Goal: Task Accomplishment & Management: Complete application form

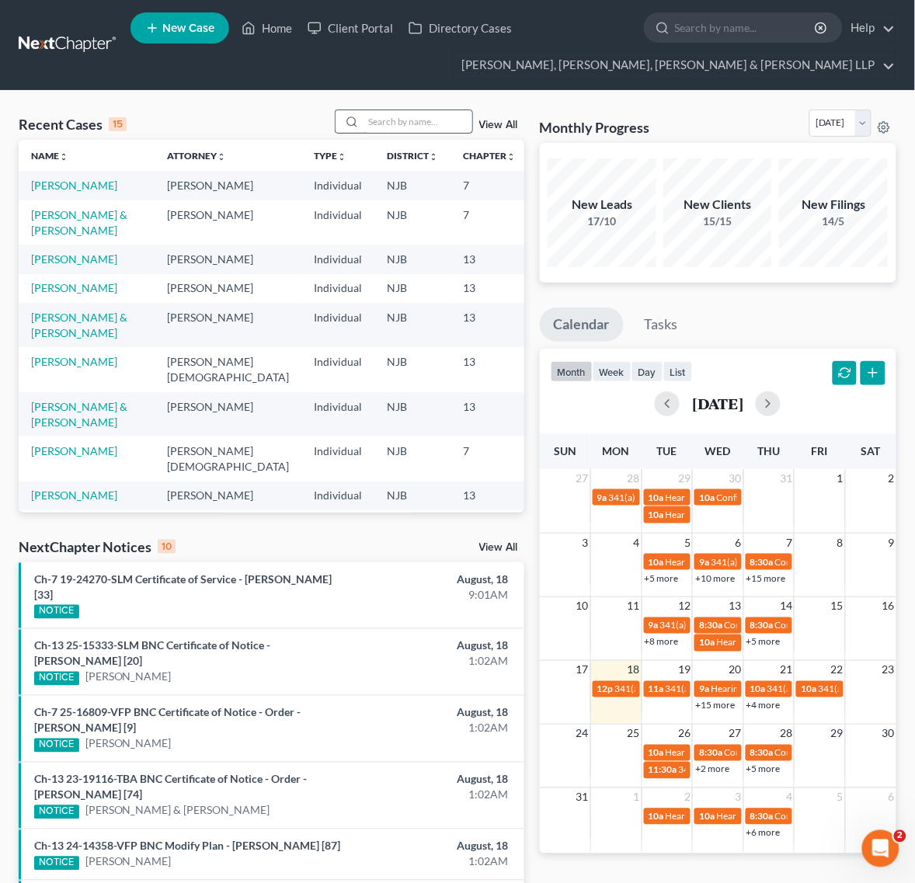
click at [364, 114] on input "search" at bounding box center [418, 121] width 109 height 23
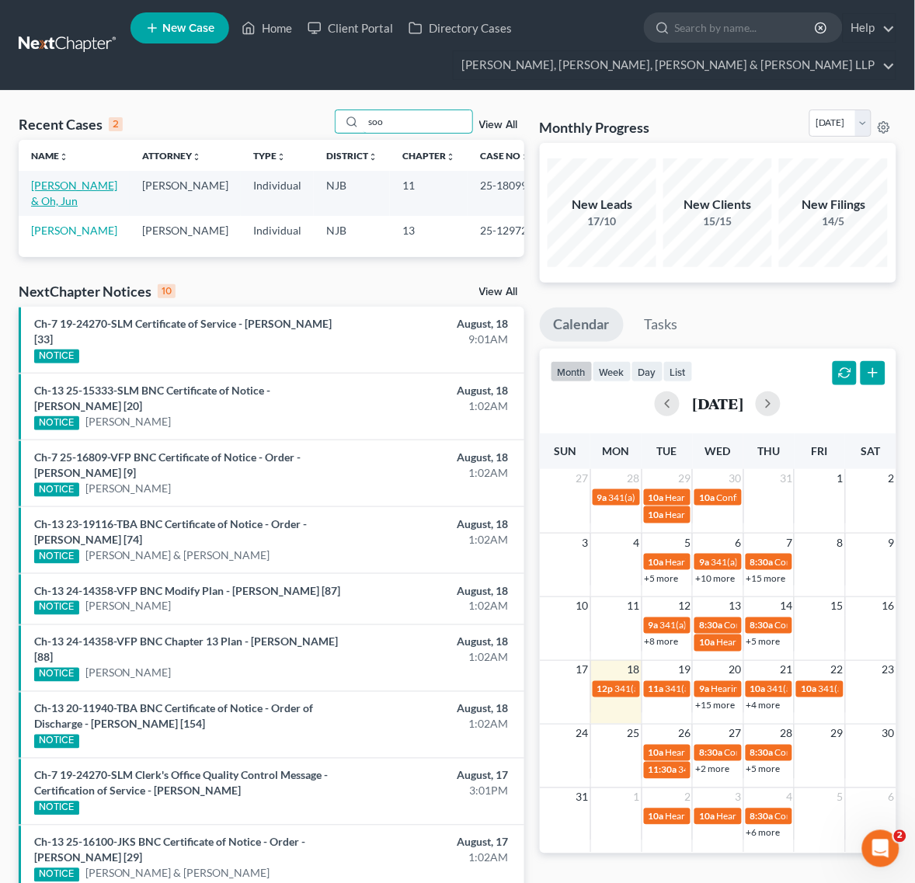
type input "soo"
click at [47, 190] on link "[PERSON_NAME] & Oh, Jun" at bounding box center [74, 193] width 86 height 29
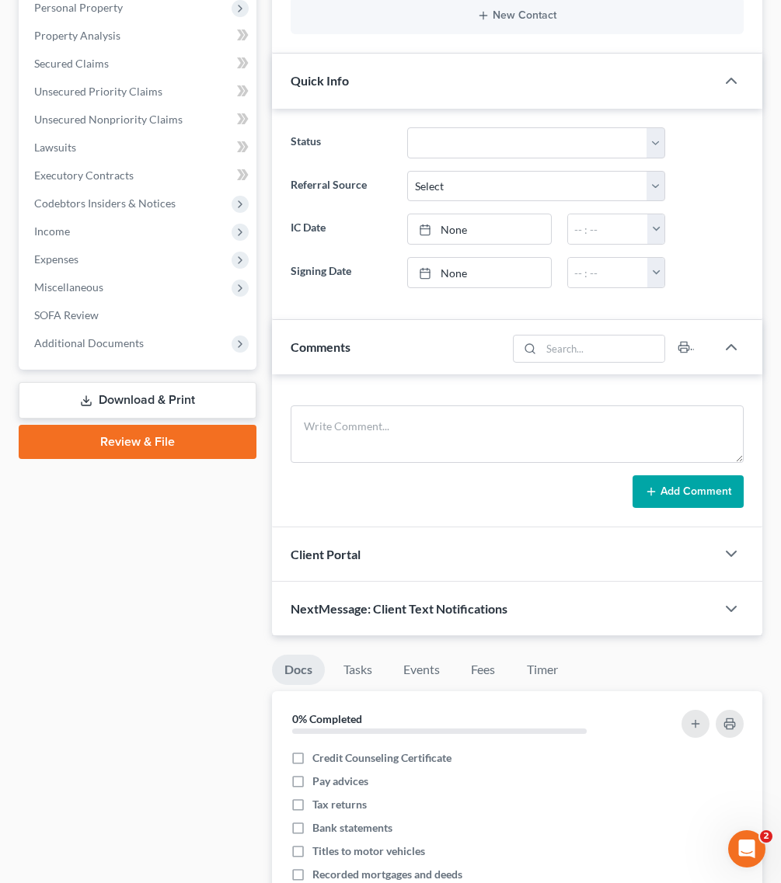
scroll to position [388, 0]
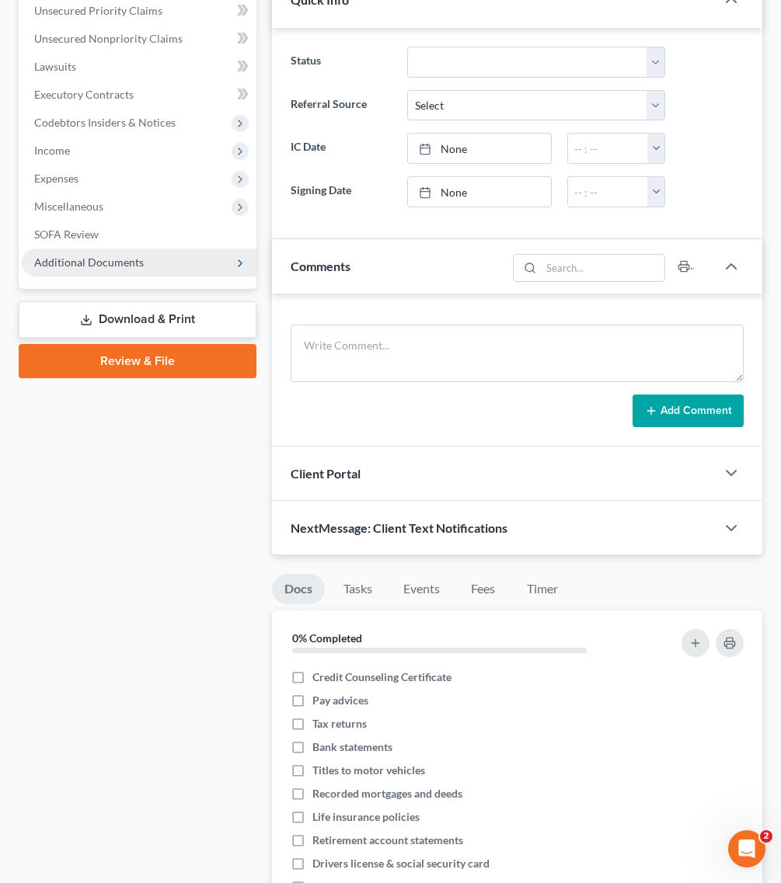
click at [119, 272] on span "Additional Documents" at bounding box center [139, 263] width 235 height 28
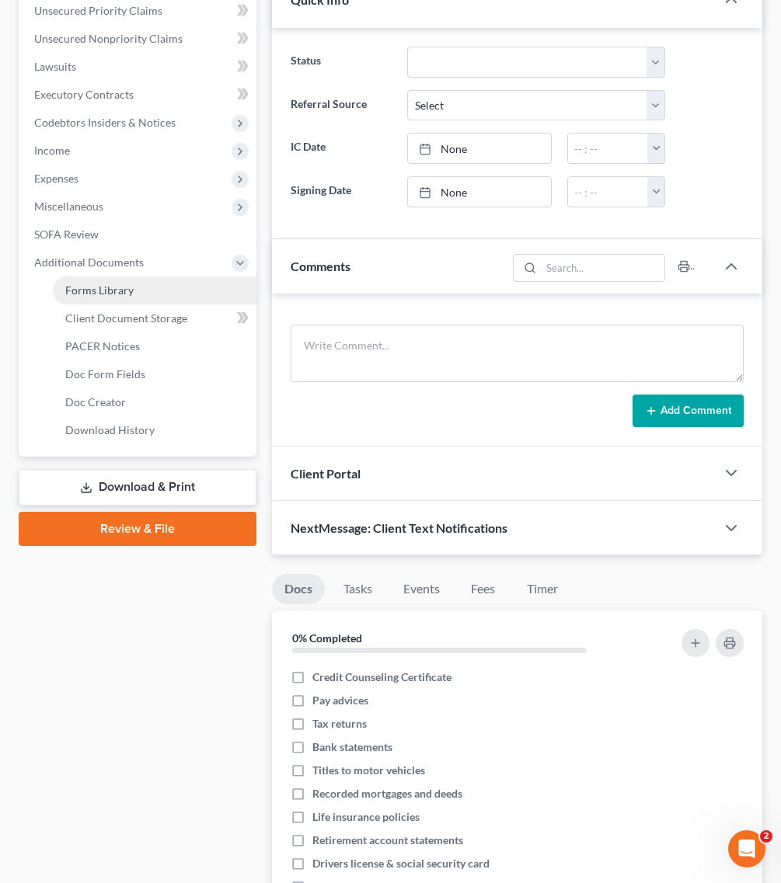
click at [133, 296] on link "Forms Library" at bounding box center [155, 291] width 204 height 28
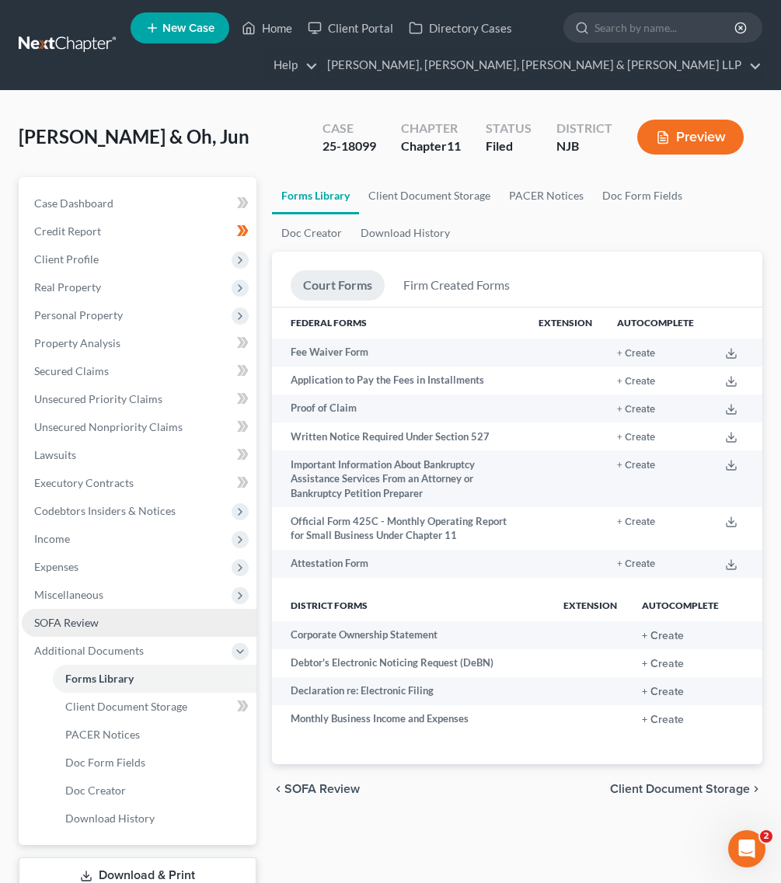
click at [150, 624] on link "SOFA Review" at bounding box center [139, 623] width 235 height 28
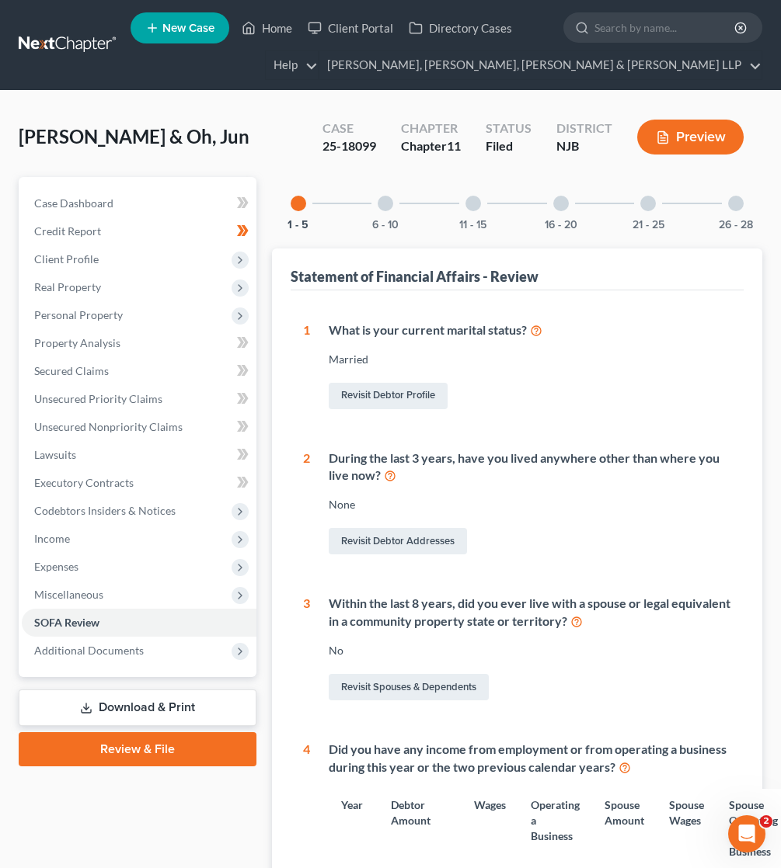
click at [705, 207] on div "1 - 5 6 - 10 11 - 15 16 - 20 21 - 25 26 - 28" at bounding box center [517, 203] width 490 height 53
click at [726, 207] on div "26 - 28" at bounding box center [735, 203] width 53 height 53
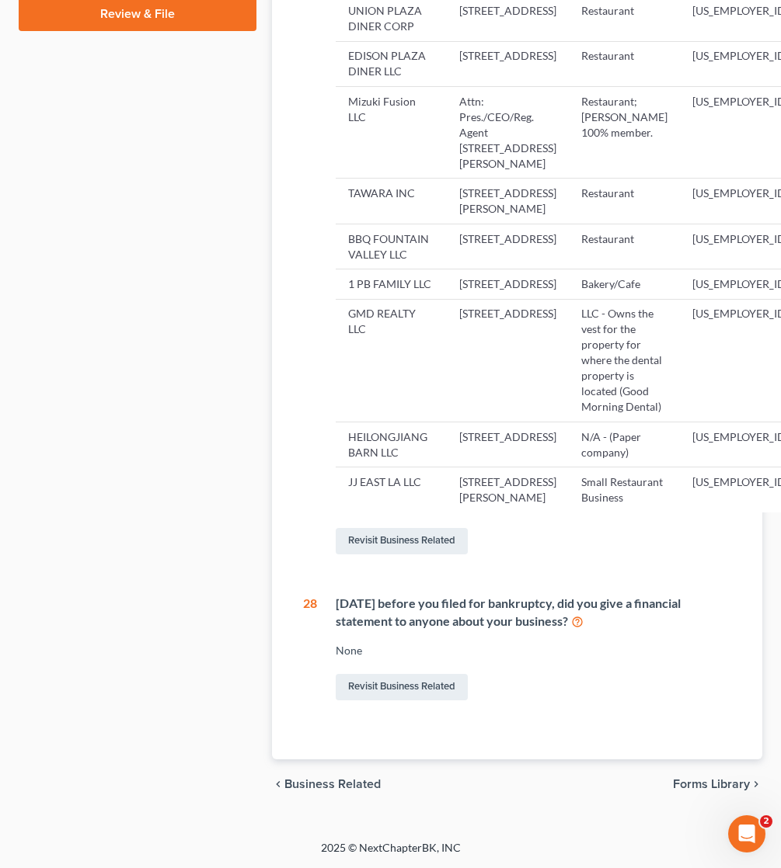
scroll to position [26, 0]
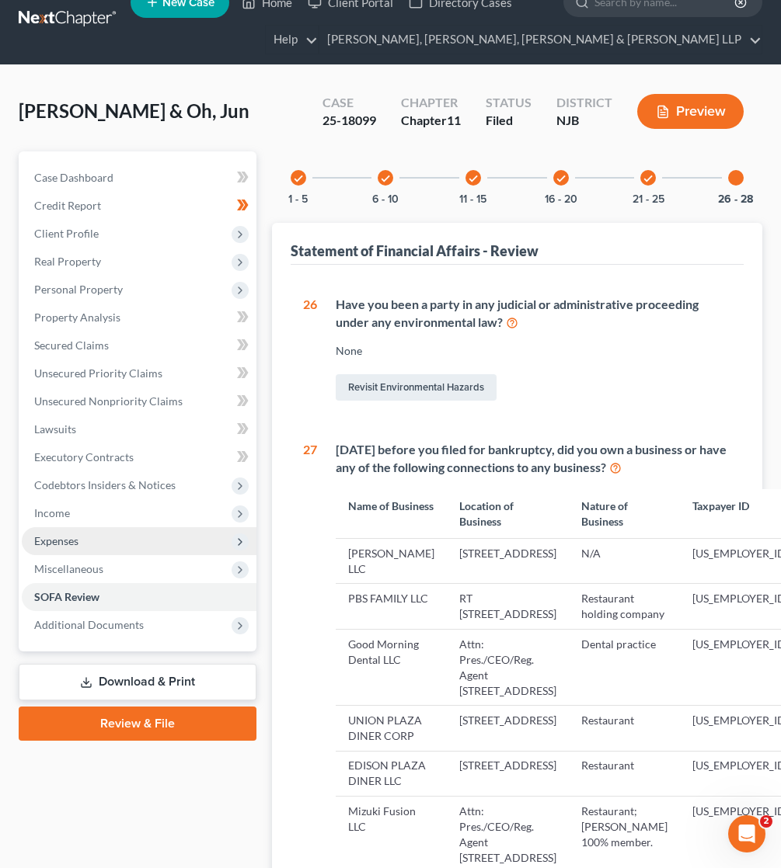
click at [171, 550] on span "Expenses" at bounding box center [139, 541] width 235 height 28
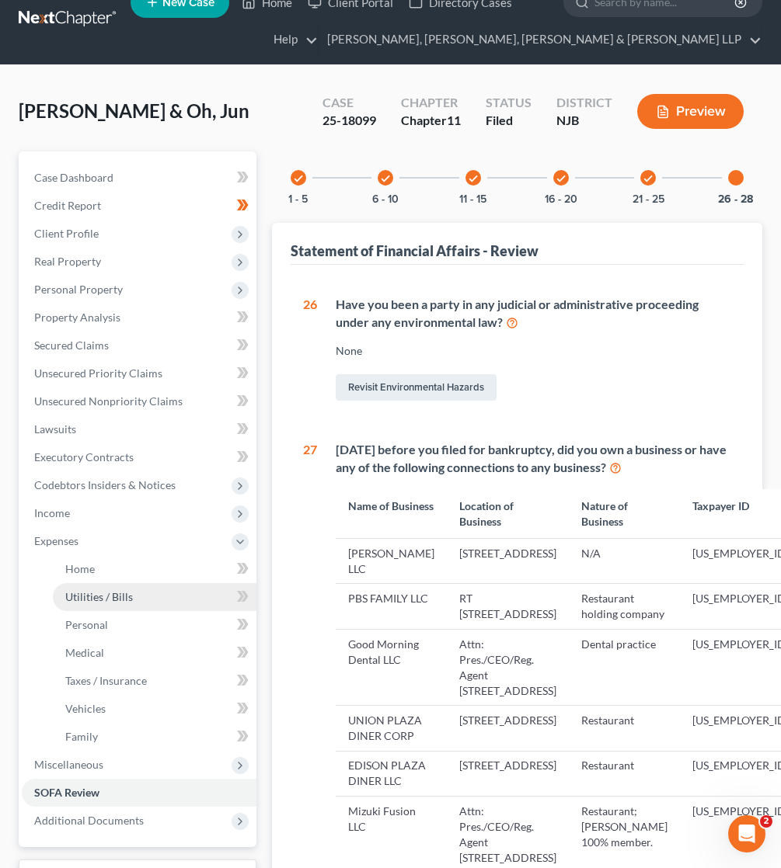
click at [154, 599] on link "Utilities / Bills" at bounding box center [155, 597] width 204 height 28
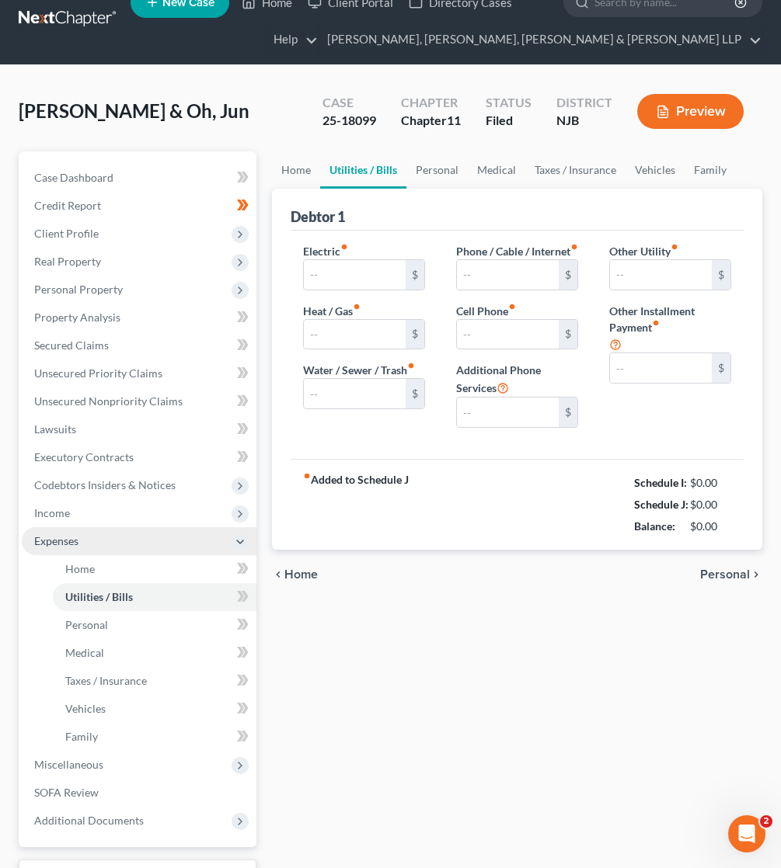
type input "400.00"
type input "150.00"
type input "250.00"
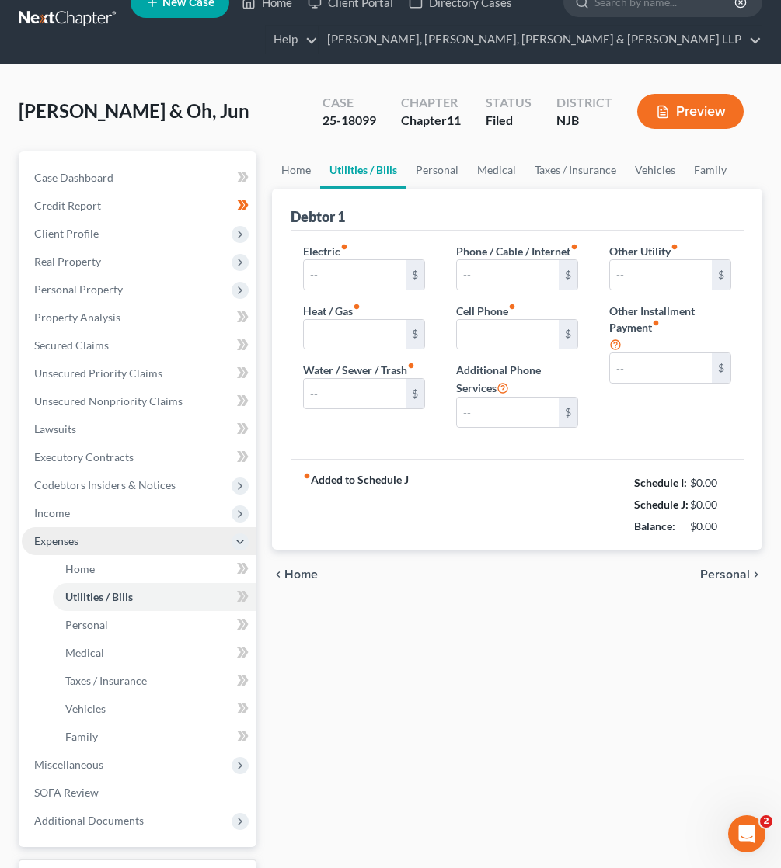
type input "0.00"
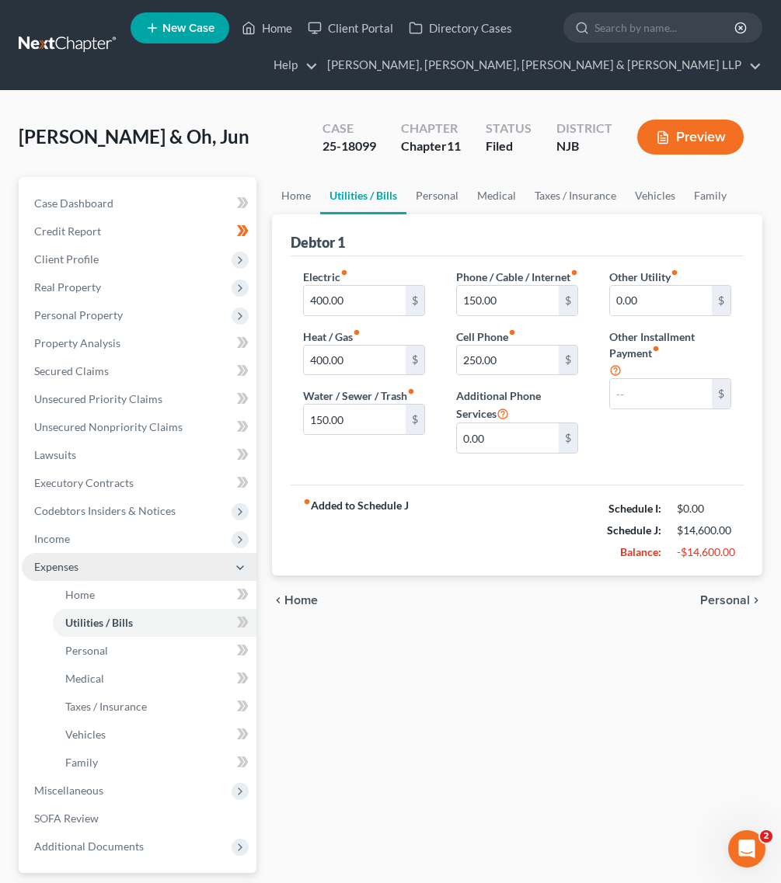
click at [148, 572] on span "Expenses" at bounding box center [139, 567] width 235 height 28
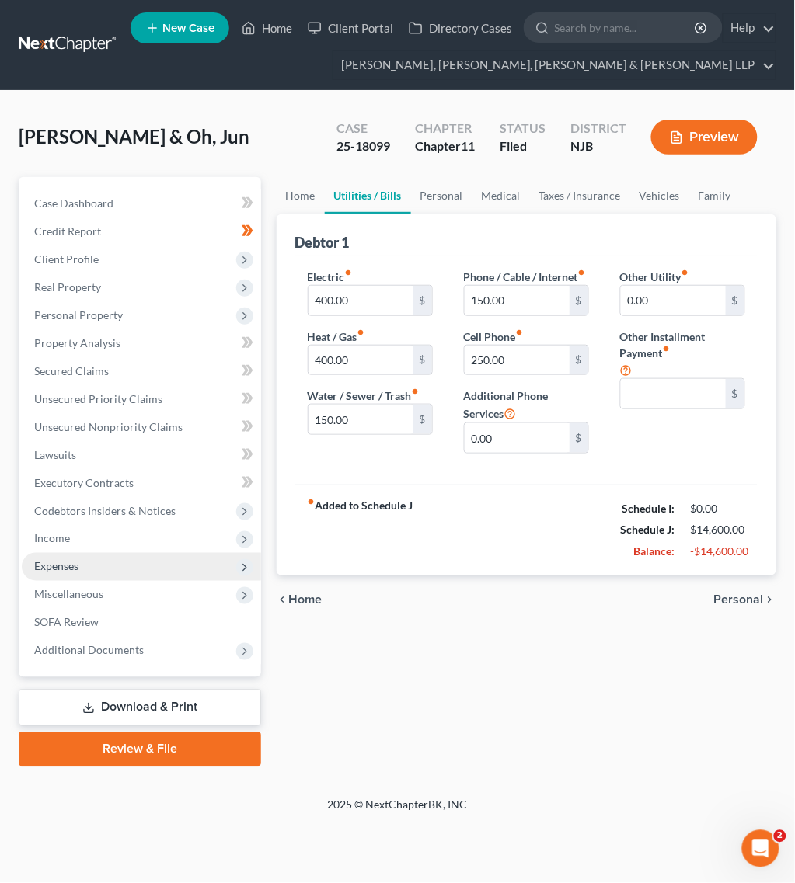
click at [148, 572] on span "Expenses" at bounding box center [141, 567] width 239 height 28
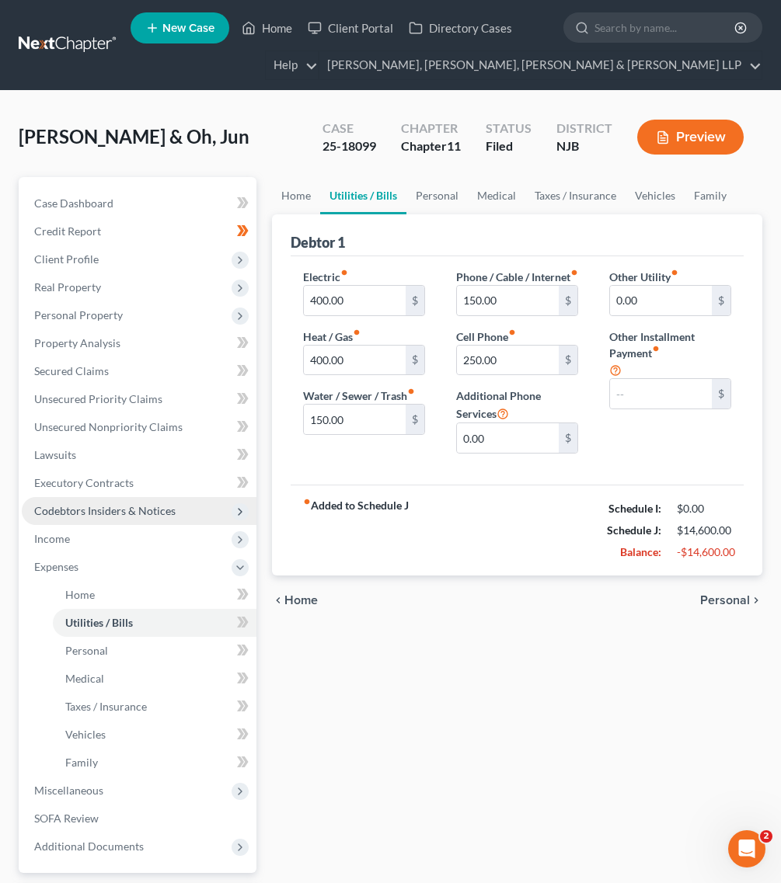
click at [137, 517] on span "Codebtors Insiders & Notices" at bounding box center [139, 511] width 235 height 28
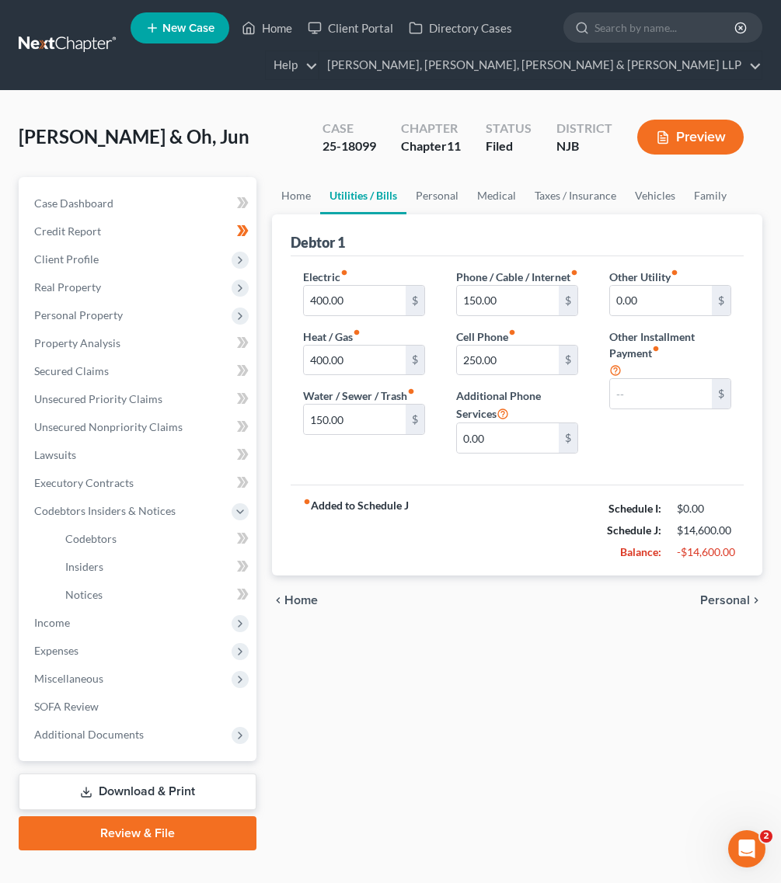
click at [618, 576] on div "fiber_manual_record Added to Schedule J Schedule I: $0.00 Schedule J: $14,600.0…" at bounding box center [517, 530] width 453 height 91
click at [107, 472] on link "Executory Contracts" at bounding box center [139, 483] width 235 height 28
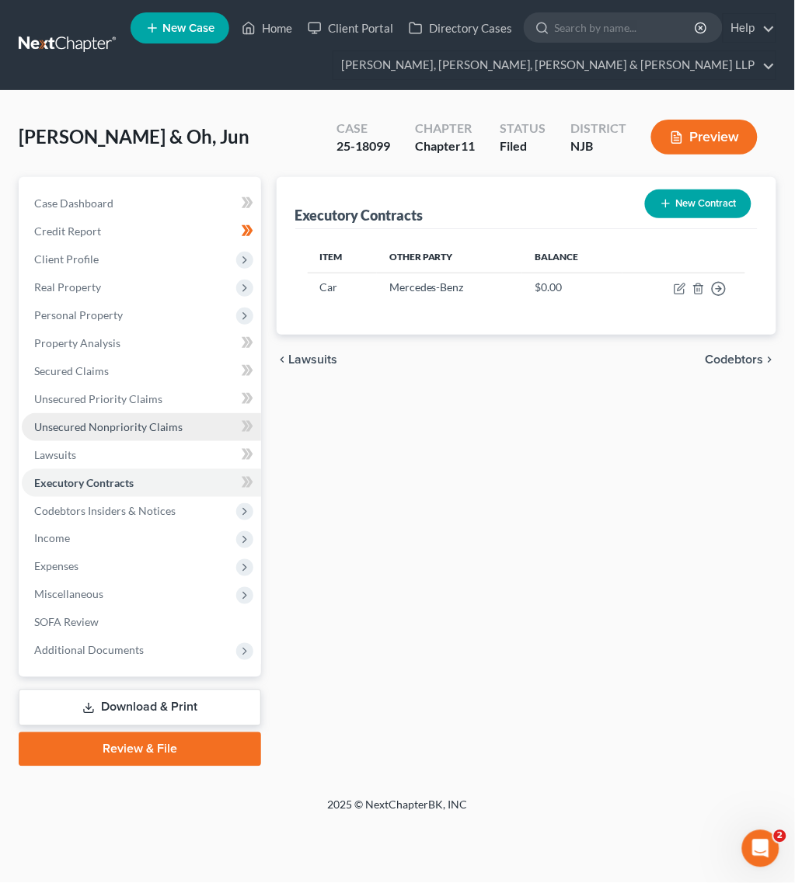
click at [114, 432] on span "Unsecured Nonpriority Claims" at bounding box center [108, 426] width 148 height 13
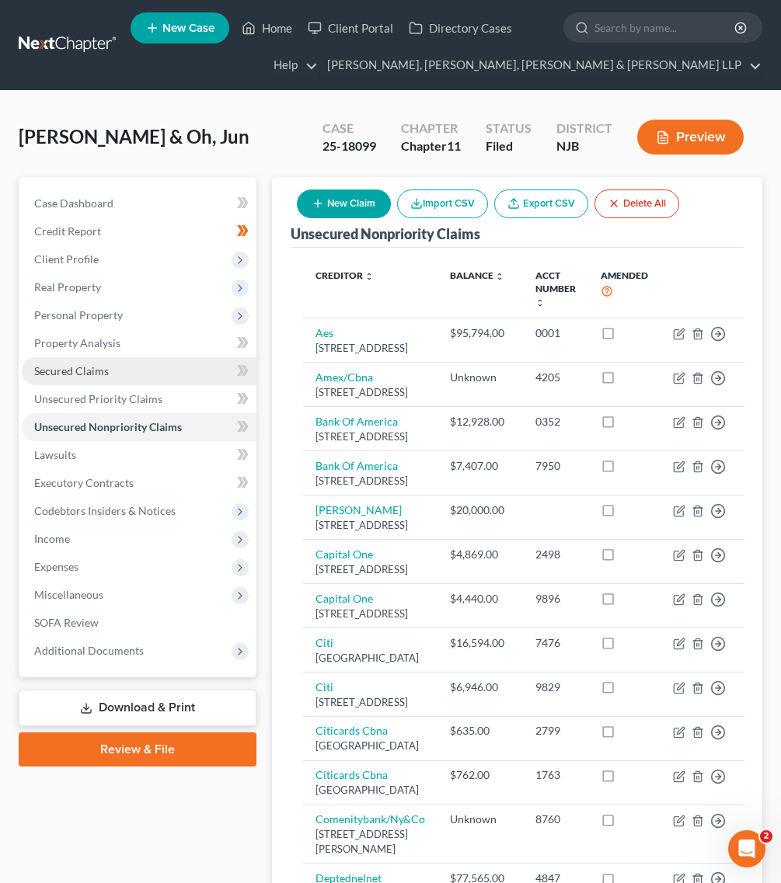
click at [53, 379] on link "Secured Claims" at bounding box center [139, 371] width 235 height 28
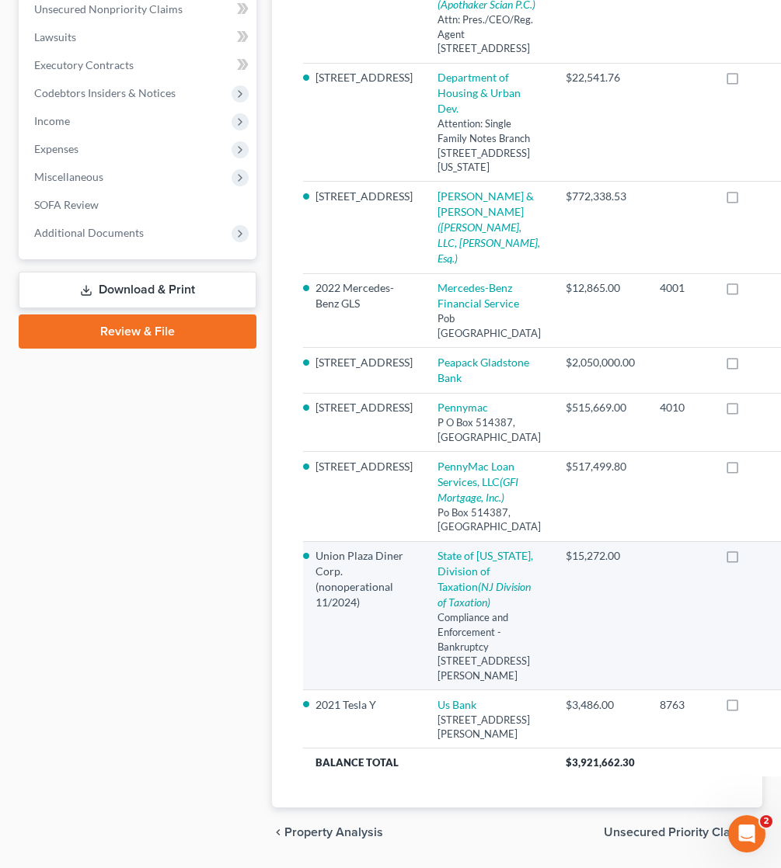
scroll to position [9, 0]
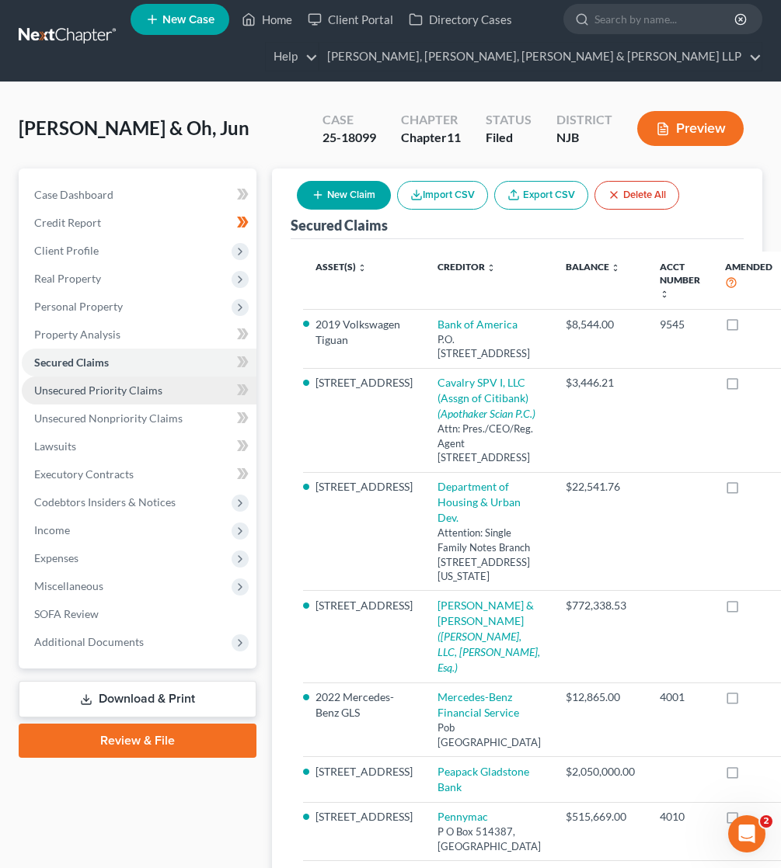
click at [179, 390] on link "Unsecured Priority Claims" at bounding box center [139, 391] width 235 height 28
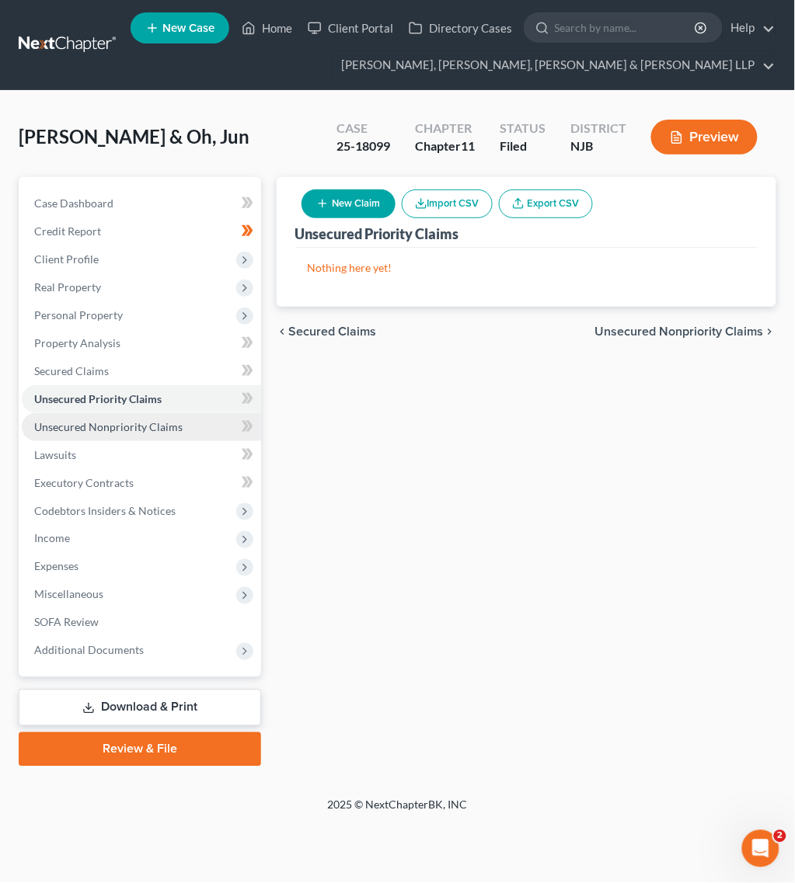
click at [153, 424] on span "Unsecured Nonpriority Claims" at bounding box center [108, 426] width 148 height 13
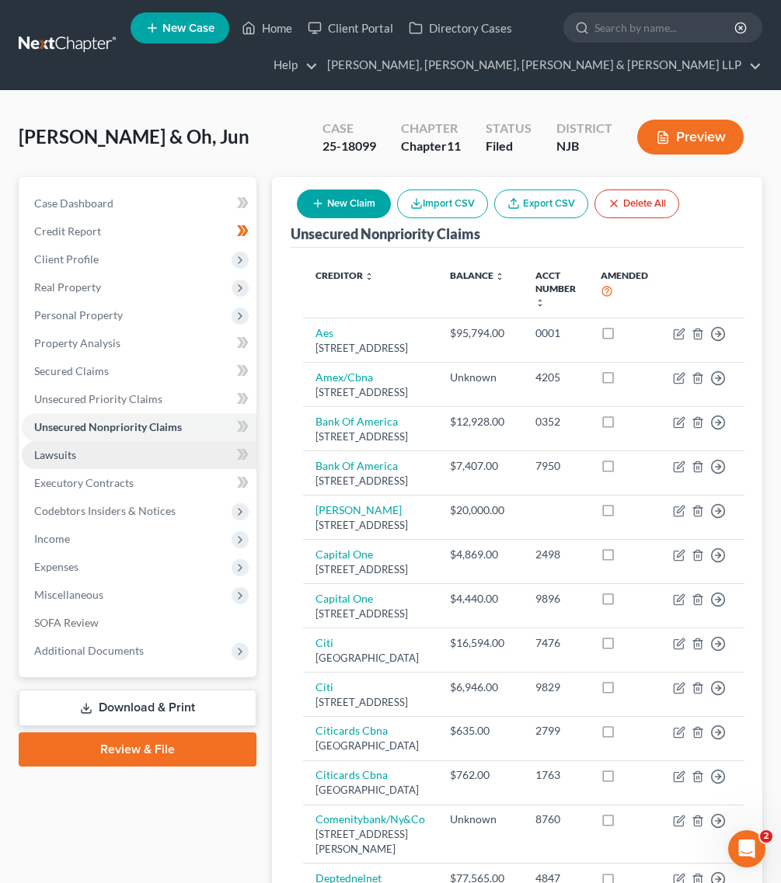
click at [150, 451] on link "Lawsuits" at bounding box center [139, 455] width 235 height 28
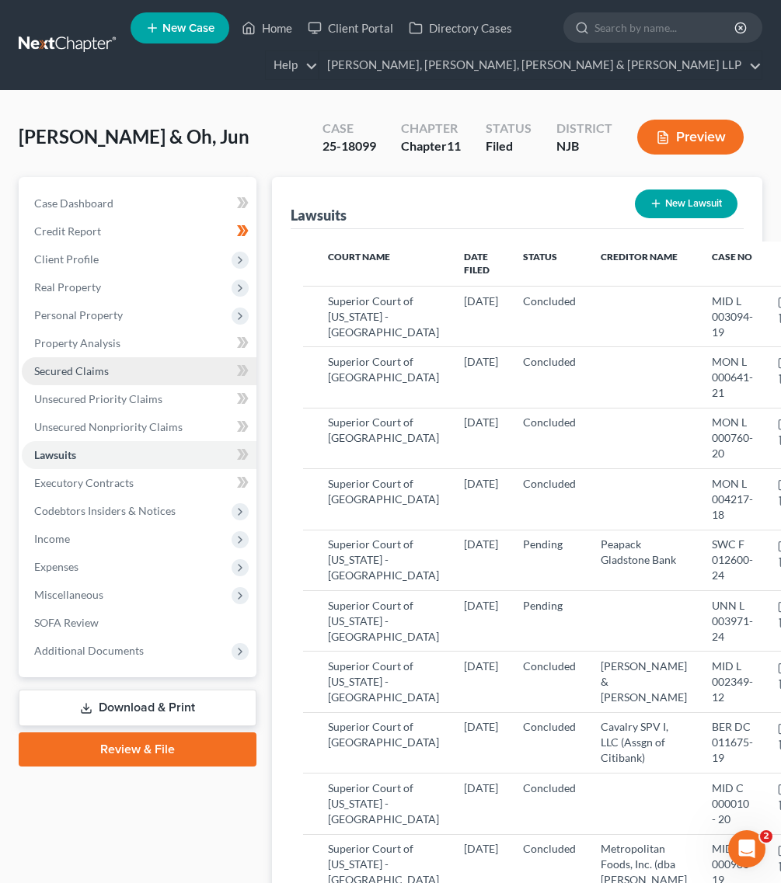
click at [123, 378] on link "Secured Claims" at bounding box center [139, 371] width 235 height 28
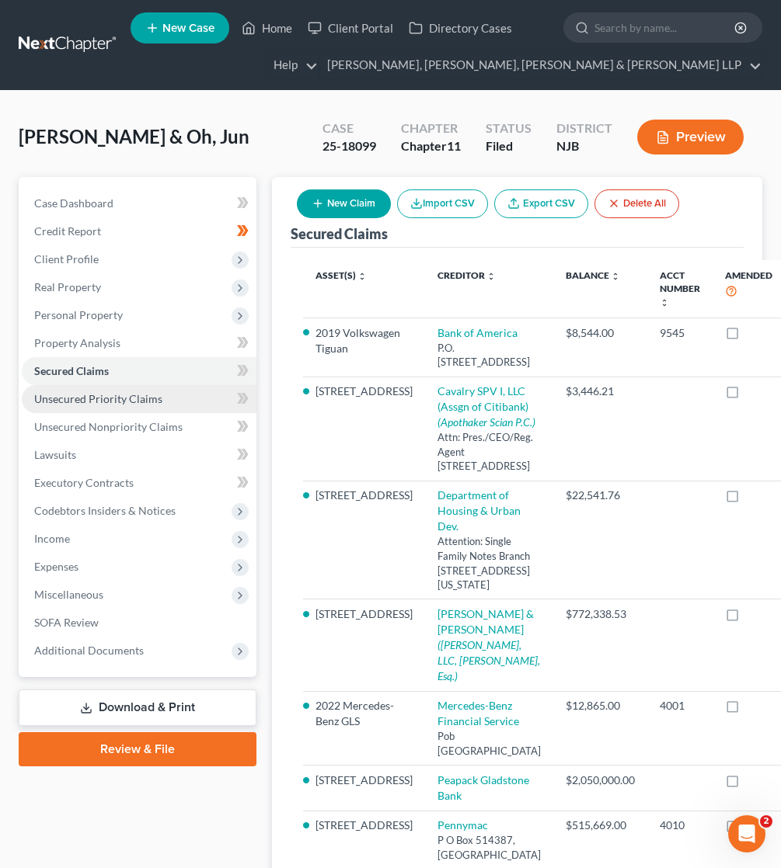
click at [131, 397] on span "Unsecured Priority Claims" at bounding box center [98, 398] width 128 height 13
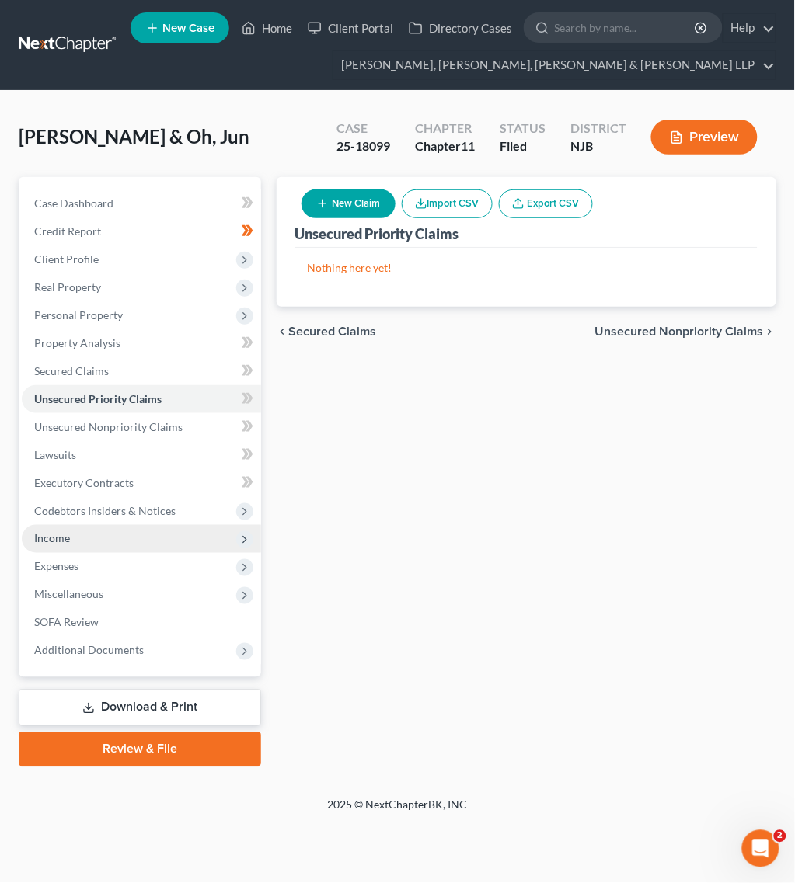
click at [94, 527] on span "Income" at bounding box center [141, 539] width 239 height 28
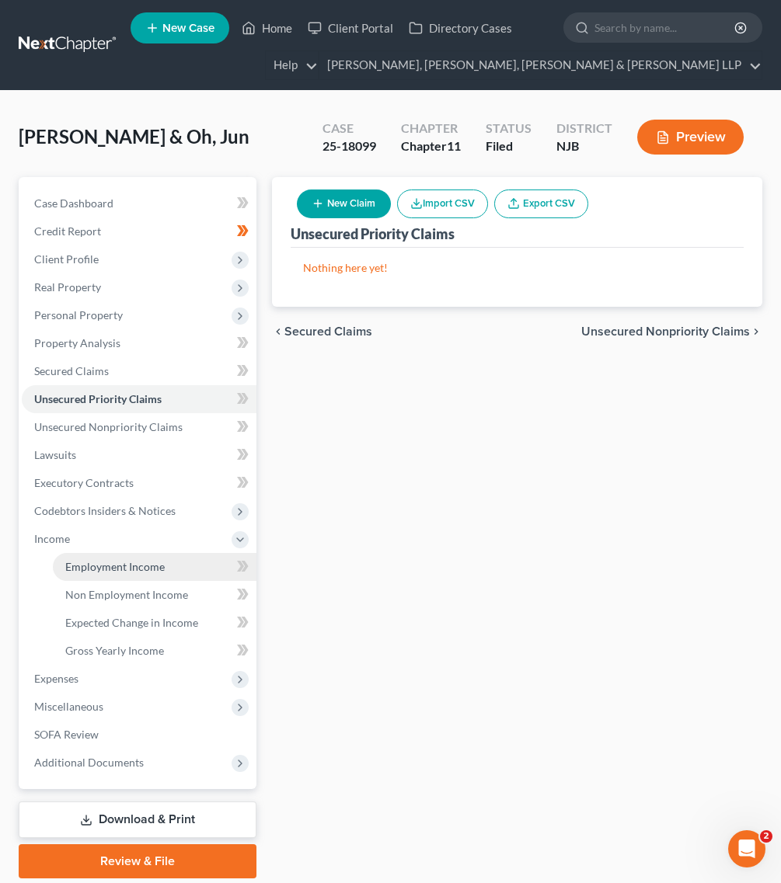
click at [94, 557] on link "Employment Income" at bounding box center [155, 567] width 204 height 28
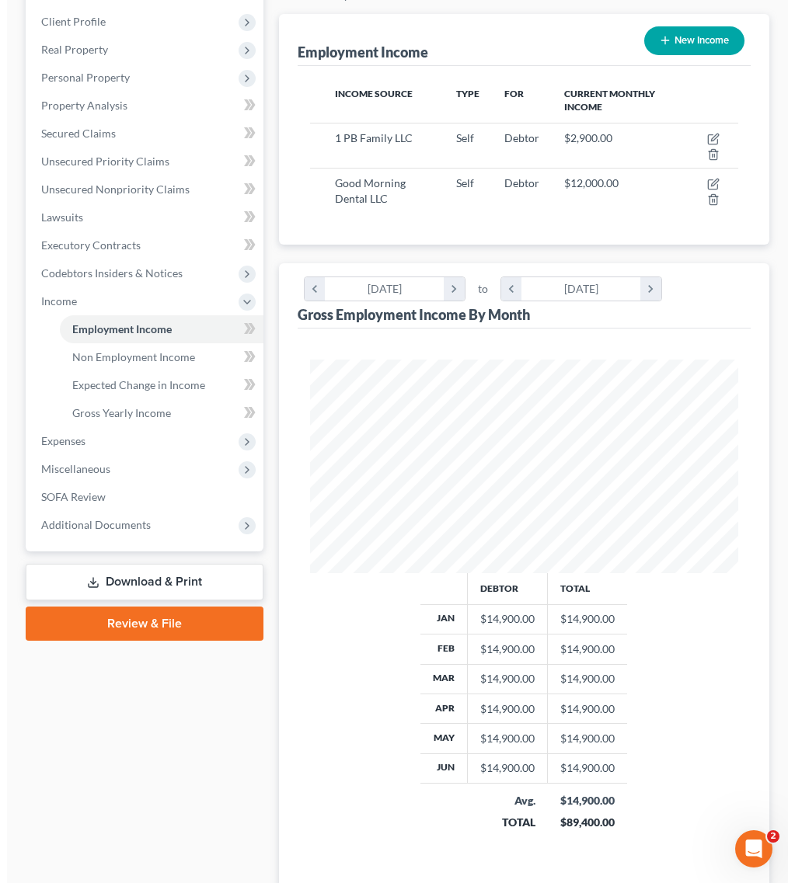
scroll to position [194, 0]
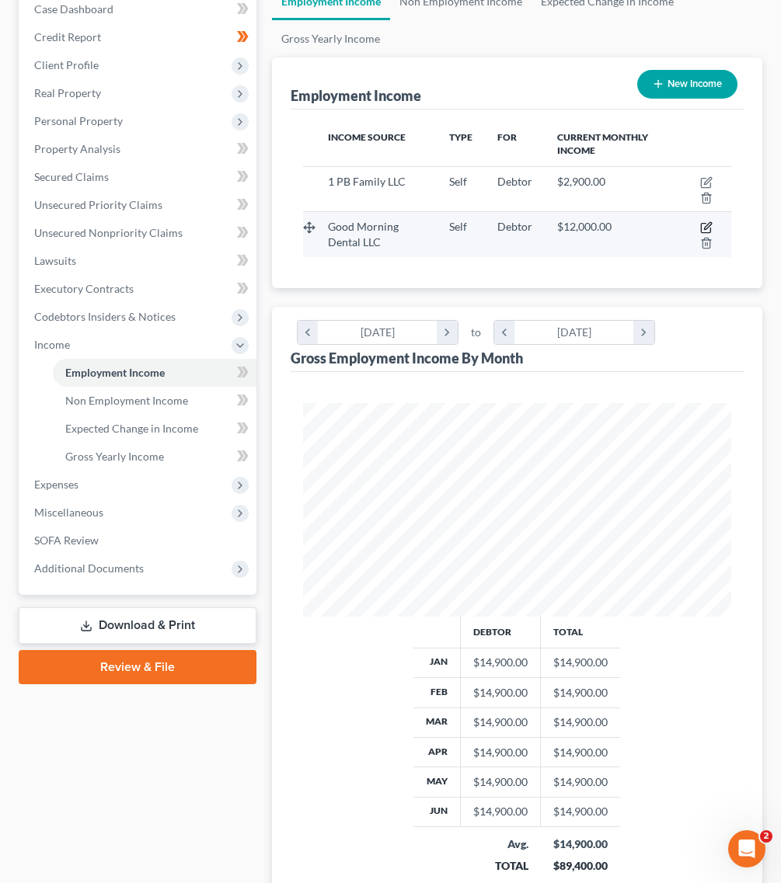
click at [709, 223] on icon "button" at bounding box center [707, 226] width 7 height 7
select select "1"
select select "0"
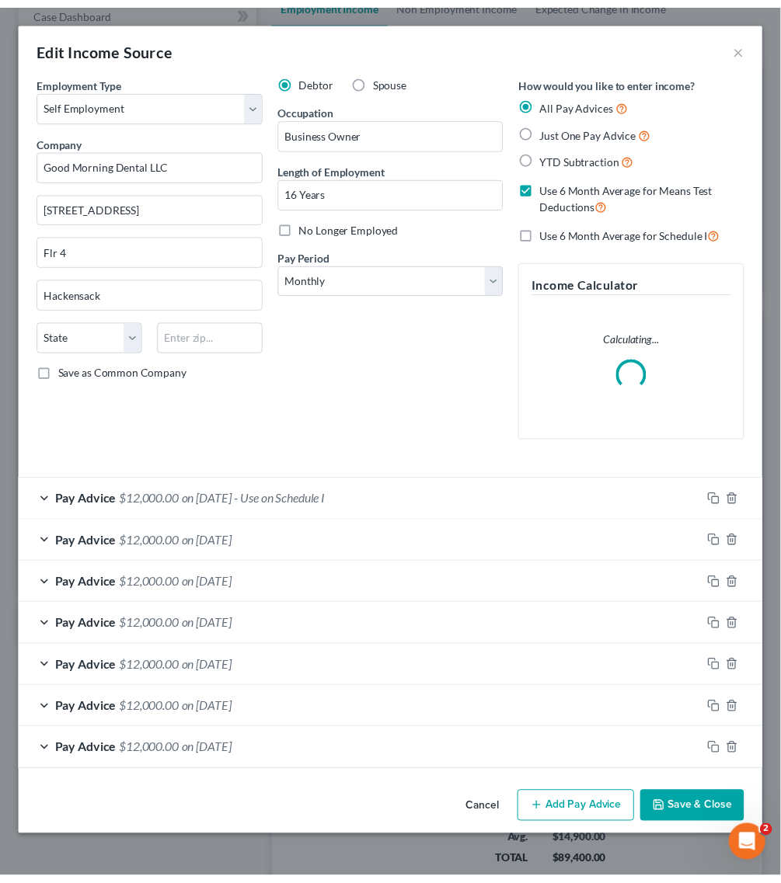
scroll to position [218, 468]
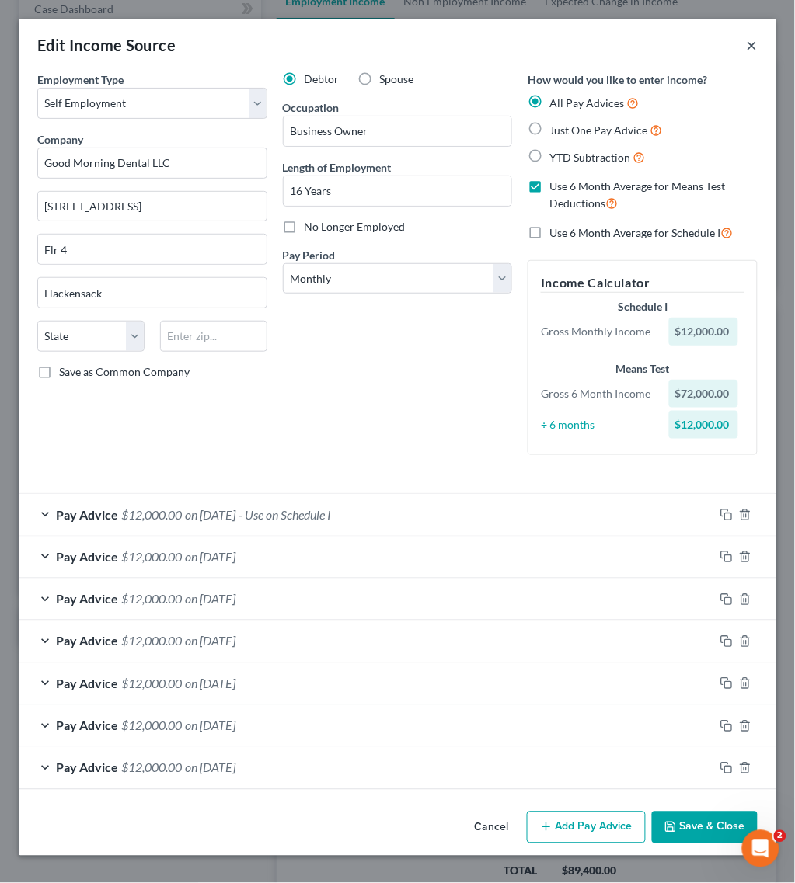
click at [754, 47] on button "×" at bounding box center [752, 45] width 11 height 19
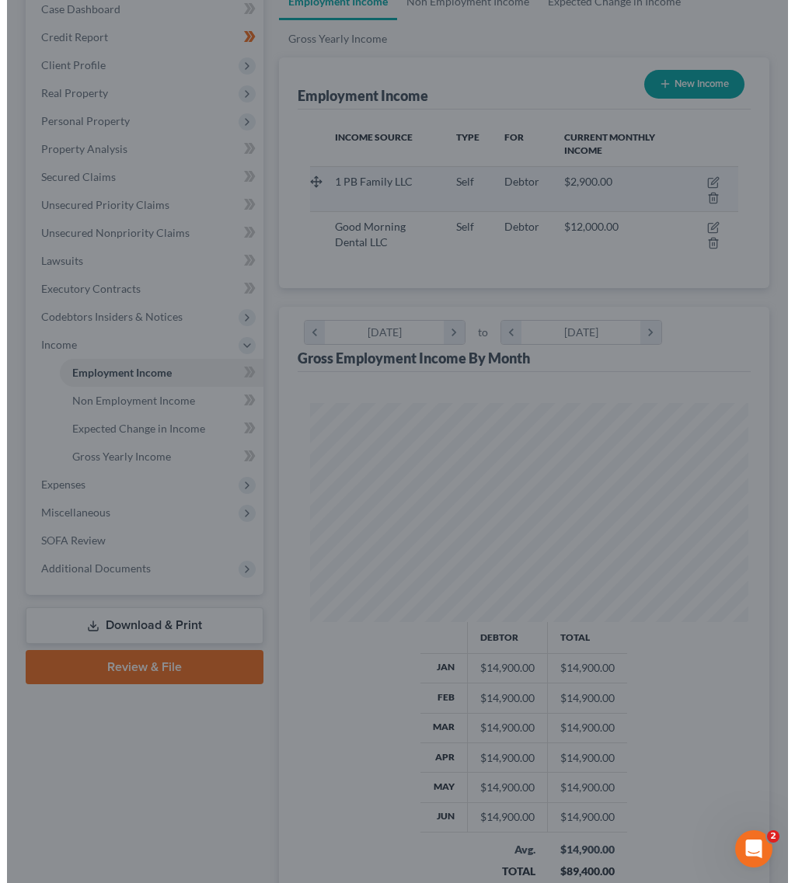
scroll to position [776617, 776371]
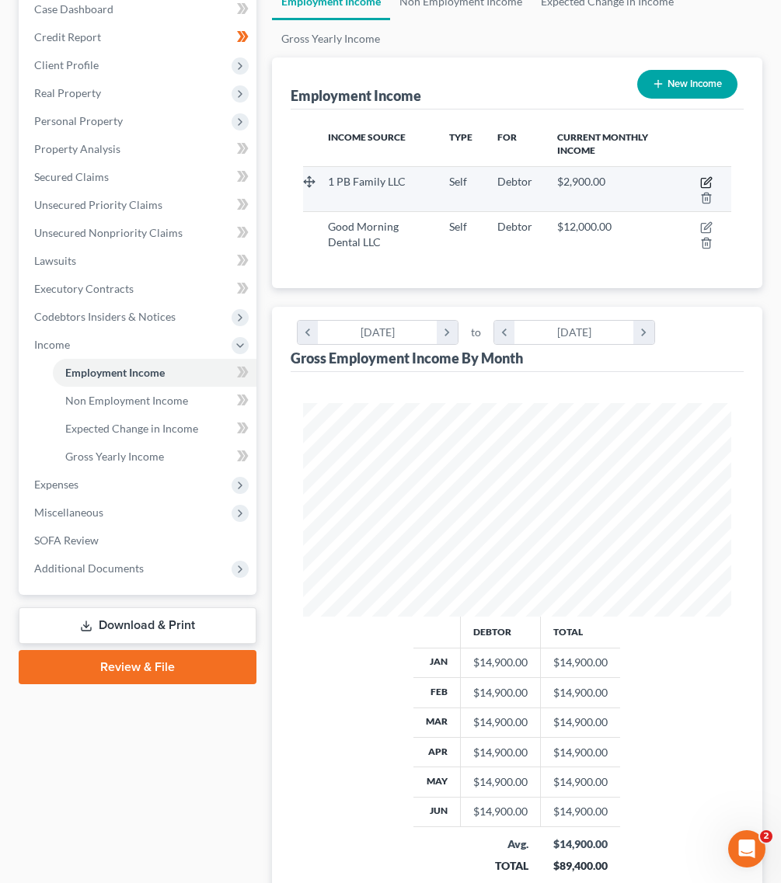
click at [708, 176] on icon "button" at bounding box center [706, 182] width 12 height 12
select select "1"
select select "33"
select select "0"
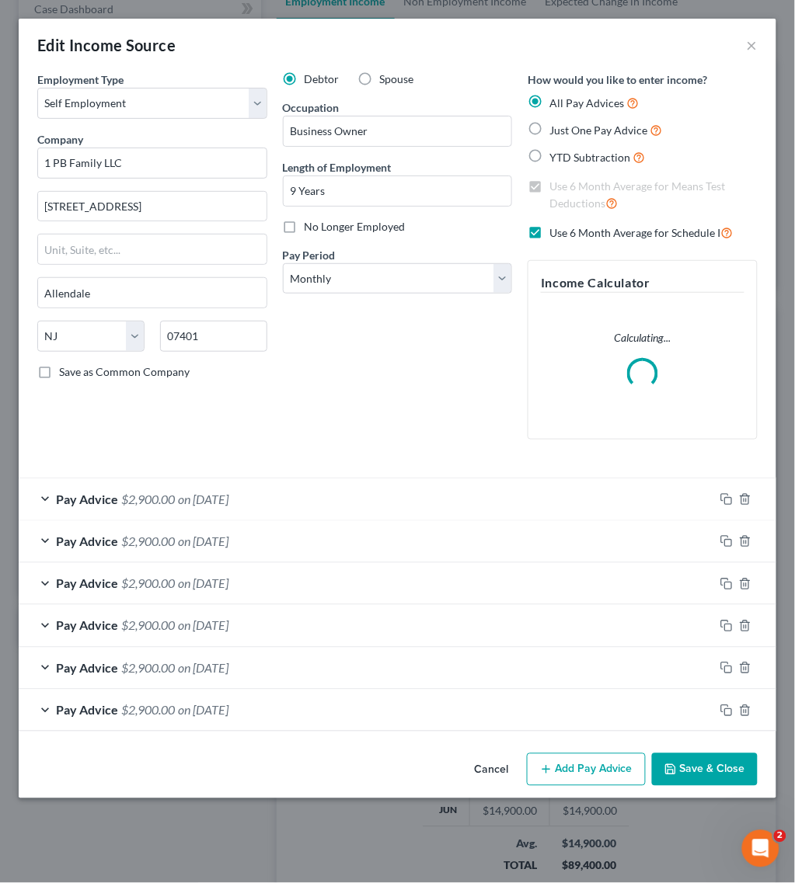
scroll to position [218, 468]
click at [752, 43] on button "×" at bounding box center [752, 45] width 11 height 19
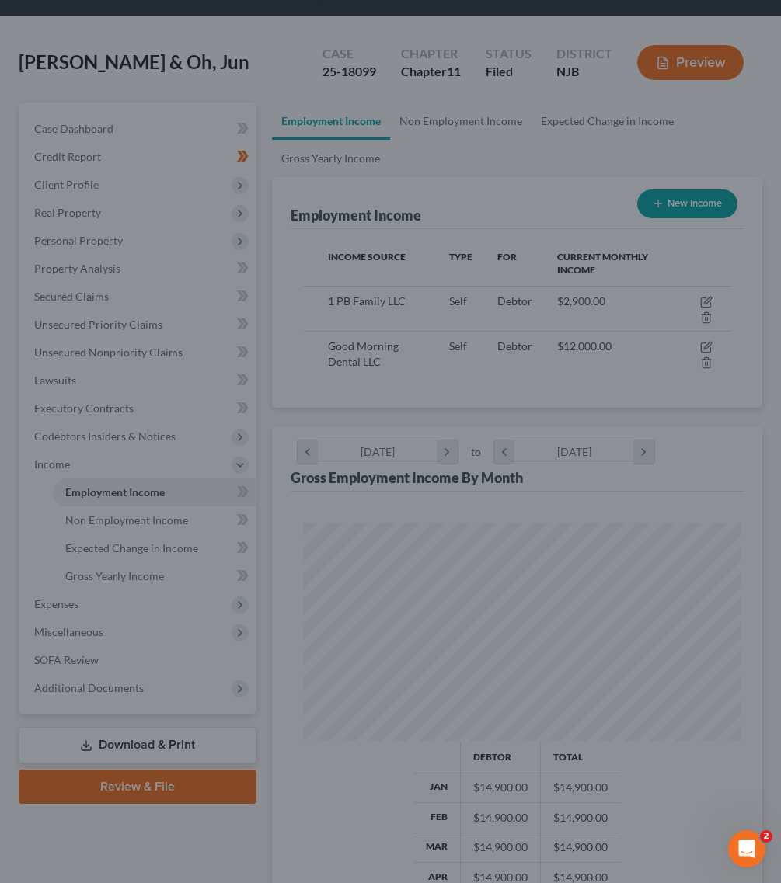
scroll to position [0, 0]
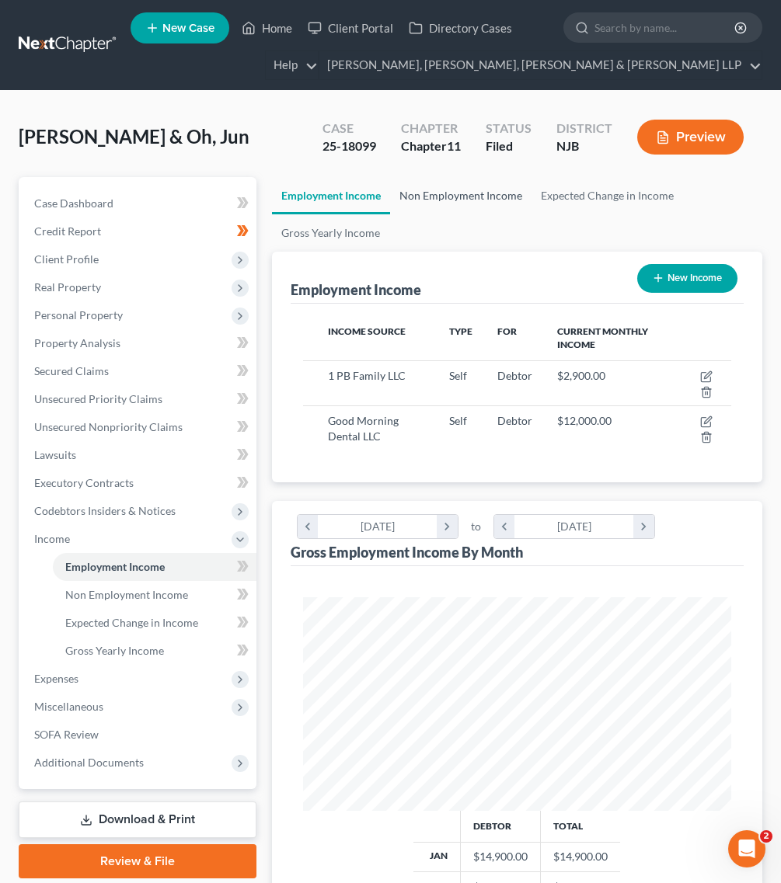
click at [511, 196] on link "Non Employment Income" at bounding box center [460, 195] width 141 height 37
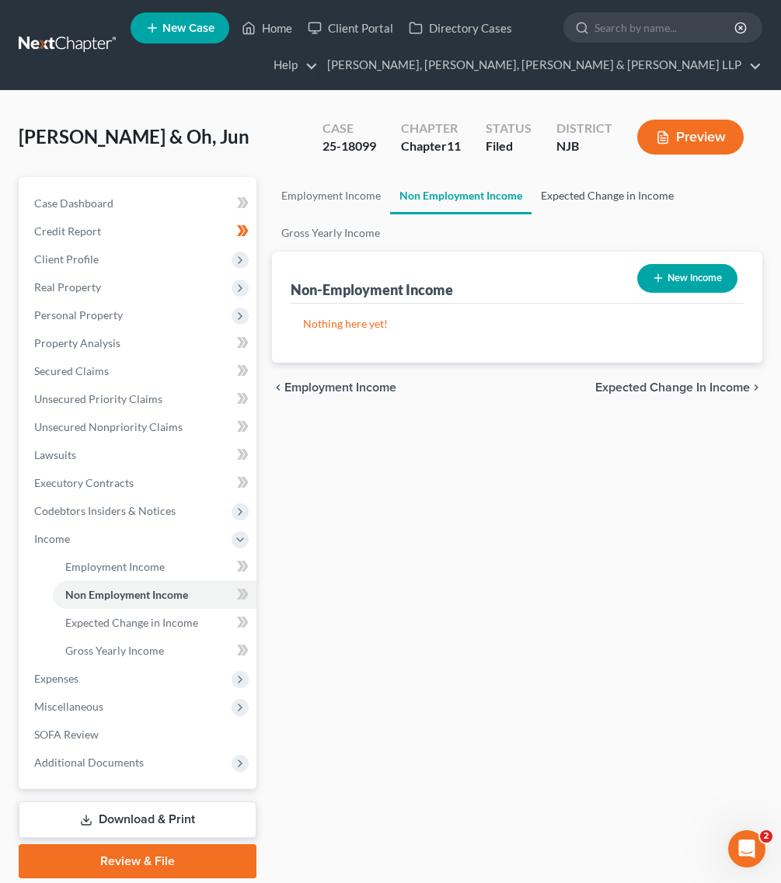
click at [571, 183] on link "Expected Change in Income" at bounding box center [606, 195] width 151 height 37
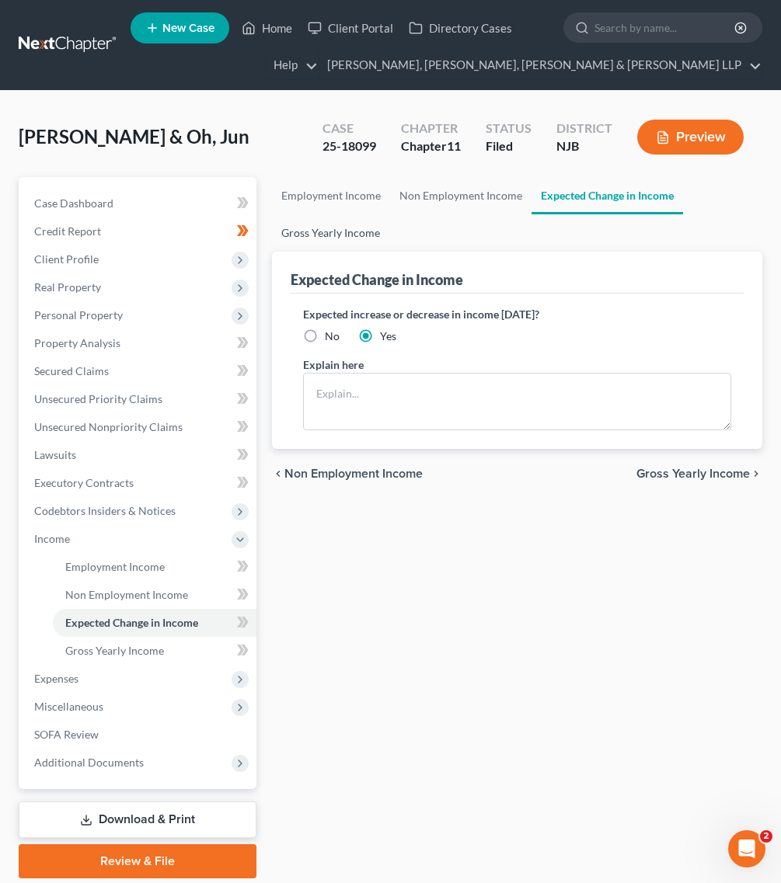
click at [338, 237] on link "Gross Yearly Income" at bounding box center [330, 232] width 117 height 37
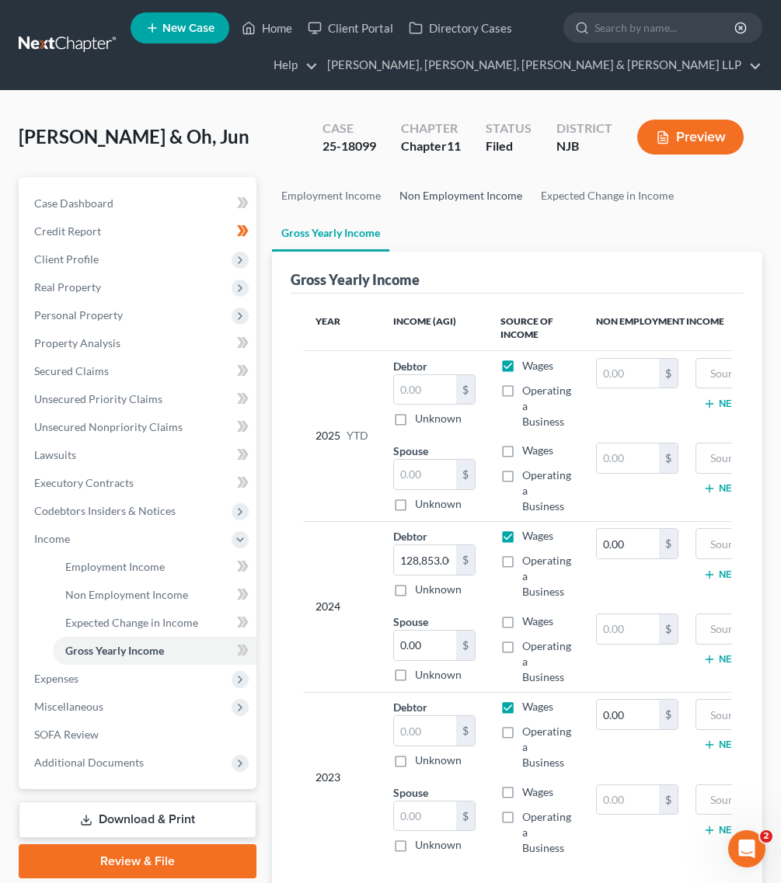
scroll to position [133, 0]
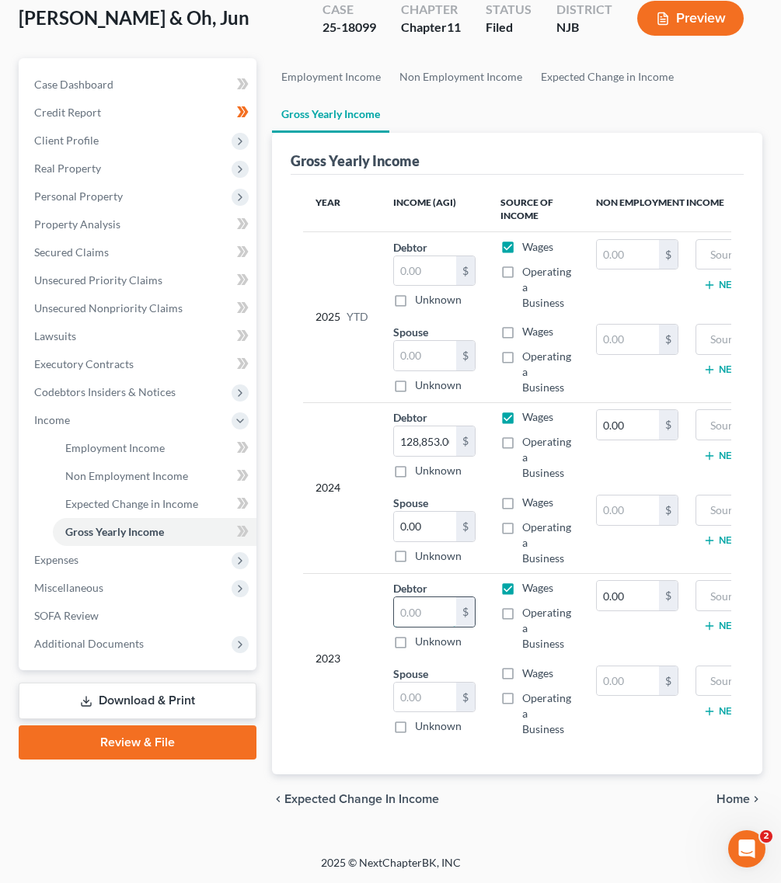
click at [418, 600] on input "text" at bounding box center [425, 612] width 62 height 30
paste input "2 .6 2. , 3. 4 .7"
drag, startPoint x: 441, startPoint y: 603, endPoint x: 85, endPoint y: 534, distance: 362.3
click at [231, 576] on div "Petition Navigation Case Dashboard Payments Invoices Payments Payments Credit R…" at bounding box center [390, 441] width 759 height 767
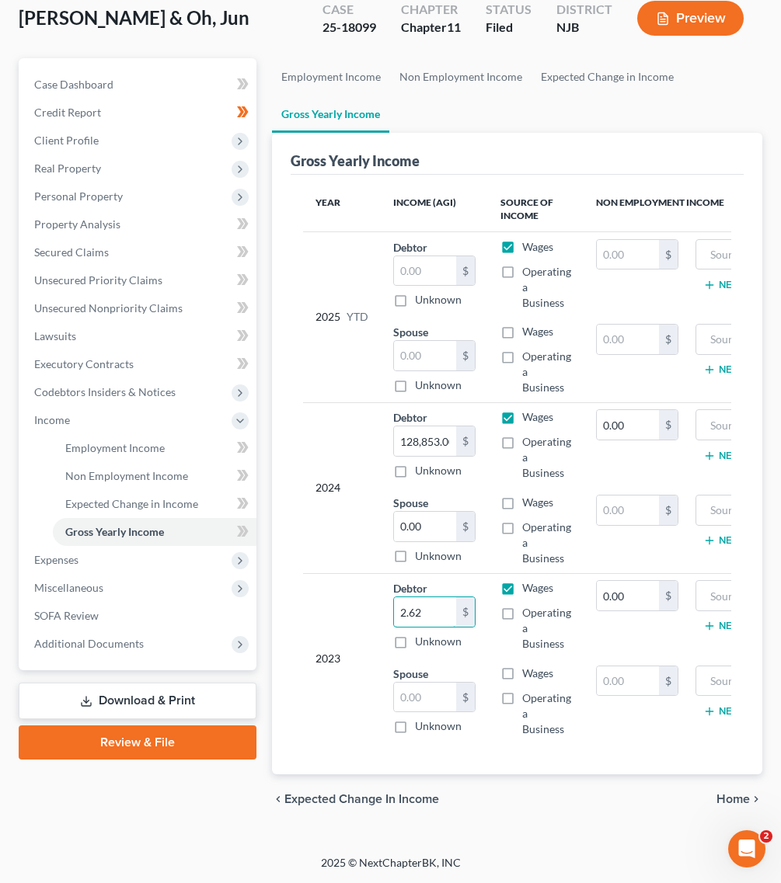
type input "2.62"
click at [437, 597] on input "2.62" at bounding box center [425, 612] width 62 height 30
click at [420, 615] on div "2.62 $ Unknown" at bounding box center [434, 623] width 82 height 53
click at [409, 597] on input "2.62" at bounding box center [425, 612] width 62 height 30
type input "262,347"
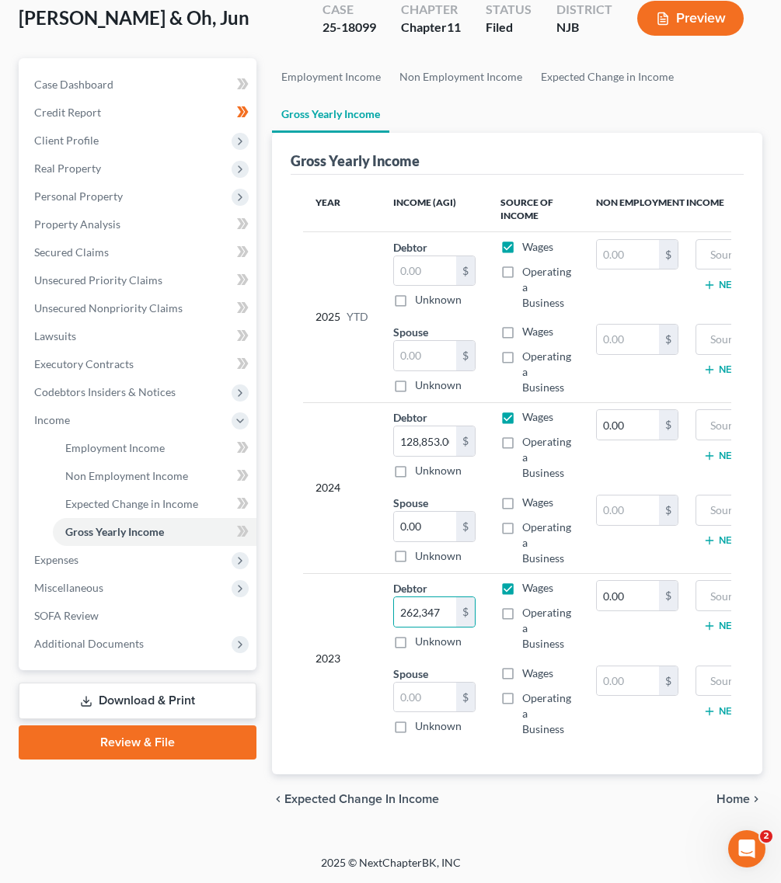
click at [313, 383] on td "2025 YTD" at bounding box center [342, 316] width 78 height 171
click at [560, 68] on link "Expected Change in Income" at bounding box center [606, 76] width 151 height 37
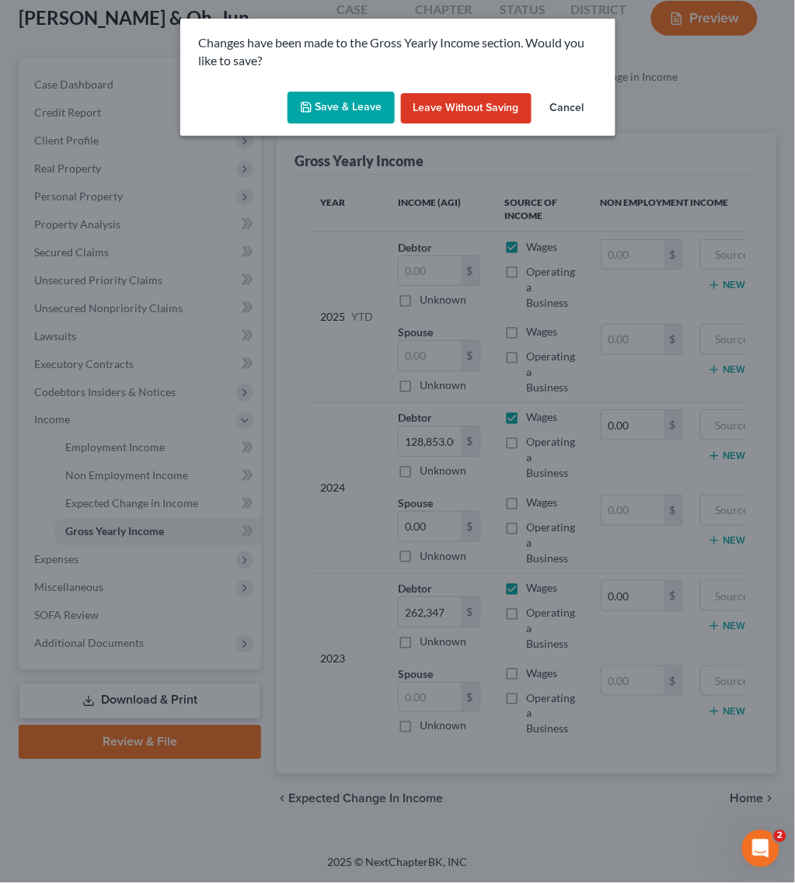
click at [301, 117] on button "Save & Leave" at bounding box center [340, 108] width 107 height 33
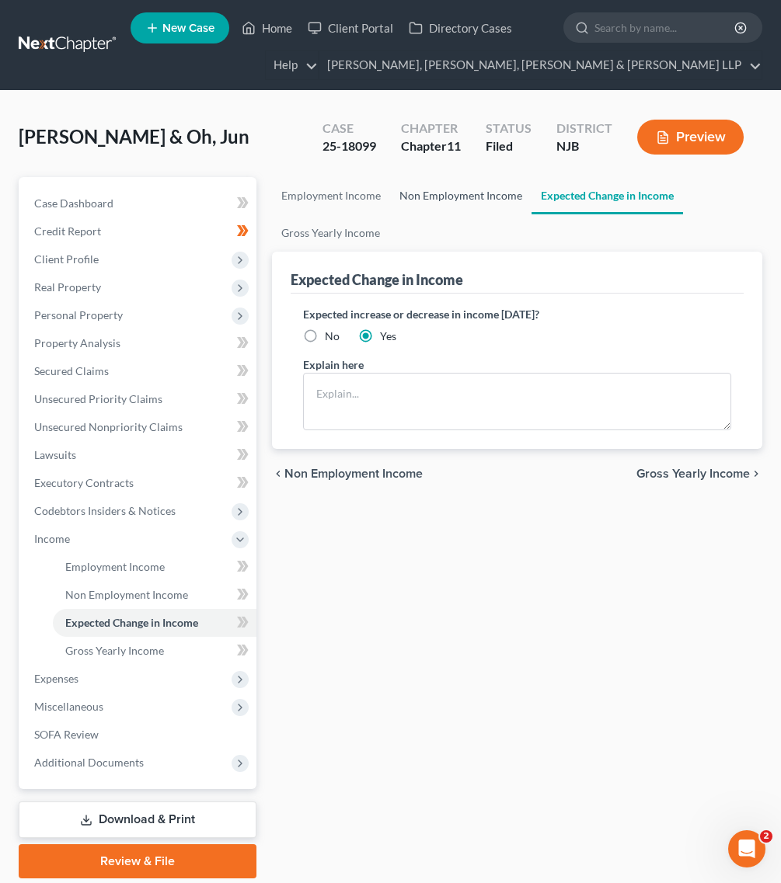
click at [431, 191] on link "Non Employment Income" at bounding box center [460, 195] width 141 height 37
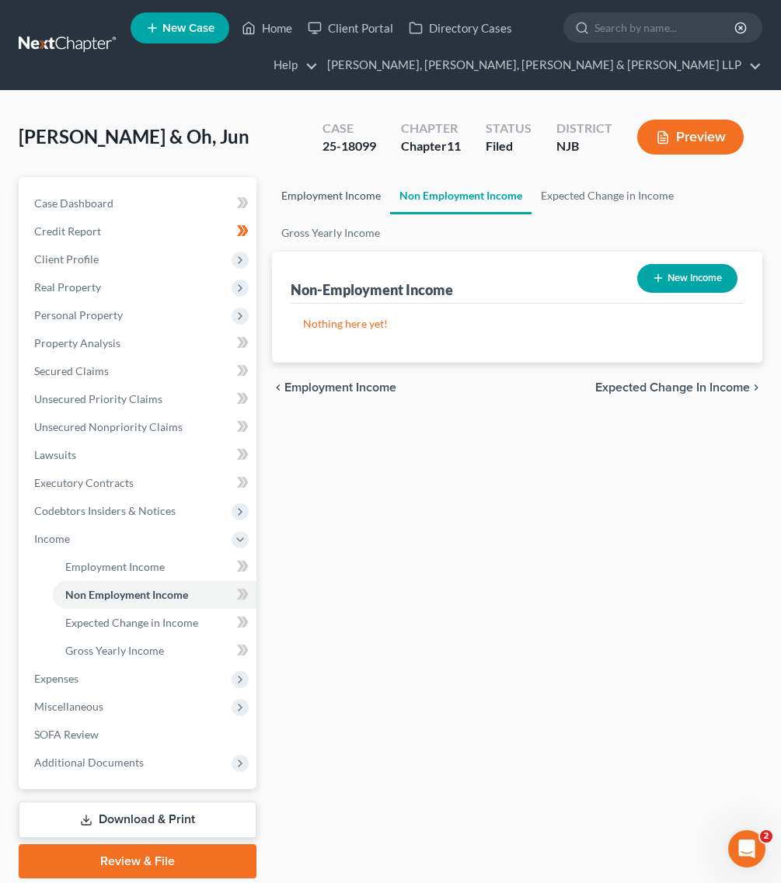
click at [305, 198] on link "Employment Income" at bounding box center [331, 195] width 118 height 37
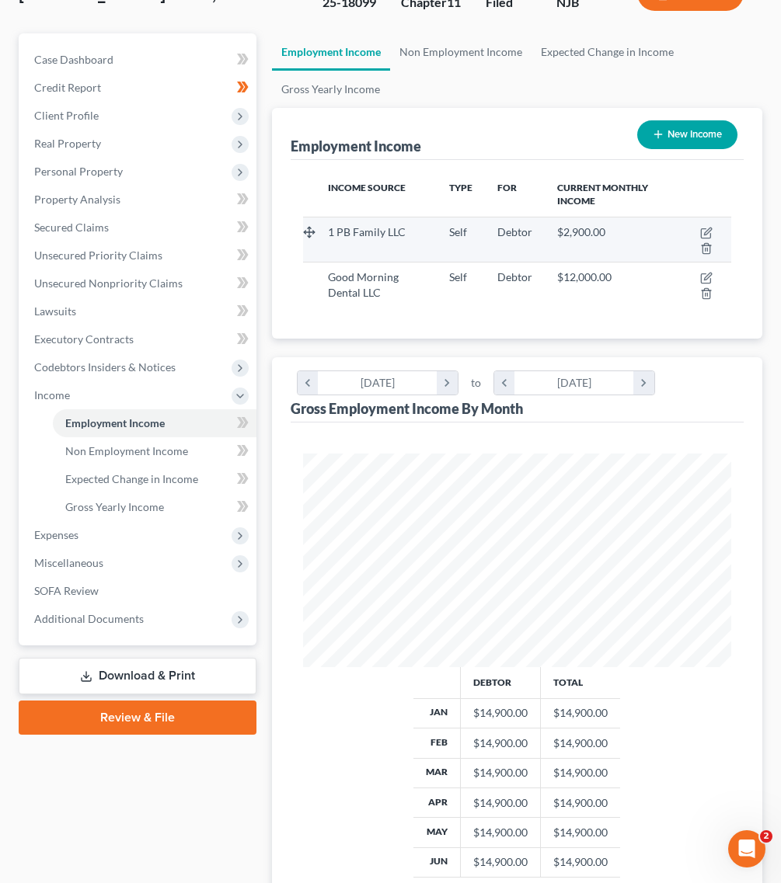
scroll to position [194, 0]
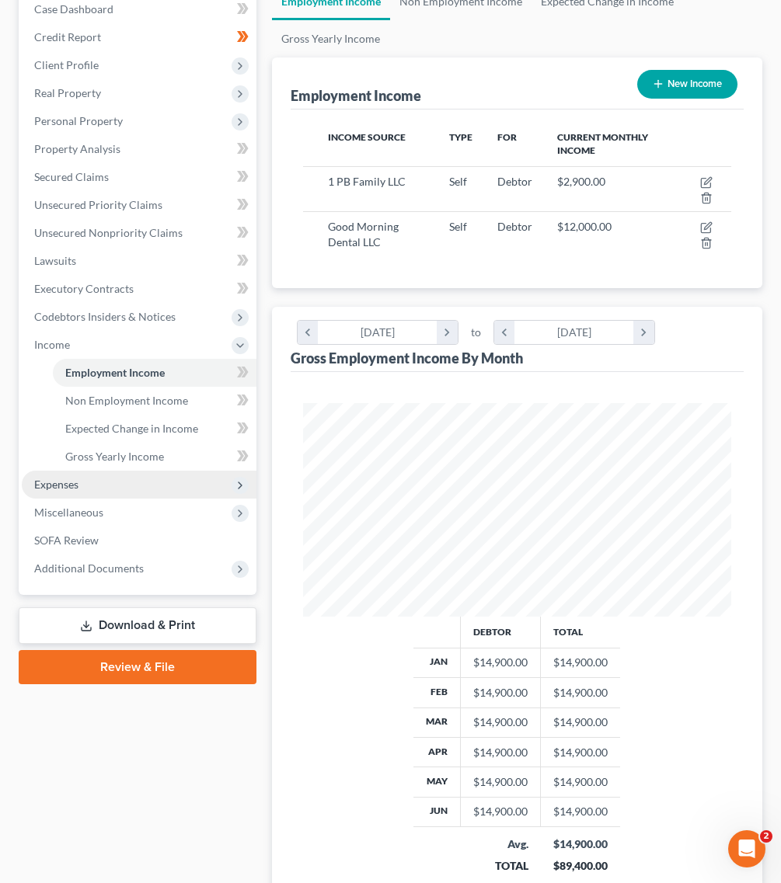
click at [98, 471] on span "Expenses" at bounding box center [139, 485] width 235 height 28
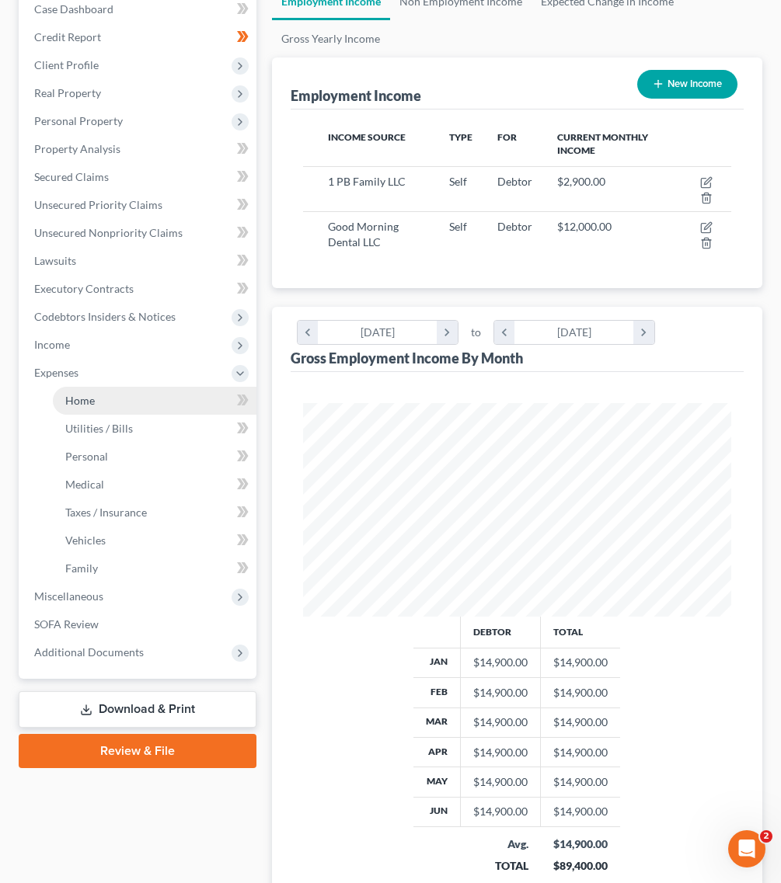
click at [113, 395] on link "Home" at bounding box center [155, 401] width 204 height 28
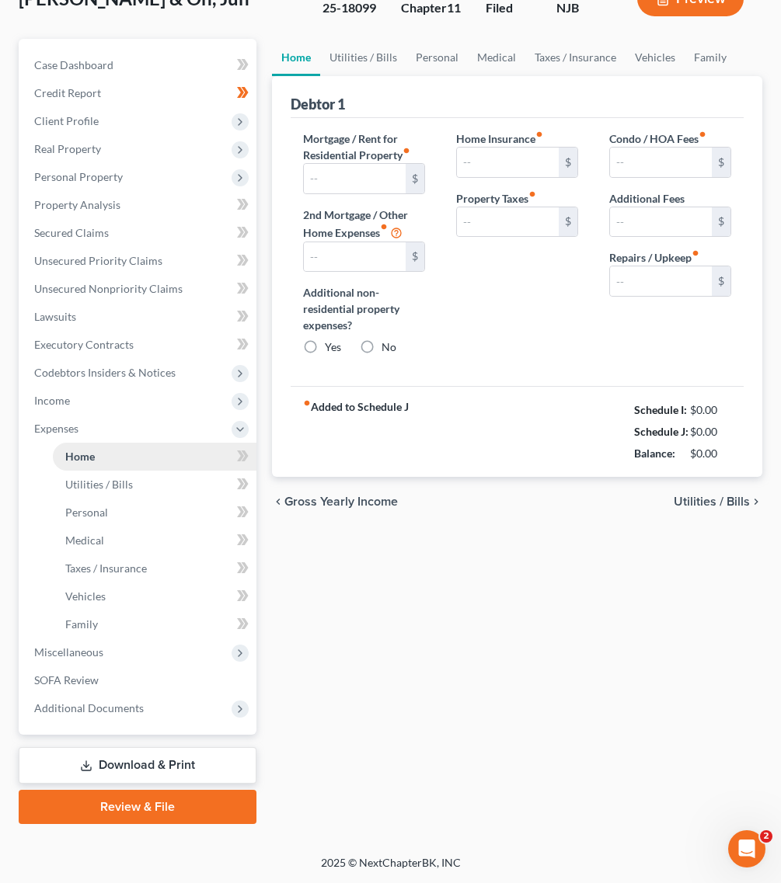
scroll to position [86, 0]
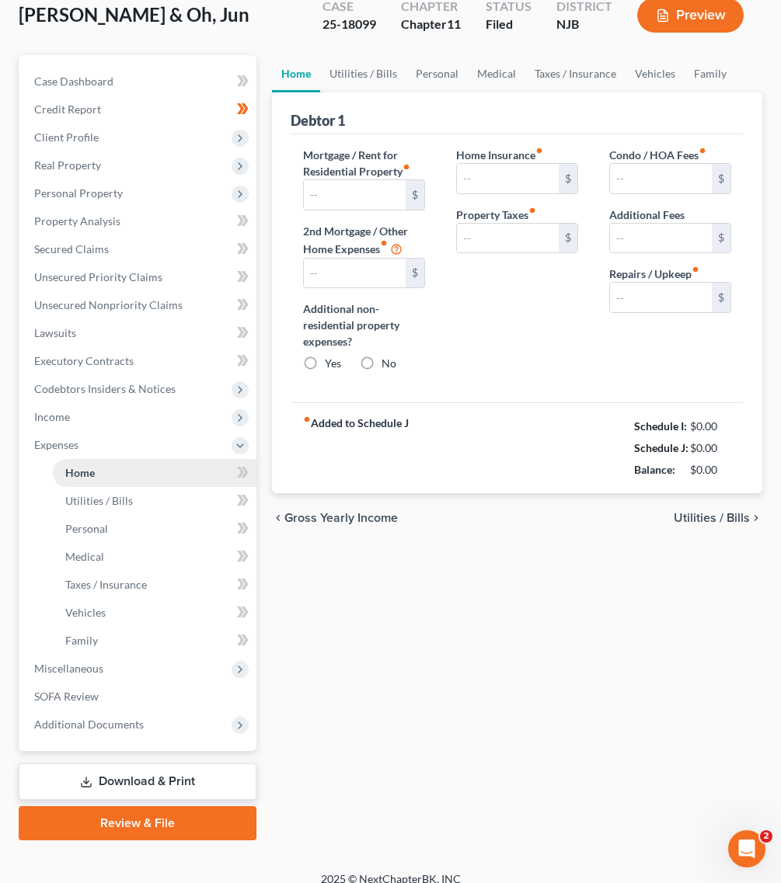
type input "2,900.00"
type input "0.00"
radio input "true"
type input "0.00"
type input "1,900.00"
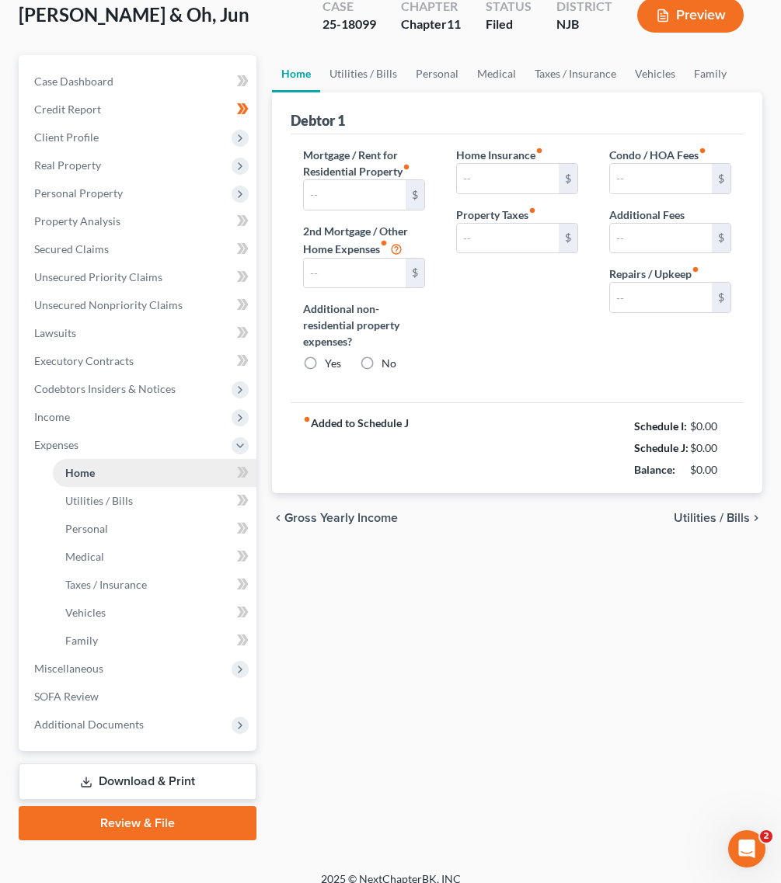
type input "0.00"
type input "300.00"
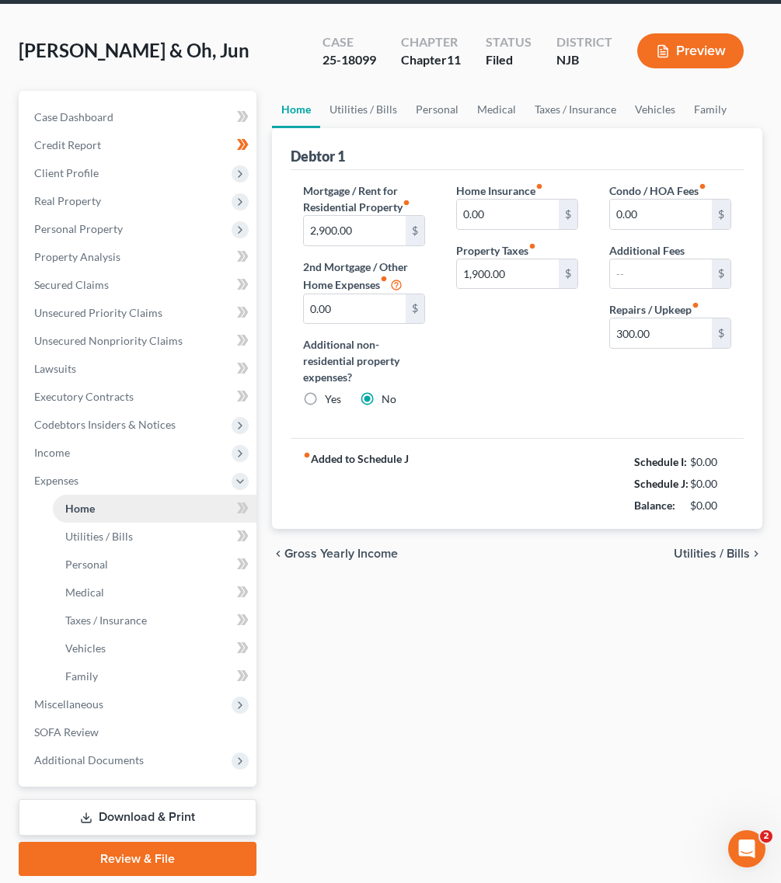
scroll to position [0, 0]
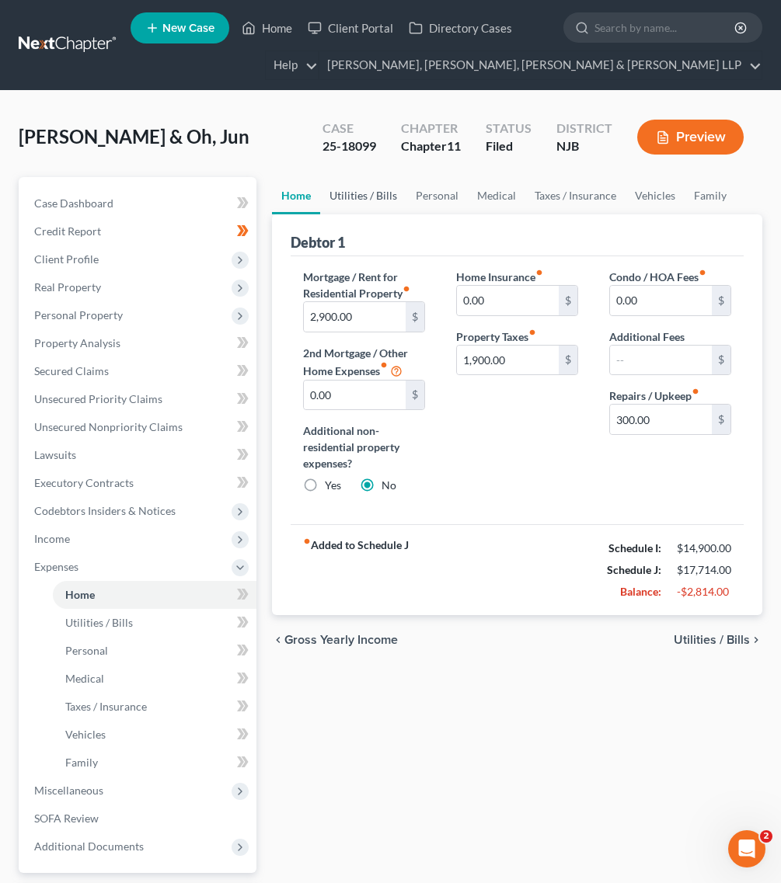
click at [339, 208] on link "Utilities / Bills" at bounding box center [363, 195] width 86 height 37
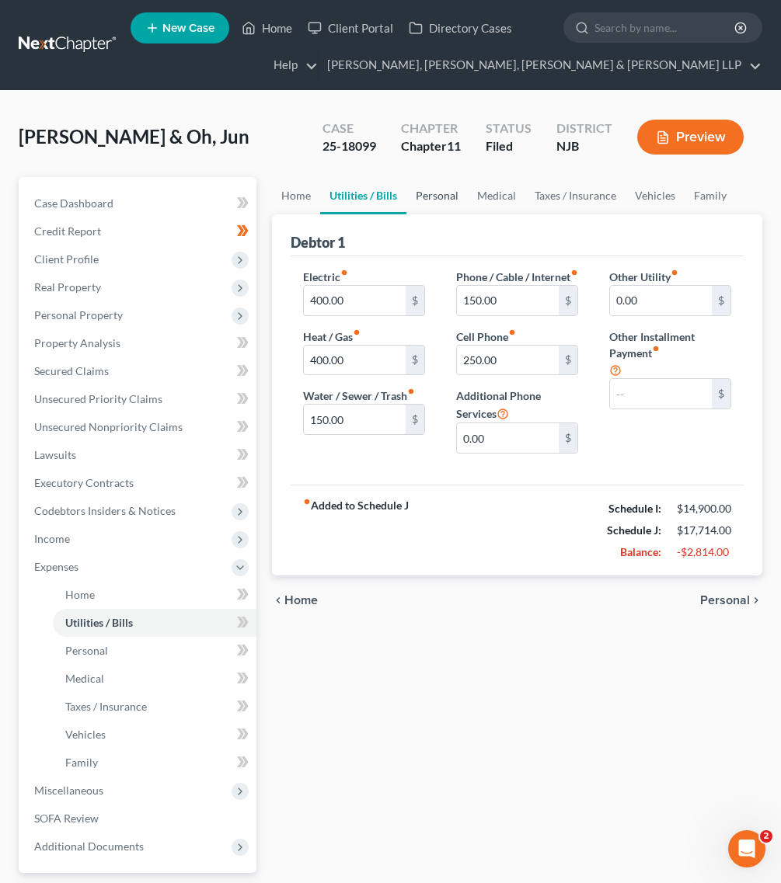
click at [406, 203] on link "Personal" at bounding box center [436, 195] width 61 height 37
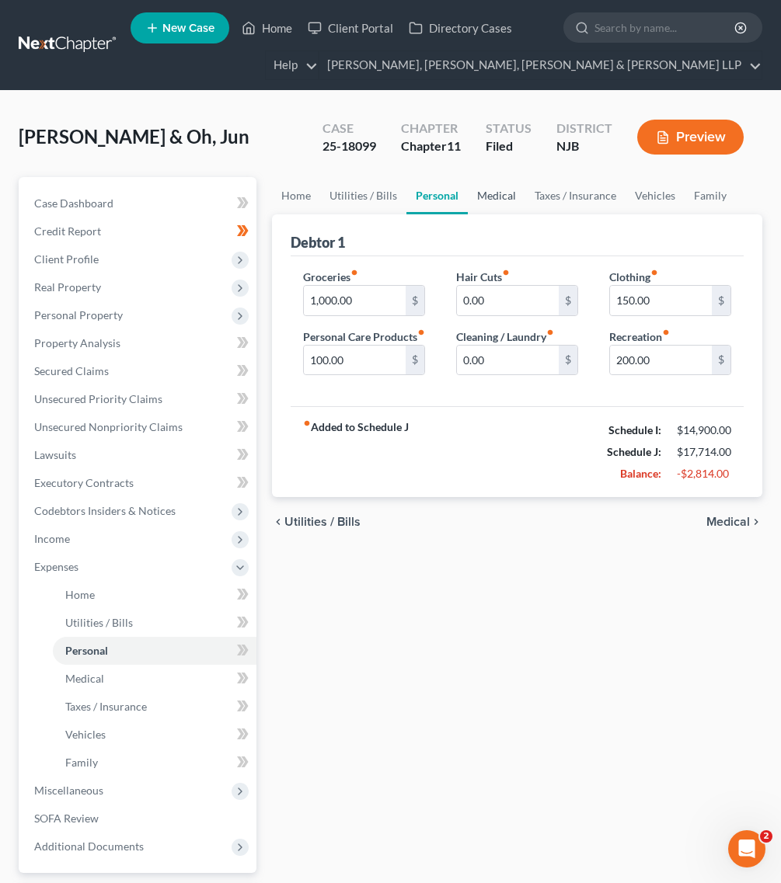
click at [495, 193] on link "Medical" at bounding box center [496, 195] width 57 height 37
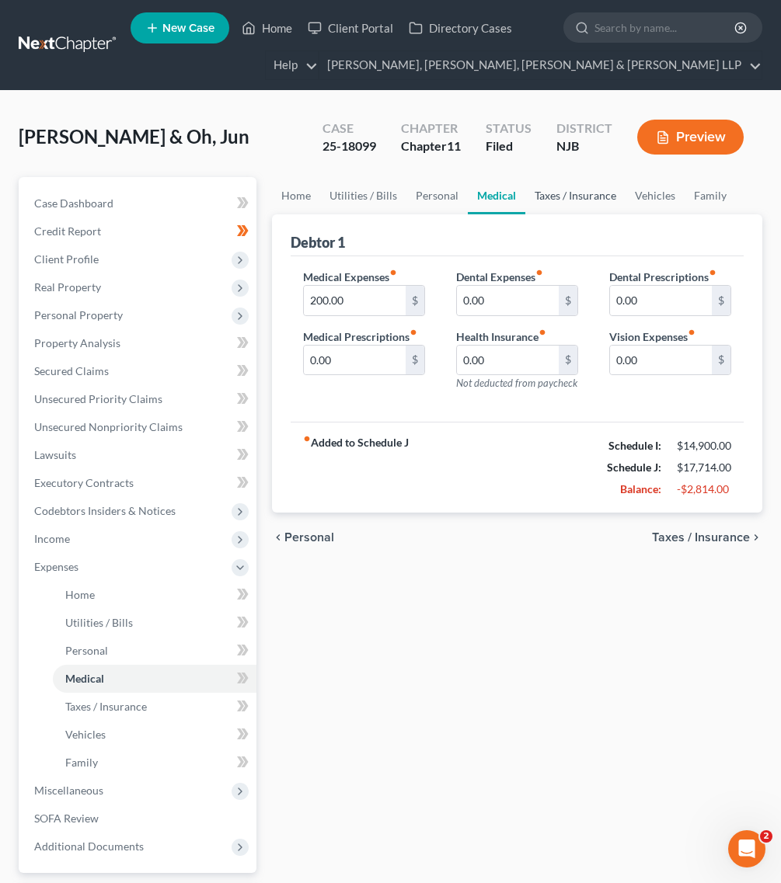
click at [548, 197] on link "Taxes / Insurance" at bounding box center [575, 195] width 100 height 37
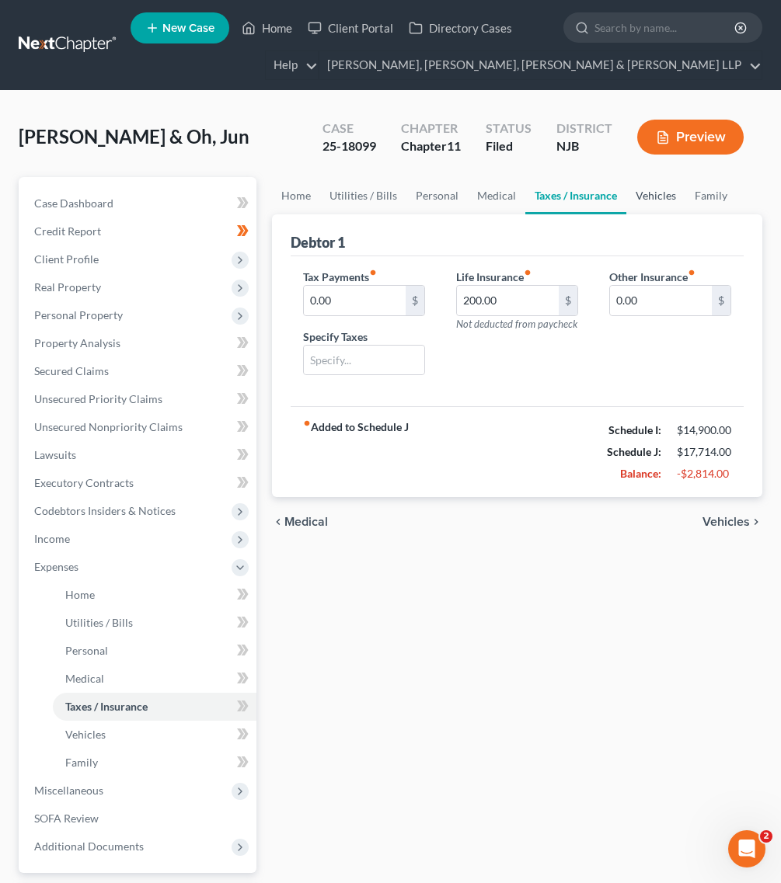
click at [635, 202] on link "Vehicles" at bounding box center [655, 195] width 59 height 37
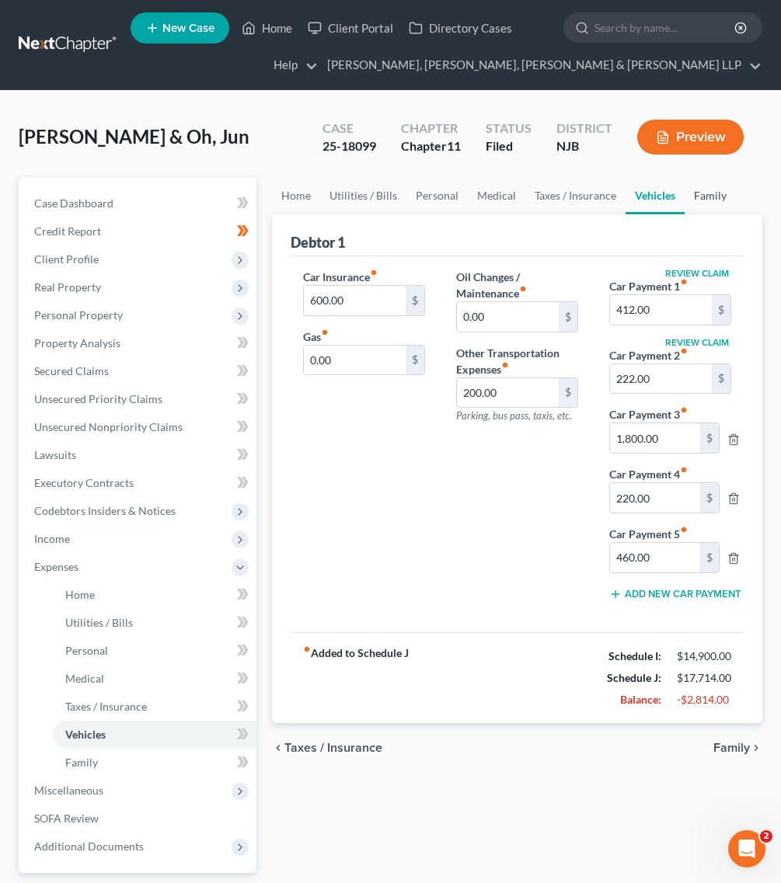
click at [708, 210] on link "Family" at bounding box center [709, 195] width 51 height 37
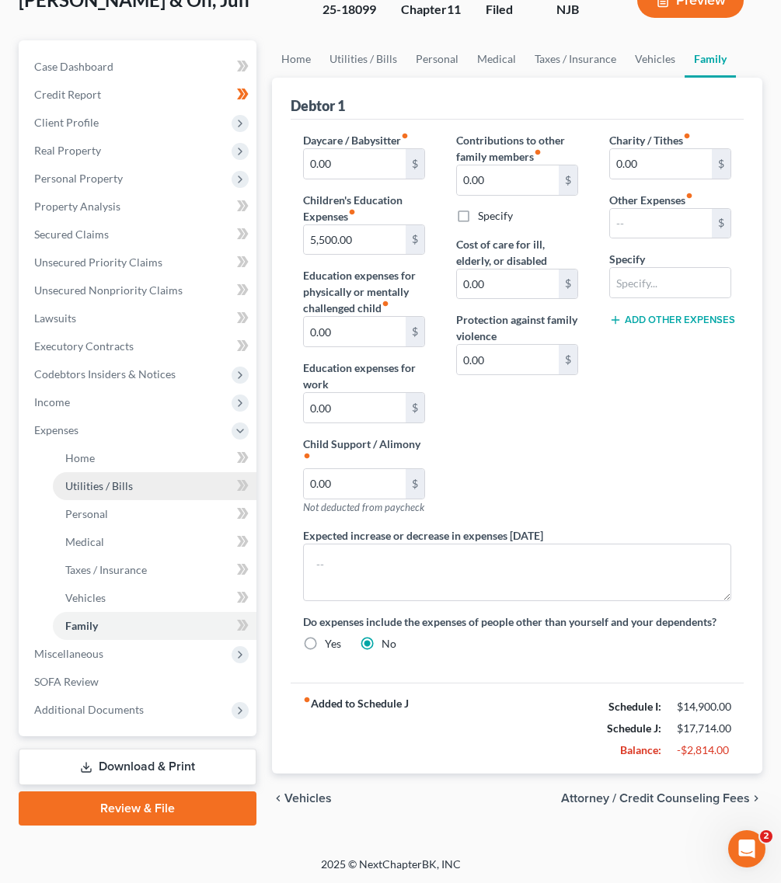
click at [78, 492] on link "Utilities / Bills" at bounding box center [155, 486] width 204 height 28
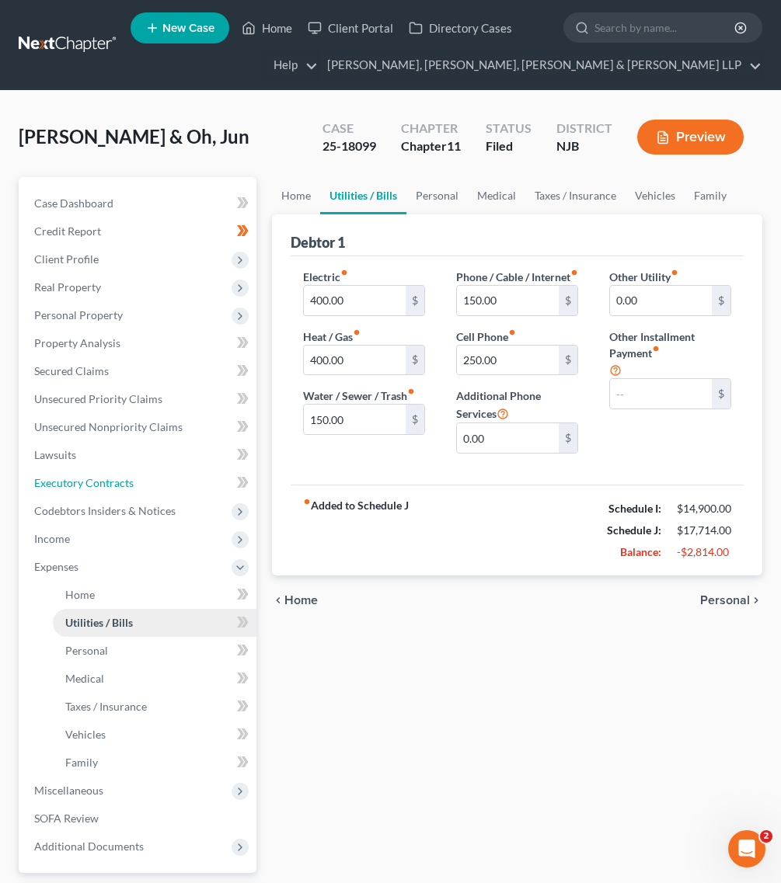
click at [78, 492] on link "Executory Contracts" at bounding box center [139, 483] width 235 height 28
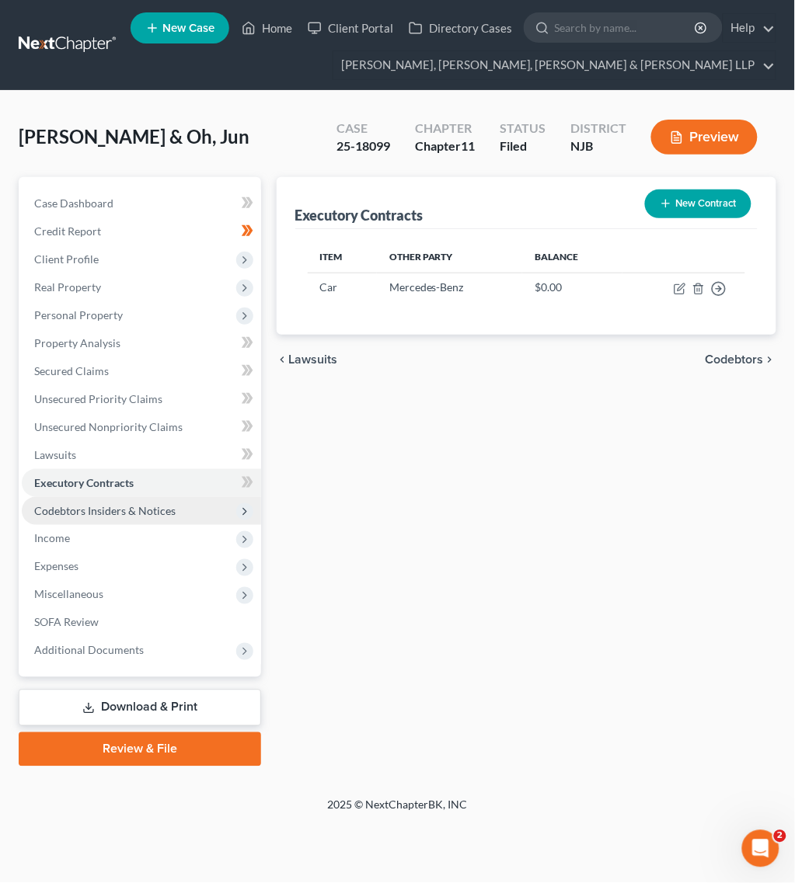
click at [80, 509] on span "Codebtors Insiders & Notices" at bounding box center [104, 510] width 141 height 13
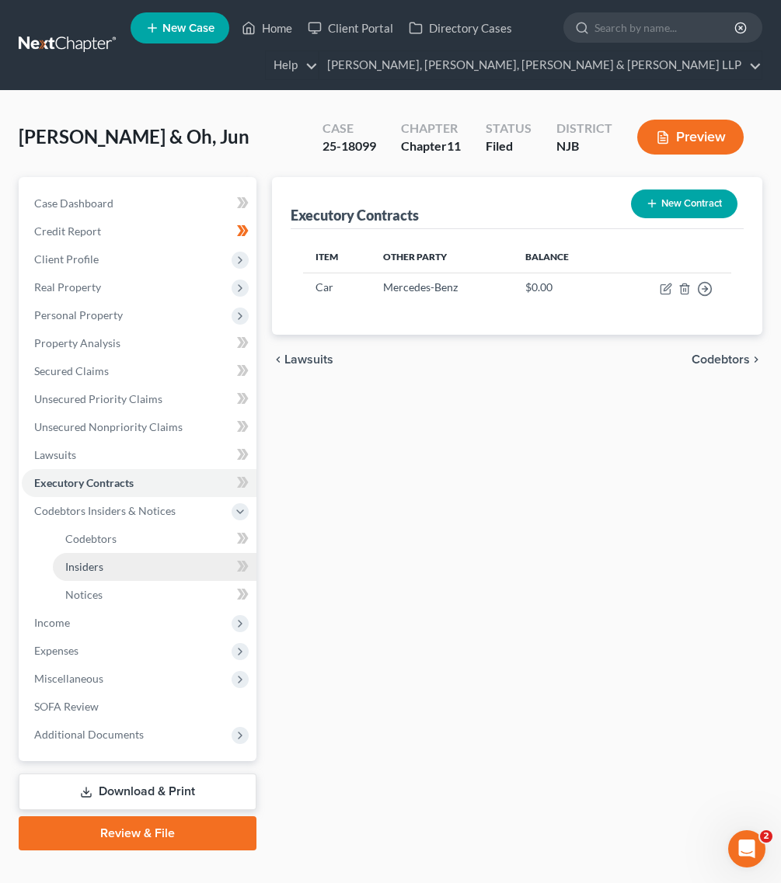
click at [144, 553] on link "Insiders" at bounding box center [155, 567] width 204 height 28
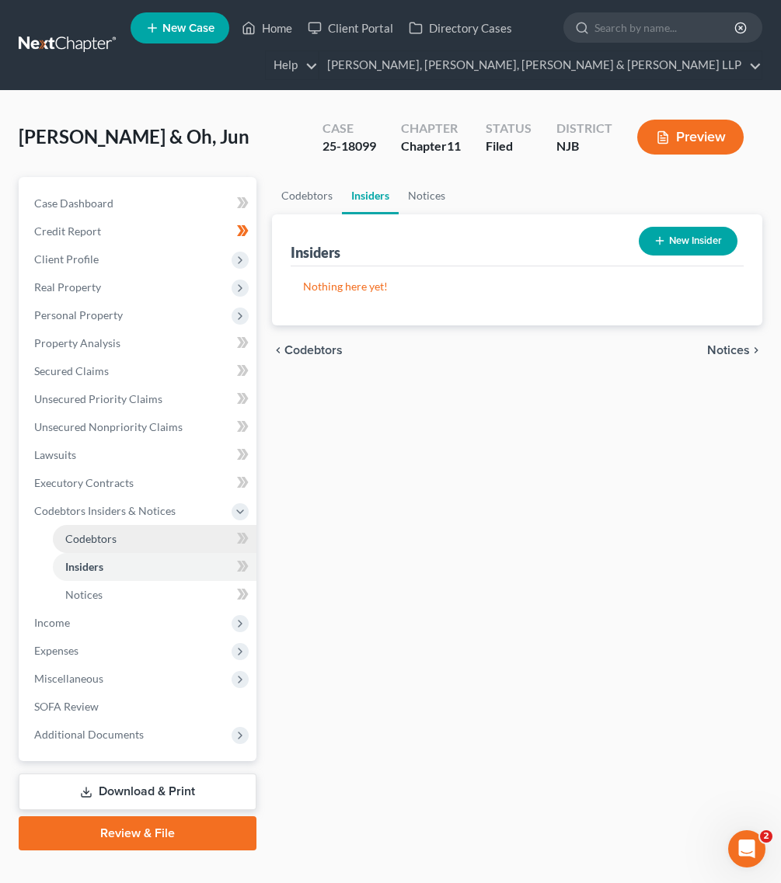
click at [144, 534] on link "Codebtors" at bounding box center [155, 539] width 204 height 28
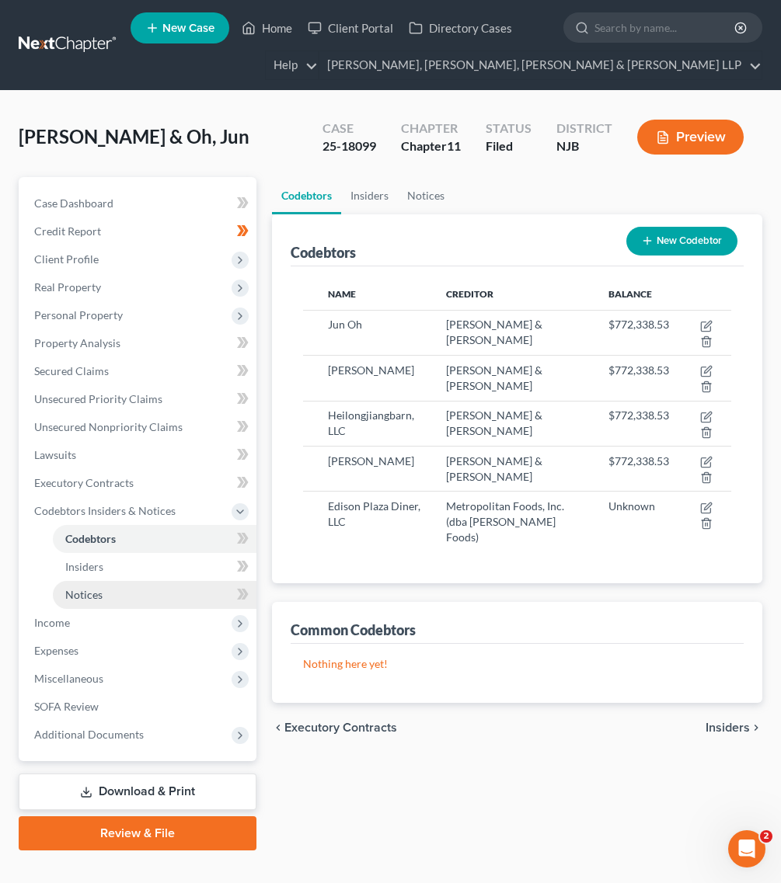
click at [140, 604] on link "Notices" at bounding box center [155, 595] width 204 height 28
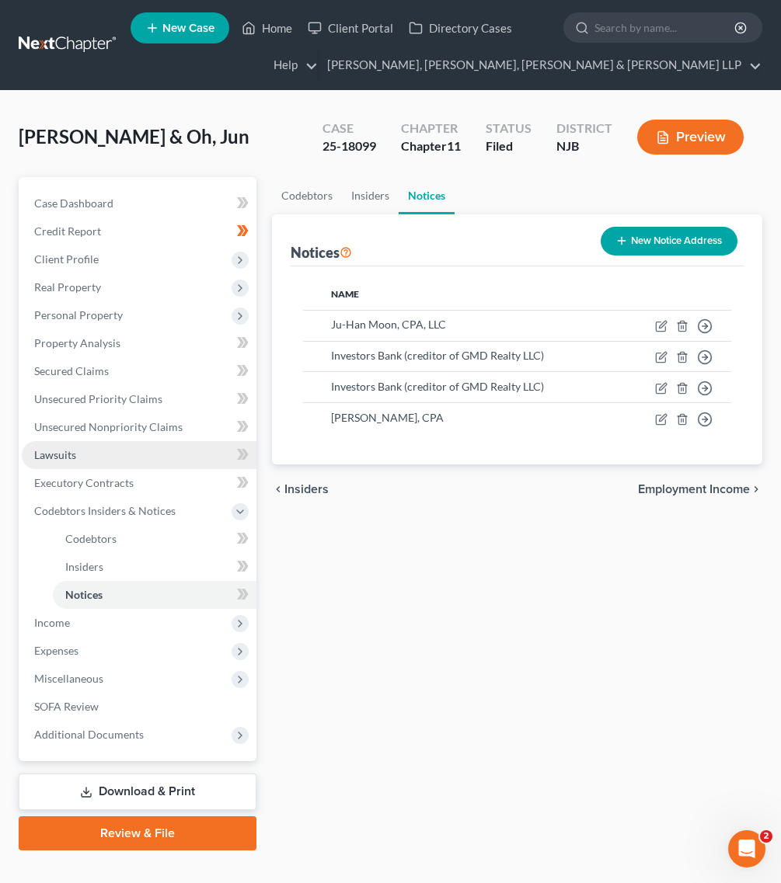
click at [173, 463] on link "Lawsuits" at bounding box center [139, 455] width 235 height 28
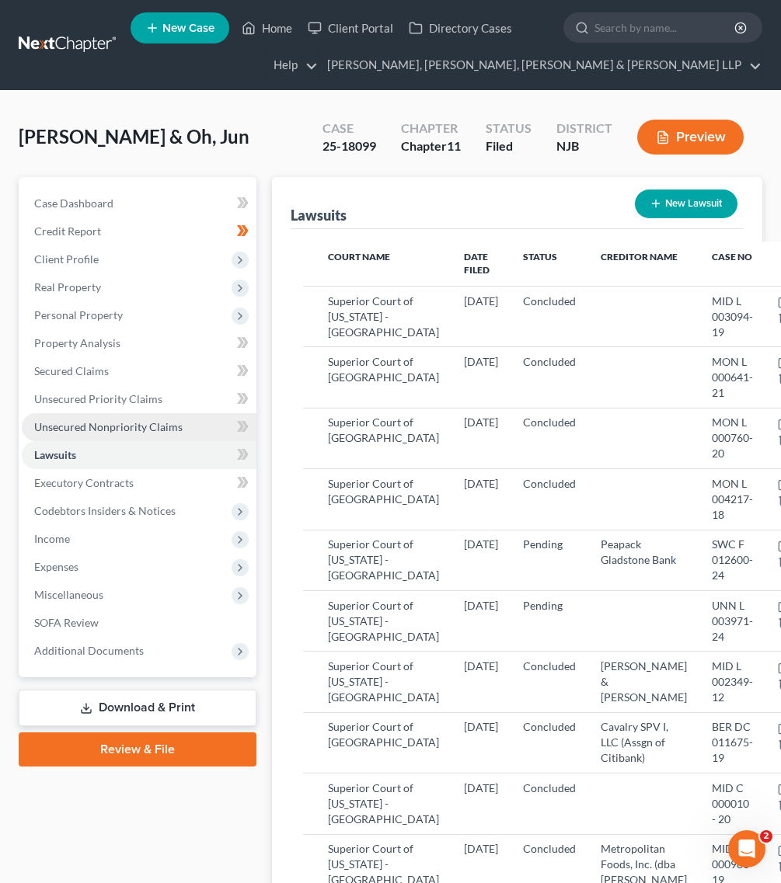
click at [169, 427] on span "Unsecured Nonpriority Claims" at bounding box center [108, 426] width 148 height 13
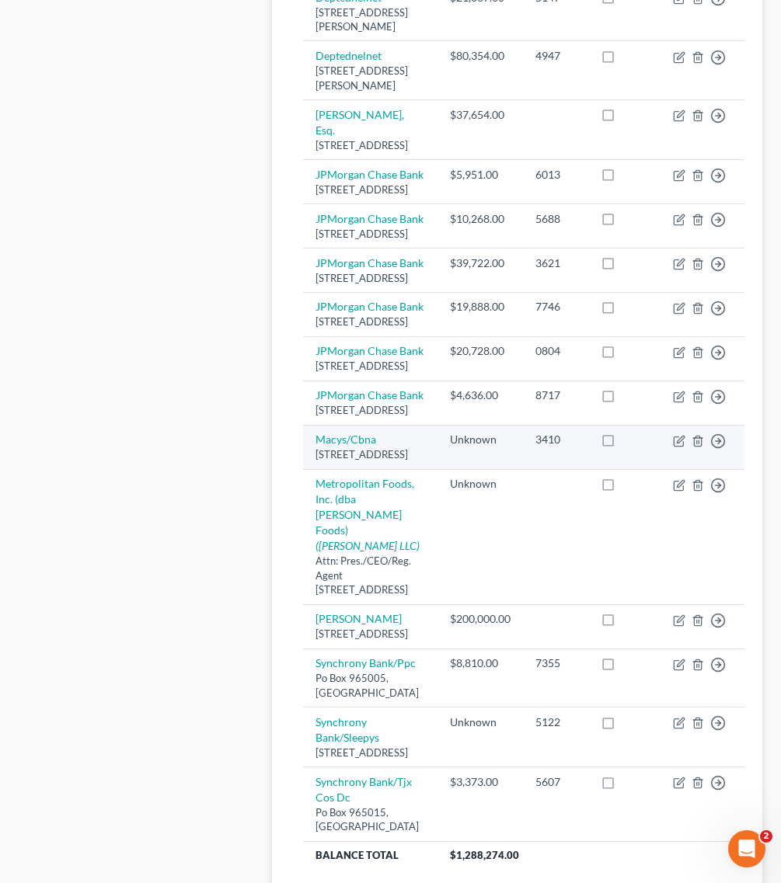
scroll to position [1544, 0]
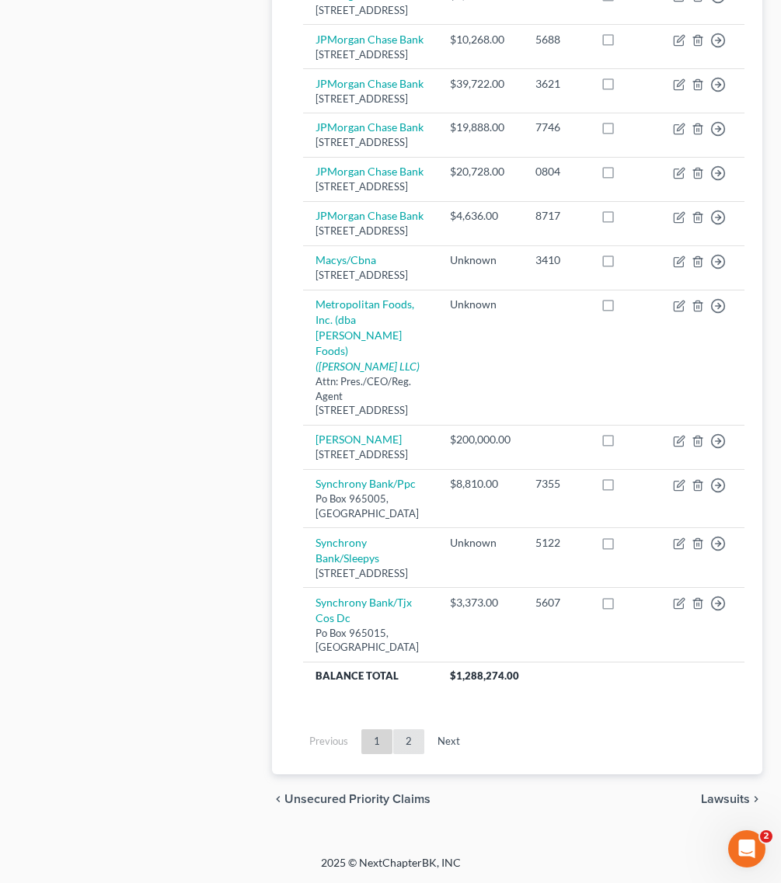
click at [397, 738] on link "2" at bounding box center [408, 741] width 31 height 25
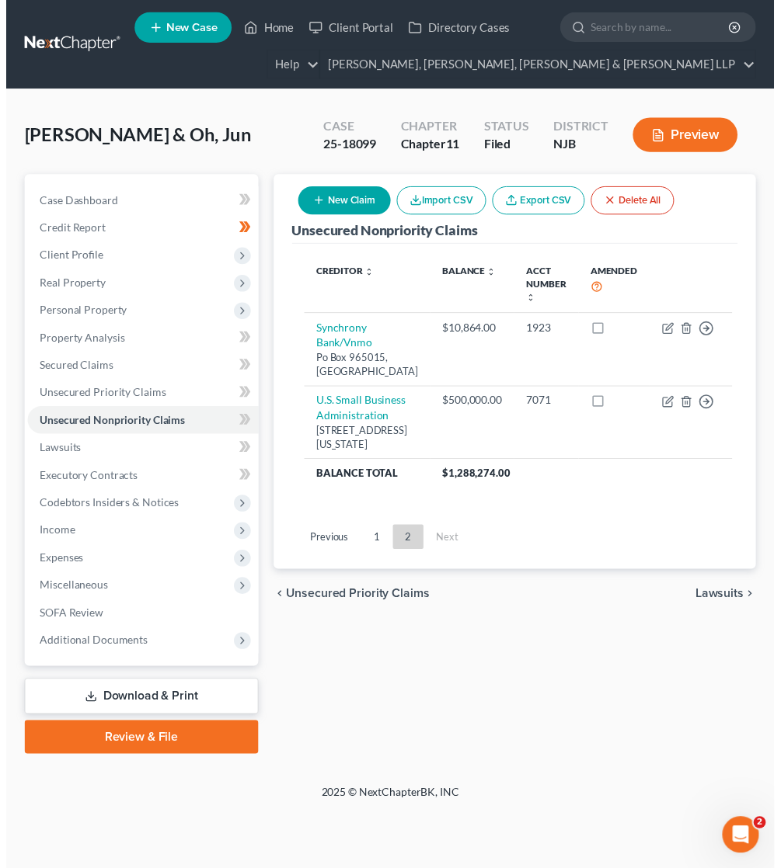
scroll to position [0, 0]
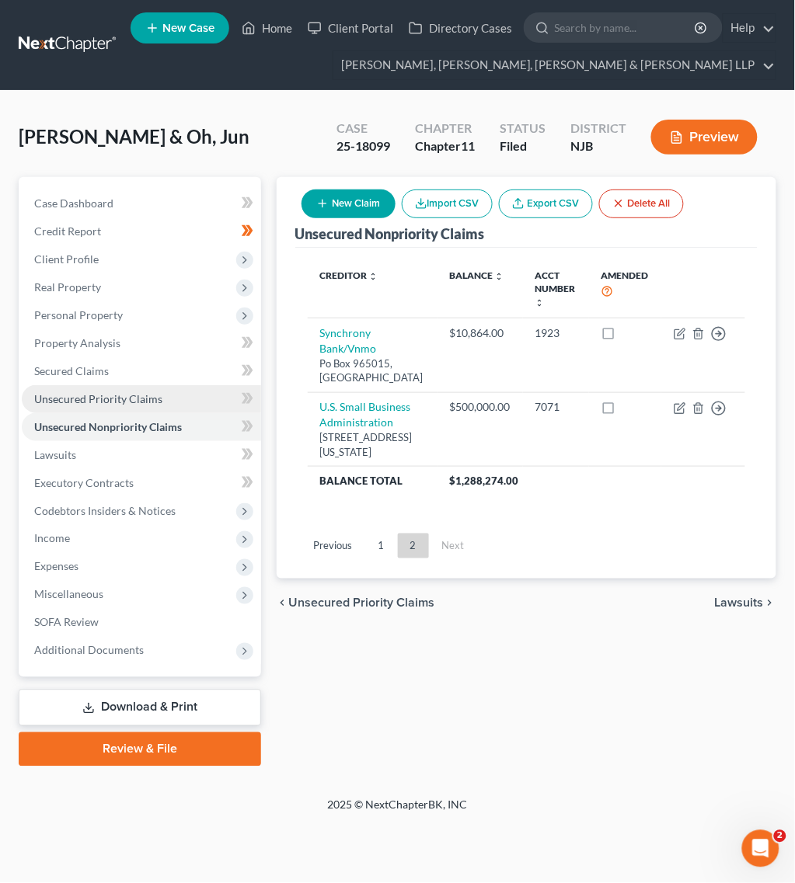
click at [136, 390] on link "Unsecured Priority Claims" at bounding box center [141, 399] width 239 height 28
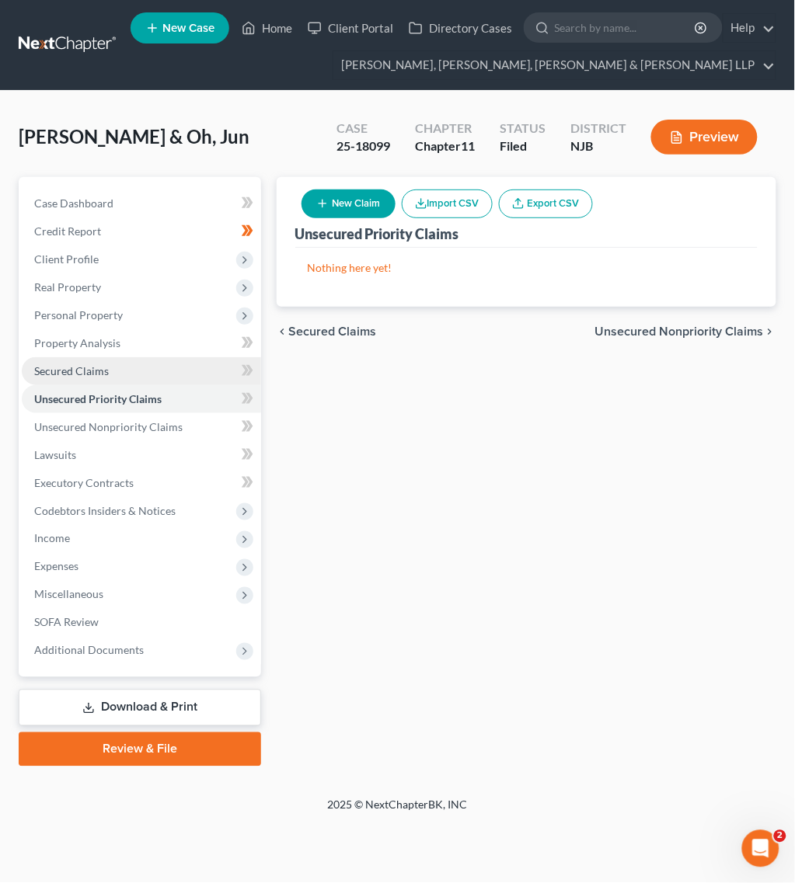
click at [134, 370] on link "Secured Claims" at bounding box center [141, 371] width 239 height 28
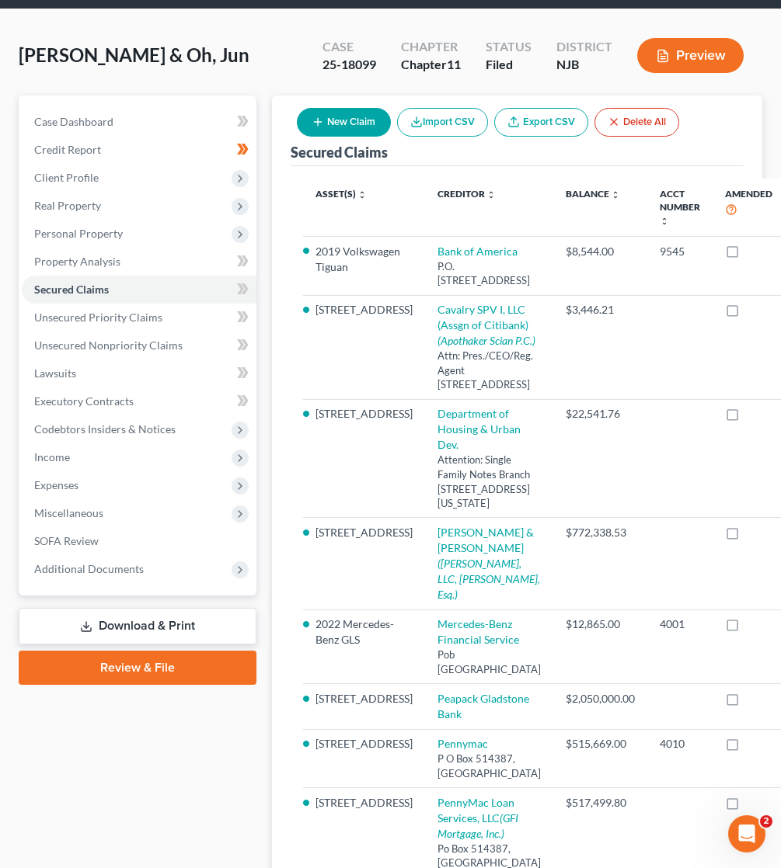
scroll to position [40, 0]
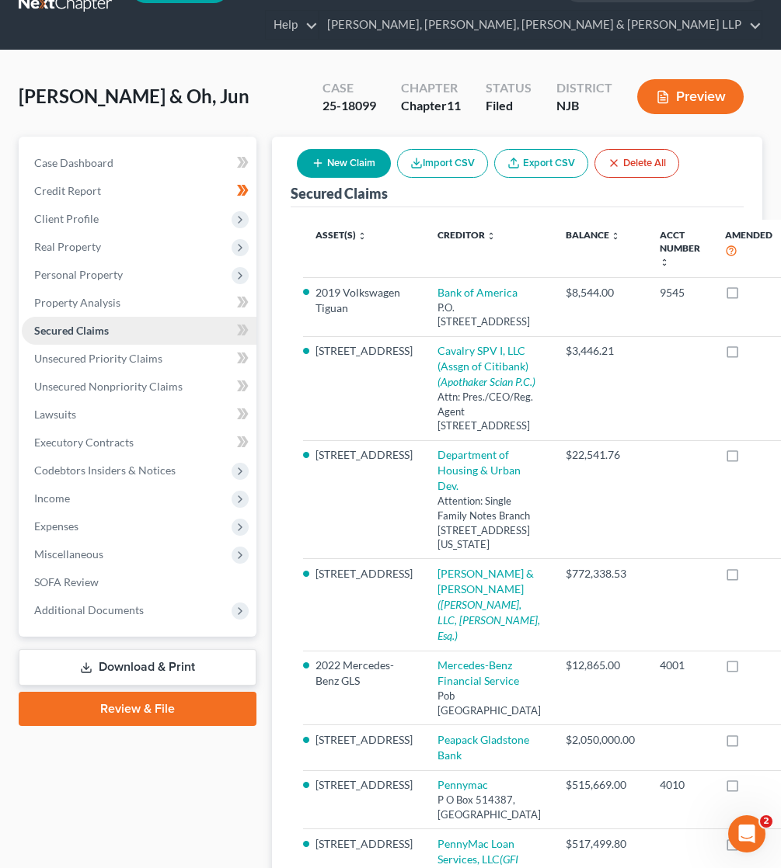
click at [82, 317] on link "Secured Claims" at bounding box center [139, 331] width 235 height 28
click at [82, 305] on span "Property Analysis" at bounding box center [77, 302] width 86 height 13
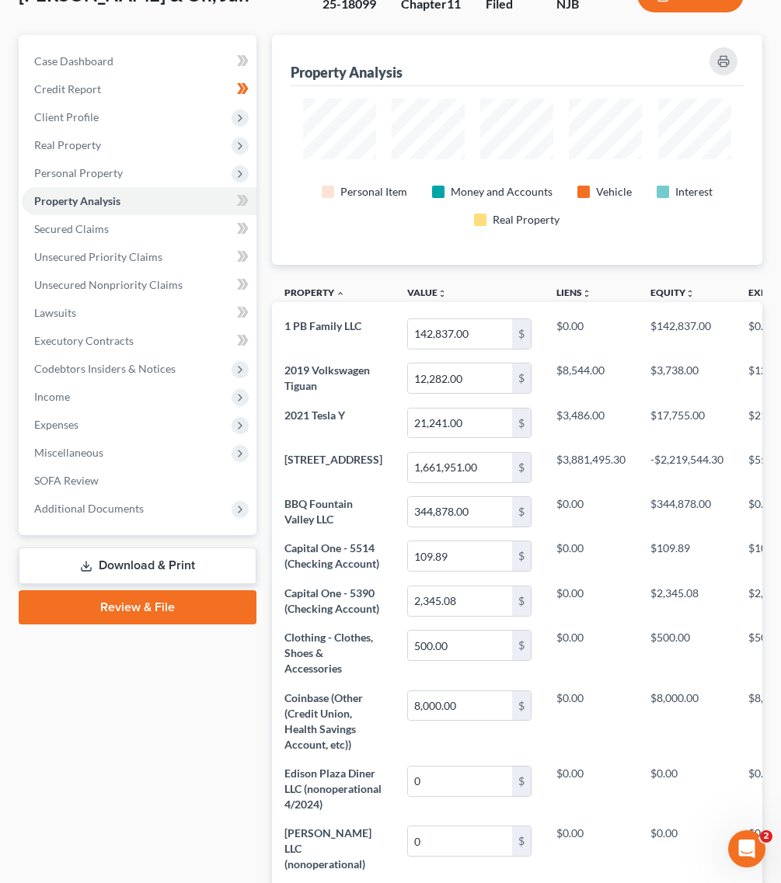
scroll to position [97, 0]
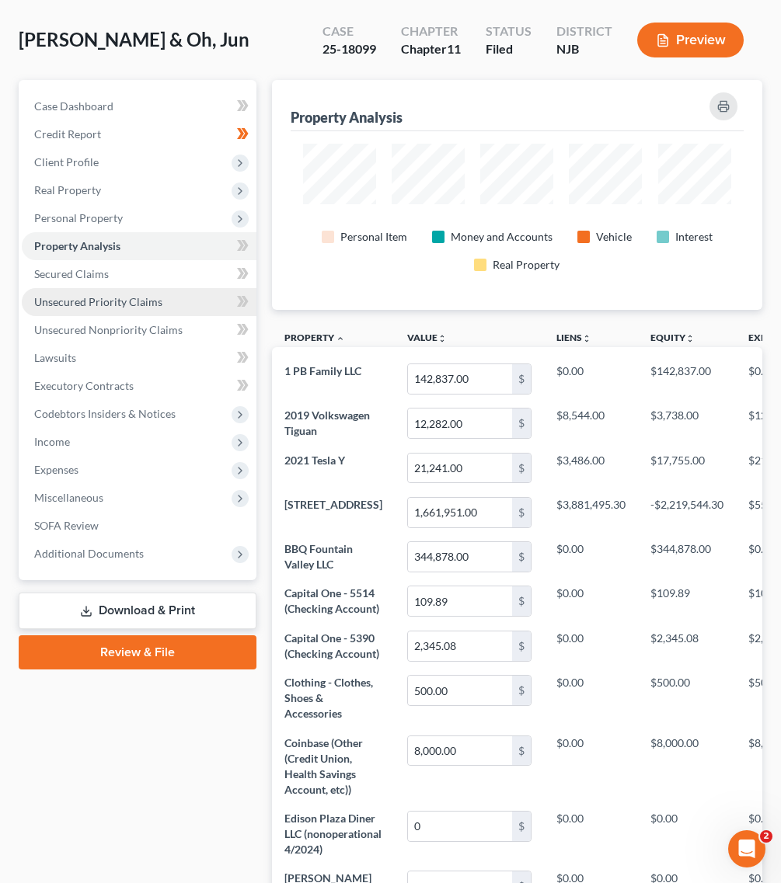
click at [114, 288] on link "Unsecured Priority Claims" at bounding box center [139, 302] width 235 height 28
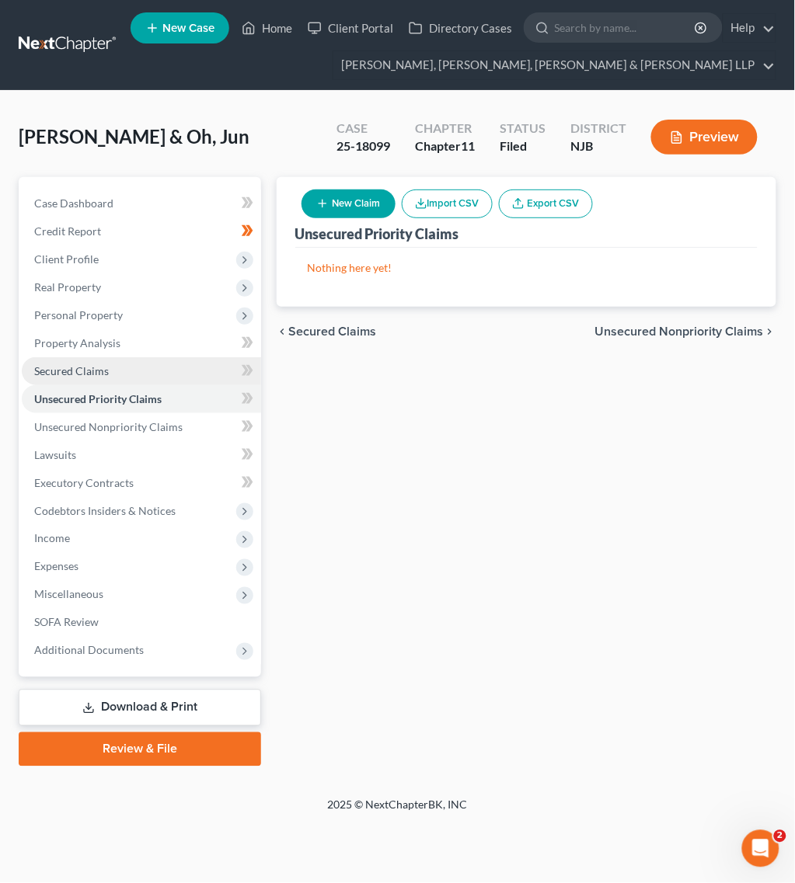
click at [113, 364] on link "Secured Claims" at bounding box center [141, 371] width 239 height 28
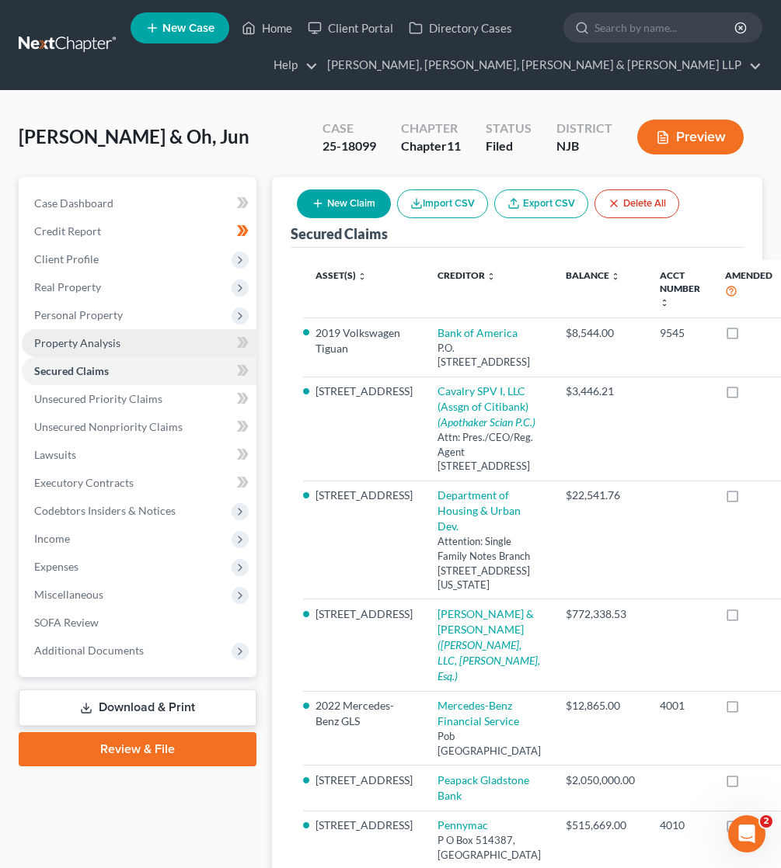
click at [113, 336] on span "Property Analysis" at bounding box center [77, 342] width 86 height 13
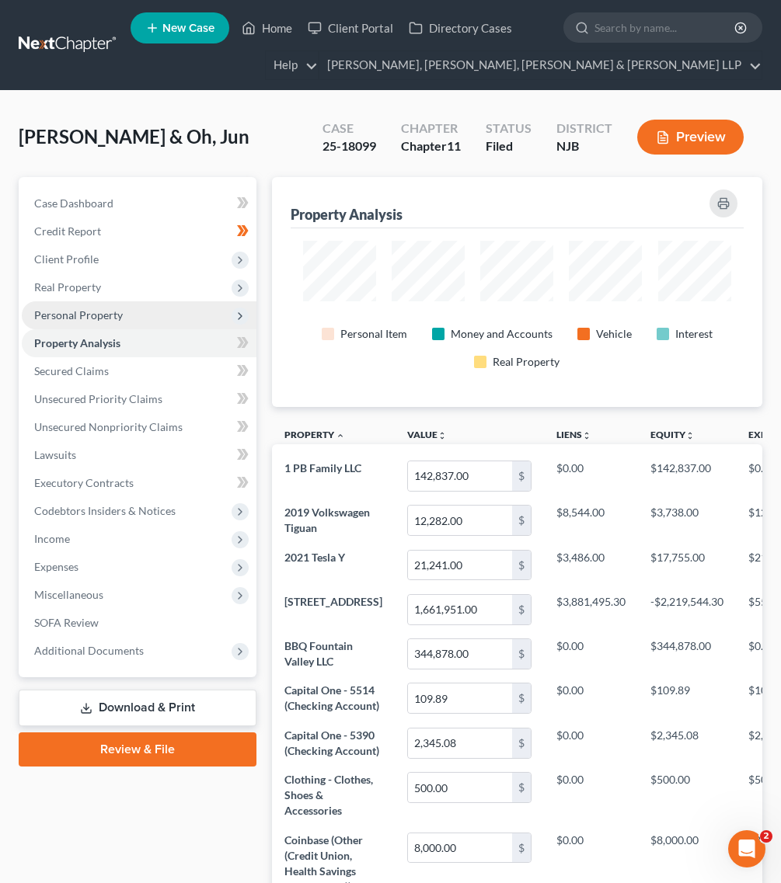
scroll to position [230, 490]
click at [113, 317] on span "Personal Property" at bounding box center [78, 314] width 89 height 13
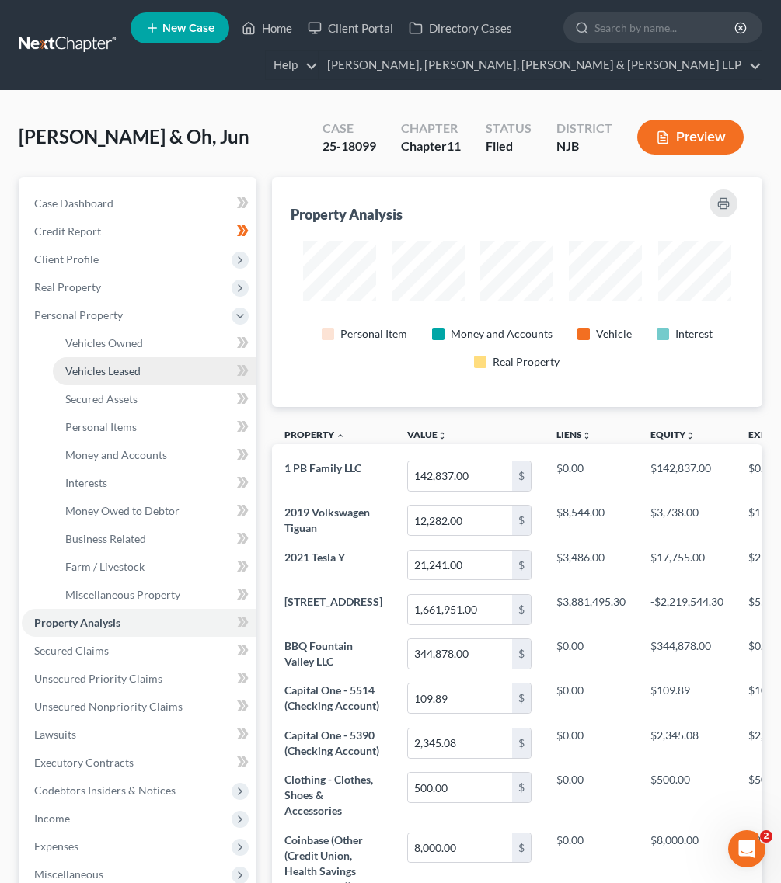
click at [117, 375] on span "Vehicles Leased" at bounding box center [102, 370] width 75 height 13
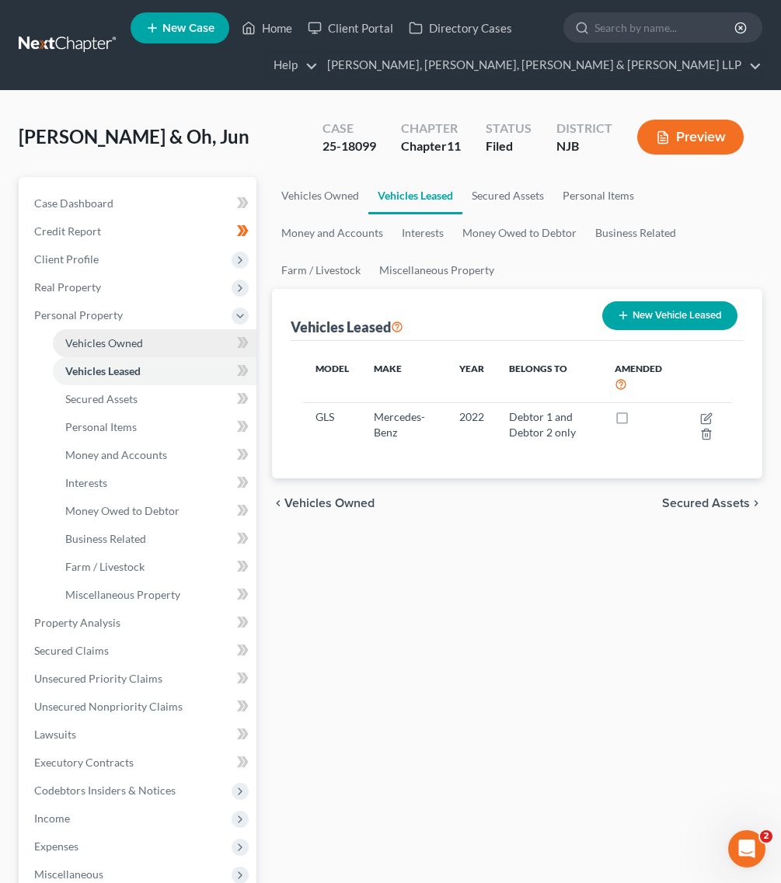
click at [117, 346] on span "Vehicles Owned" at bounding box center [104, 342] width 78 height 13
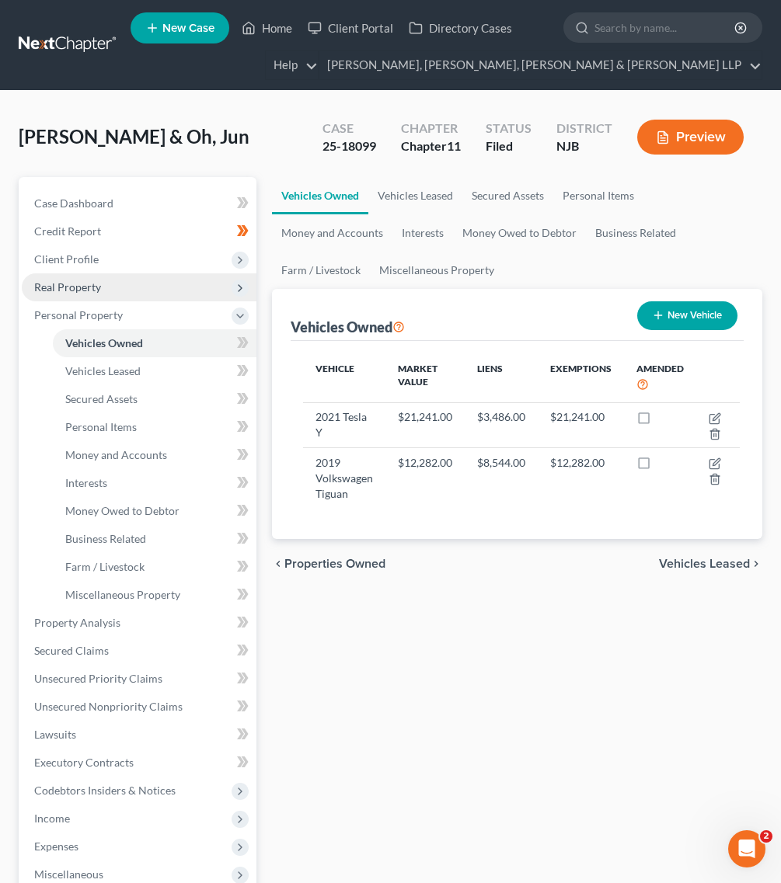
click at [93, 273] on span "Real Property" at bounding box center [139, 287] width 235 height 28
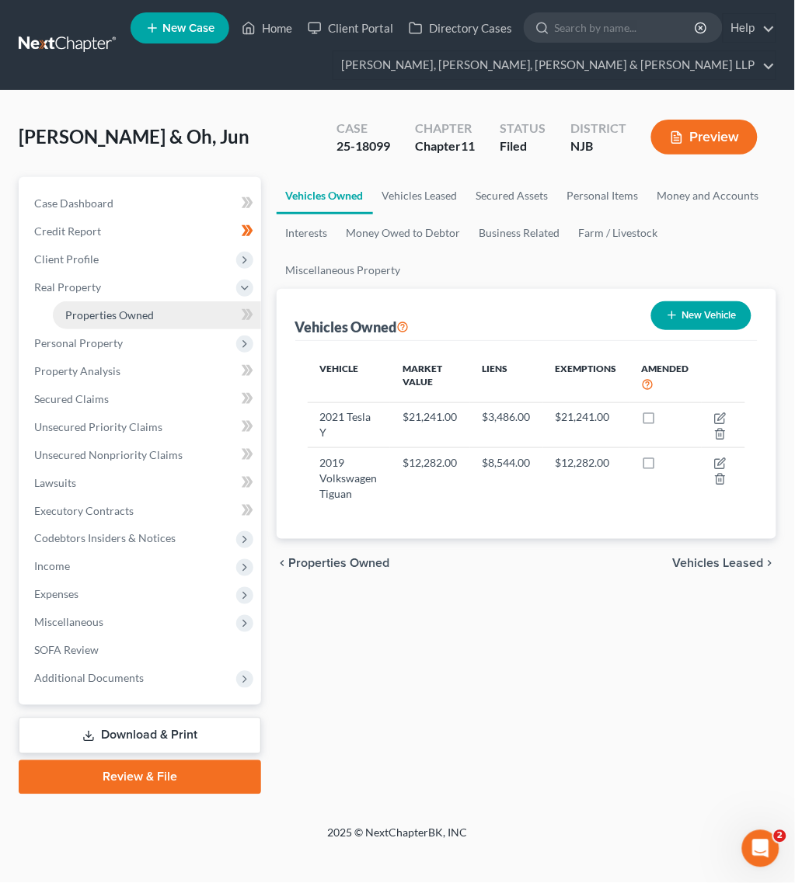
click at [86, 327] on link "Properties Owned" at bounding box center [157, 315] width 208 height 28
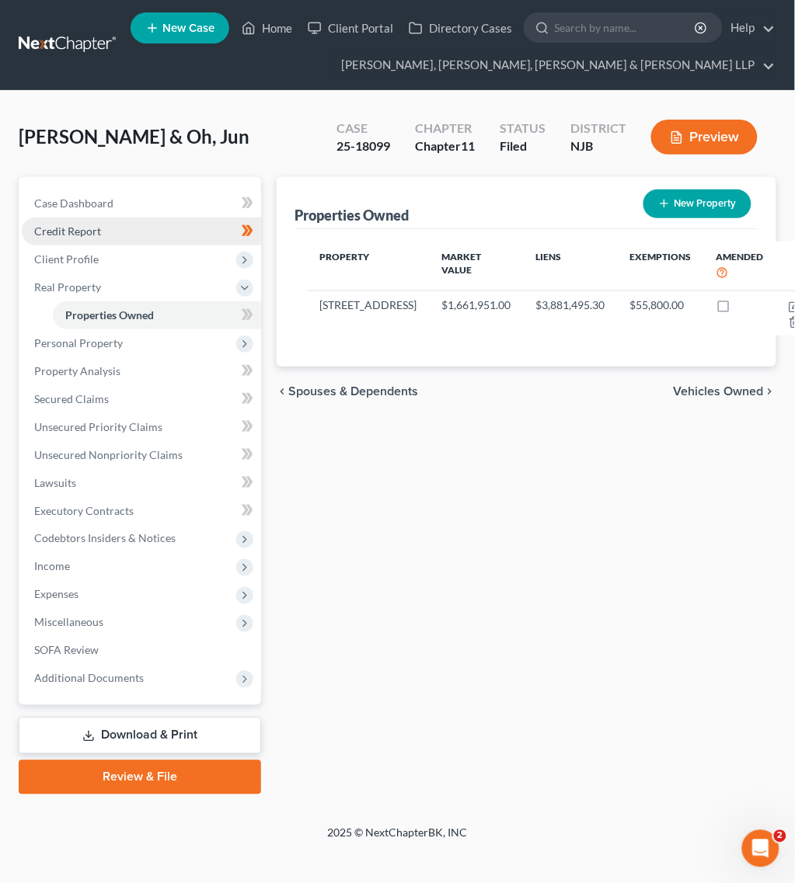
click at [75, 234] on span "Credit Report" at bounding box center [67, 231] width 67 height 13
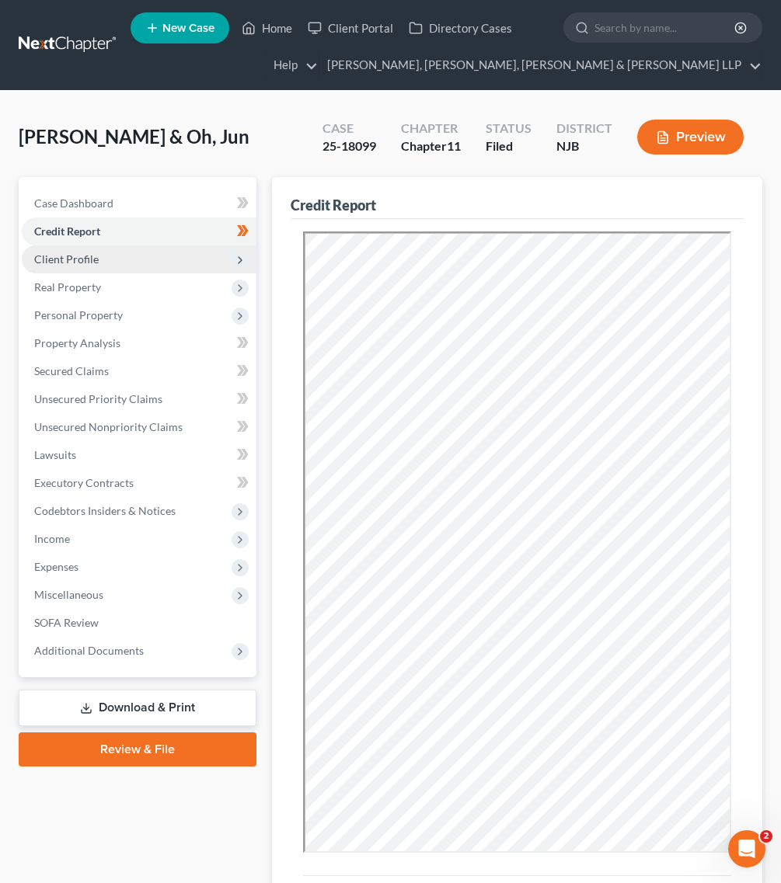
click at [79, 263] on span "Client Profile" at bounding box center [66, 258] width 64 height 13
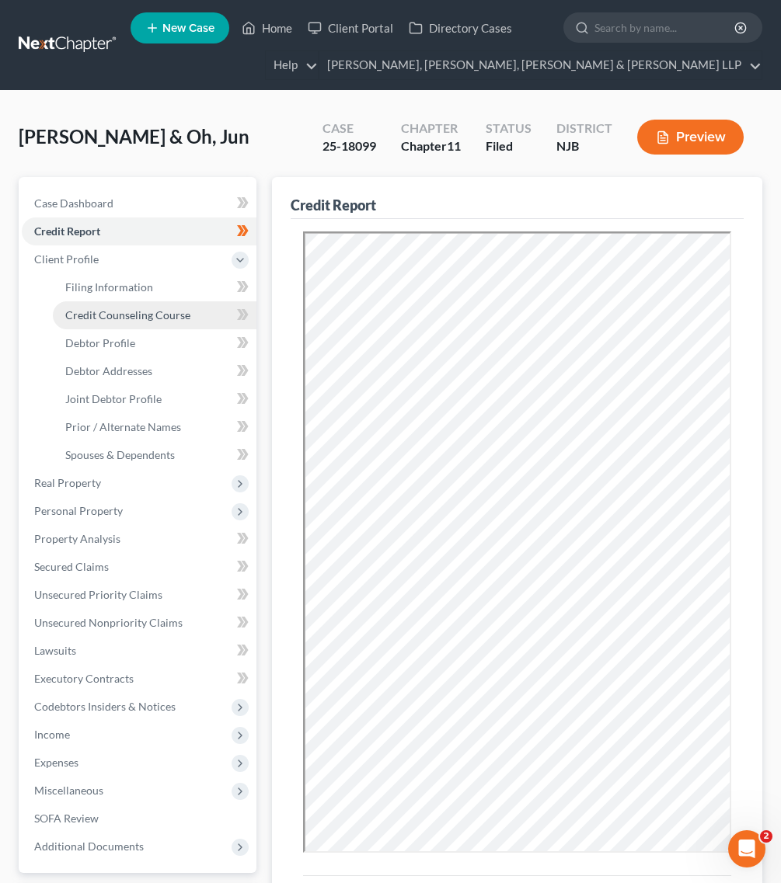
click at [78, 301] on link "Credit Counseling Course" at bounding box center [155, 315] width 204 height 28
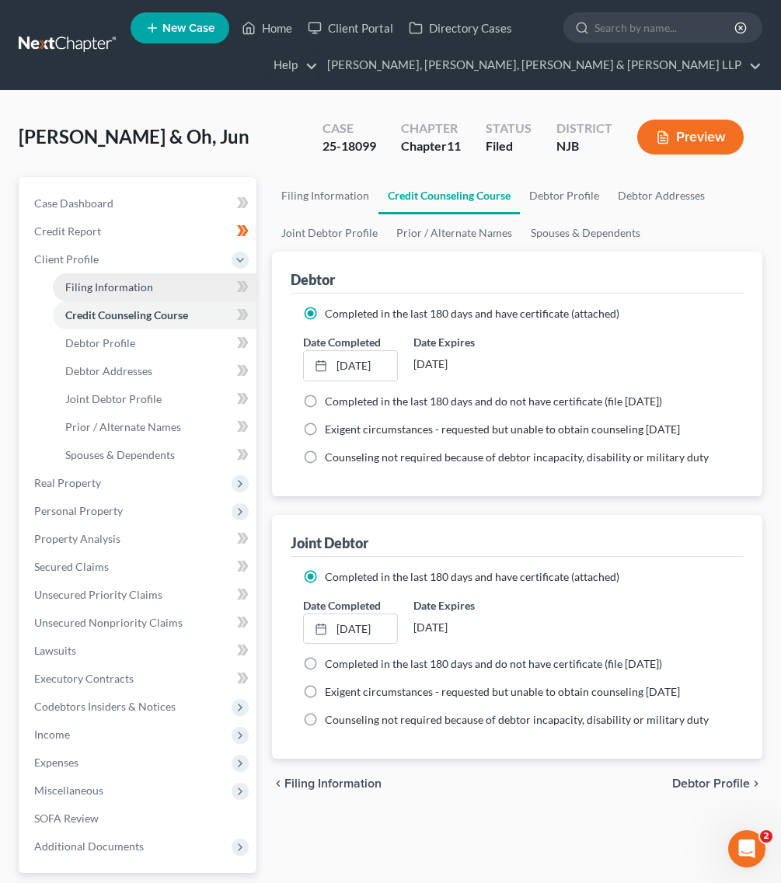
click at [78, 290] on span "Filing Information" at bounding box center [109, 286] width 88 height 13
select select "0"
select select "3"
select select "1"
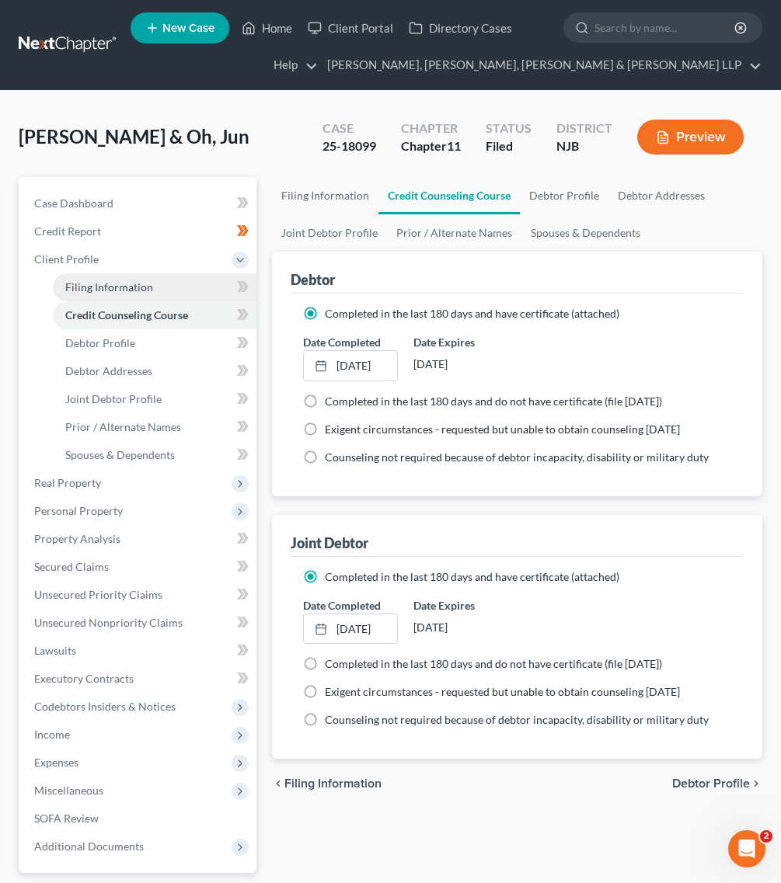
select select "51"
select select "0"
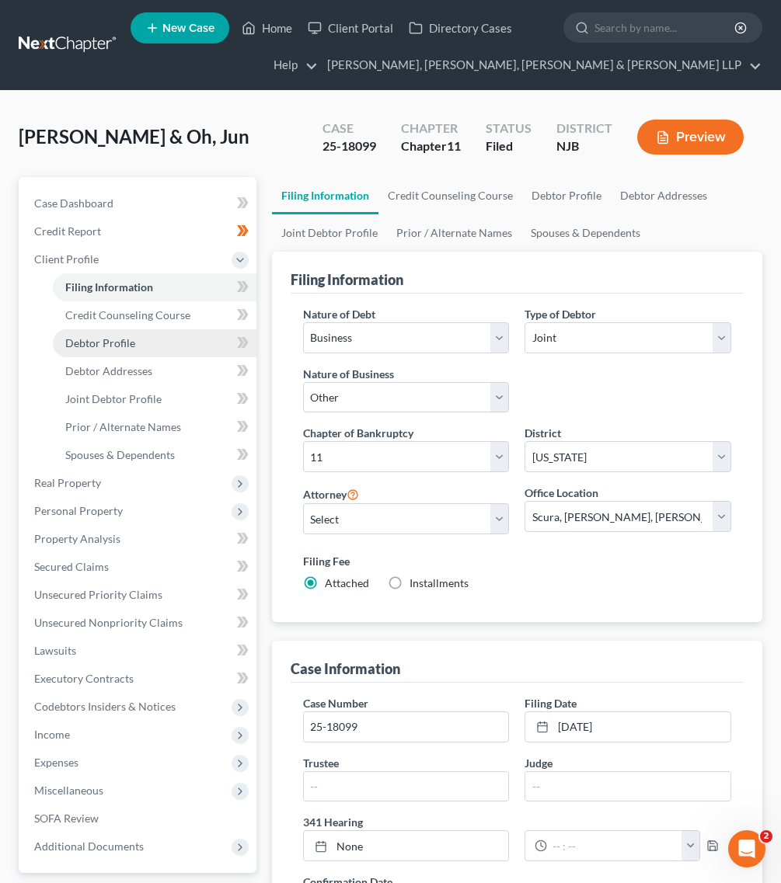
click at [88, 348] on link "Debtor Profile" at bounding box center [155, 343] width 204 height 28
select select "1"
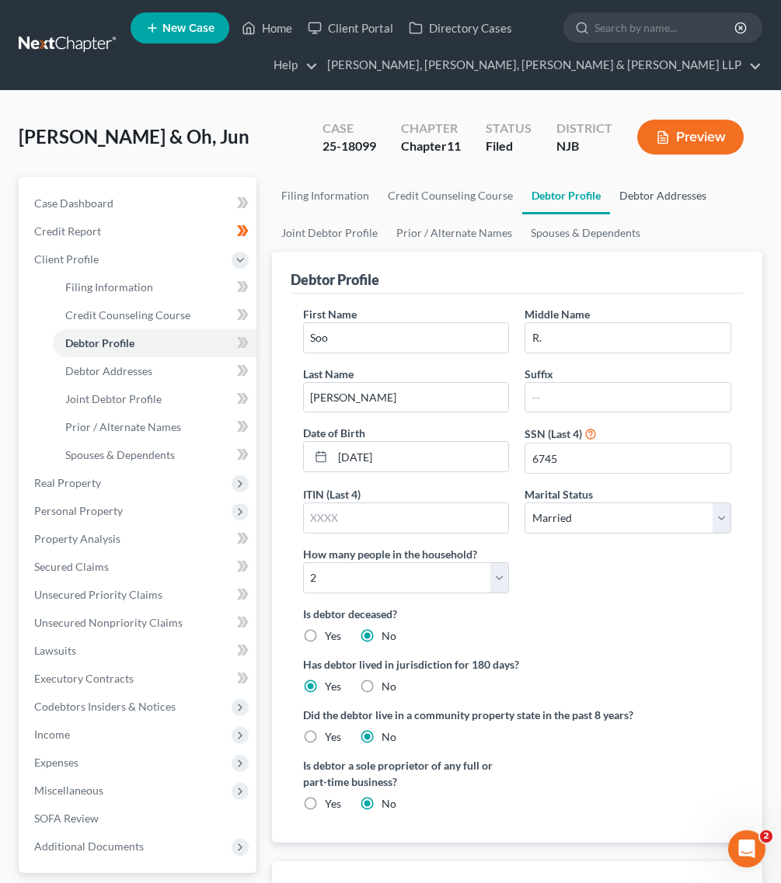
click at [632, 200] on link "Debtor Addresses" at bounding box center [663, 195] width 106 height 37
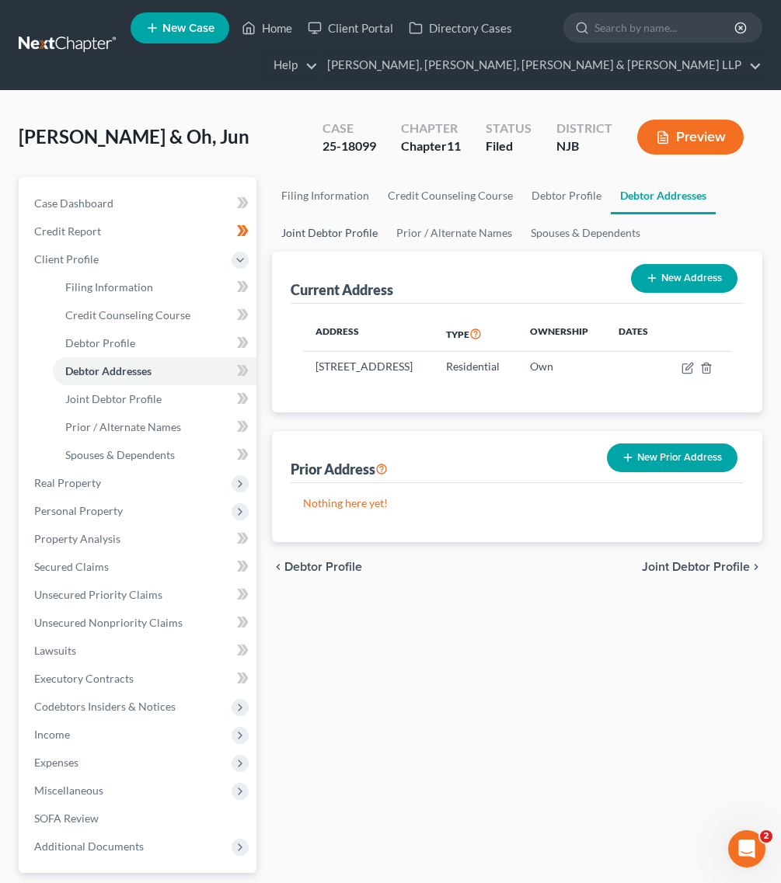
click at [332, 241] on link "Joint Debtor Profile" at bounding box center [329, 232] width 115 height 37
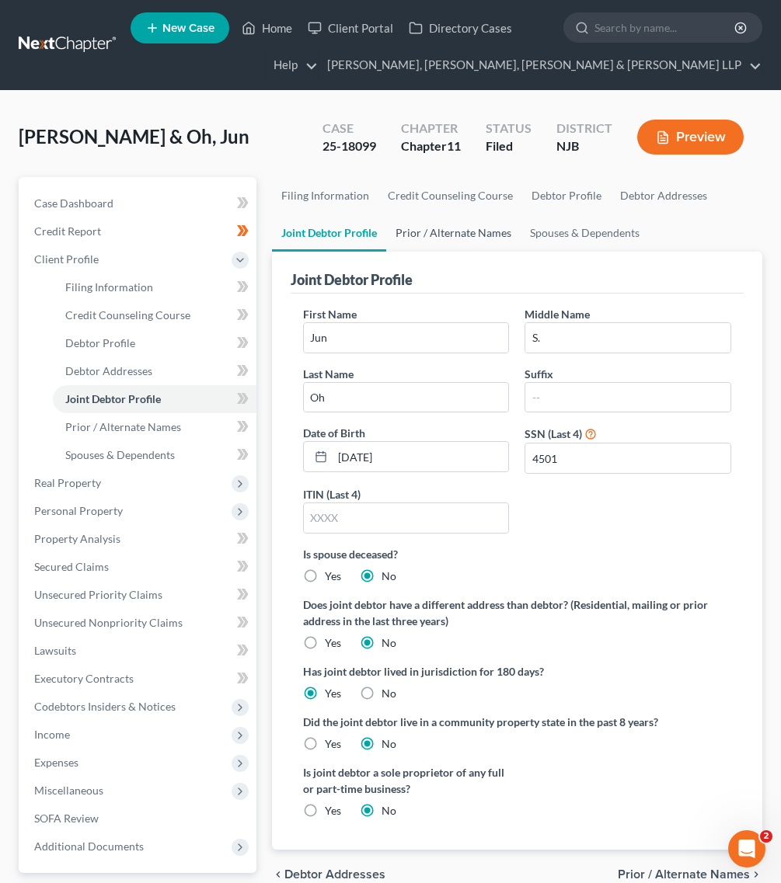
click at [420, 231] on link "Prior / Alternate Names" at bounding box center [453, 232] width 134 height 37
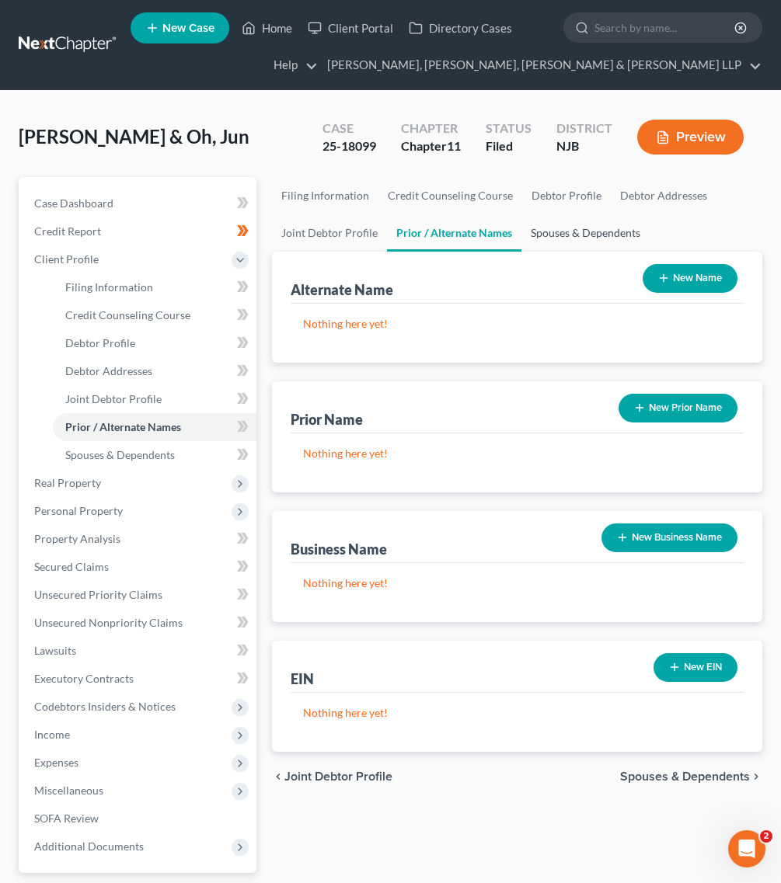
click at [538, 231] on link "Spouses & Dependents" at bounding box center [585, 232] width 128 height 37
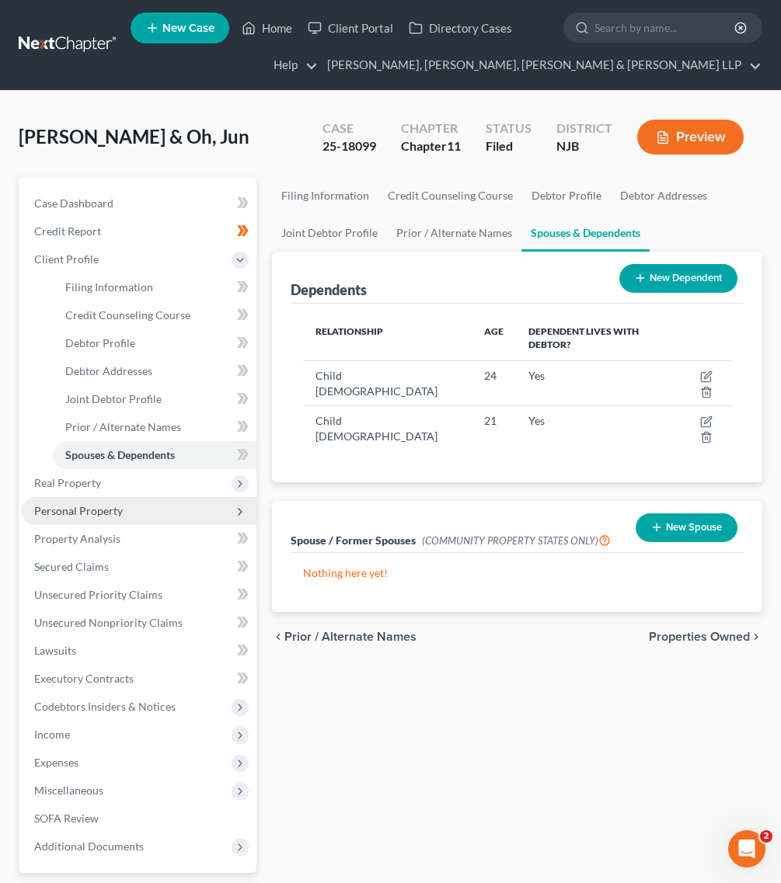
click at [117, 497] on span "Personal Property" at bounding box center [139, 511] width 235 height 28
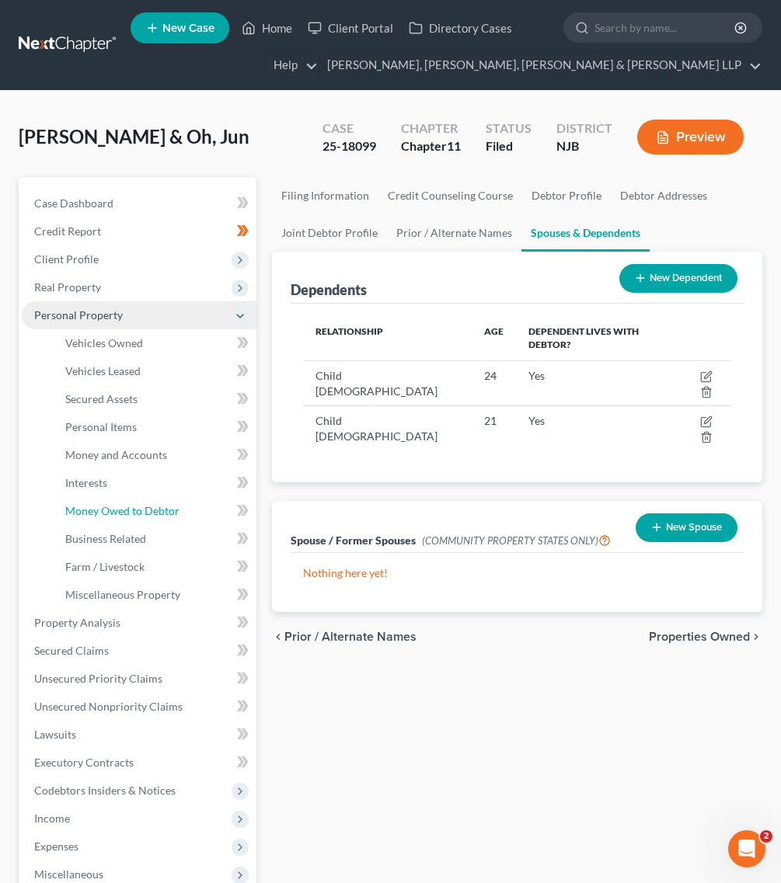
click at [117, 497] on link "Money Owed to Debtor" at bounding box center [155, 511] width 204 height 28
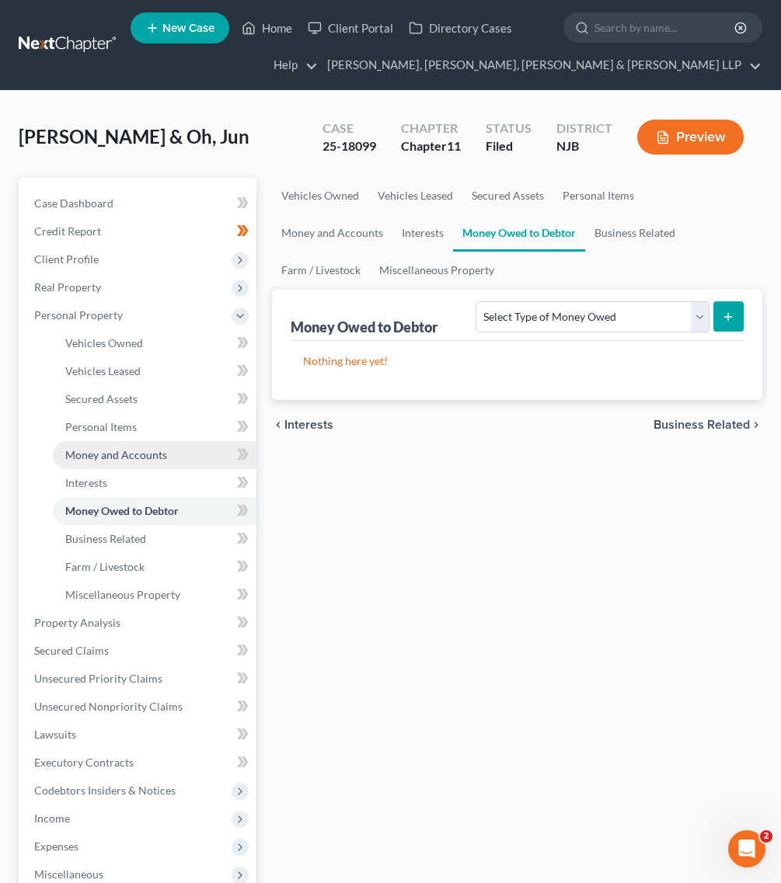
click at [126, 445] on link "Money and Accounts" at bounding box center [155, 455] width 204 height 28
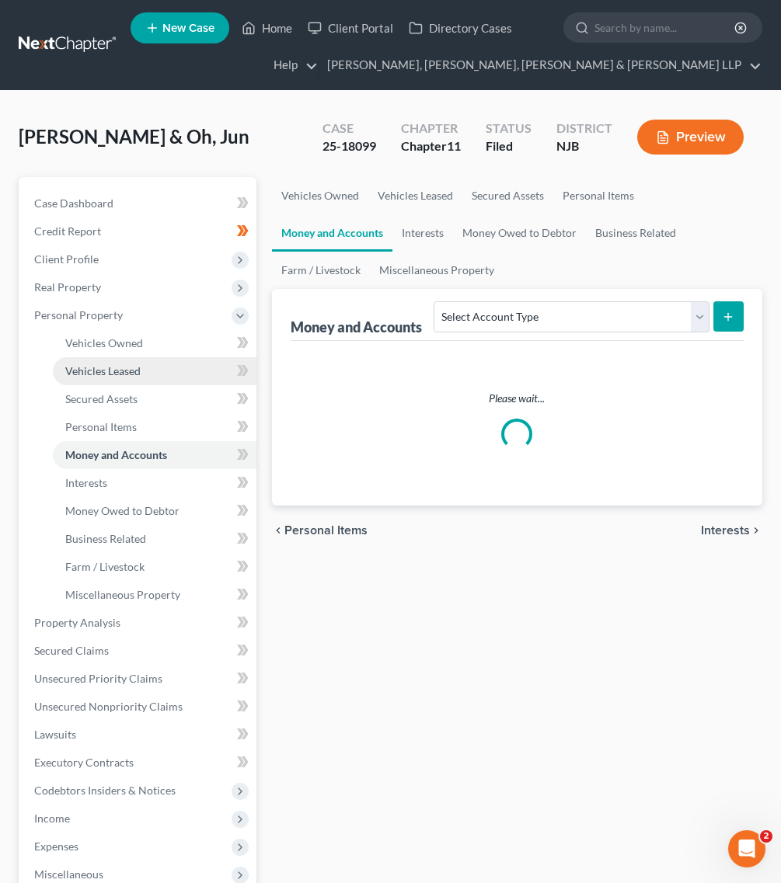
click at [137, 375] on span "Vehicles Leased" at bounding box center [102, 370] width 75 height 13
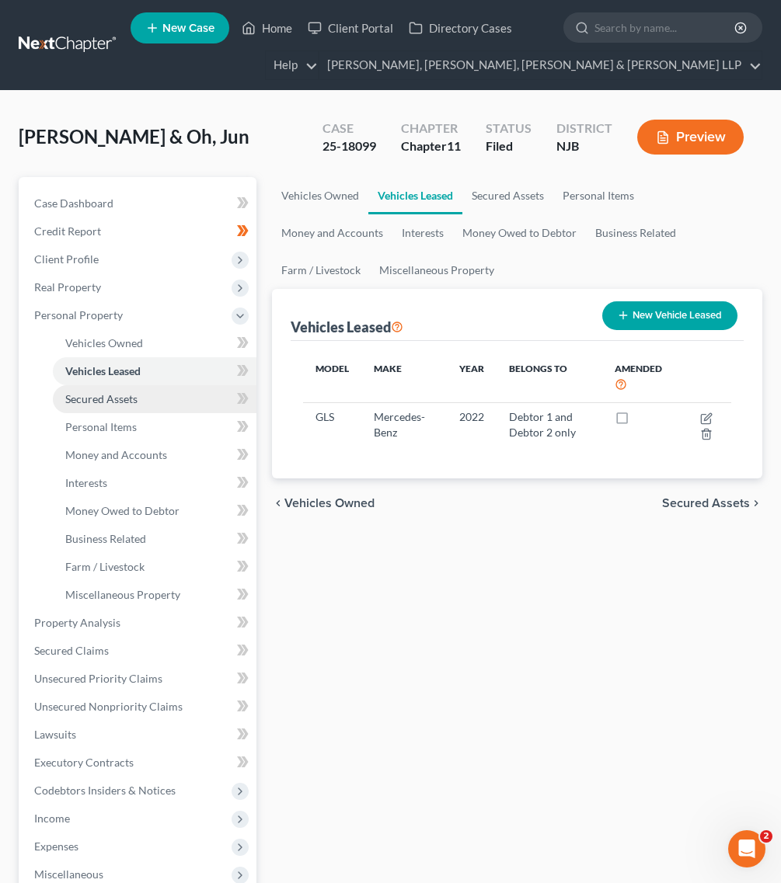
click at [138, 385] on link "Secured Assets" at bounding box center [155, 399] width 204 height 28
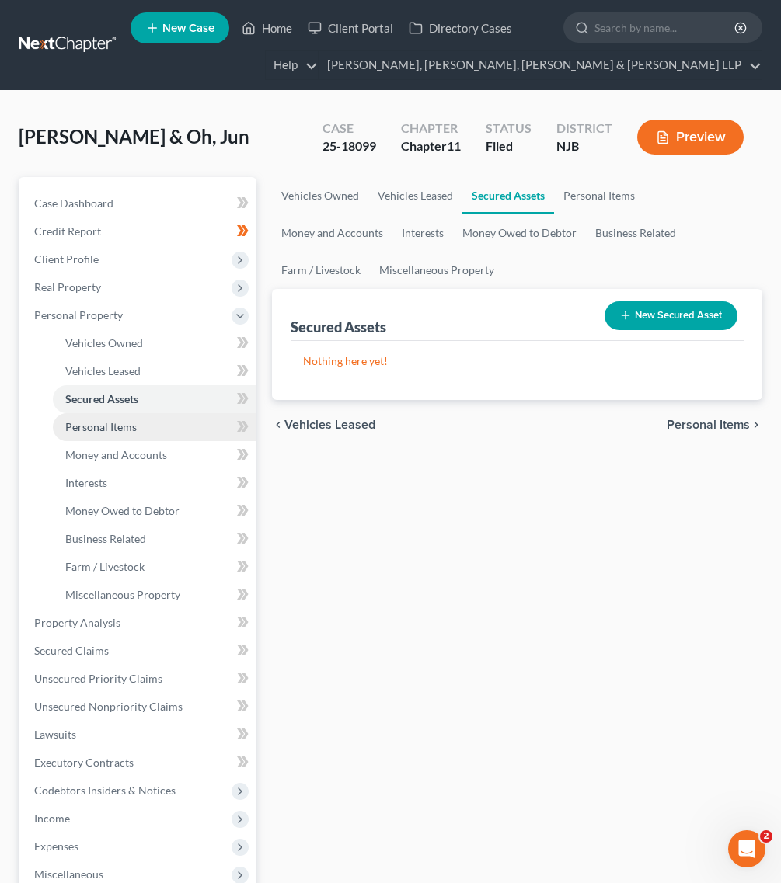
click at [138, 424] on link "Personal Items" at bounding box center [155, 427] width 204 height 28
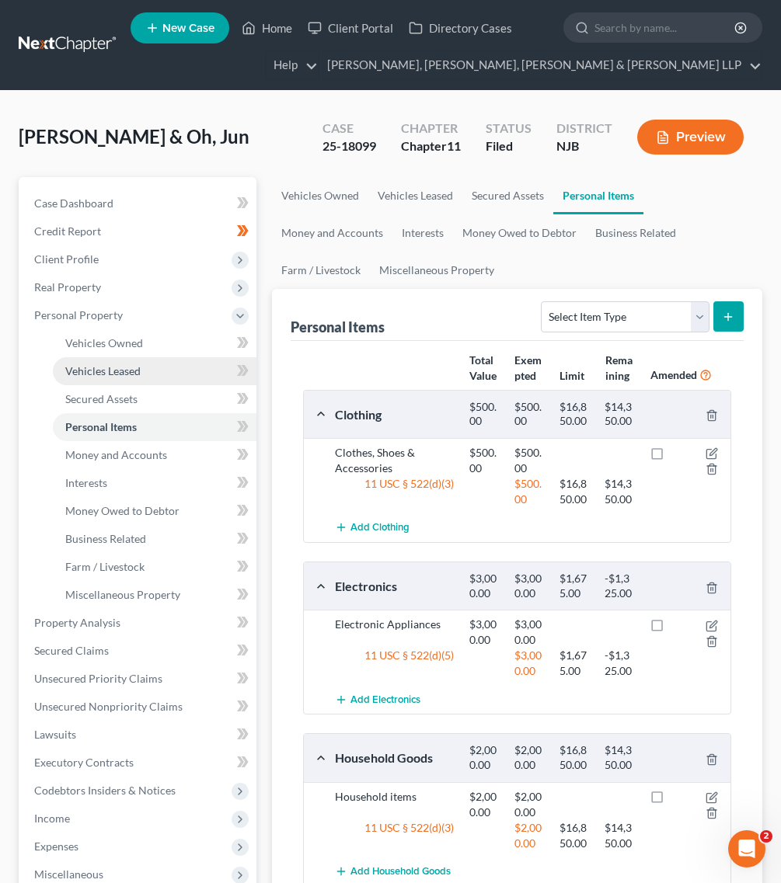
click at [156, 363] on link "Vehicles Leased" at bounding box center [155, 371] width 204 height 28
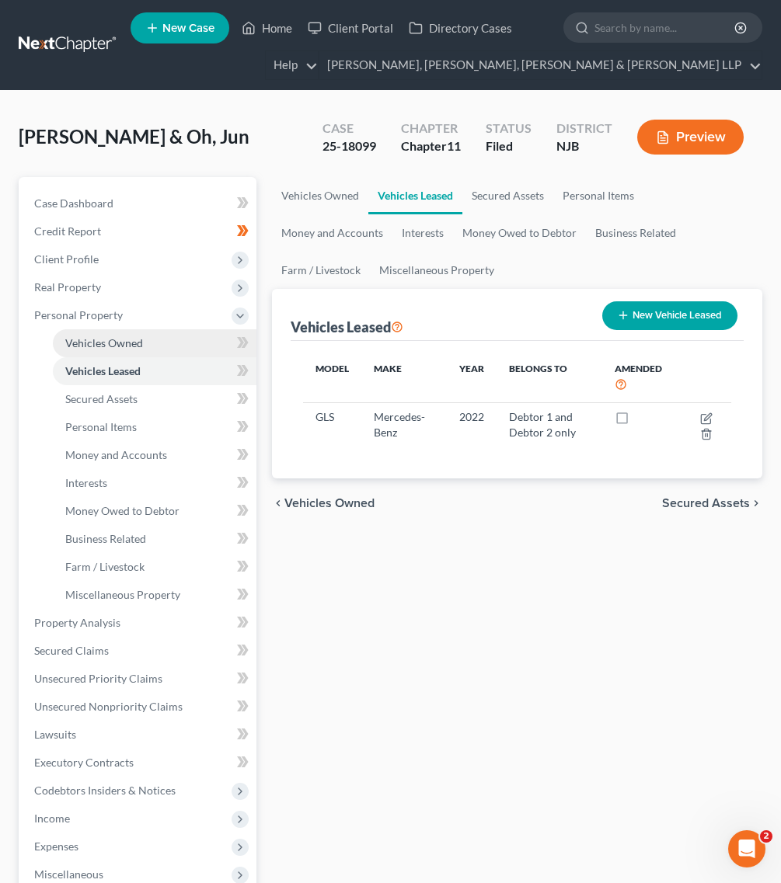
click at [152, 348] on link "Vehicles Owned" at bounding box center [155, 343] width 204 height 28
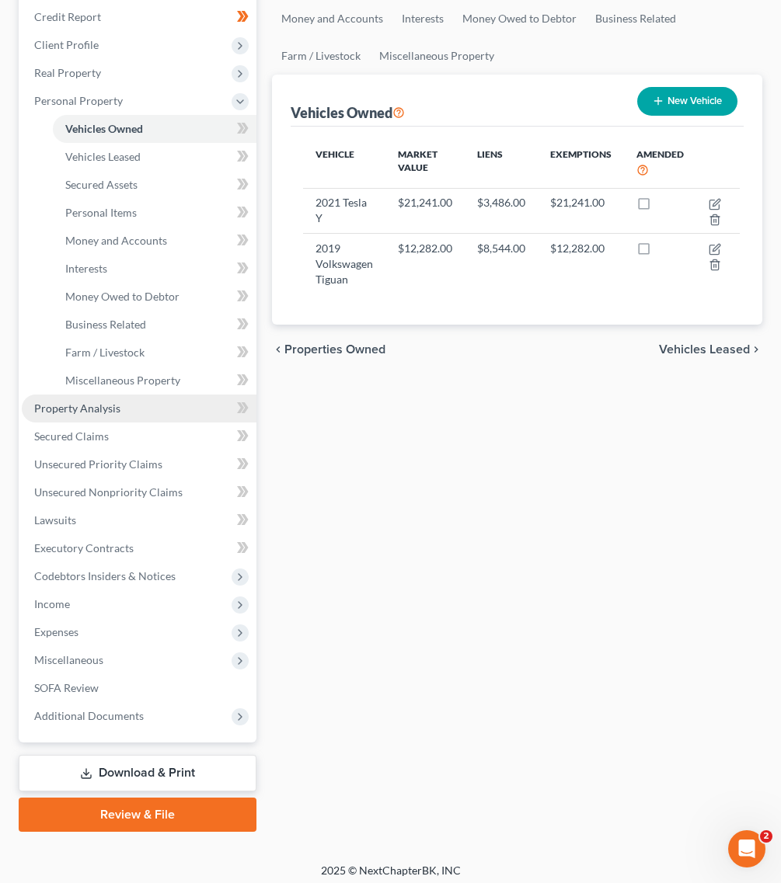
scroll to position [220, 0]
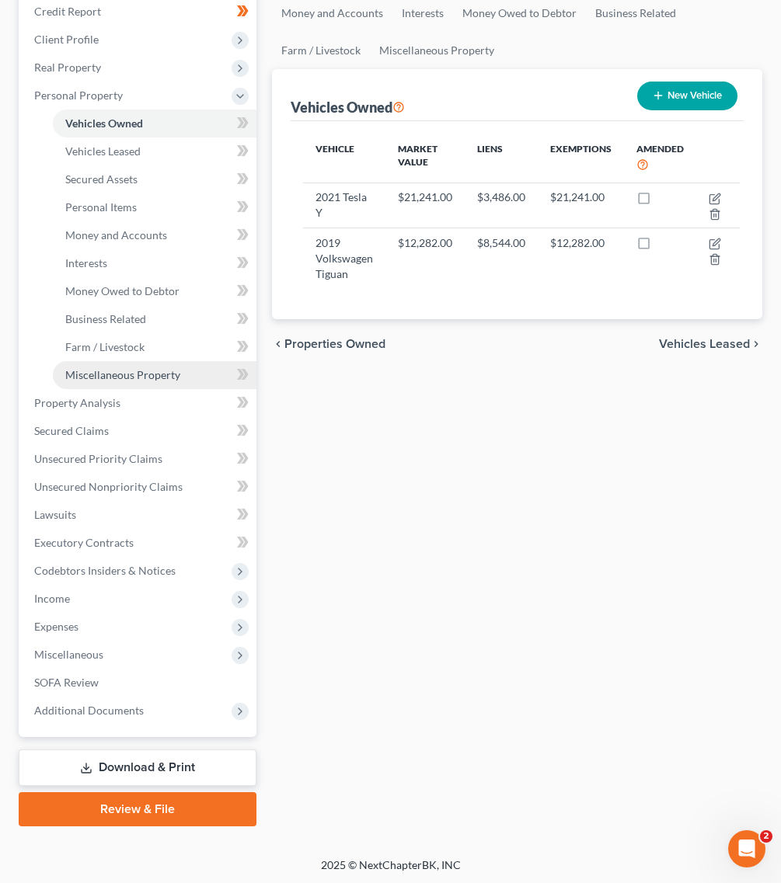
click at [160, 381] on link "Miscellaneous Property" at bounding box center [155, 375] width 204 height 28
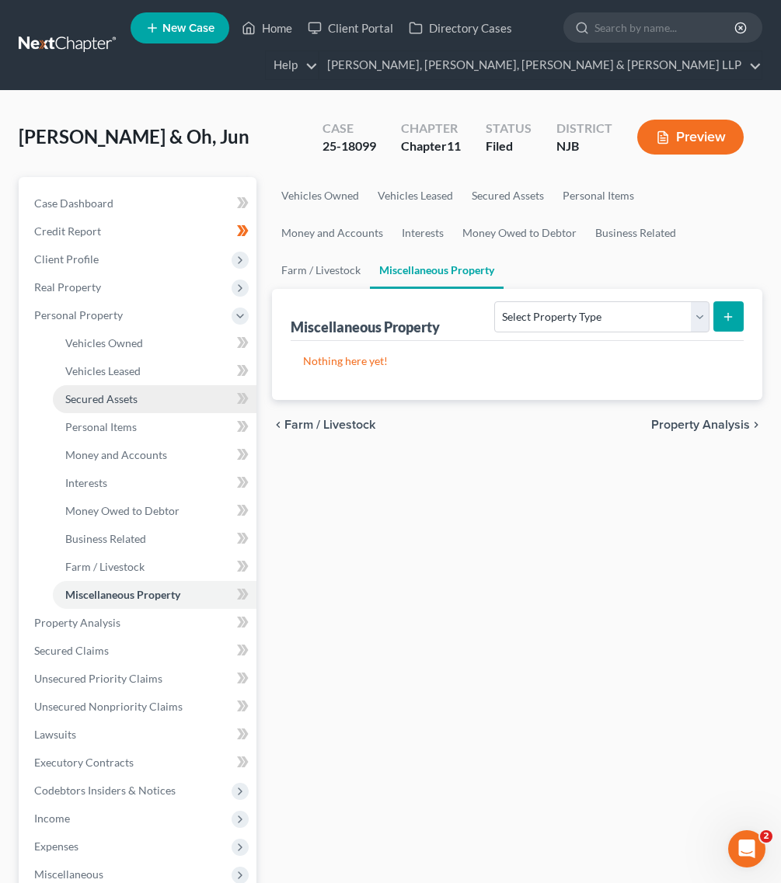
click at [146, 400] on link "Secured Assets" at bounding box center [155, 399] width 204 height 28
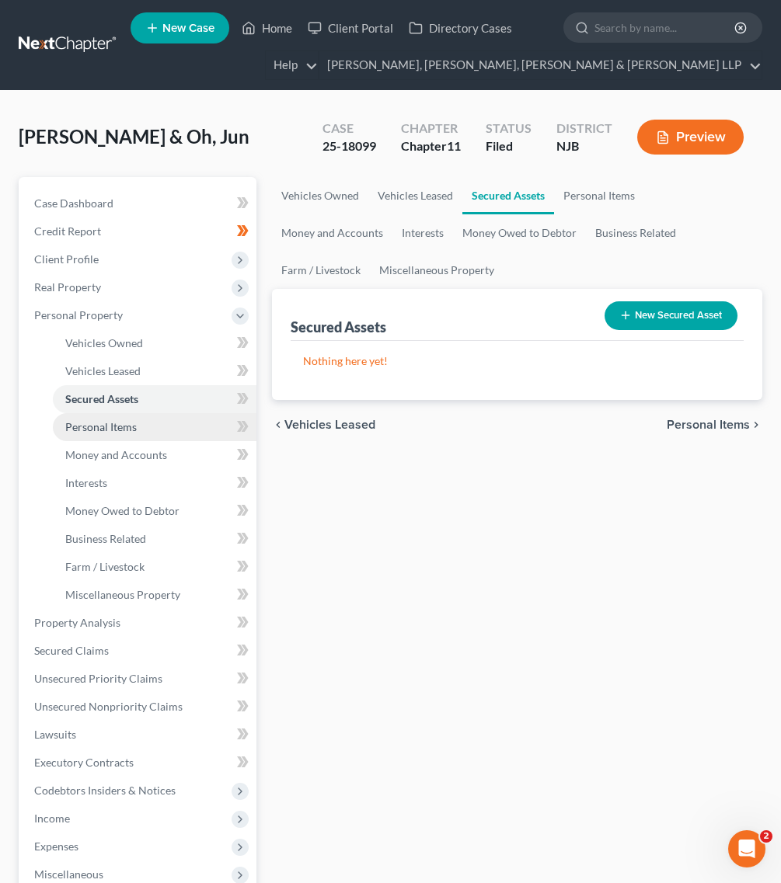
click at [145, 436] on link "Personal Items" at bounding box center [155, 427] width 204 height 28
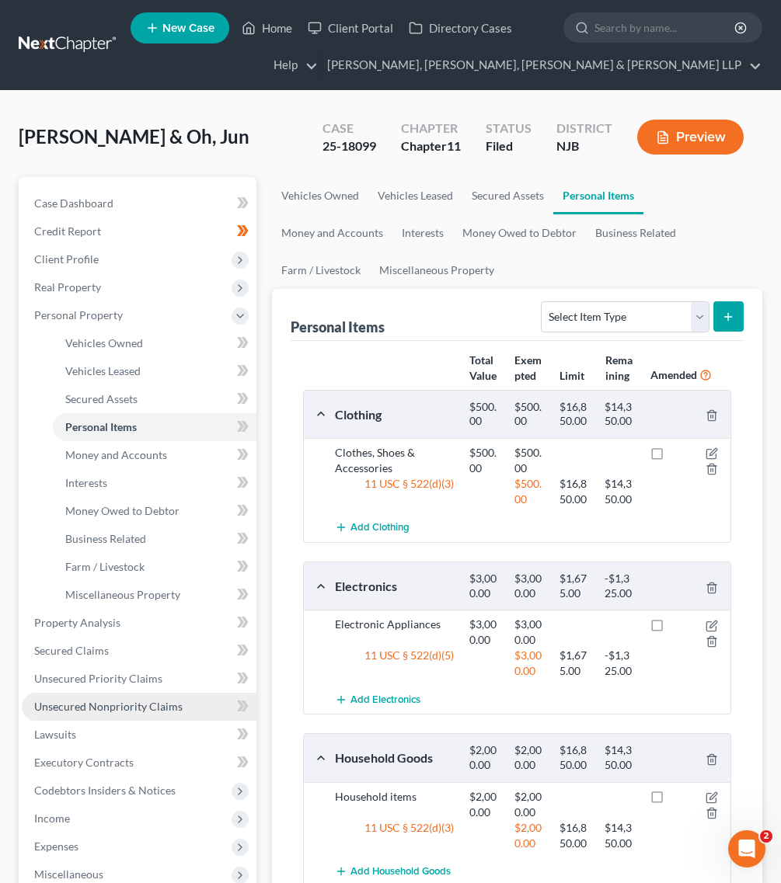
click at [161, 693] on link "Unsecured Nonpriority Claims" at bounding box center [139, 707] width 235 height 28
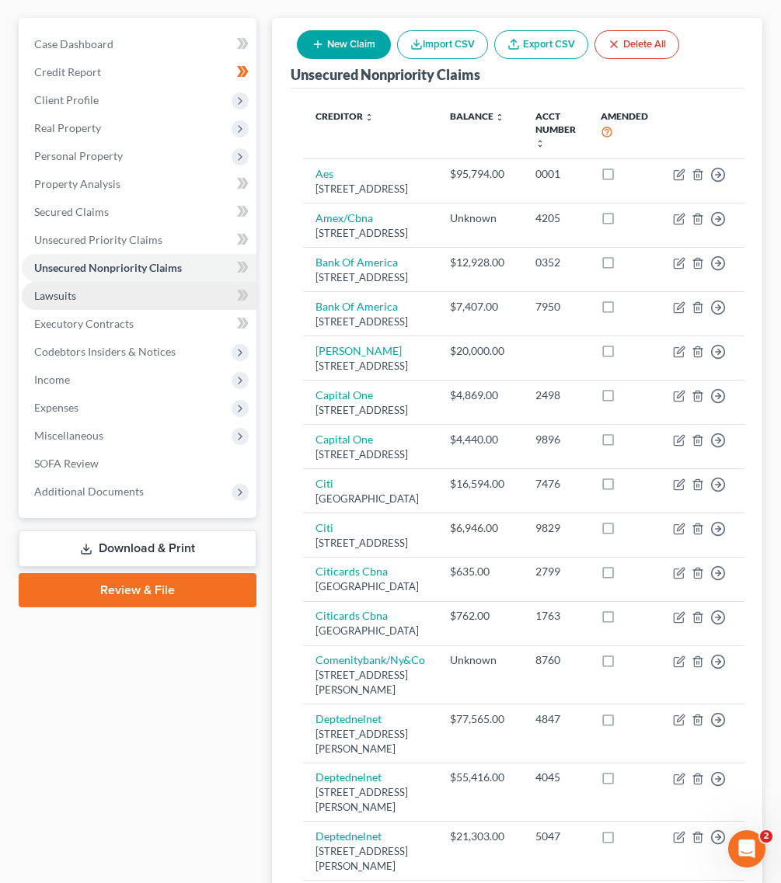
scroll to position [194, 0]
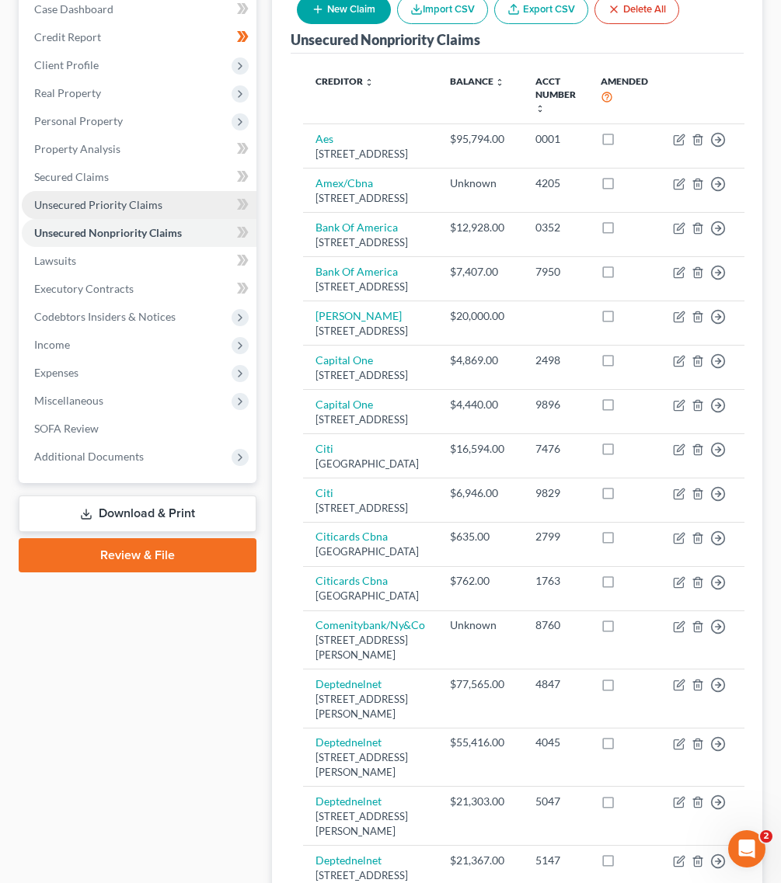
click at [176, 191] on link "Unsecured Priority Claims" at bounding box center [139, 205] width 235 height 28
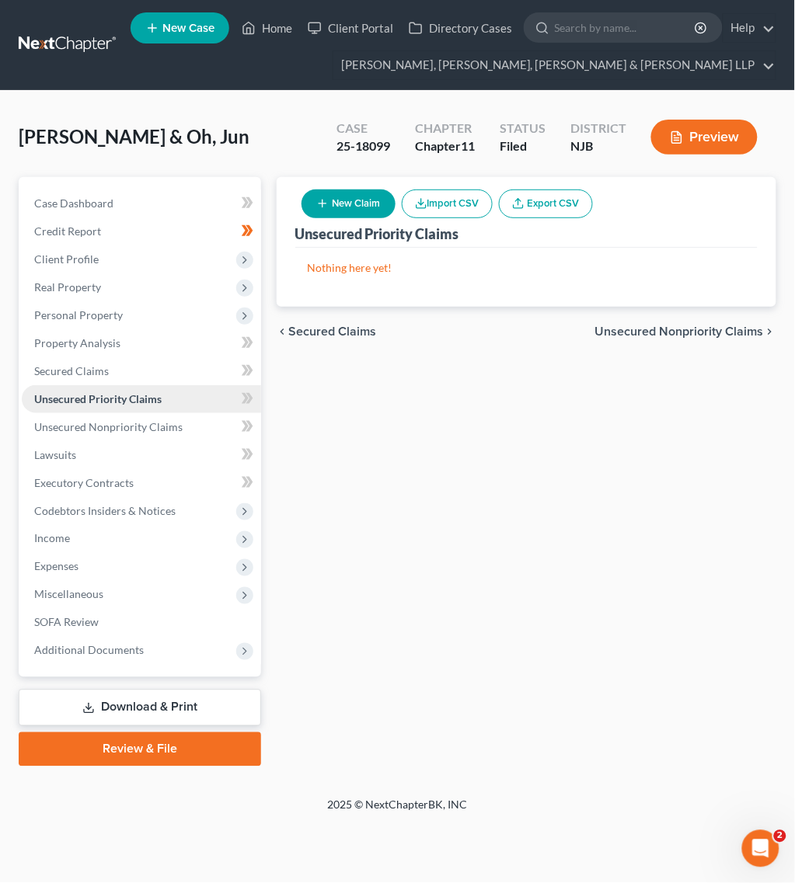
drag, startPoint x: 117, startPoint y: 392, endPoint x: 114, endPoint y: 401, distance: 8.9
click at [114, 392] on span "Unsecured Priority Claims" at bounding box center [97, 398] width 127 height 13
click at [114, 428] on span "Unsecured Nonpriority Claims" at bounding box center [108, 426] width 148 height 13
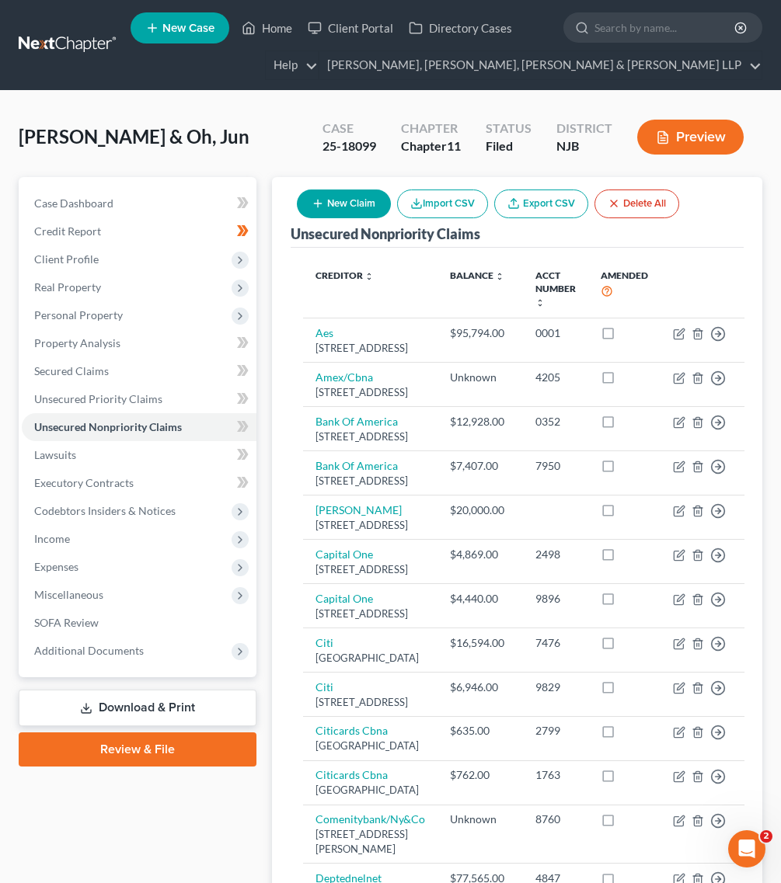
click at [355, 210] on button "New Claim" at bounding box center [344, 204] width 94 height 29
select select "2"
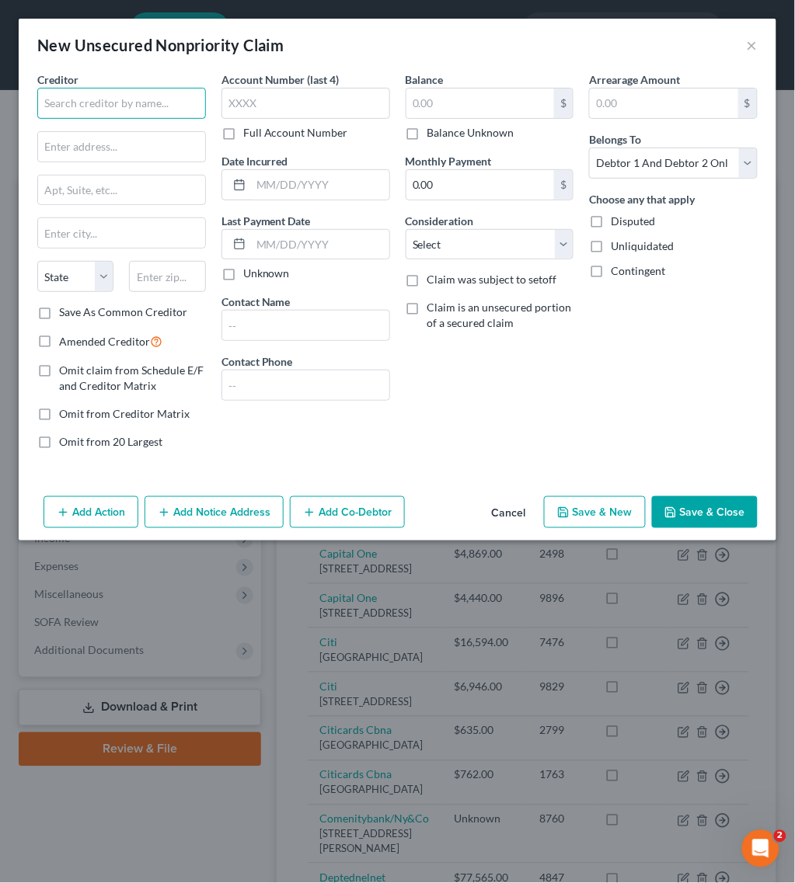
click at [148, 103] on input "text" at bounding box center [121, 103] width 169 height 31
drag, startPoint x: 91, startPoint y: 103, endPoint x: 191, endPoint y: 83, distance: 102.2
click at [91, 103] on input "Peapack Gladstone" at bounding box center [121, 103] width 169 height 31
click at [191, 83] on div "Creditor * Peapack-[GEOGRAPHIC_DATA]" at bounding box center [121, 94] width 169 height 47
click at [183, 99] on input "Peapack-Gladstone" at bounding box center [121, 103] width 169 height 31
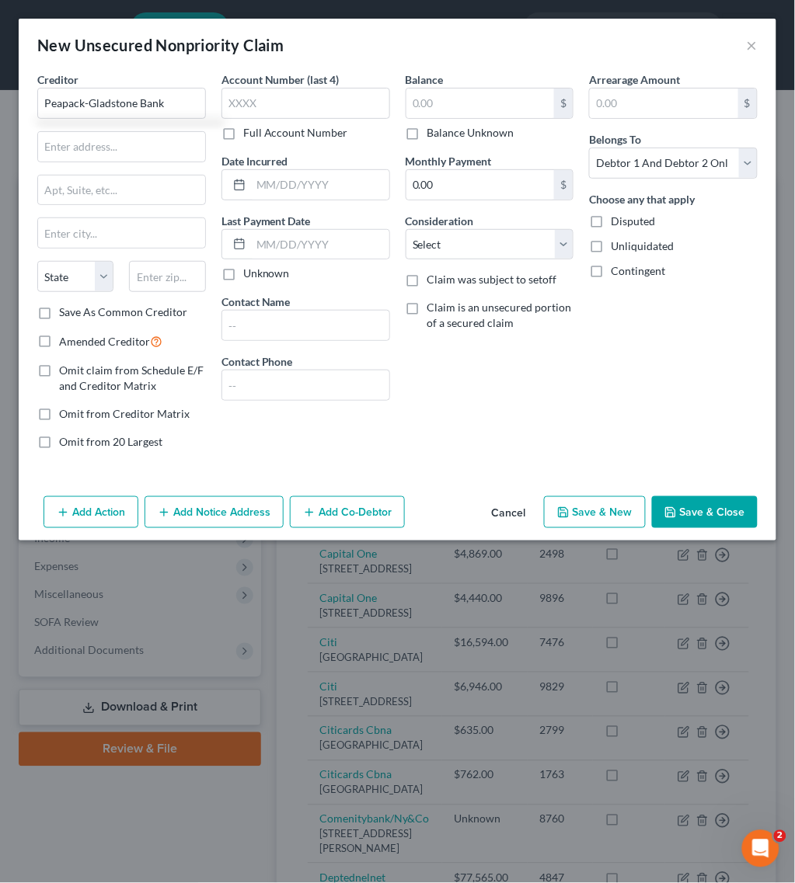
click at [378, 515] on button "Add Co-Debtor" at bounding box center [347, 512] width 115 height 33
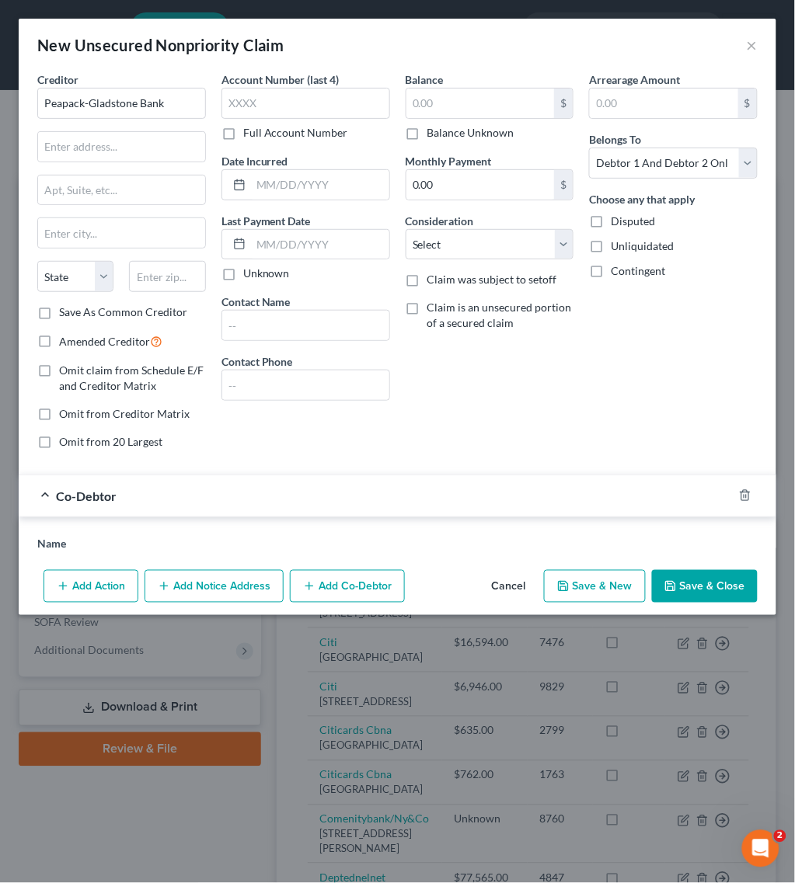
type input "Peapack-Gladstone Bank"
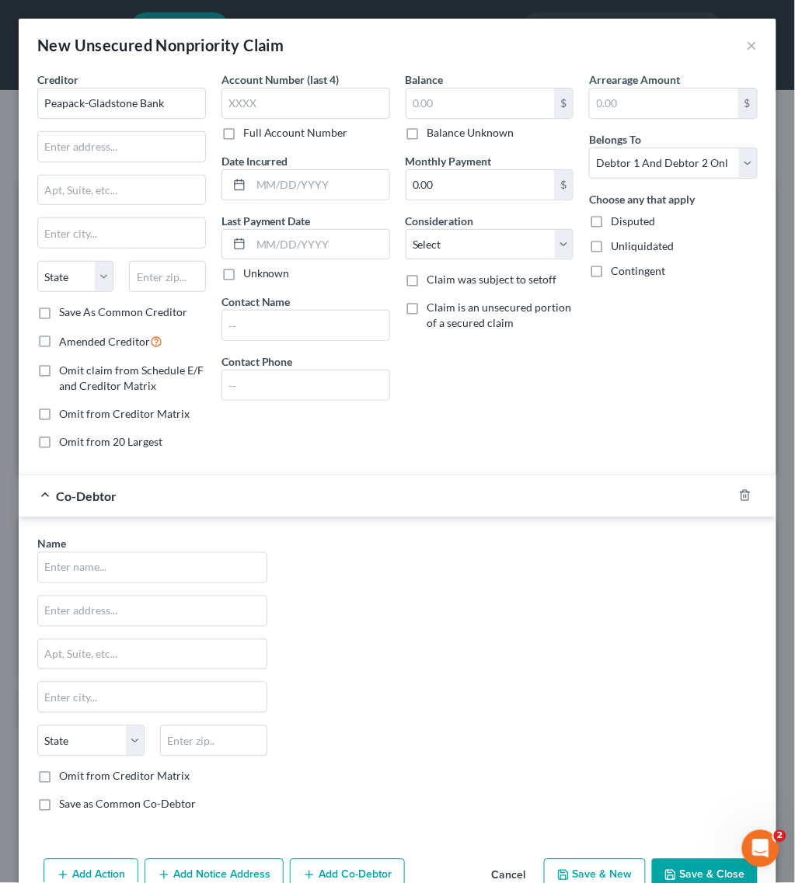
scroll to position [44, 0]
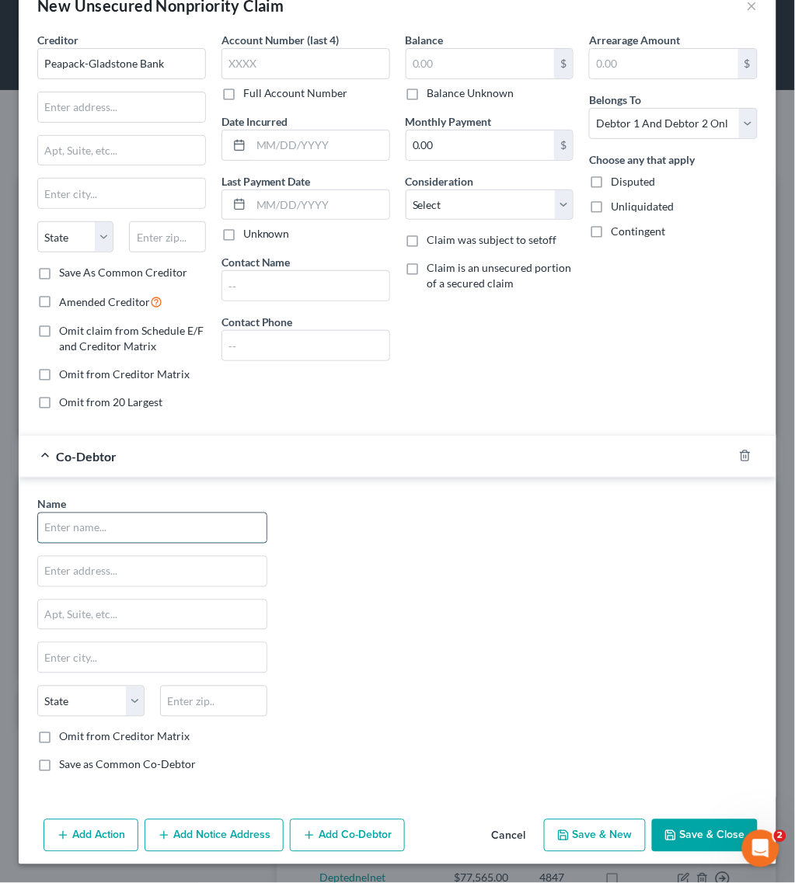
click at [186, 538] on input "text" at bounding box center [152, 528] width 228 height 30
type input "PBS Family LLC"
click at [352, 844] on button "Add Co-Debtor" at bounding box center [347, 836] width 115 height 33
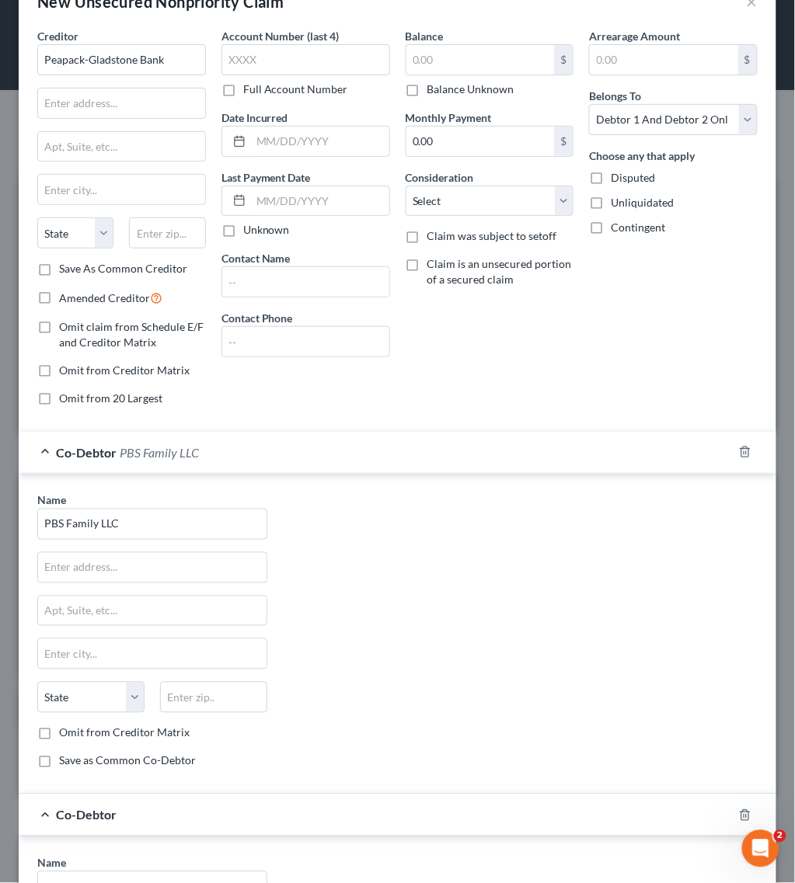
click at [208, 451] on div "Co-Debtor PBS Family LLC" at bounding box center [376, 452] width 714 height 41
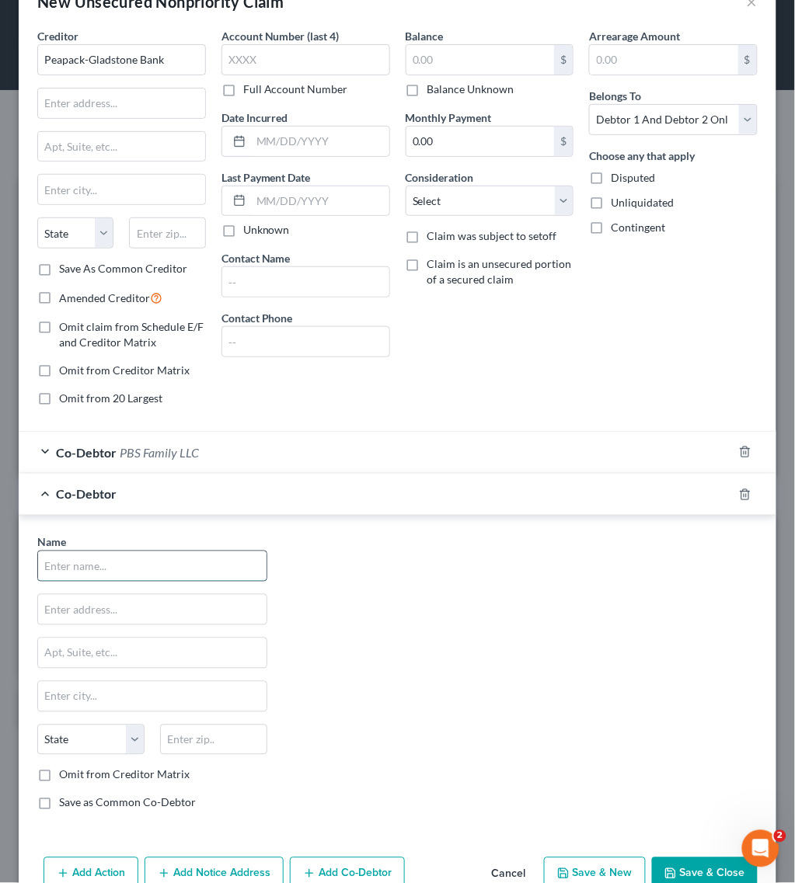
click at [172, 559] on input "text" at bounding box center [152, 567] width 228 height 30
type input "Edison Plaza Diner LLC"
click at [218, 490] on span "Edison Plaza Diner LLC" at bounding box center [178, 494] width 116 height 15
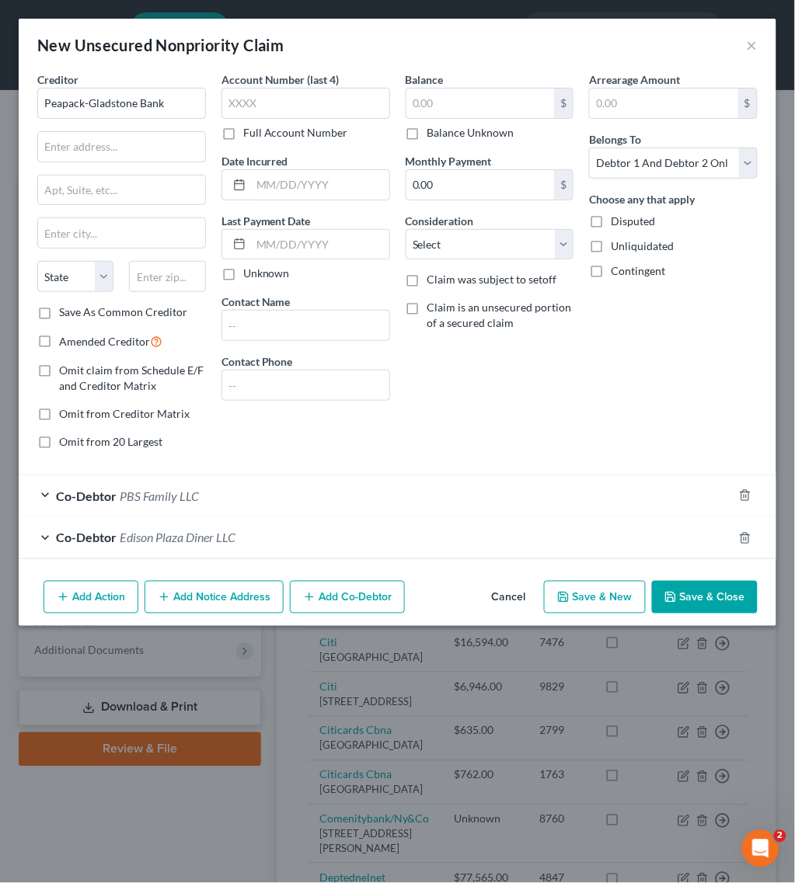
scroll to position [0, 0]
click at [301, 602] on button "Add Co-Debtor" at bounding box center [347, 597] width 115 height 33
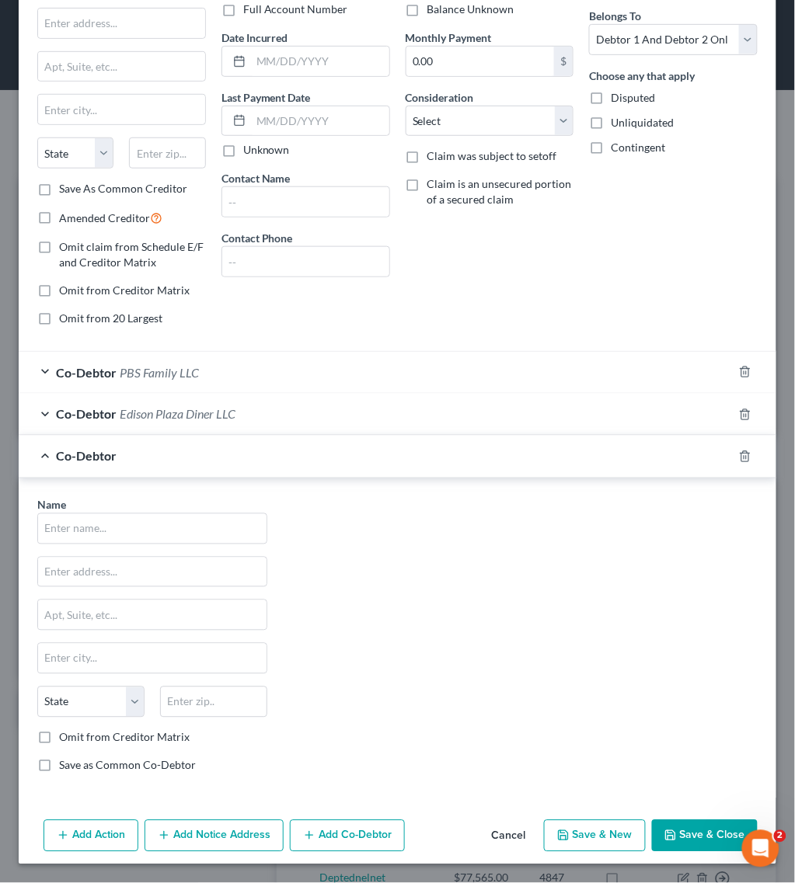
scroll to position [128, 0]
click at [192, 537] on input "text" at bounding box center [152, 529] width 228 height 30
type input "Good Morning Dental LLC"
click at [343, 831] on button "Add Co-Debtor" at bounding box center [347, 836] width 115 height 33
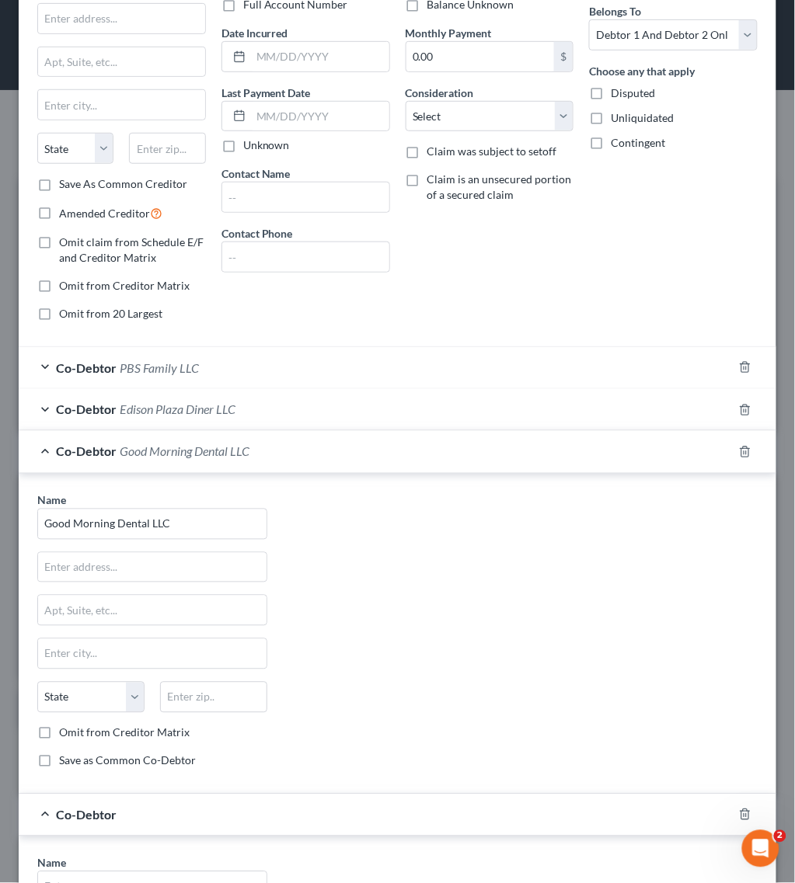
click at [202, 463] on div "Co-Debtor Good Morning Dental LLC" at bounding box center [376, 451] width 714 height 41
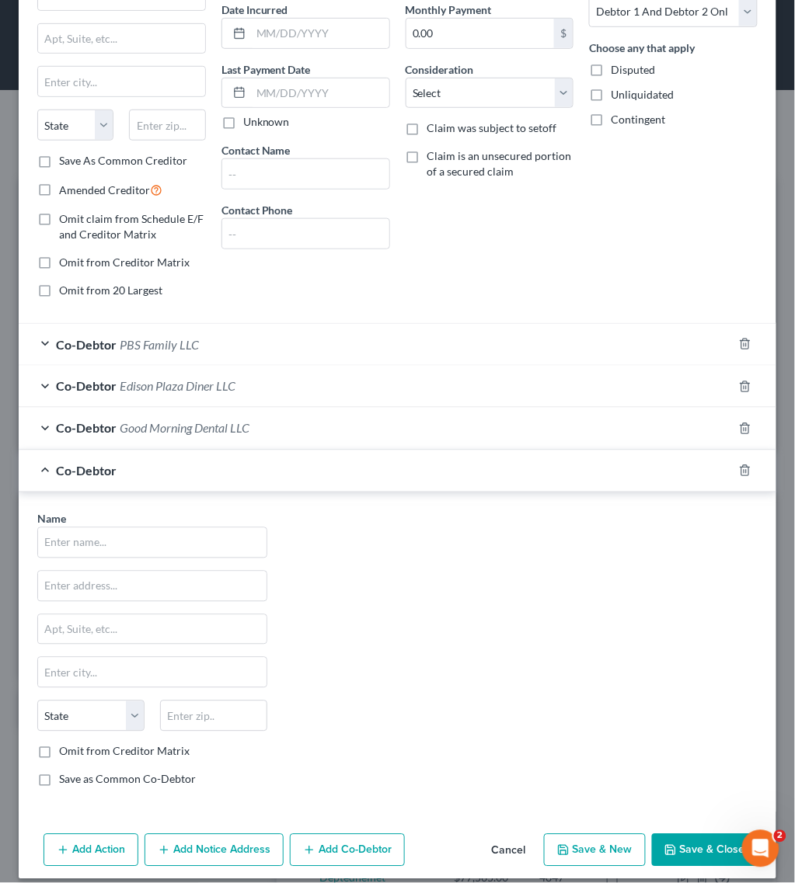
scroll to position [171, 0]
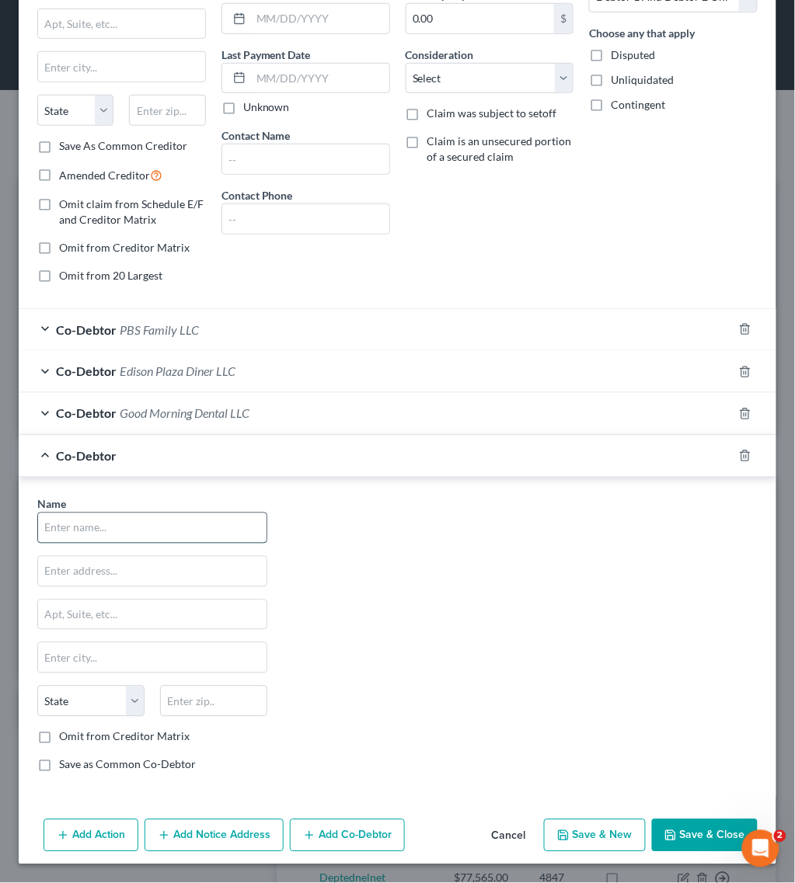
click at [208, 533] on input "text" at bounding box center [152, 528] width 228 height 30
type input "Mighty Oak Tree LLC"
click at [311, 465] on div "Co-Debtor Mighty Oak Tree LLC" at bounding box center [376, 456] width 714 height 41
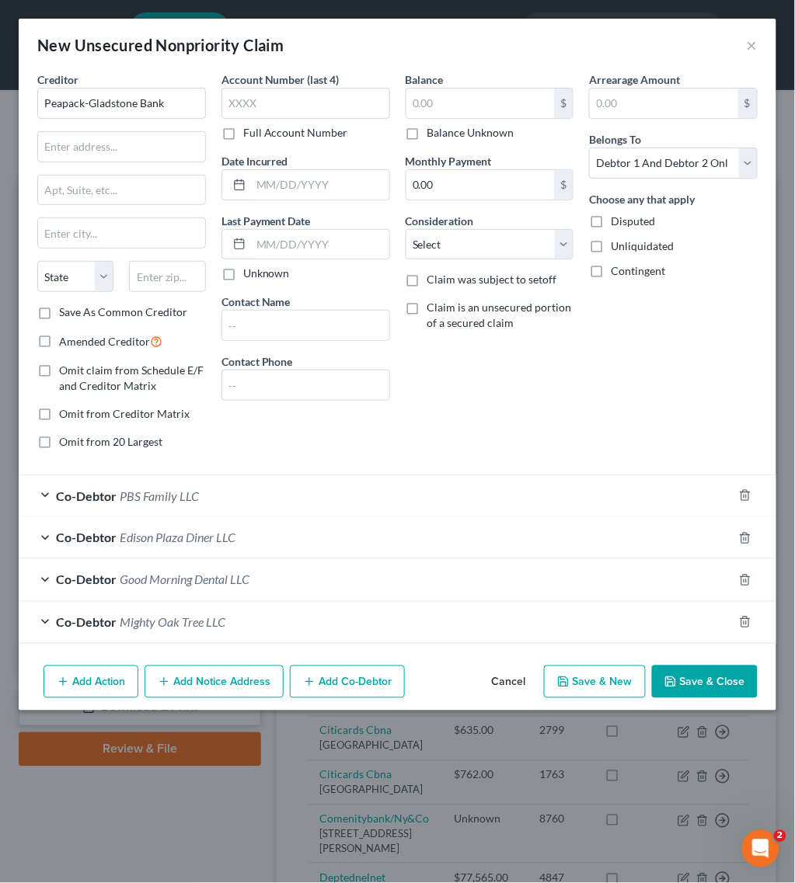
scroll to position [0, 0]
click at [356, 695] on button "Add Co-Debtor" at bounding box center [347, 682] width 115 height 33
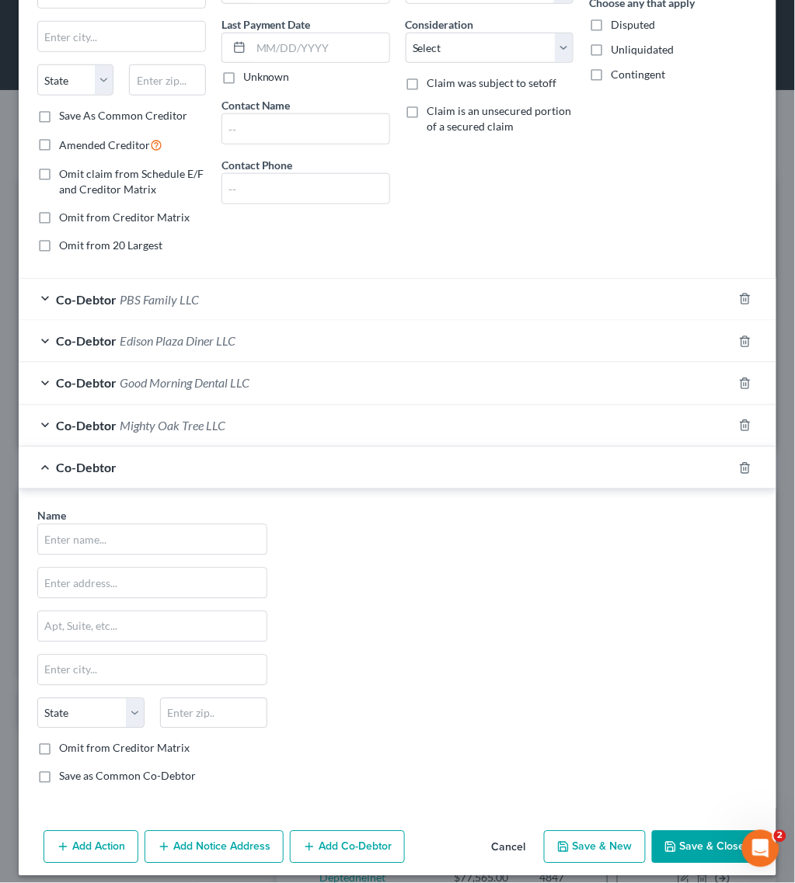
scroll to position [212, 0]
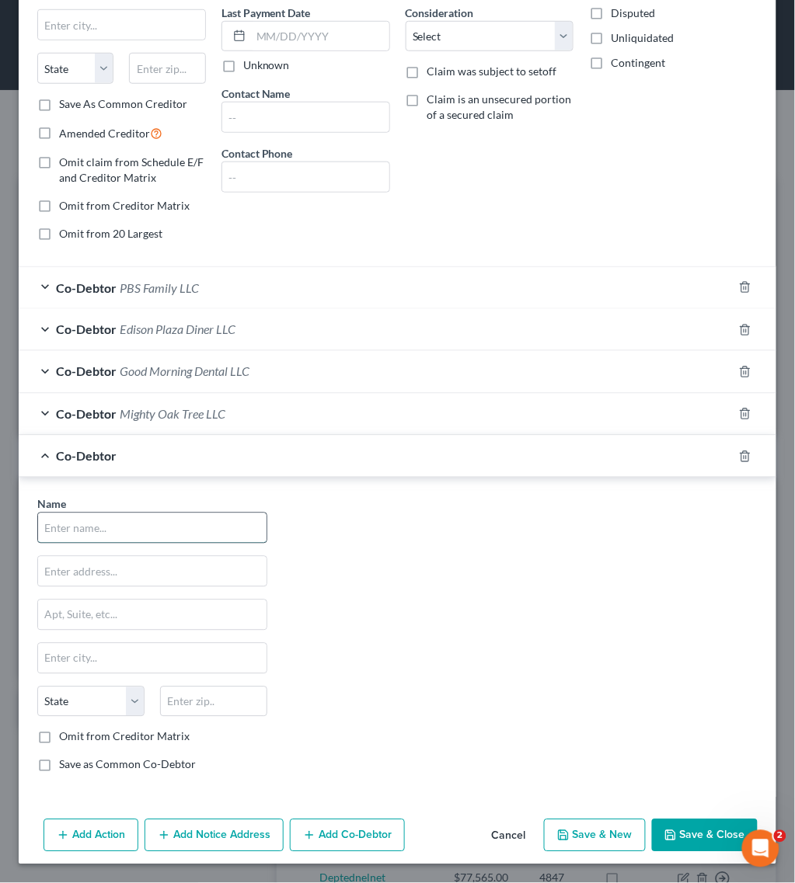
click at [125, 541] on input "text" at bounding box center [152, 528] width 228 height 30
type input "Union Plaza Diner Corp"
click at [428, 475] on div "Co-Debtor Union Plaza Diner Corp" at bounding box center [376, 456] width 714 height 41
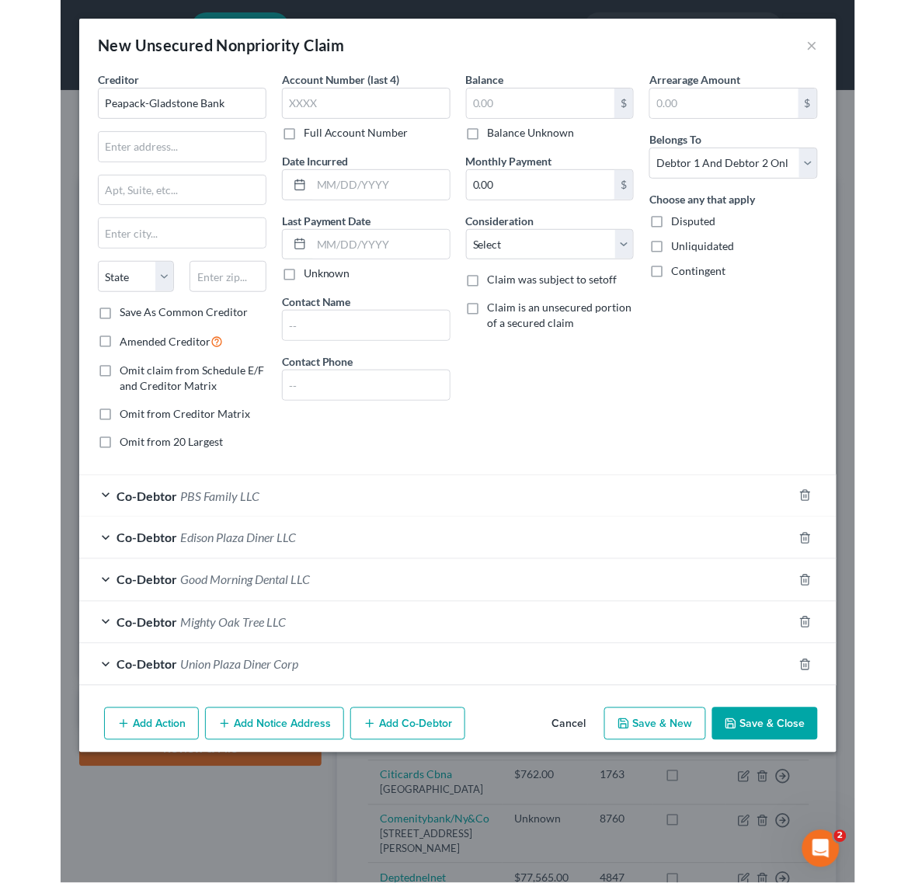
scroll to position [0, 0]
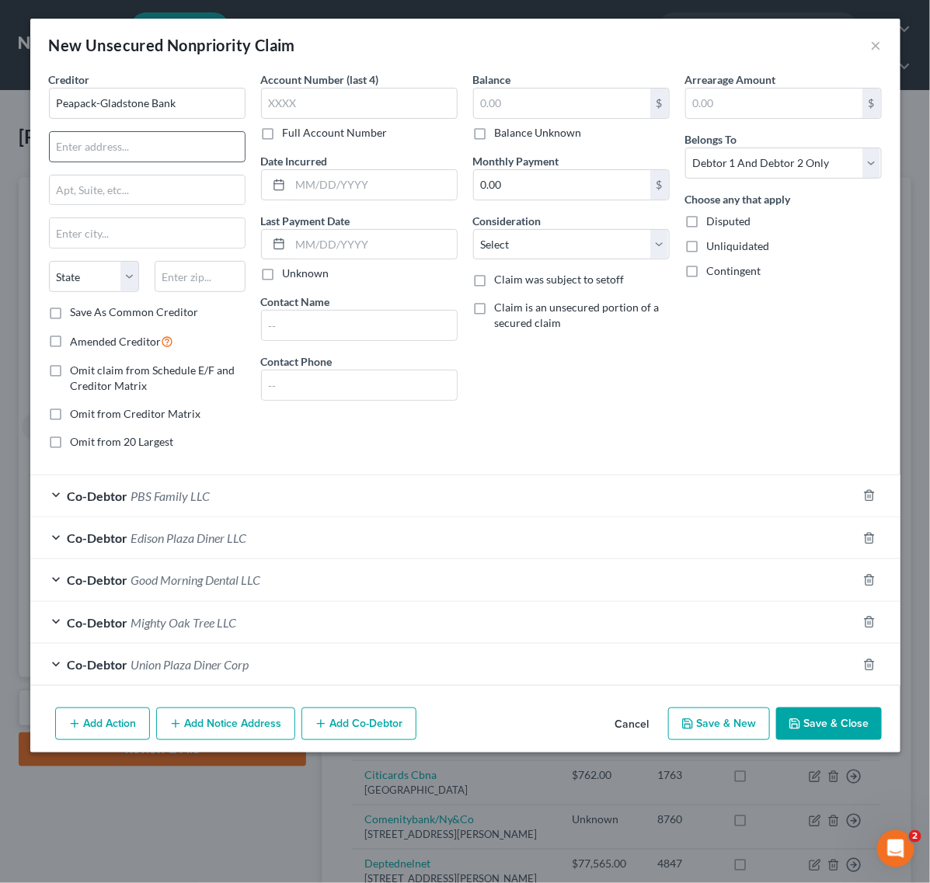
click at [103, 133] on input "text" at bounding box center [147, 147] width 195 height 30
paste input "[STREET_ADDRESS]"
type input "[STREET_ADDRESS]"
click at [204, 195] on input "text" at bounding box center [147, 191] width 195 height 30
paste input "Suite 300"
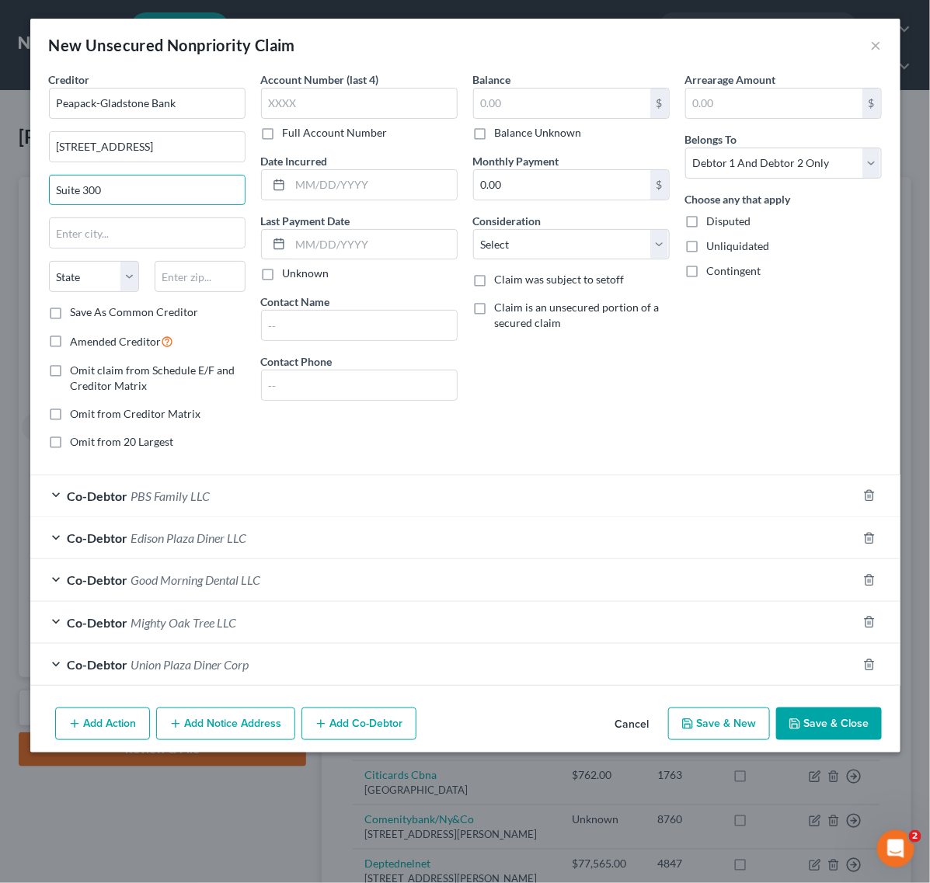
type input "Suite 300"
click at [740, 374] on div "Arrearage Amount $ Belongs To * Select Debtor 1 Only Debtor 2 Only Debtor 1 And…" at bounding box center [783, 266] width 212 height 391
click at [113, 237] on input "text" at bounding box center [147, 233] width 195 height 30
paste input "Bedminster"
type input "Bedminster"
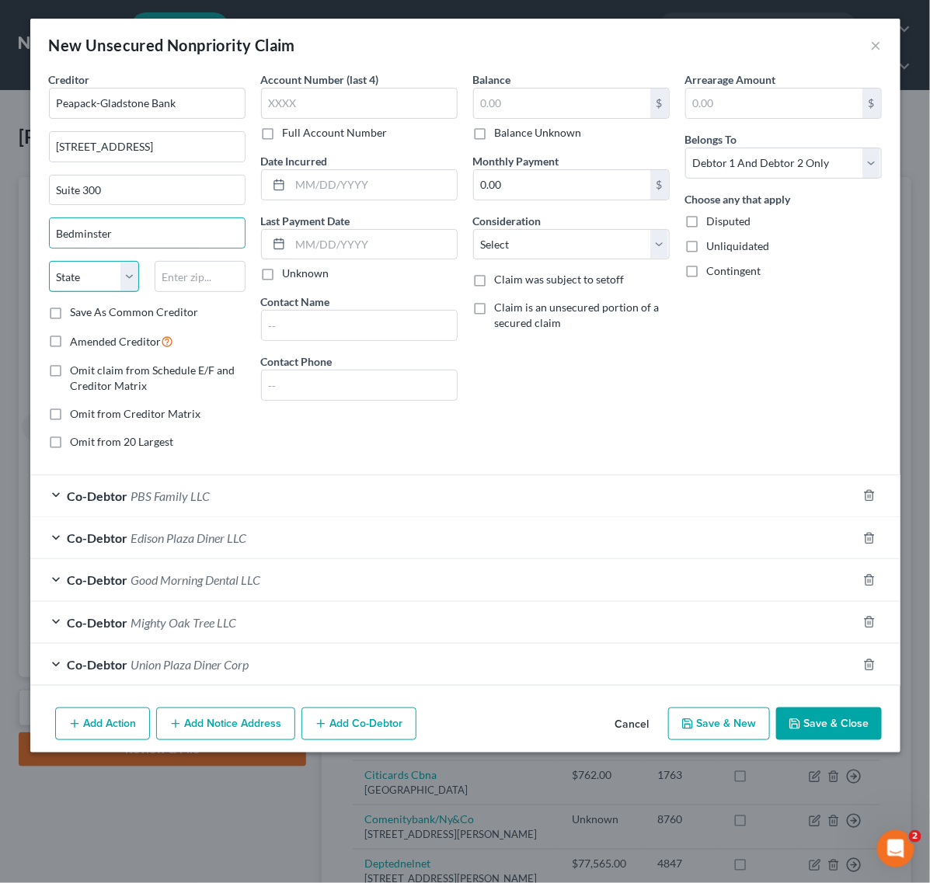
click at [105, 272] on select "State [US_STATE] AK AR AZ CA CO CT DE DC [GEOGRAPHIC_DATA] [GEOGRAPHIC_DATA] GU…" at bounding box center [94, 276] width 91 height 31
select select "33"
click at [49, 263] on select "State [US_STATE] AK AR AZ CA CO CT DE DC [GEOGRAPHIC_DATA] [GEOGRAPHIC_DATA] GU…" at bounding box center [94, 276] width 91 height 31
click at [173, 262] on input "text" at bounding box center [200, 276] width 91 height 31
type input "07921"
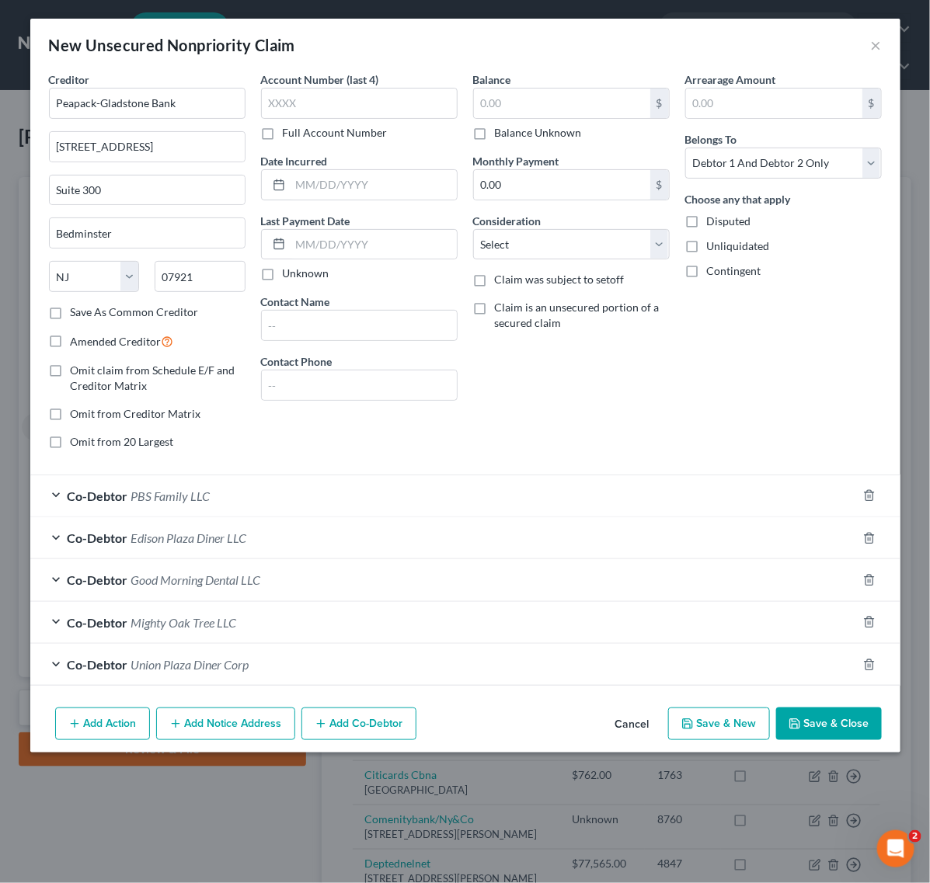
click at [583, 425] on div "Balance $ Balance Unknown Balance Undetermined $ Balance Unknown Monthly Paymen…" at bounding box center [571, 266] width 212 height 391
click at [781, 374] on div "Arrearage Amount $ Belongs To * Select Debtor 1 Only Debtor 2 Only Debtor 1 And…" at bounding box center [783, 266] width 212 height 391
click at [806, 719] on button "Save & Close" at bounding box center [829, 724] width 106 height 33
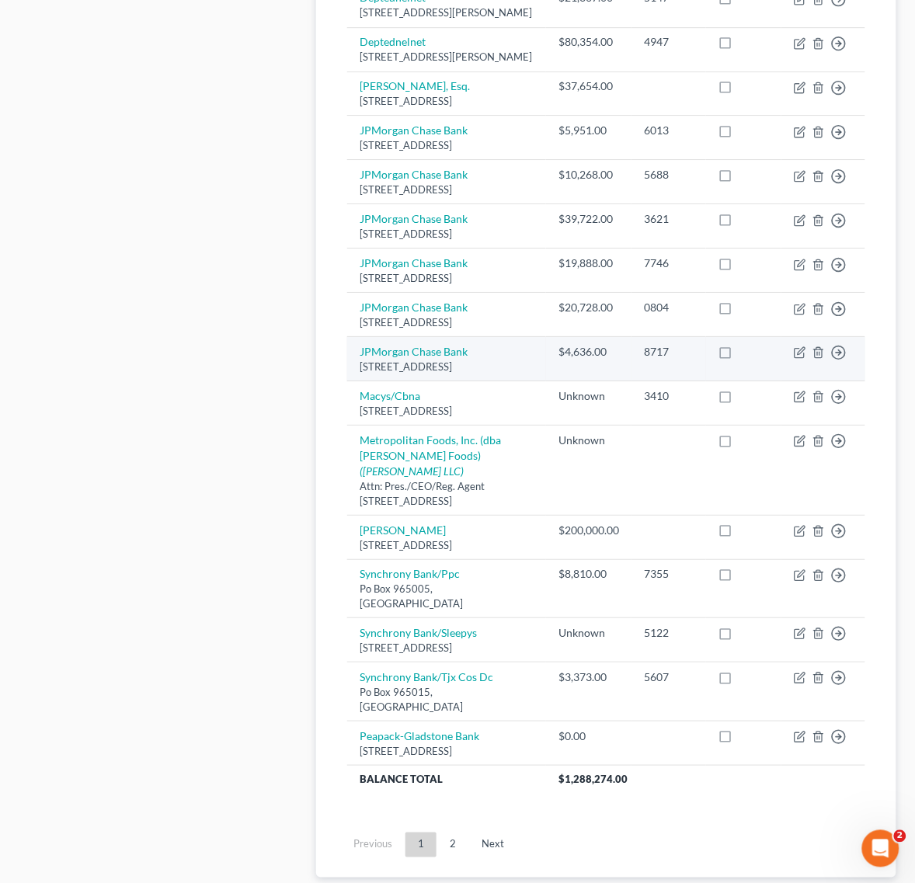
scroll to position [1243, 0]
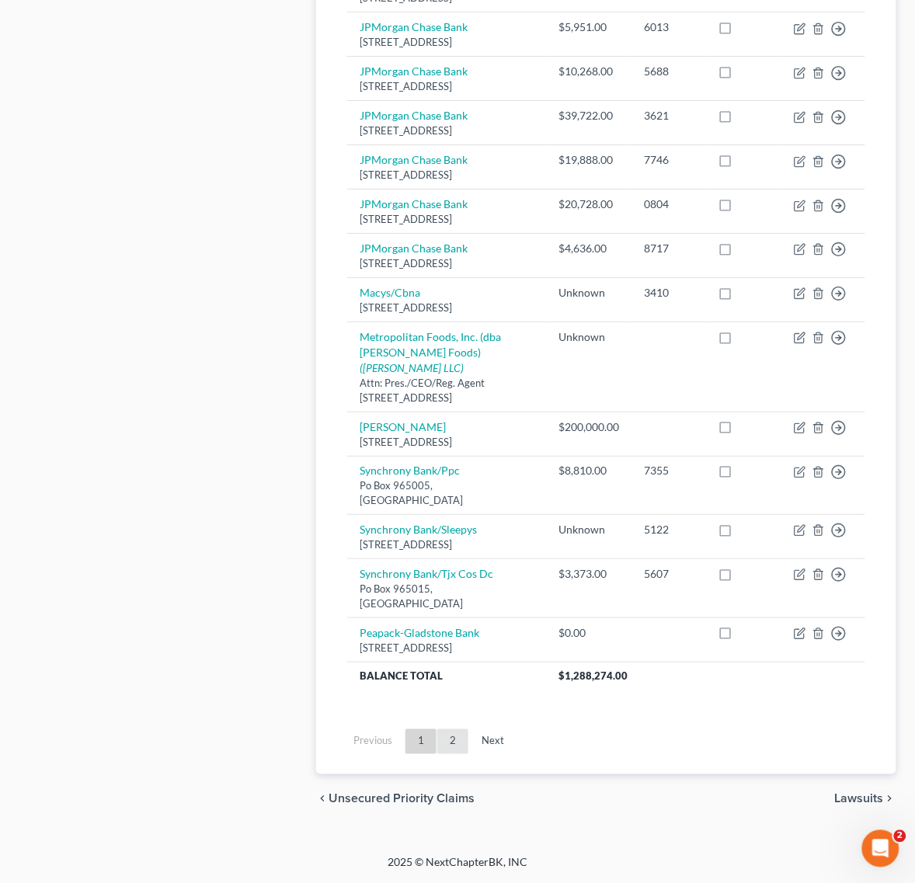
click at [460, 752] on link "2" at bounding box center [452, 741] width 31 height 25
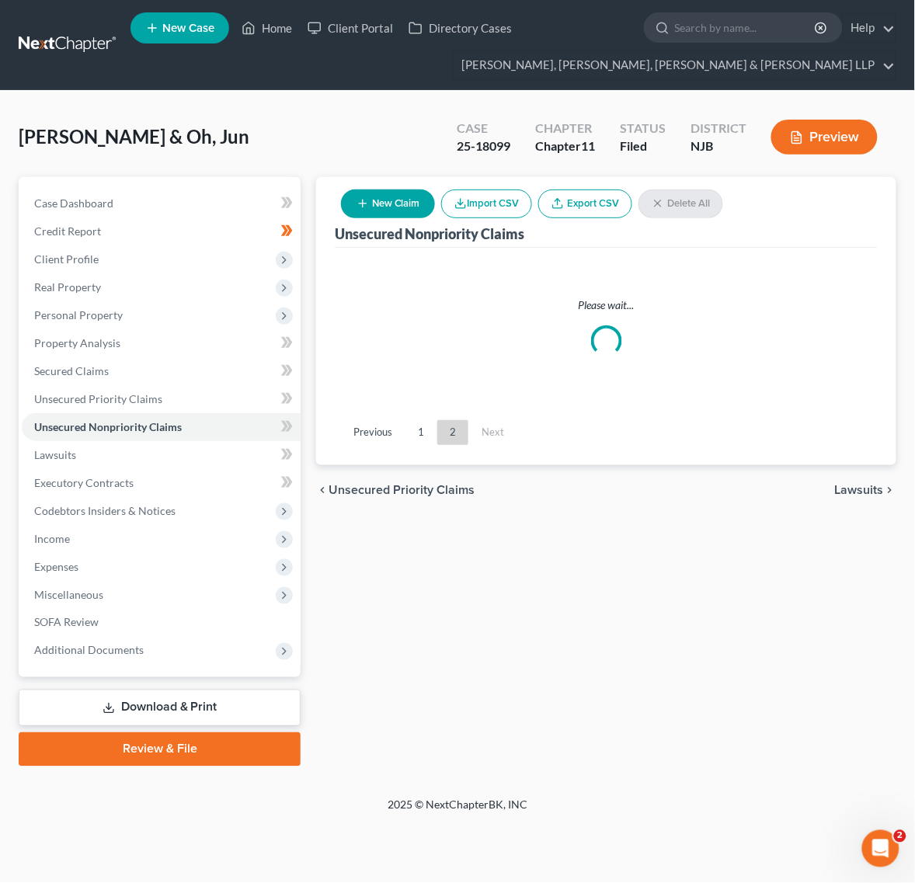
scroll to position [0, 0]
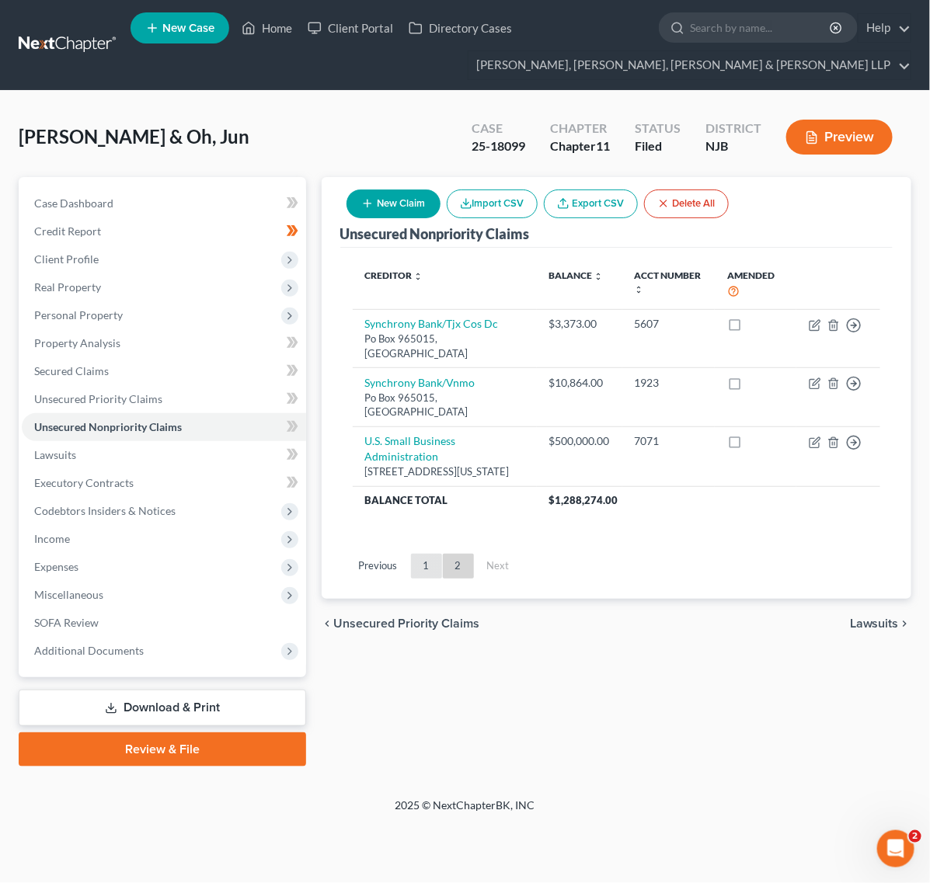
click at [419, 554] on link "1" at bounding box center [426, 566] width 31 height 25
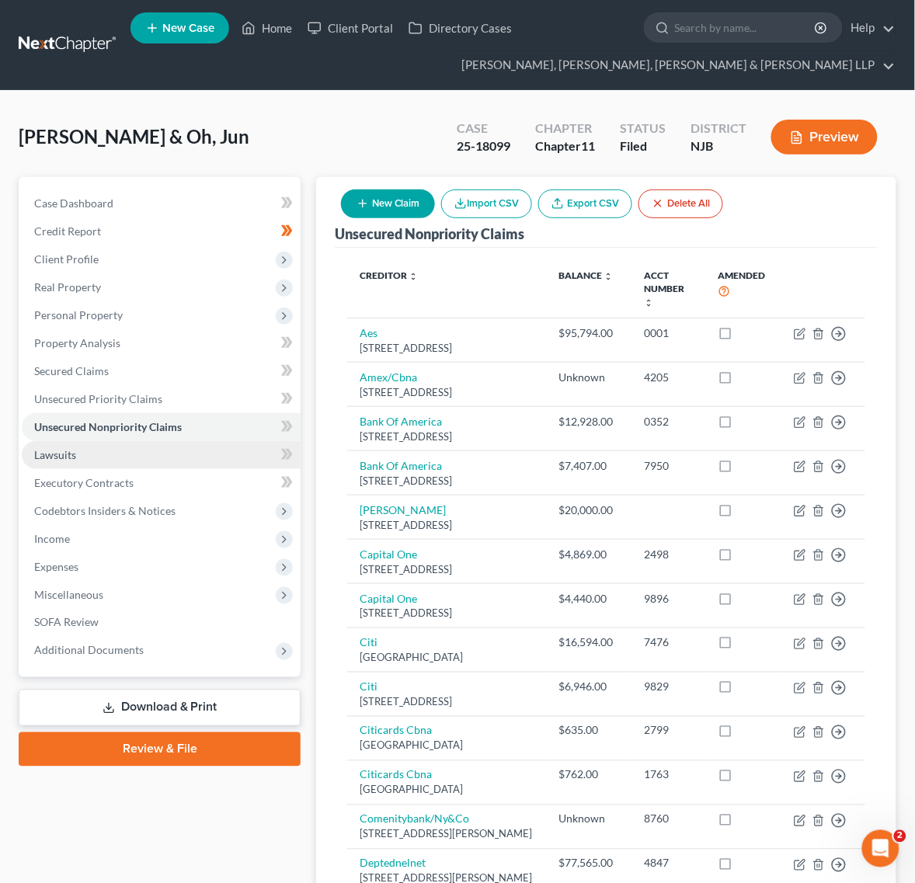
click at [111, 458] on link "Lawsuits" at bounding box center [161, 455] width 279 height 28
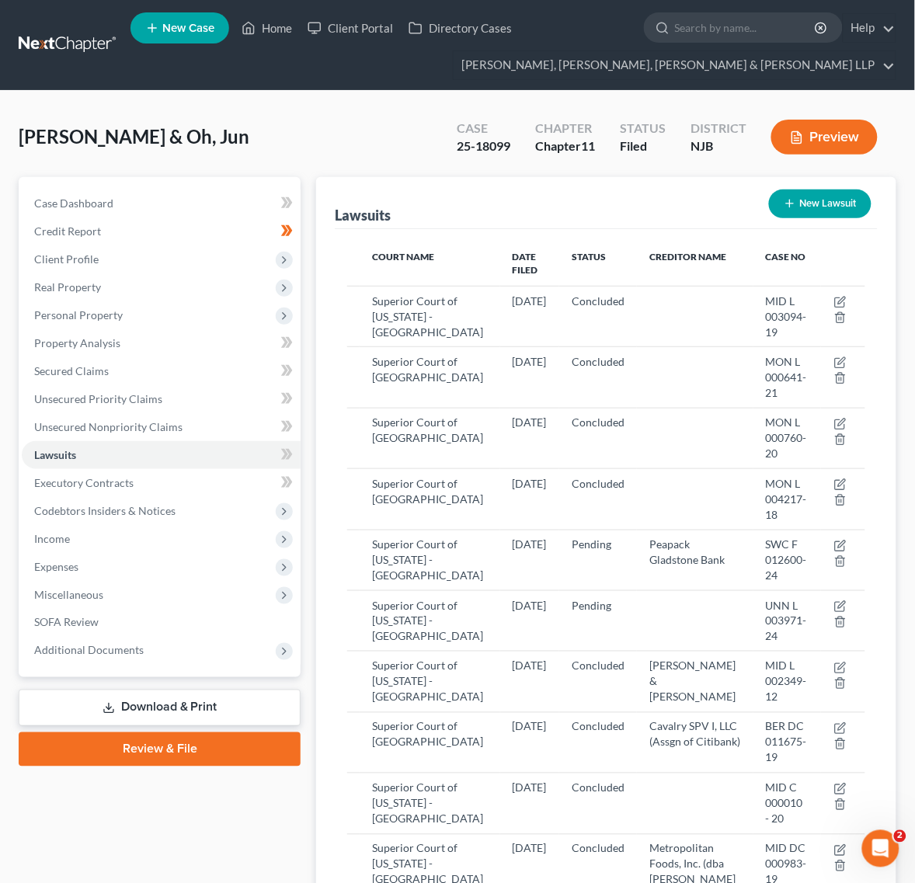
click at [806, 196] on button "New Lawsuit" at bounding box center [820, 204] width 103 height 29
select select "0"
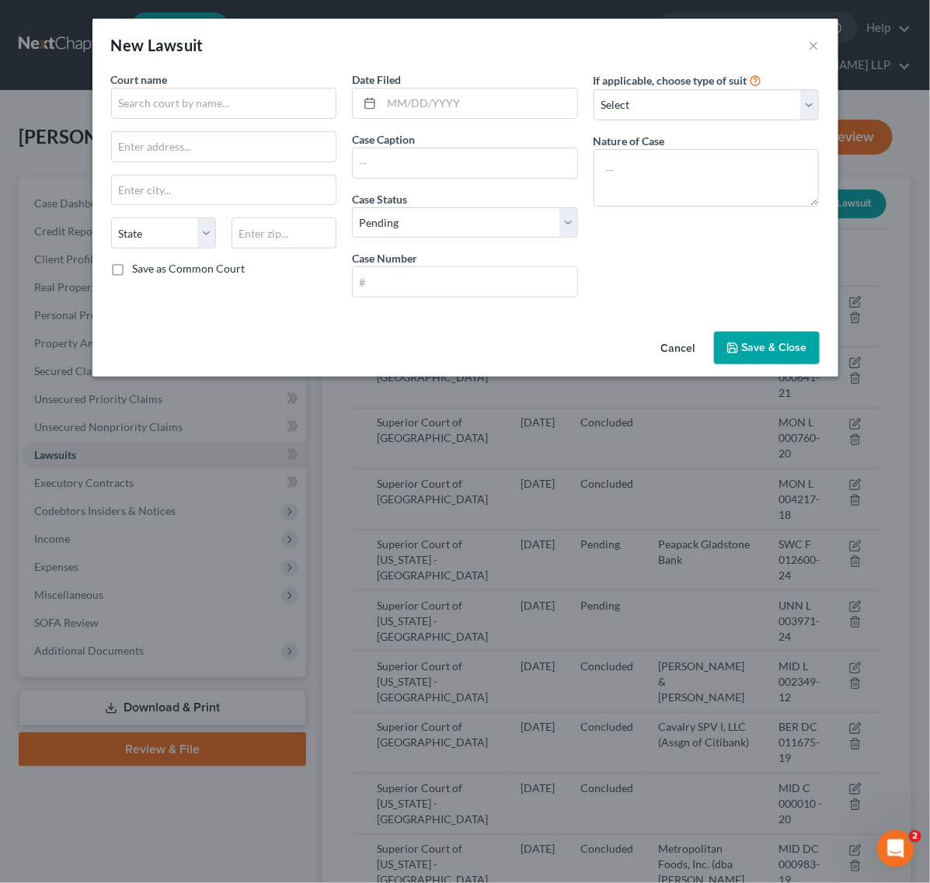
click at [214, 83] on div "Court name *" at bounding box center [224, 94] width 226 height 47
click at [221, 99] on input "text" at bounding box center [224, 103] width 226 height 31
click at [231, 98] on input "text" at bounding box center [224, 103] width 226 height 31
click at [246, 110] on input "text" at bounding box center [224, 103] width 226 height 31
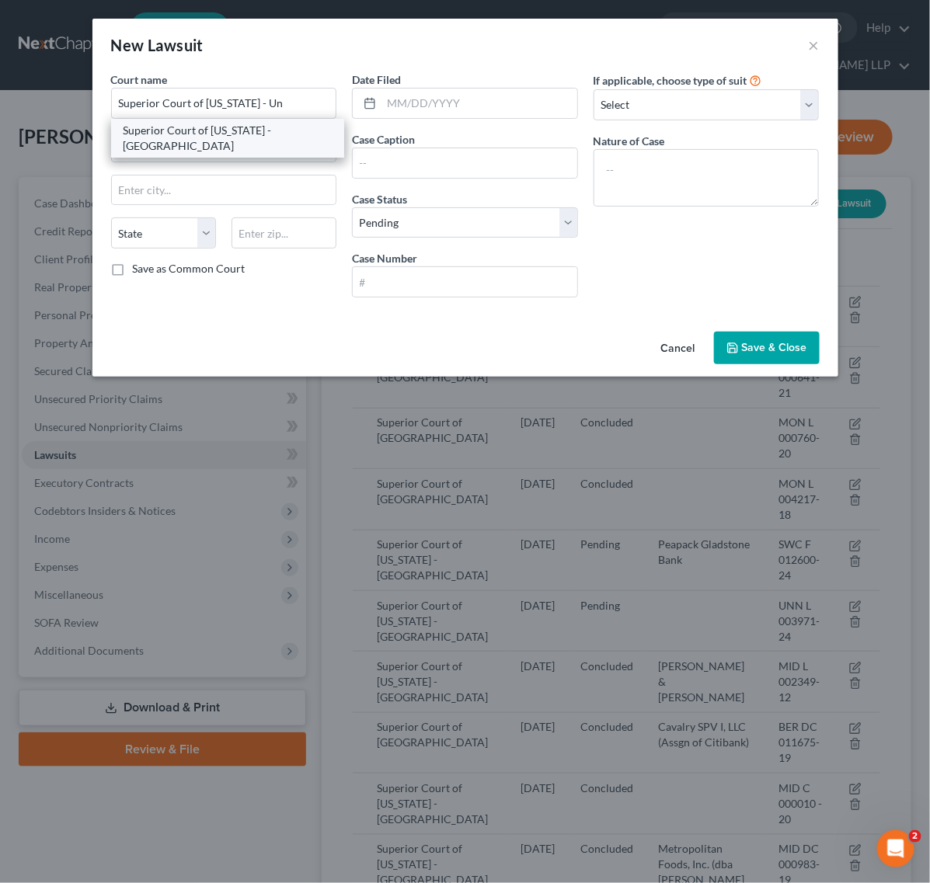
click at [284, 130] on div "Superior Court of [US_STATE] - [GEOGRAPHIC_DATA]" at bounding box center [228, 138] width 209 height 31
type input "Superior Court of [US_STATE] - [GEOGRAPHIC_DATA]"
type input "[STREET_ADDRESS]"
type input "[PERSON_NAME]"
select select "33"
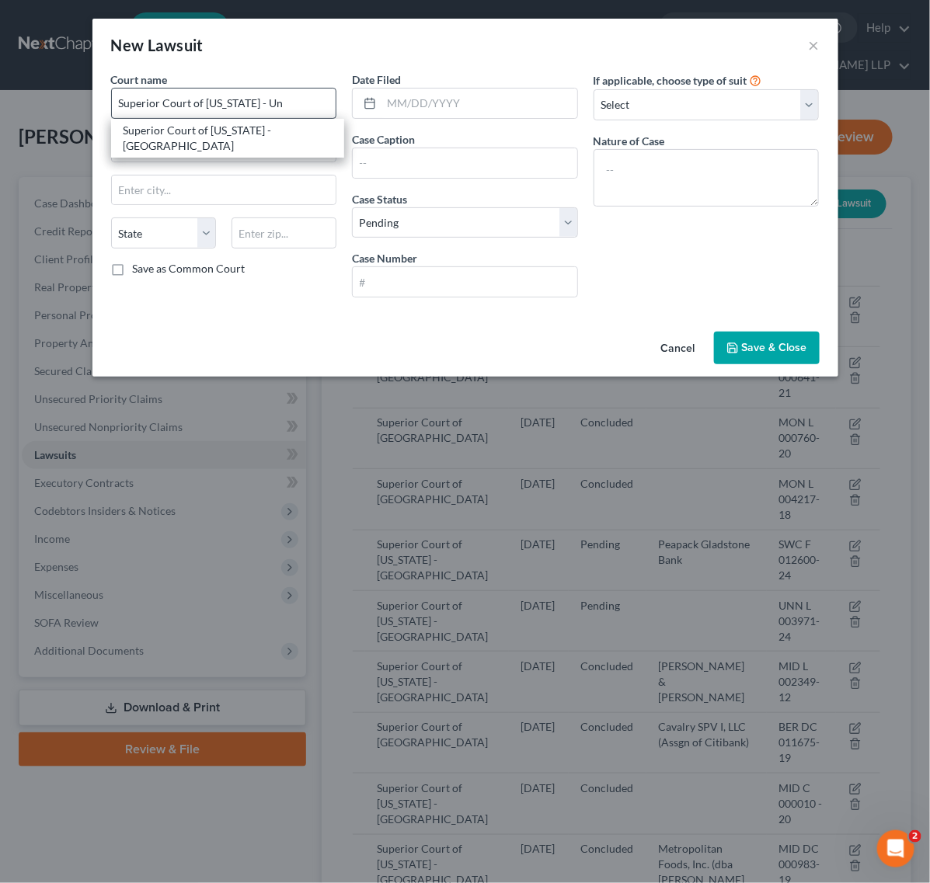
type input "07207"
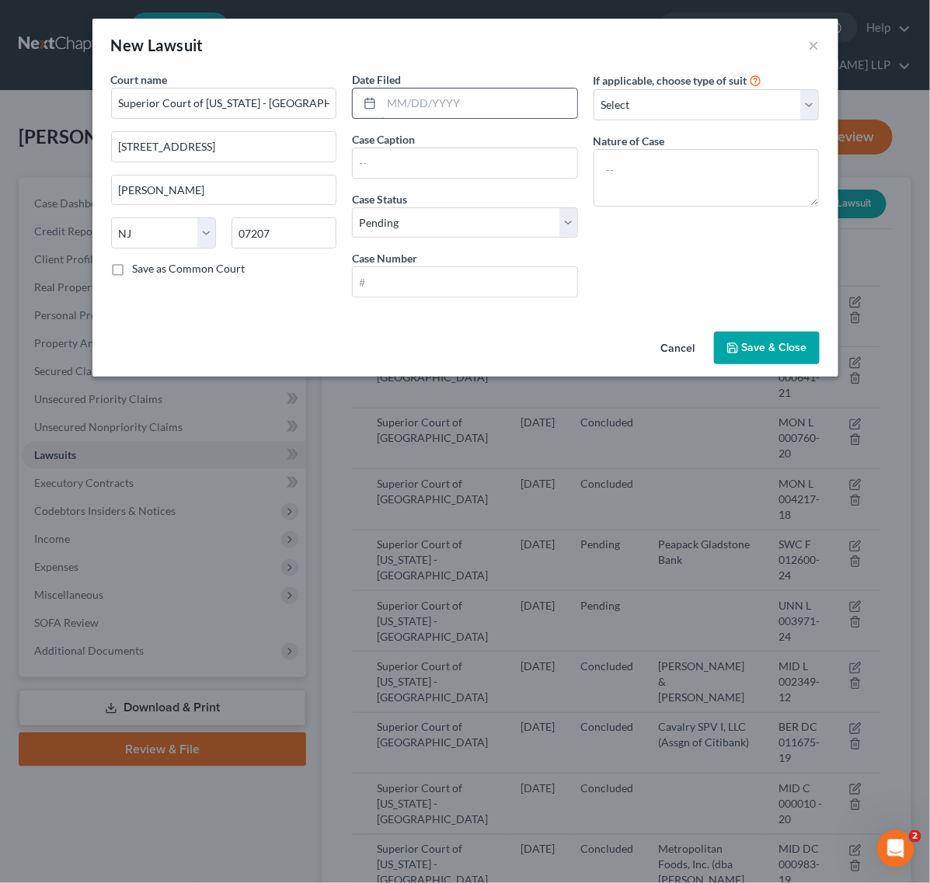
click at [471, 110] on input "text" at bounding box center [479, 104] width 196 height 30
click at [534, 57] on div "New Lawsuit ×" at bounding box center [465, 45] width 746 height 53
type input "[DATE]"
click at [565, 207] on select "Select Pending On Appeal Concluded" at bounding box center [465, 222] width 226 height 31
click at [598, 235] on div "If applicable, choose type of suit Select Repossession Garnishment Foreclosure …" at bounding box center [707, 190] width 242 height 238
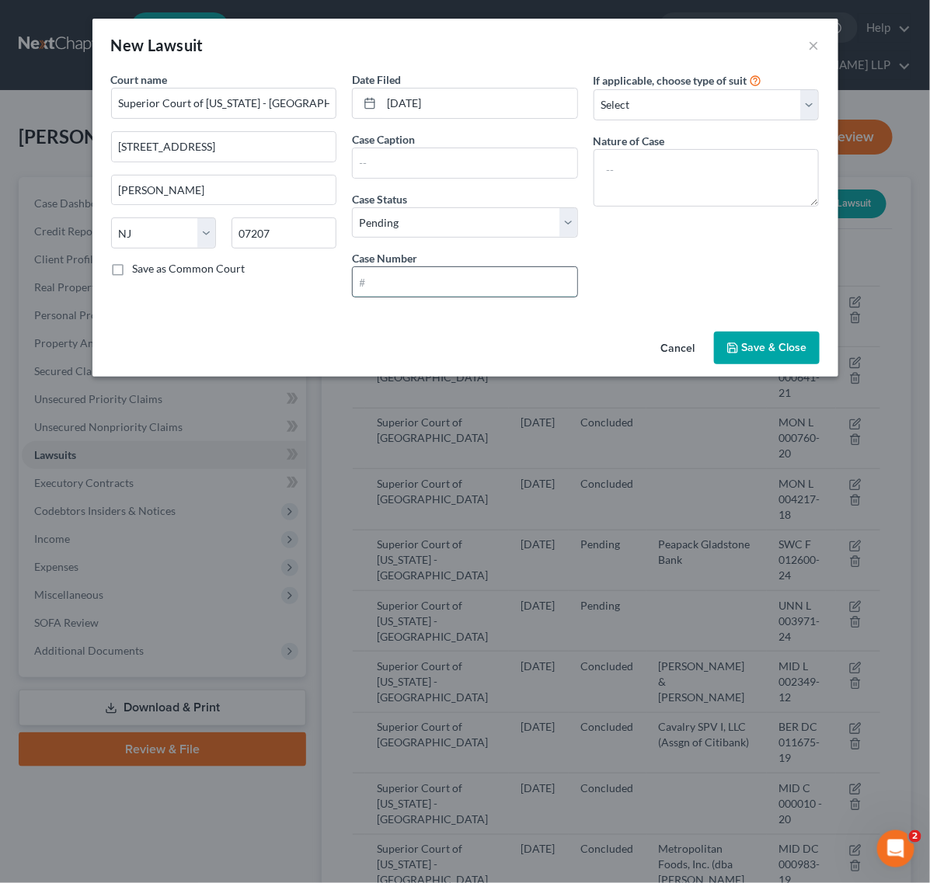
click at [534, 269] on input "text" at bounding box center [465, 282] width 225 height 30
click at [751, 266] on div "If applicable, choose type of suit Select Repossession Garnishment Foreclosure …" at bounding box center [707, 190] width 242 height 238
click at [521, 156] on input "text" at bounding box center [465, 163] width 225 height 30
click at [370, 165] on input "text" at bounding box center [465, 163] width 225 height 30
paste input "Peapack-[PERSON_NAME] Nk Vs [GEOGRAPHIC_DATA] Diner Co"
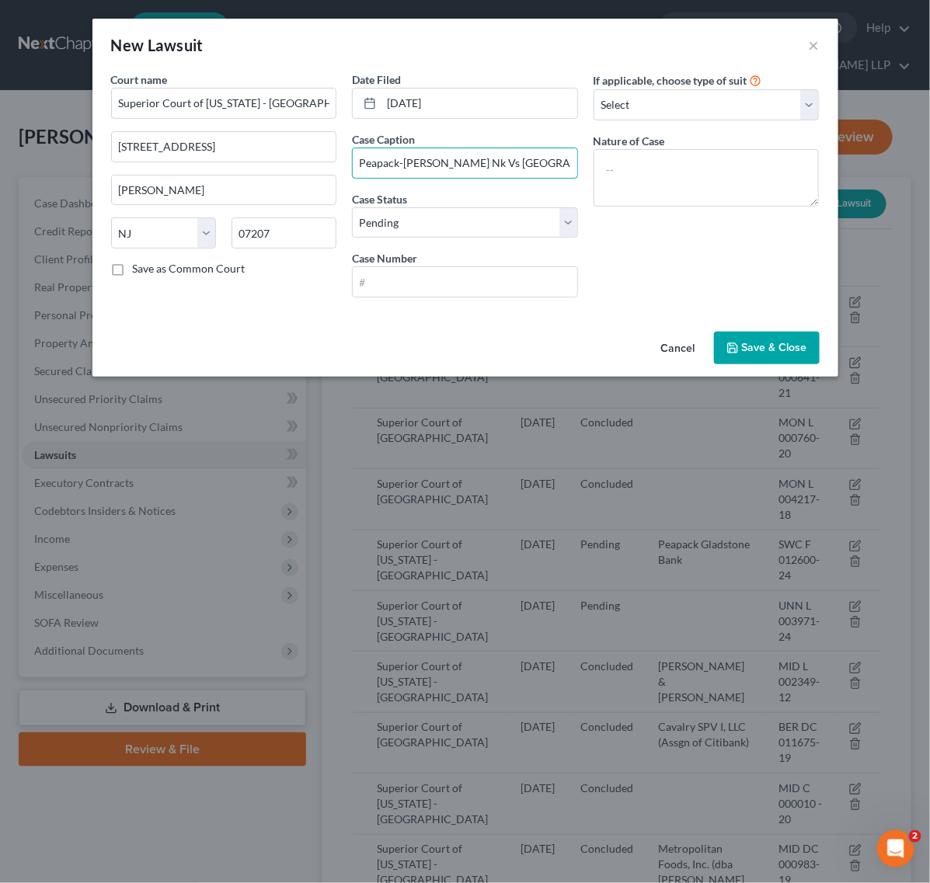
scroll to position [0, 31]
type input "Peapack-[PERSON_NAME] Nk Vs [GEOGRAPHIC_DATA] Diner Co"
click at [410, 340] on div "Cancel Save & Close" at bounding box center [465, 350] width 746 height 51
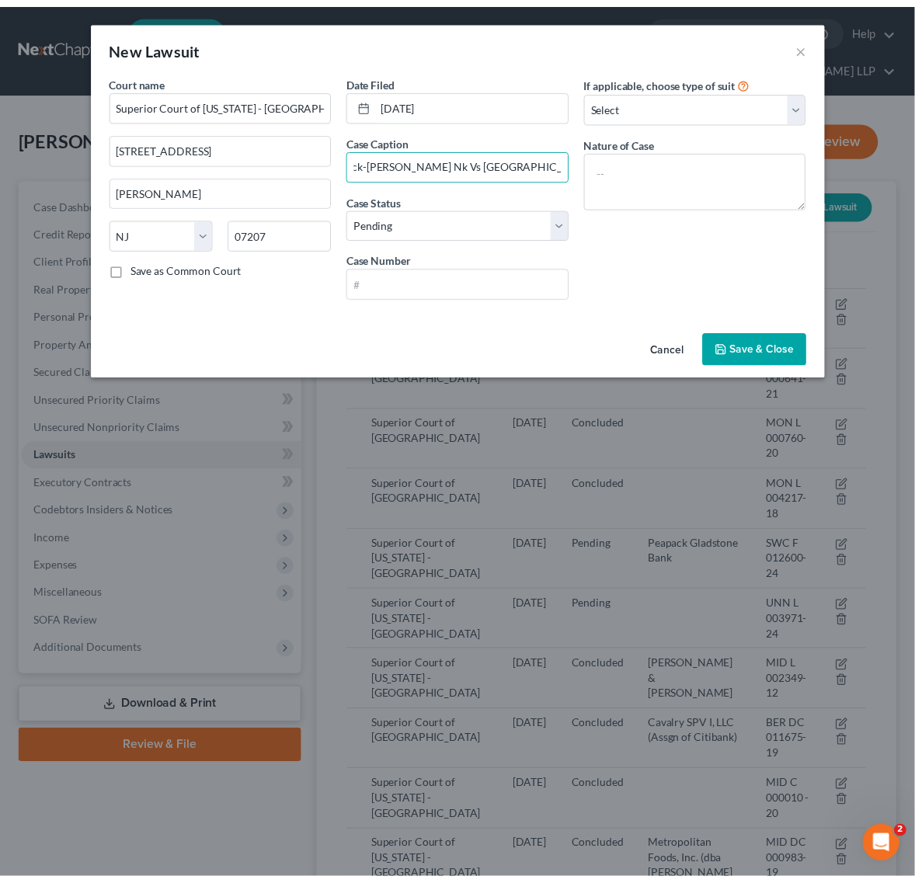
scroll to position [0, 0]
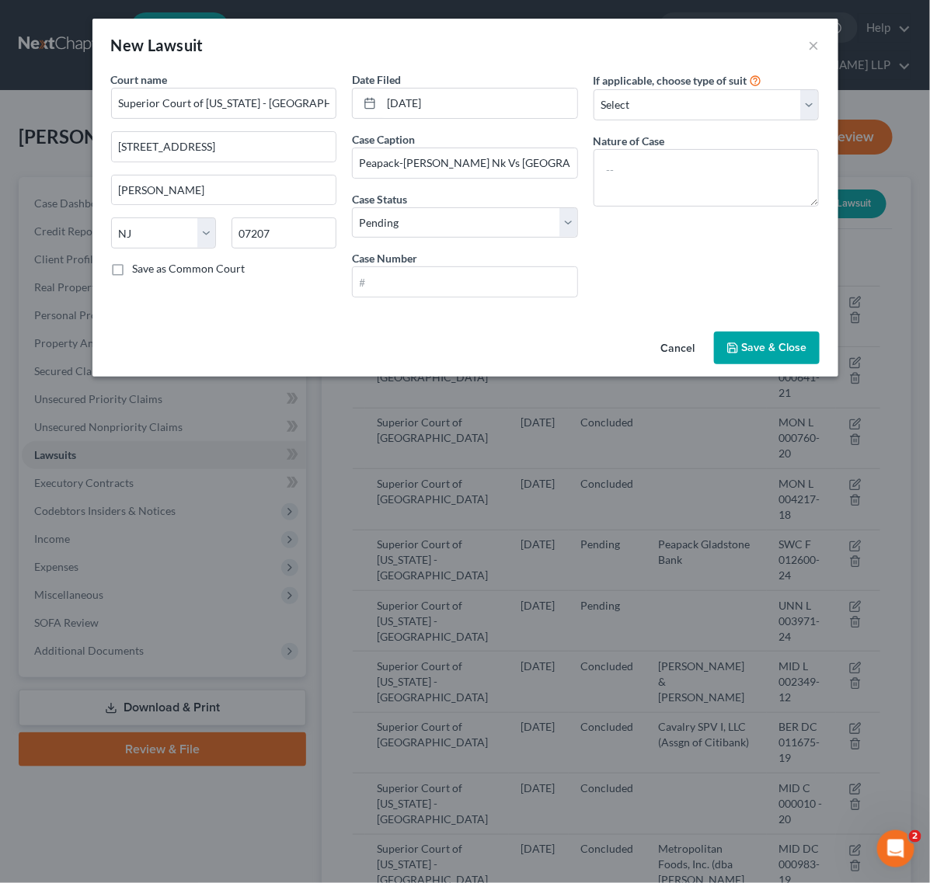
click at [428, 328] on div "Cancel Save & Close" at bounding box center [465, 350] width 746 height 51
click at [454, 226] on select "Select Pending On Appeal Concluded" at bounding box center [465, 222] width 226 height 31
drag, startPoint x: 681, startPoint y: 227, endPoint x: 600, endPoint y: 241, distance: 82.0
click at [681, 227] on div "If applicable, choose type of suit Select Repossession Garnishment Foreclosure …" at bounding box center [707, 190] width 242 height 238
click at [448, 278] on input "text" at bounding box center [465, 282] width 225 height 30
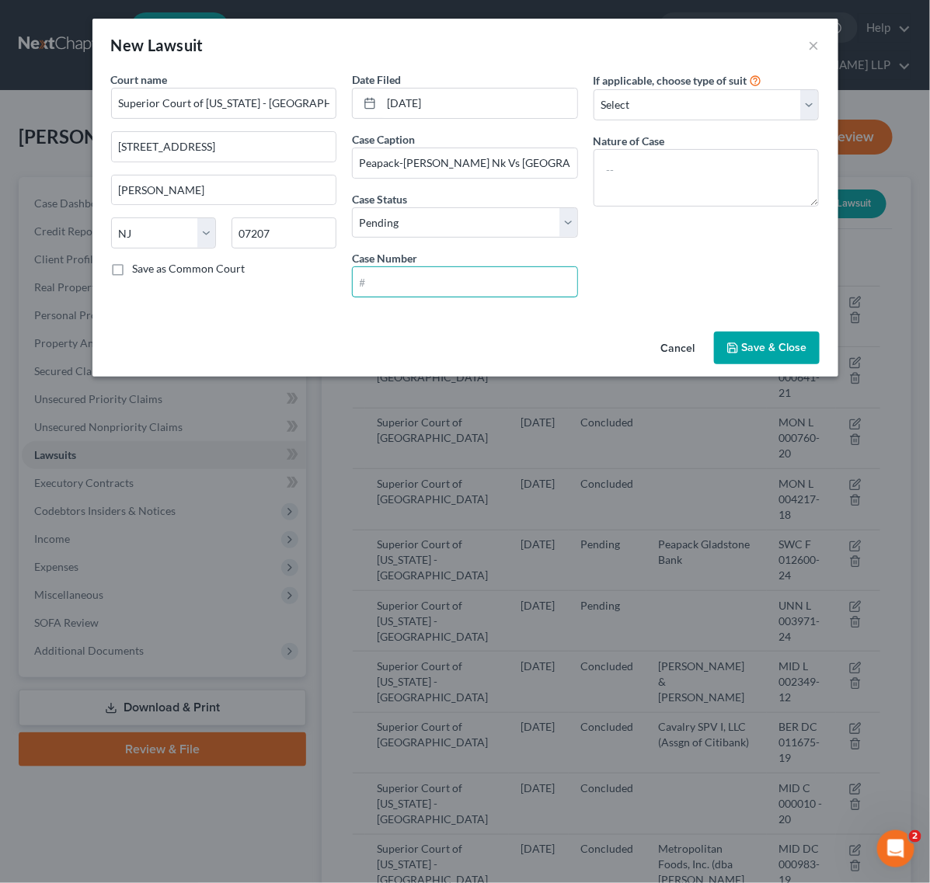
drag, startPoint x: 382, startPoint y: 273, endPoint x: 433, endPoint y: 251, distance: 55.3
click at [382, 273] on input "text" at bounding box center [465, 282] width 225 height 30
paste input "UNNL003971-24"
click at [385, 284] on input "UNNL003971-24" at bounding box center [465, 282] width 225 height 30
type input "UNN L 003971-24"
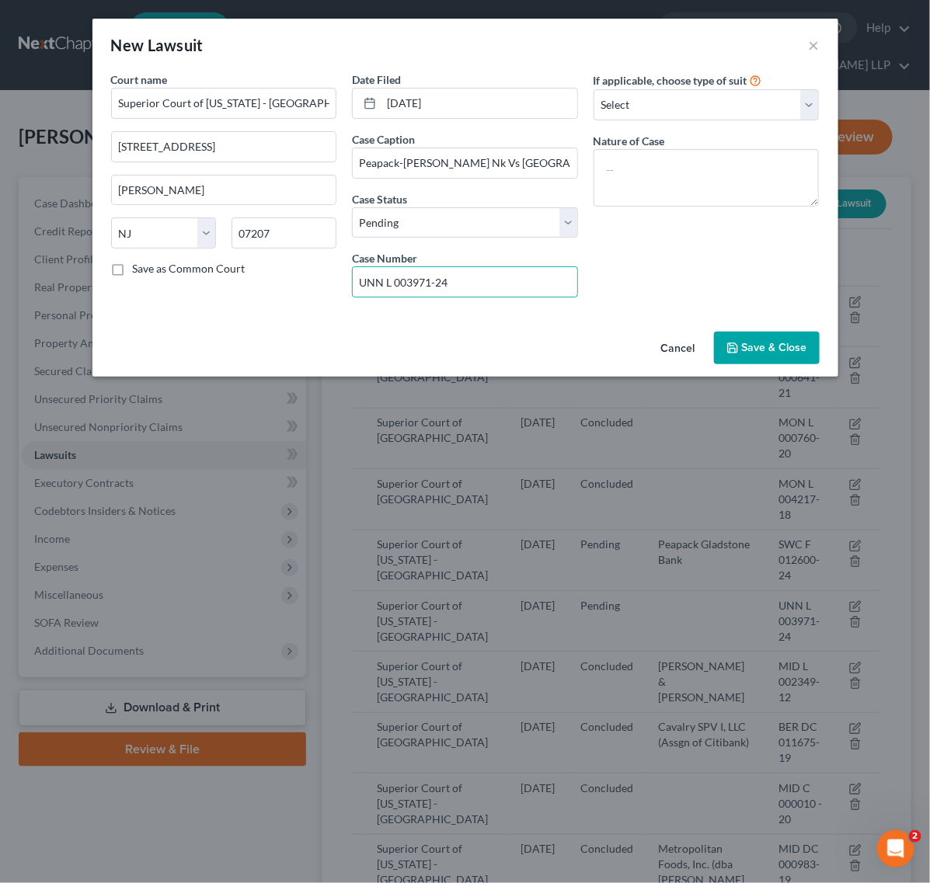
click at [754, 339] on button "Save & Close" at bounding box center [767, 348] width 106 height 33
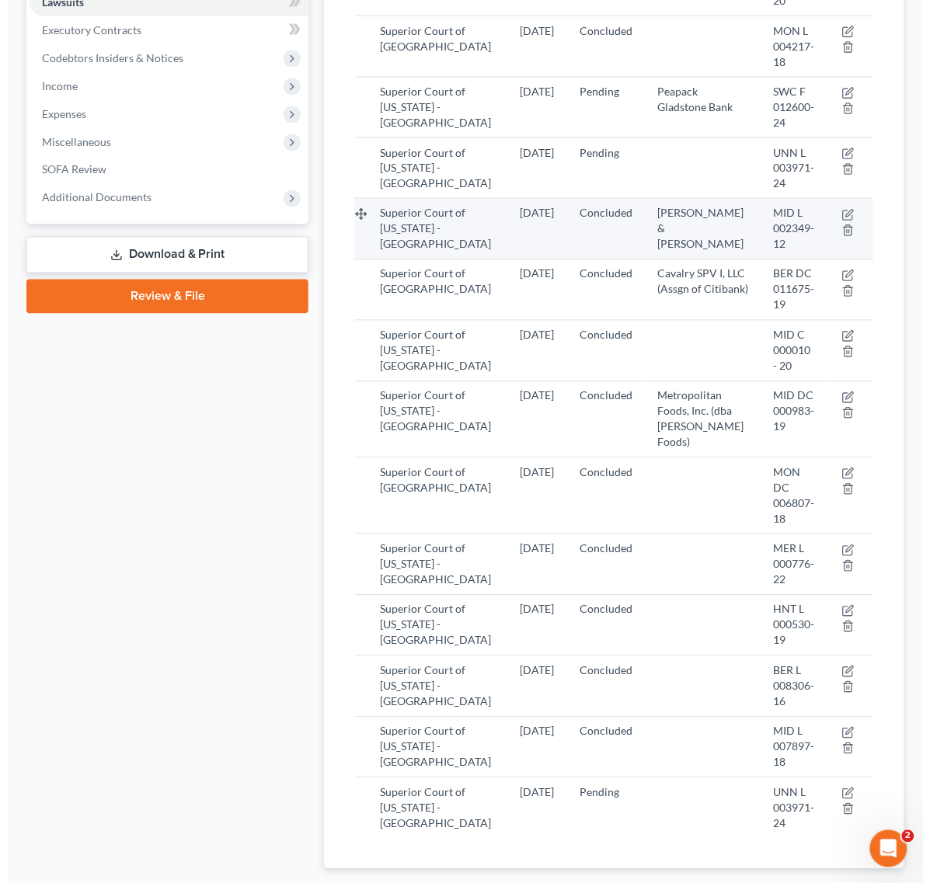
scroll to position [502, 0]
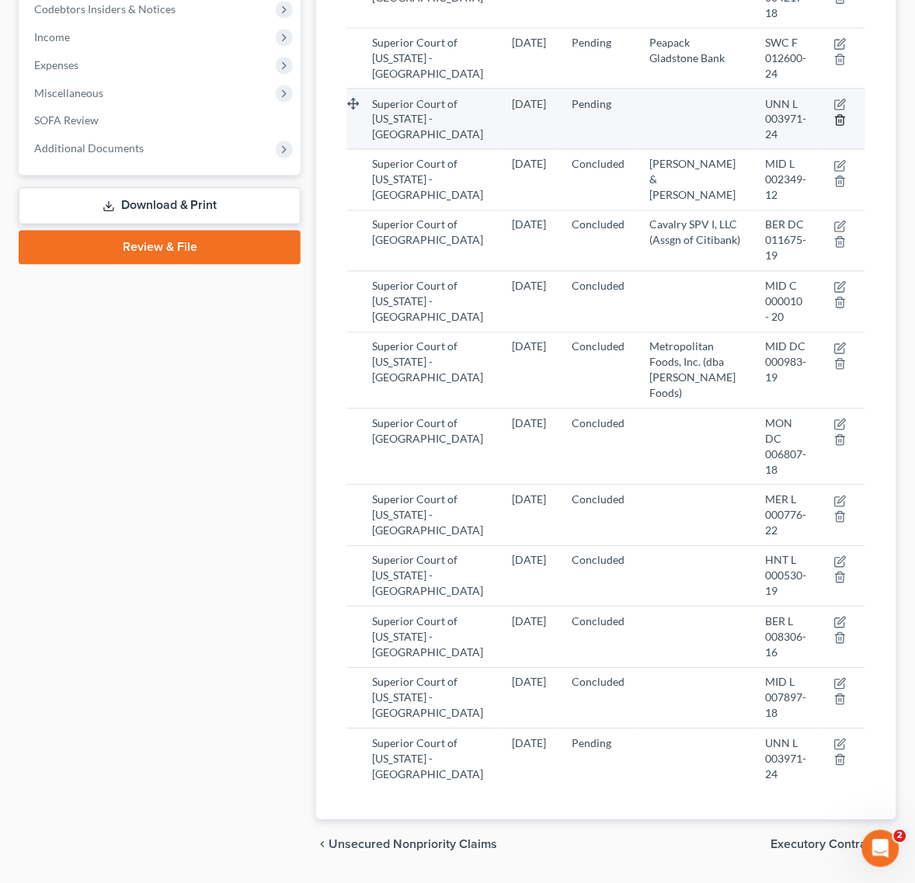
click at [839, 124] on icon "button" at bounding box center [840, 120] width 12 height 12
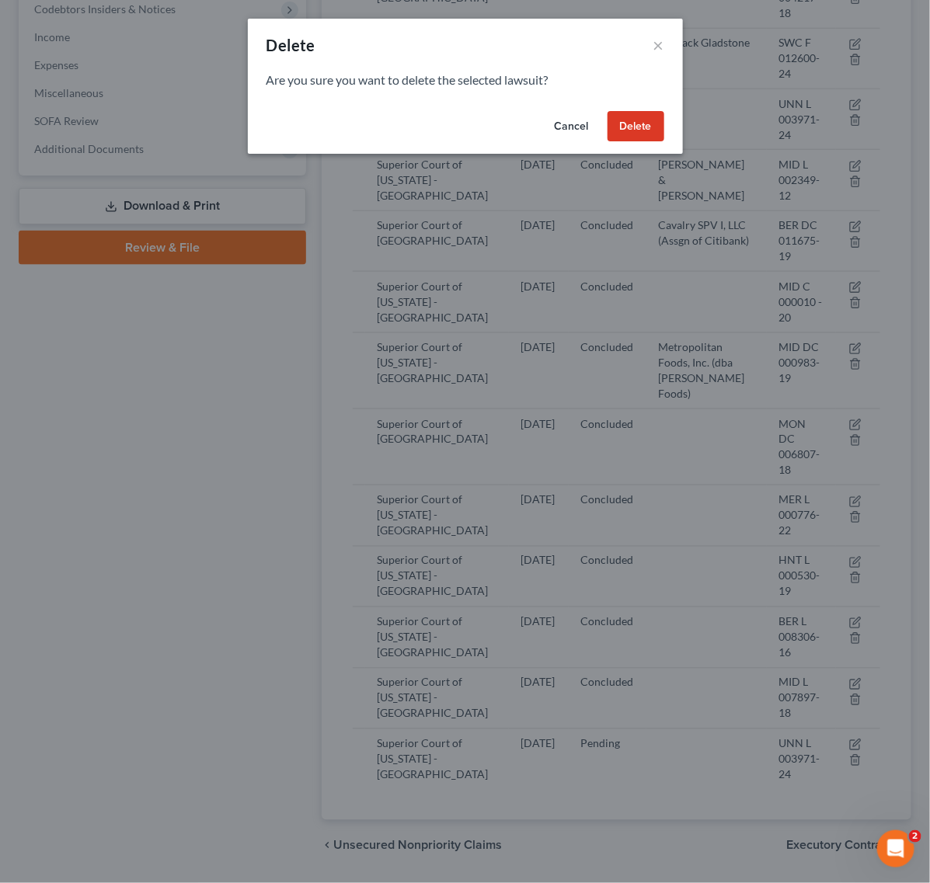
click at [631, 144] on div "Cancel Delete" at bounding box center [465, 130] width 435 height 50
click at [631, 131] on button "Delete" at bounding box center [635, 126] width 57 height 31
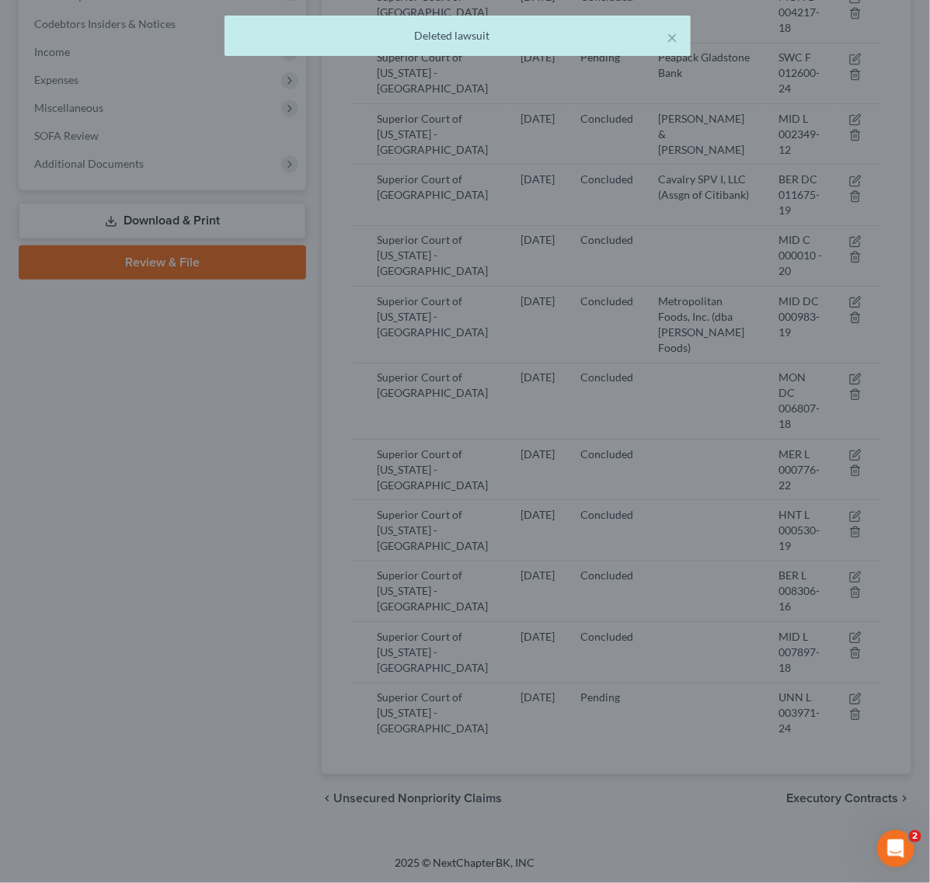
scroll to position [460, 0]
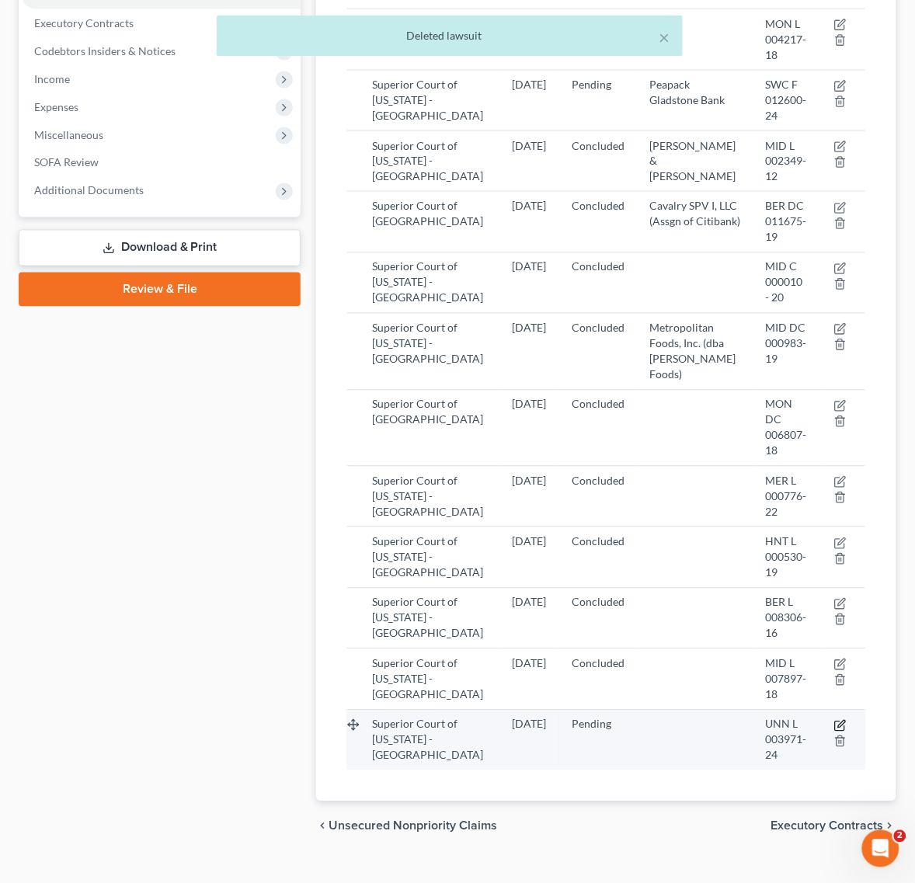
click at [841, 733] on icon "button" at bounding box center [840, 726] width 12 height 12
select select "33"
select select "0"
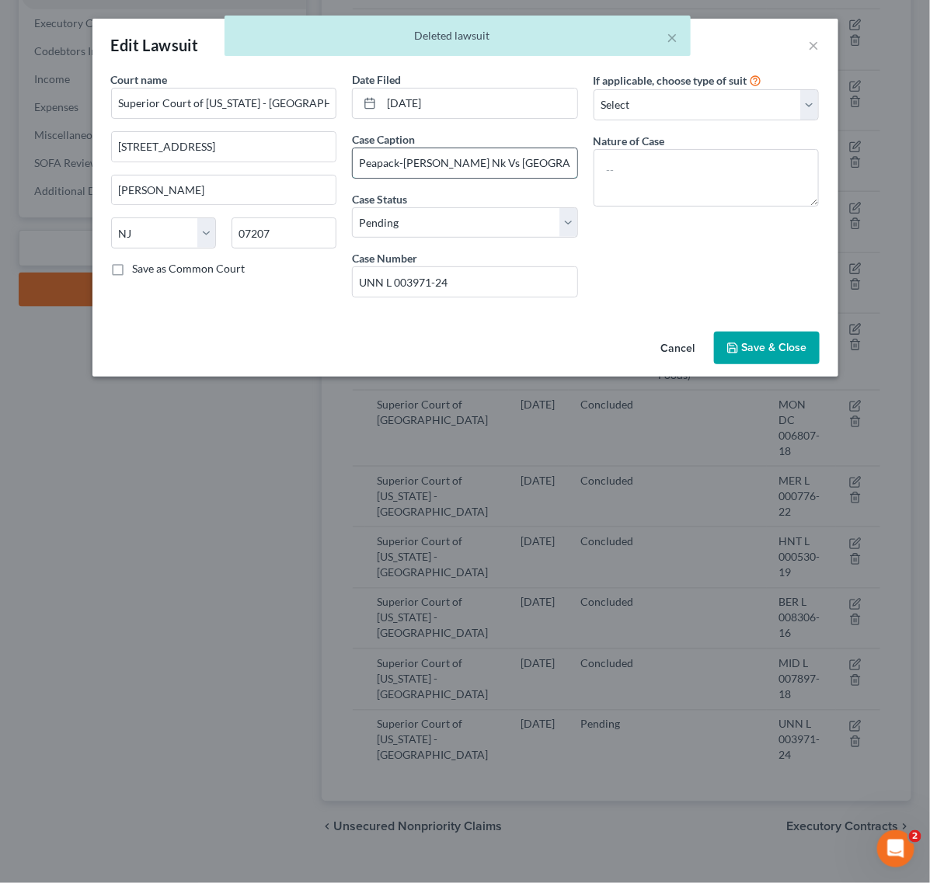
click at [493, 151] on input "Peapack-[PERSON_NAME] Nk Vs [GEOGRAPHIC_DATA] Diner Co" at bounding box center [465, 163] width 225 height 30
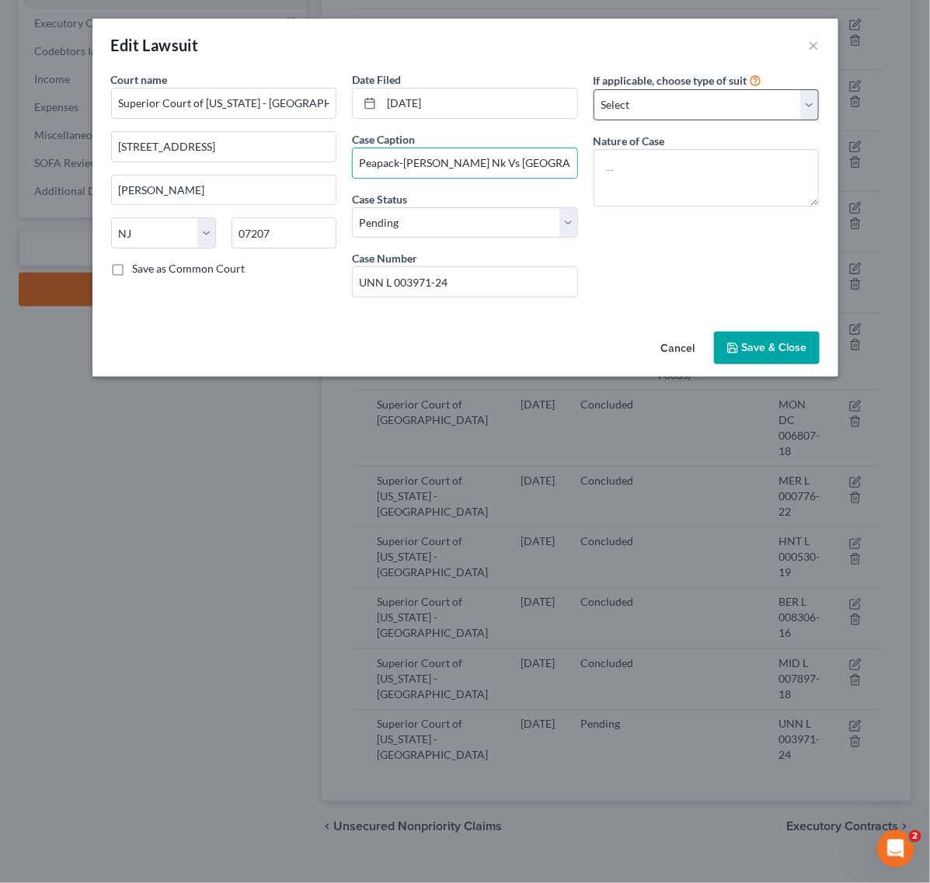
drag, startPoint x: 760, startPoint y: 250, endPoint x: 708, endPoint y: 110, distance: 149.2
click at [757, 246] on div "If applicable, choose type of suit Select Repossession Garnishment Foreclosure …" at bounding box center [707, 190] width 242 height 238
click at [707, 105] on select "Select Repossession Garnishment Foreclosure Attached, Seized, Or Levied Other" at bounding box center [706, 104] width 226 height 31
drag, startPoint x: 621, startPoint y: 292, endPoint x: 695, endPoint y: 335, distance: 85.3
click at [621, 292] on div "If applicable, choose type of suit Select Repossession Garnishment Foreclosure …" at bounding box center [707, 190] width 242 height 238
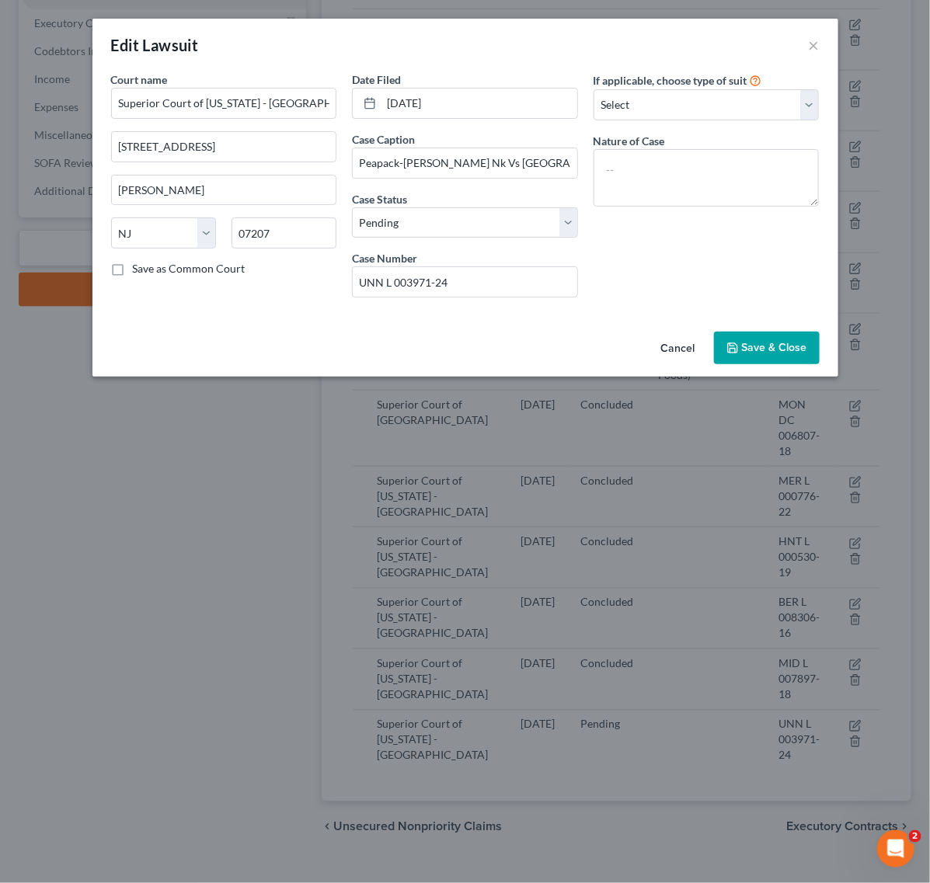
click at [684, 342] on button "Cancel" at bounding box center [678, 348] width 59 height 31
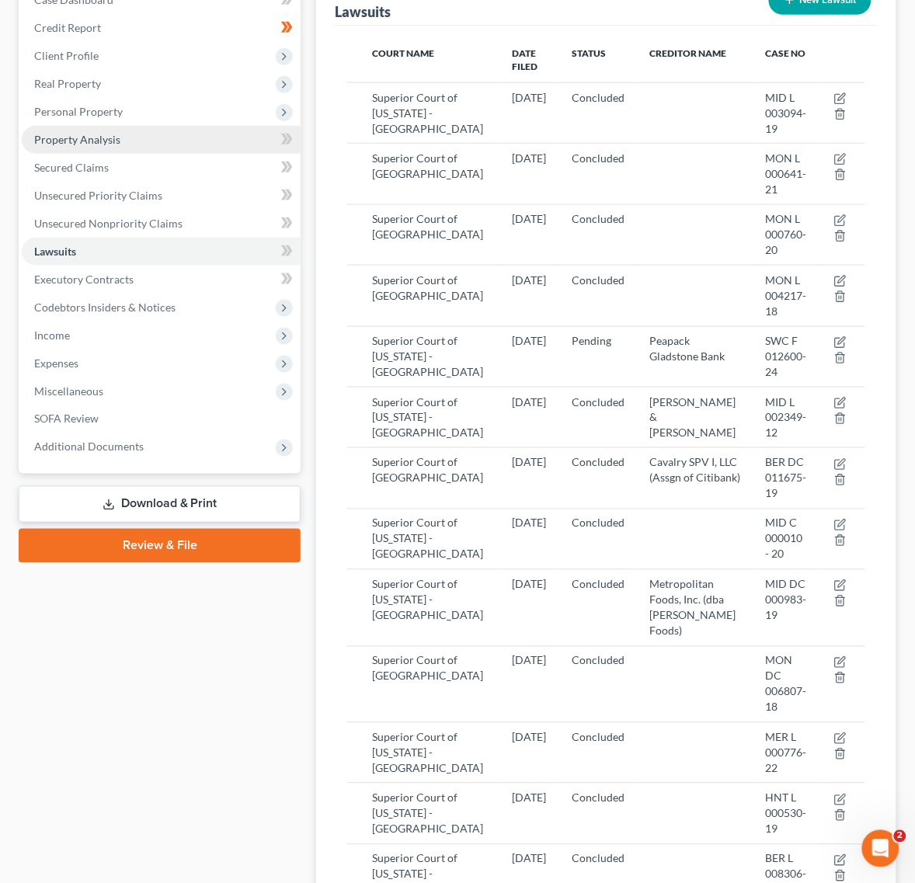
scroll to position [0, 0]
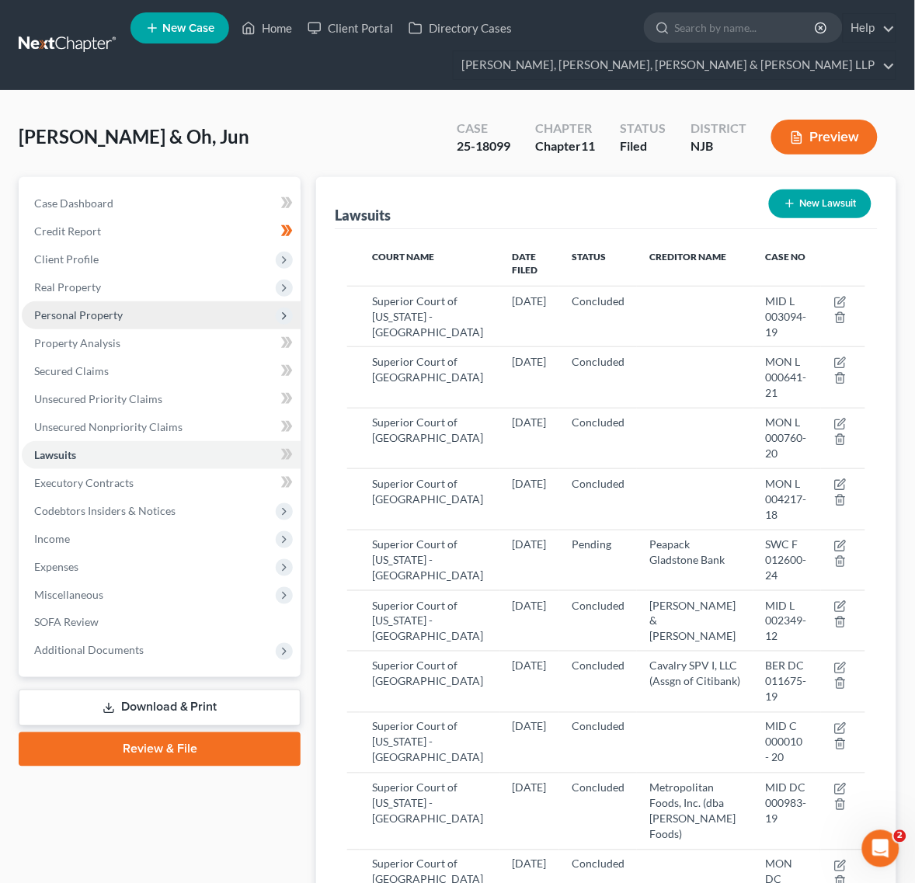
click at [83, 319] on span "Personal Property" at bounding box center [78, 314] width 89 height 13
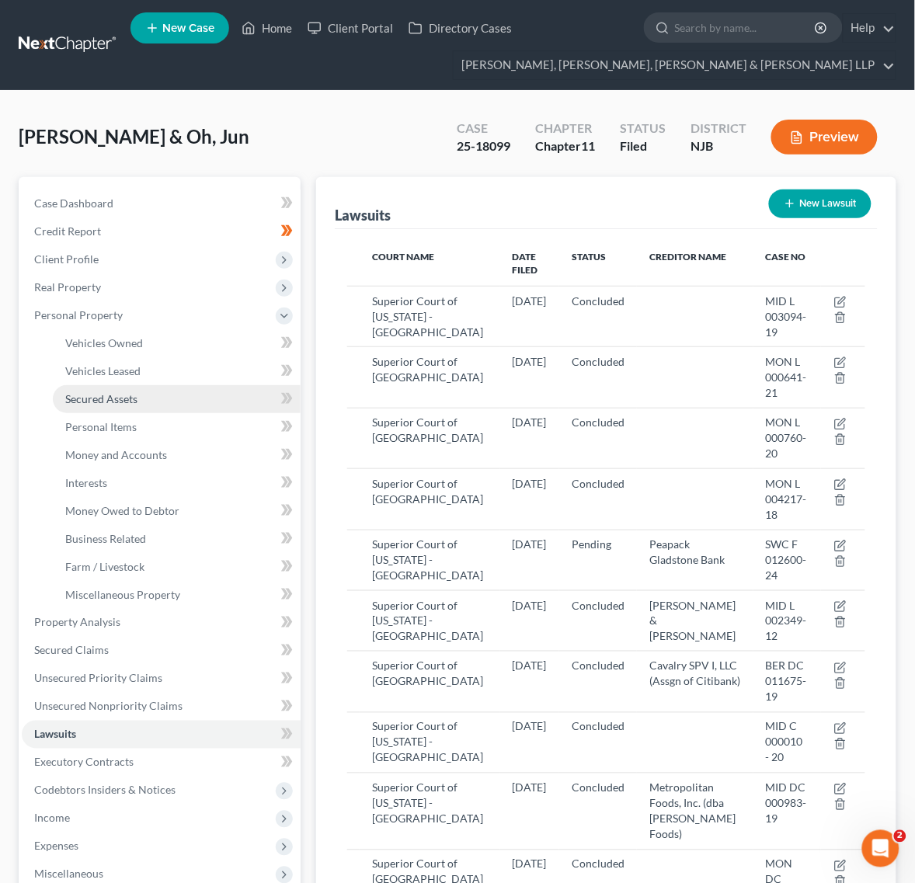
click at [106, 385] on link "Secured Assets" at bounding box center [177, 399] width 248 height 28
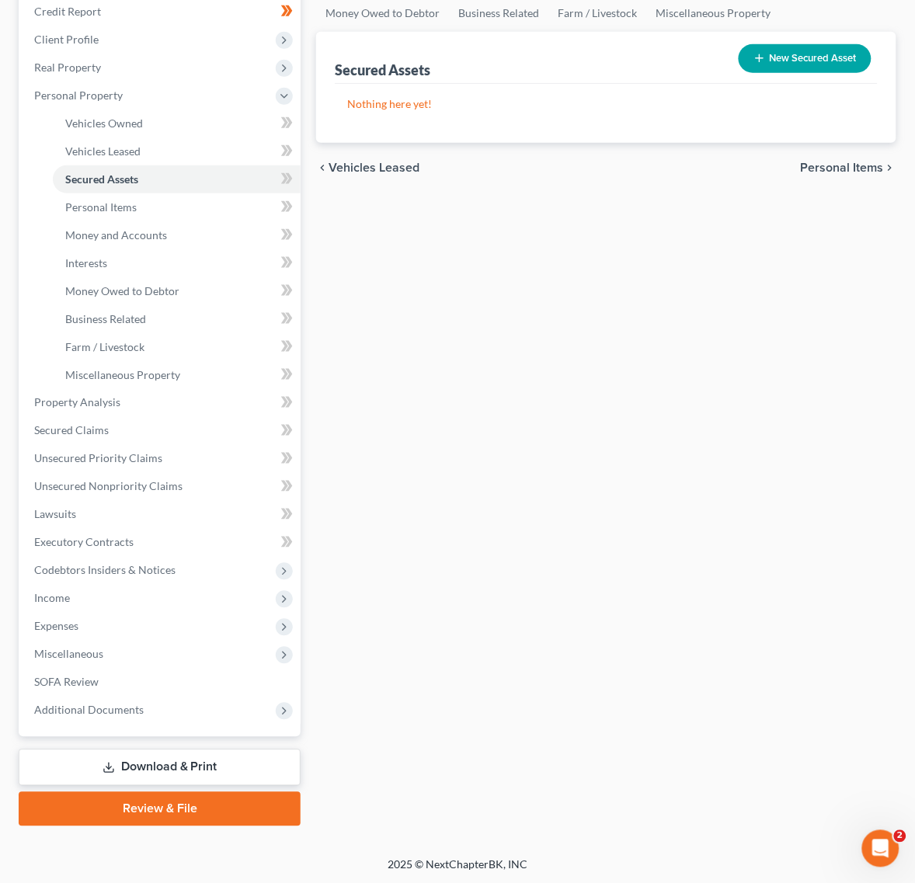
drag, startPoint x: 181, startPoint y: 764, endPoint x: 172, endPoint y: 759, distance: 9.7
click at [180, 765] on link "Download & Print" at bounding box center [160, 768] width 282 height 37
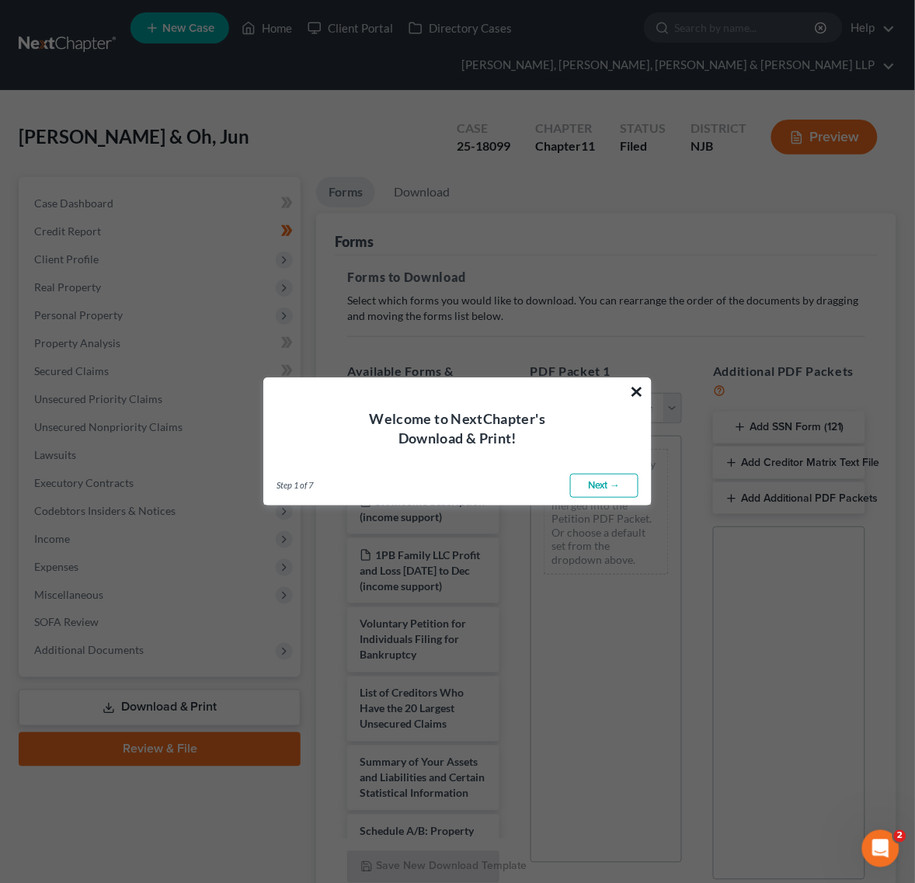
click at [633, 383] on button "×" at bounding box center [637, 391] width 15 height 25
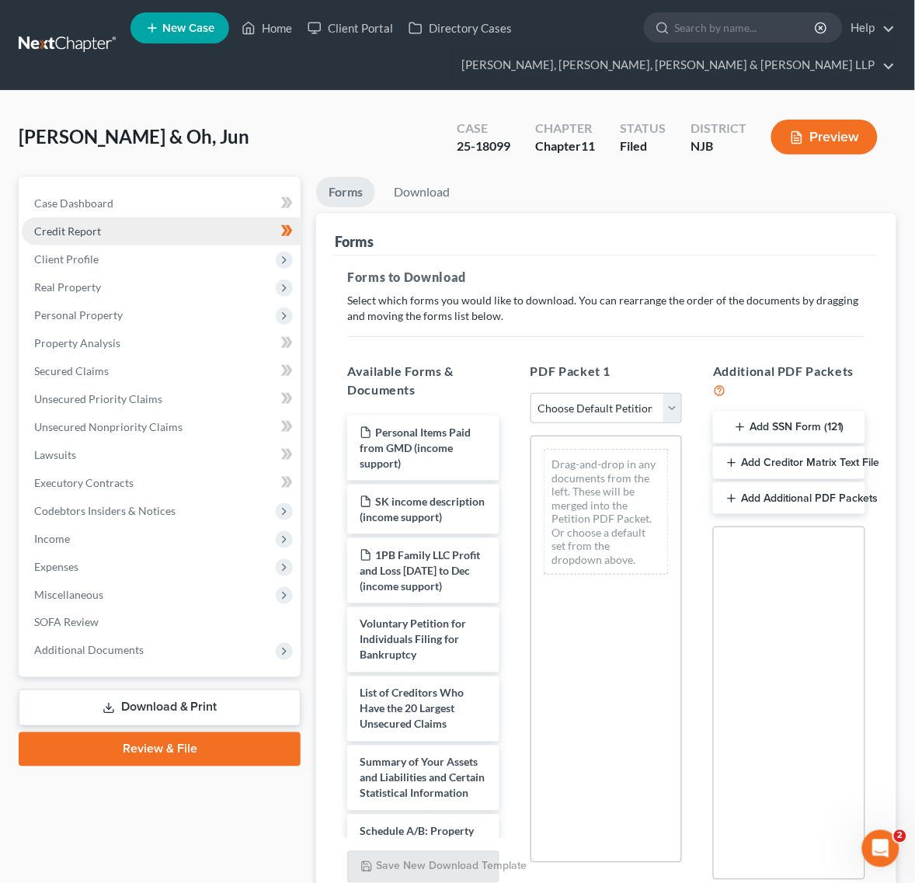
click at [144, 224] on link "Credit Report" at bounding box center [161, 232] width 279 height 28
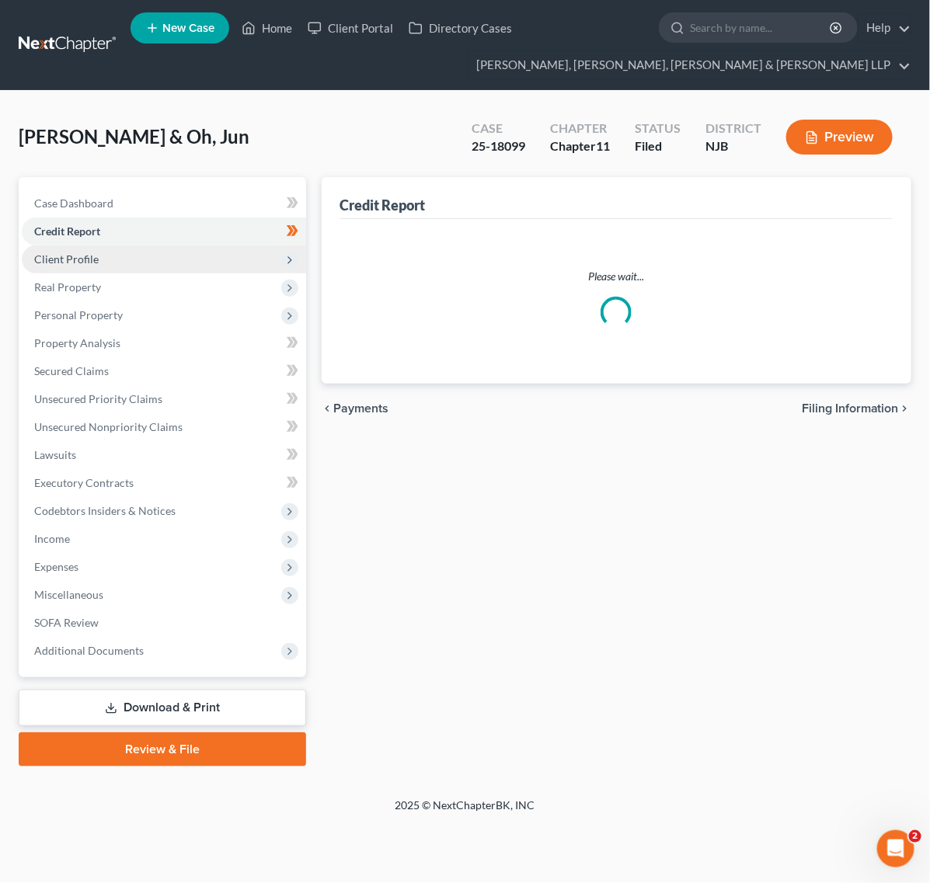
click at [146, 270] on span "Client Profile" at bounding box center [164, 259] width 284 height 28
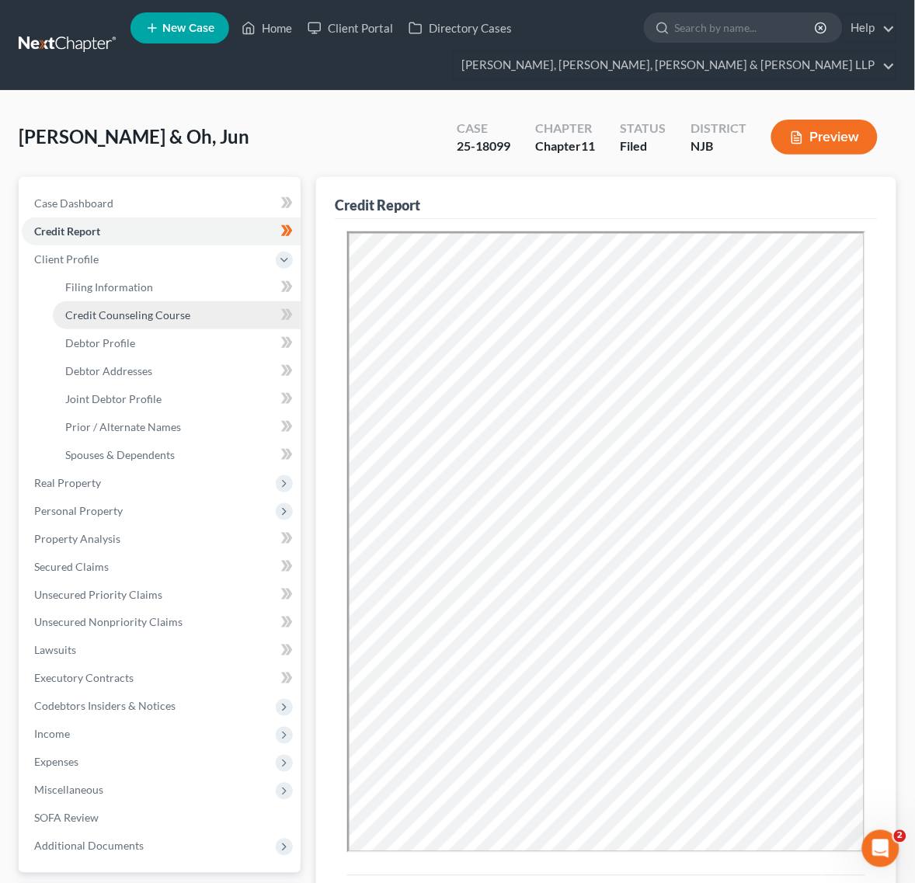
click at [156, 313] on span "Credit Counseling Course" at bounding box center [127, 314] width 125 height 13
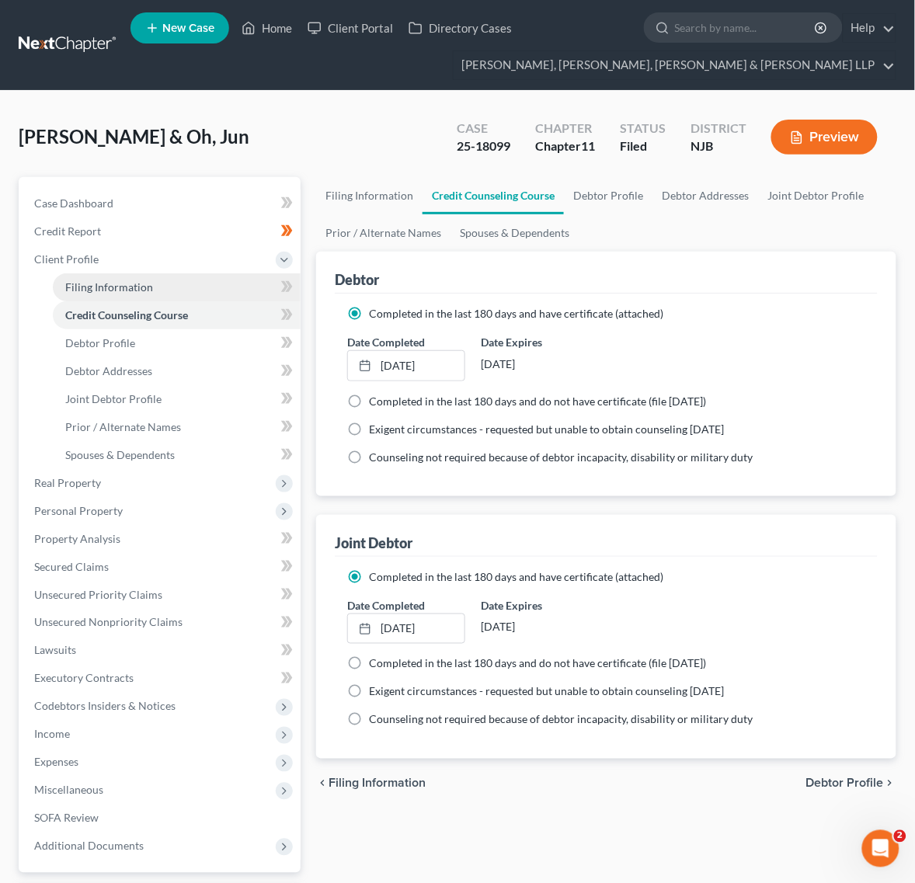
click at [156, 278] on link "Filing Information" at bounding box center [177, 287] width 248 height 28
select select "0"
select select "3"
select select "1"
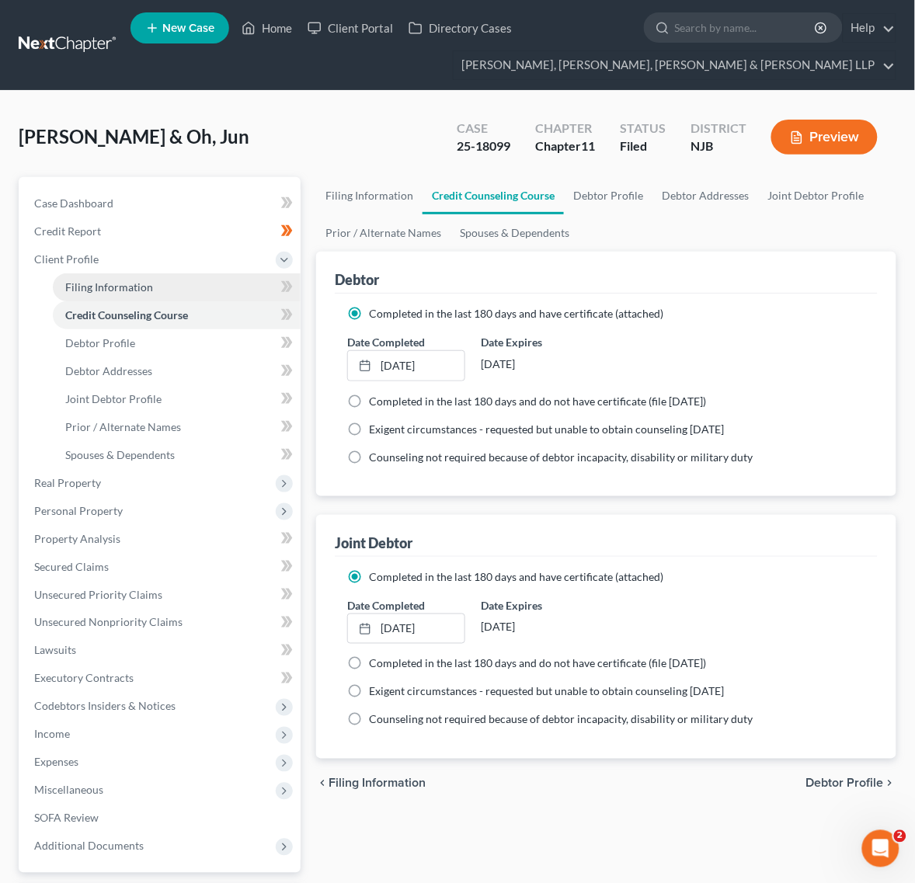
select select "51"
select select "0"
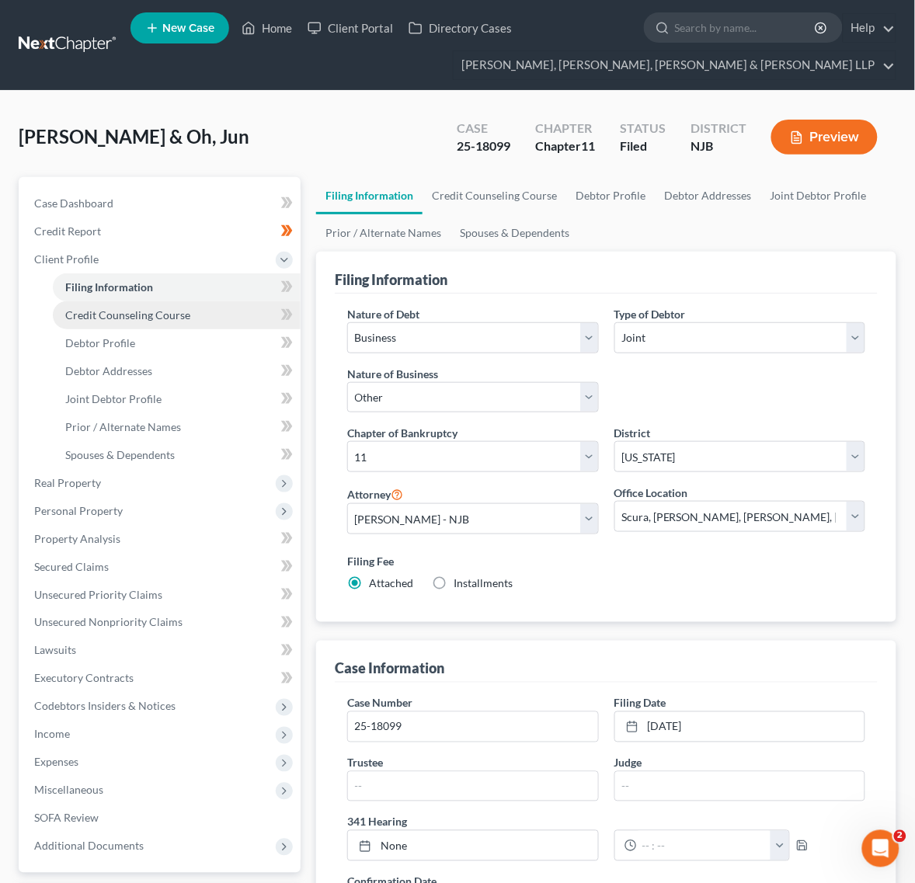
click at [173, 323] on link "Credit Counseling Course" at bounding box center [177, 315] width 248 height 28
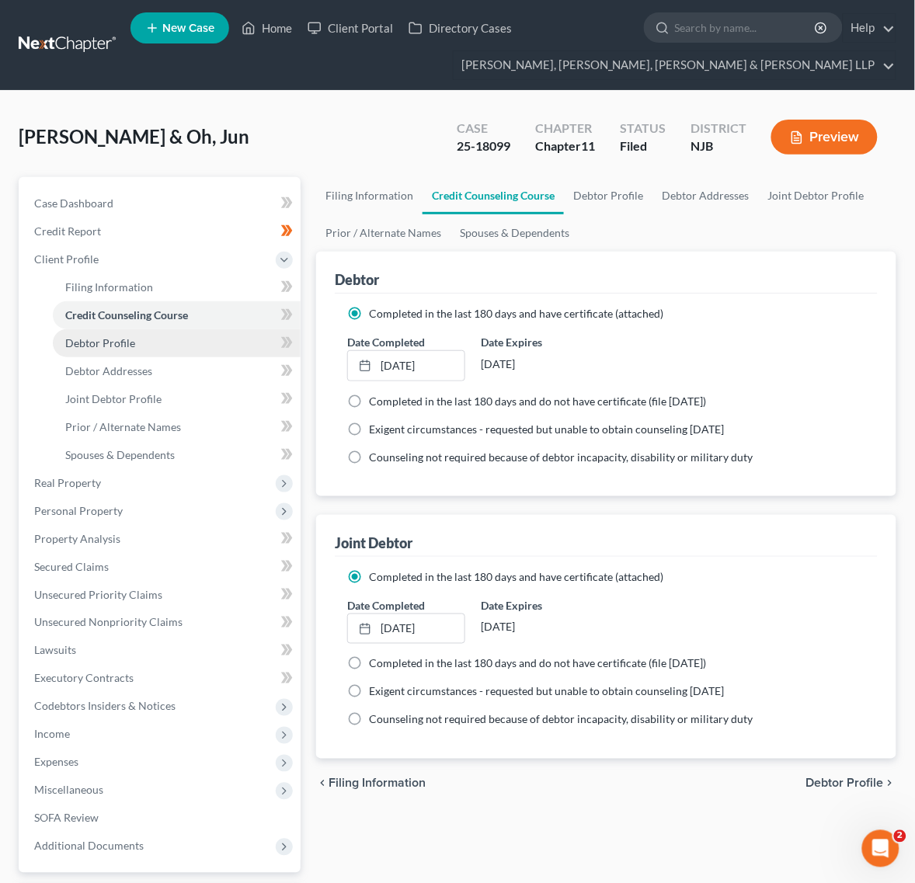
click at [190, 346] on link "Debtor Profile" at bounding box center [177, 343] width 248 height 28
select select "1"
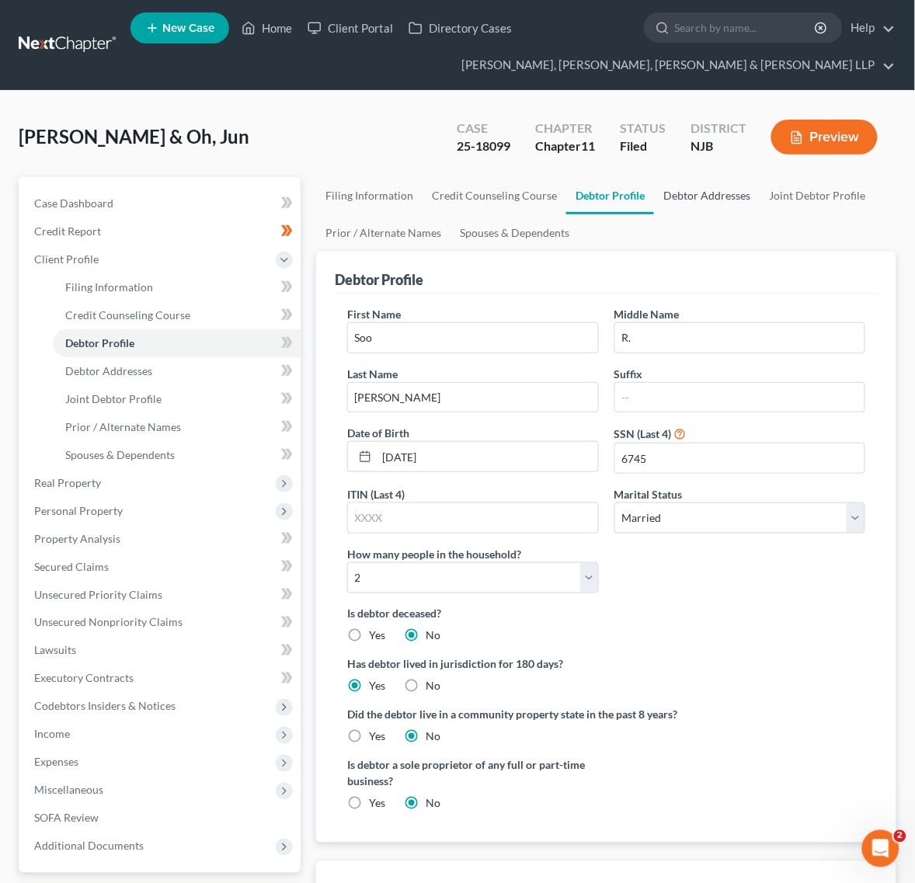
click at [673, 193] on link "Debtor Addresses" at bounding box center [707, 195] width 106 height 37
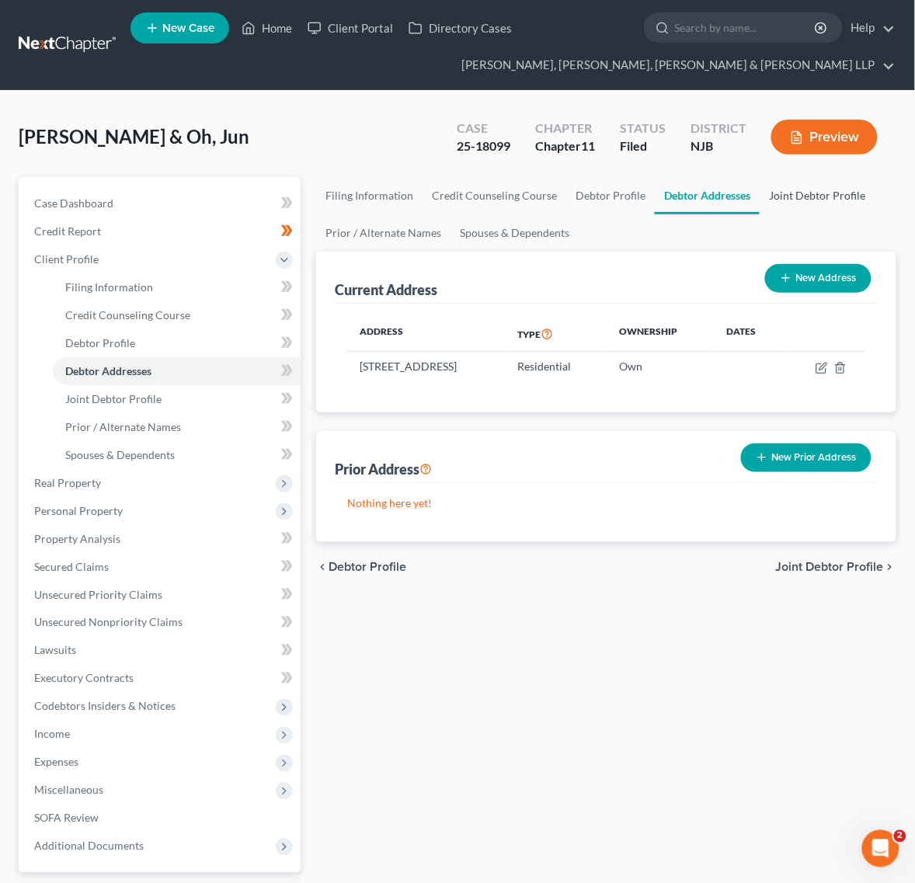
click at [831, 192] on link "Joint Debtor Profile" at bounding box center [817, 195] width 115 height 37
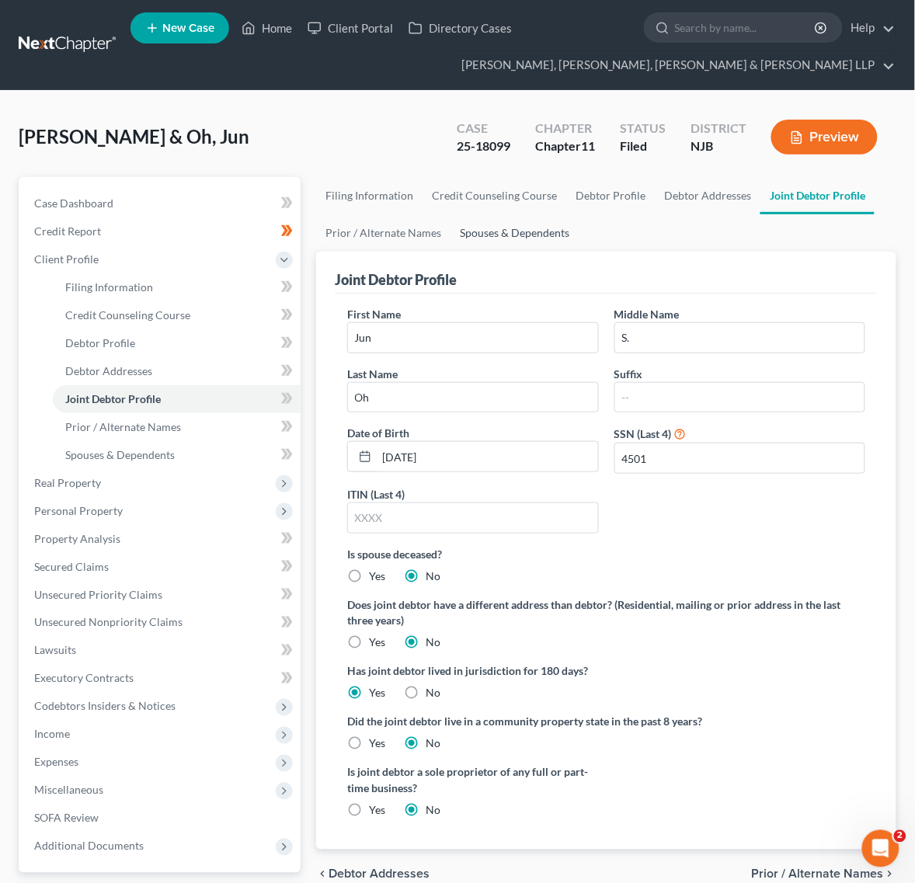
click at [534, 229] on link "Spouses & Dependents" at bounding box center [515, 232] width 128 height 37
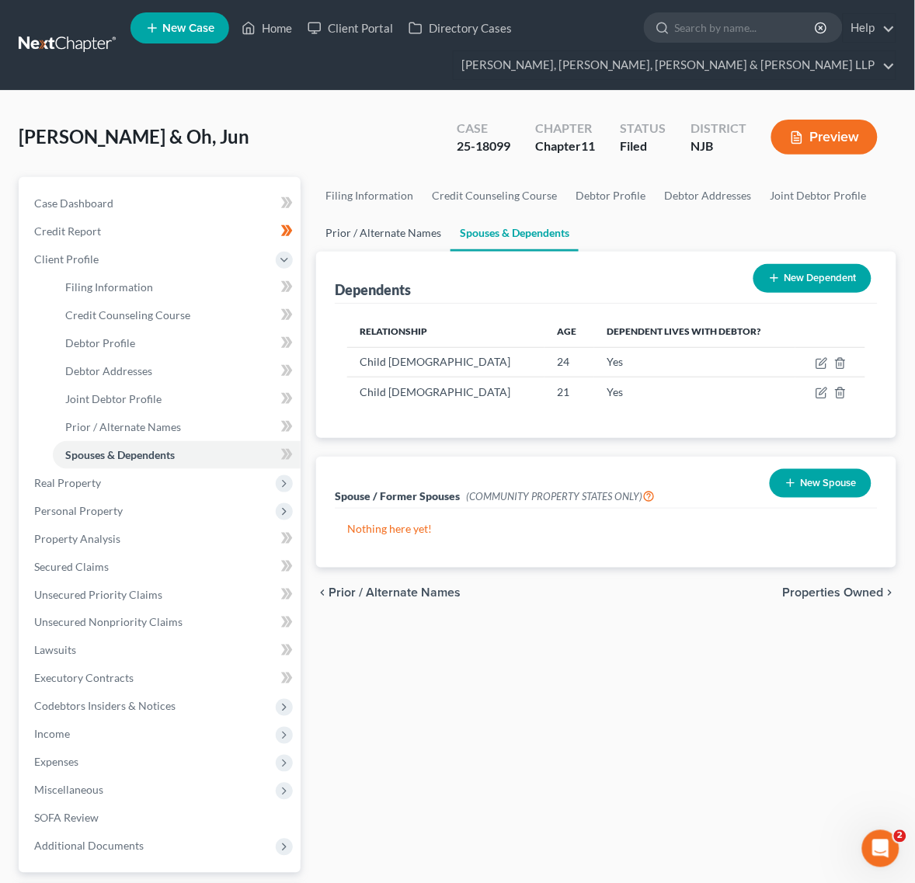
click at [343, 238] on link "Prior / Alternate Names" at bounding box center [383, 232] width 134 height 37
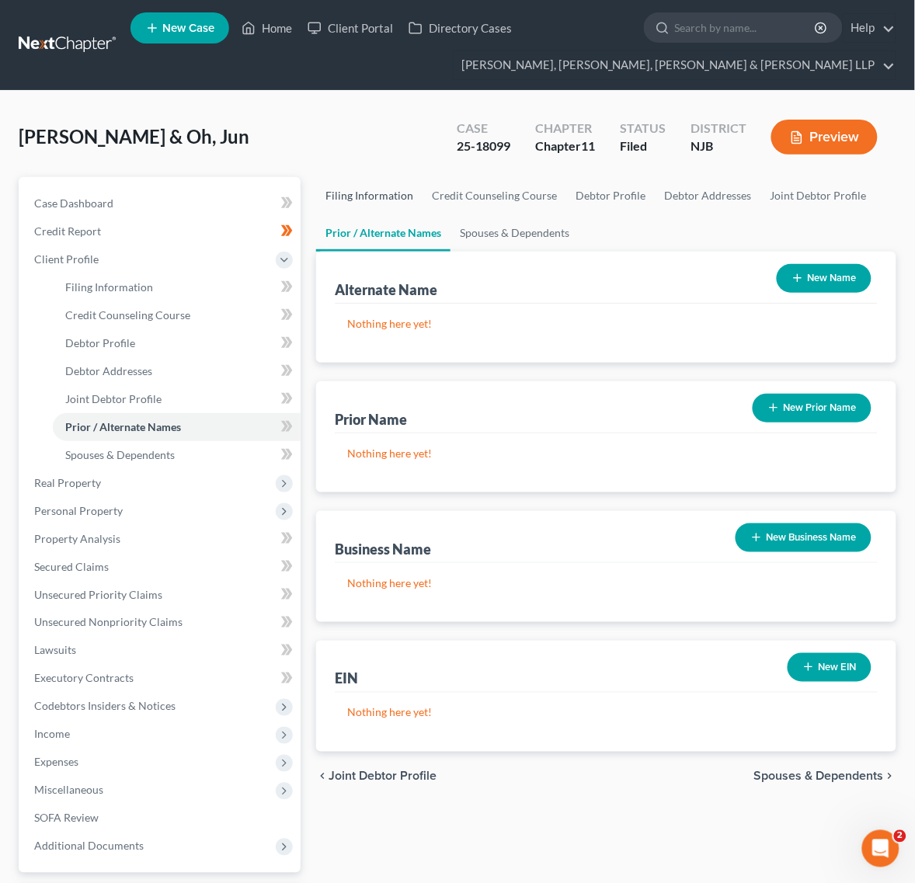
click at [396, 200] on link "Filing Information" at bounding box center [369, 195] width 106 height 37
select select "0"
select select "3"
select select "1"
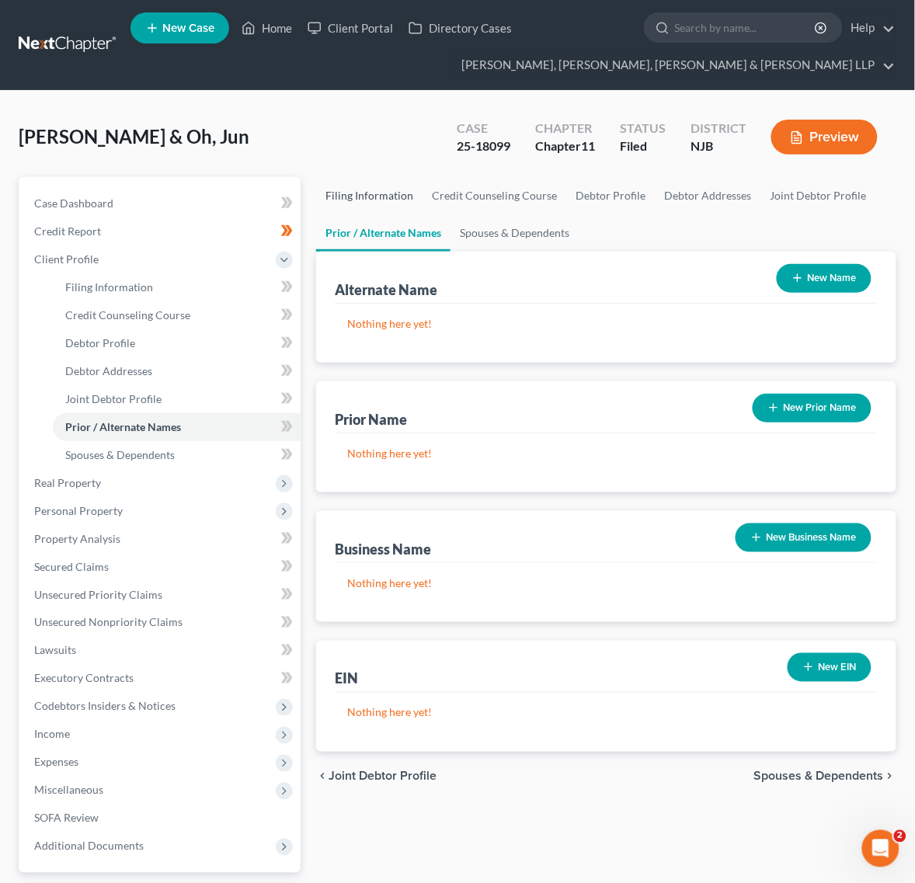
select select "51"
select select "0"
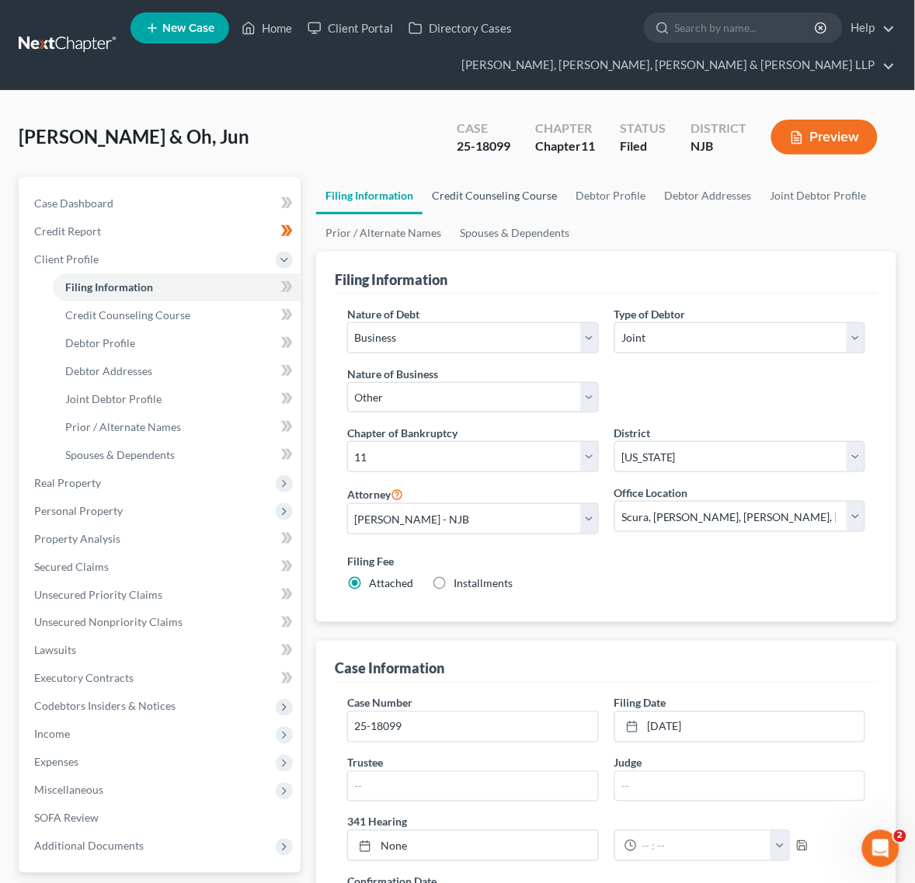
click at [432, 197] on link "Credit Counseling Course" at bounding box center [495, 195] width 144 height 37
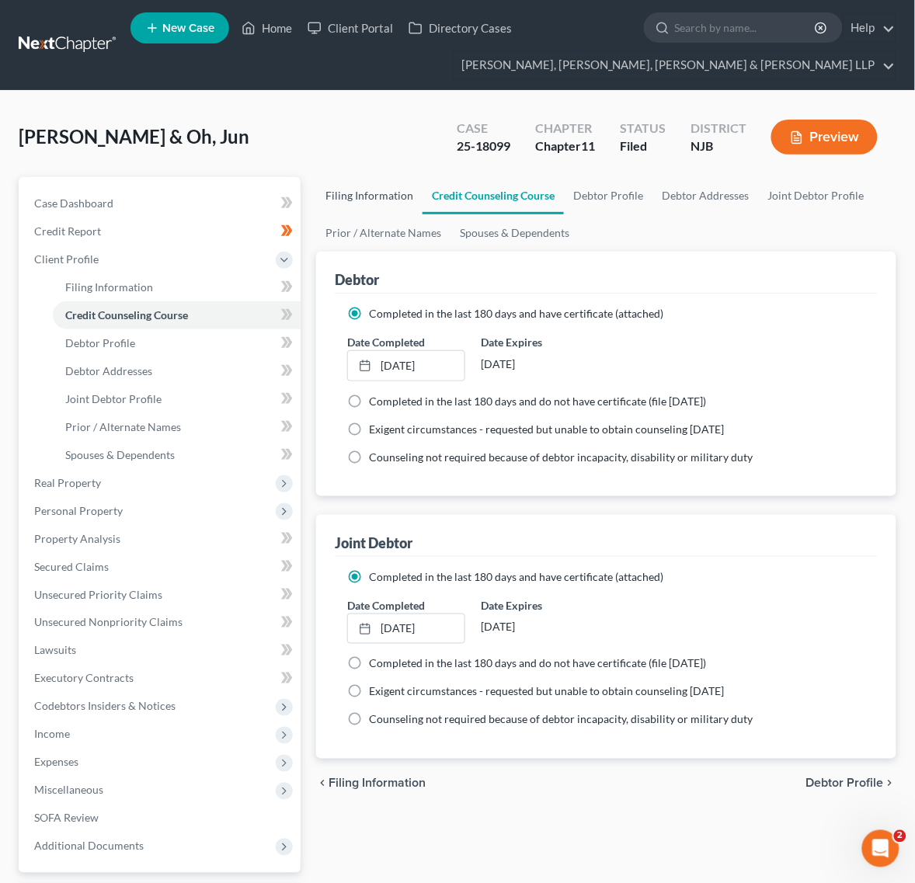
click at [409, 197] on link "Filing Information" at bounding box center [369, 195] width 106 height 37
select select "0"
select select "3"
select select "1"
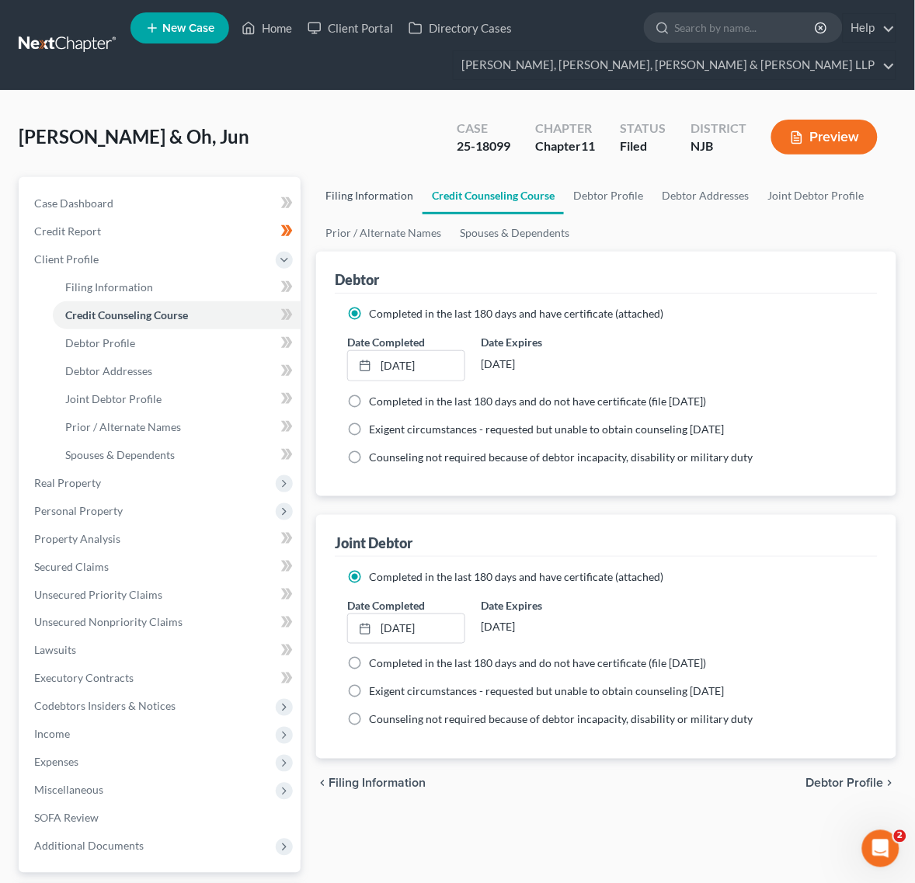
select select "51"
select select "0"
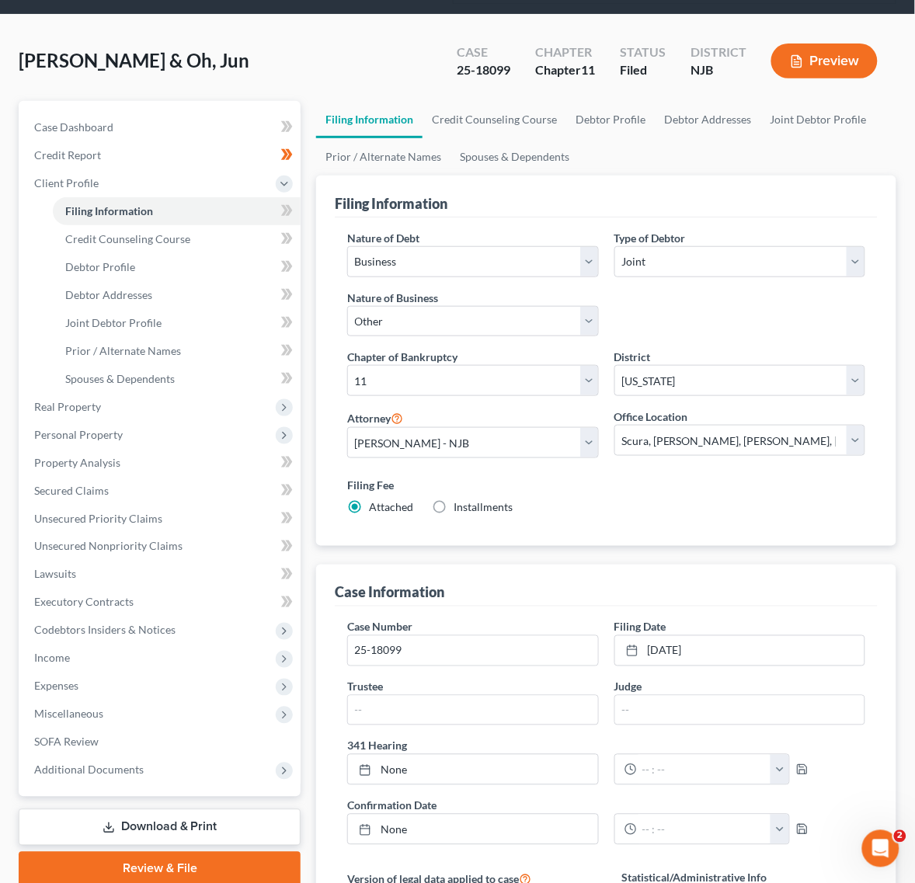
scroll to position [50, 0]
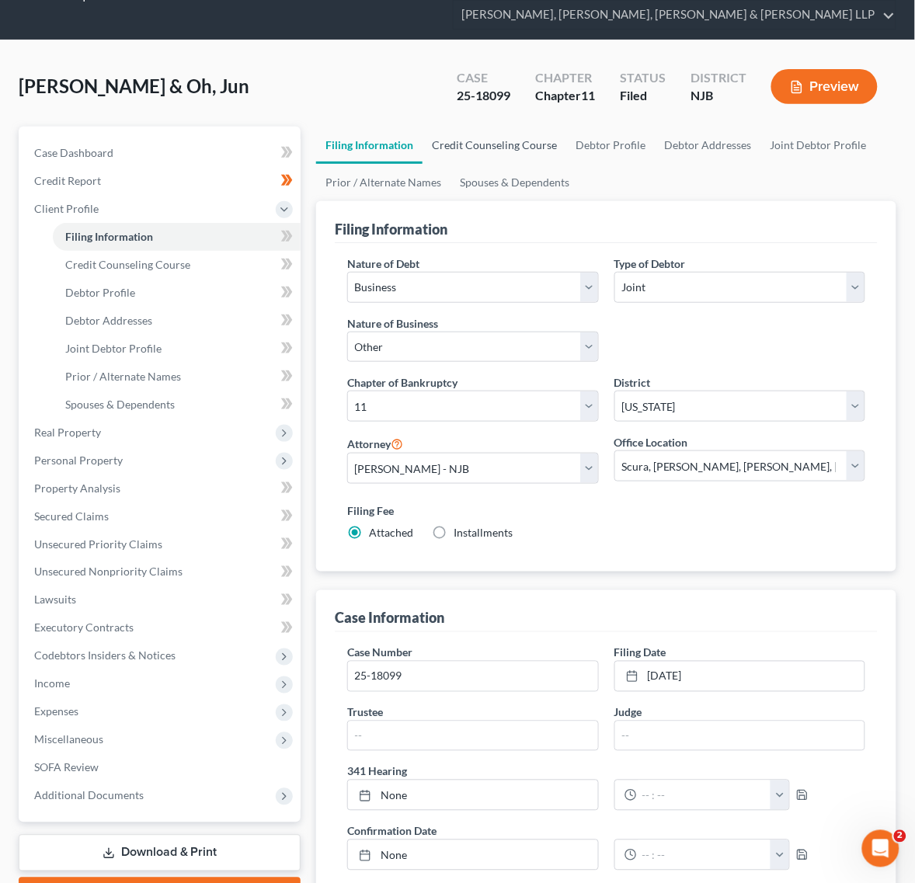
click at [519, 151] on link "Credit Counseling Course" at bounding box center [495, 145] width 144 height 37
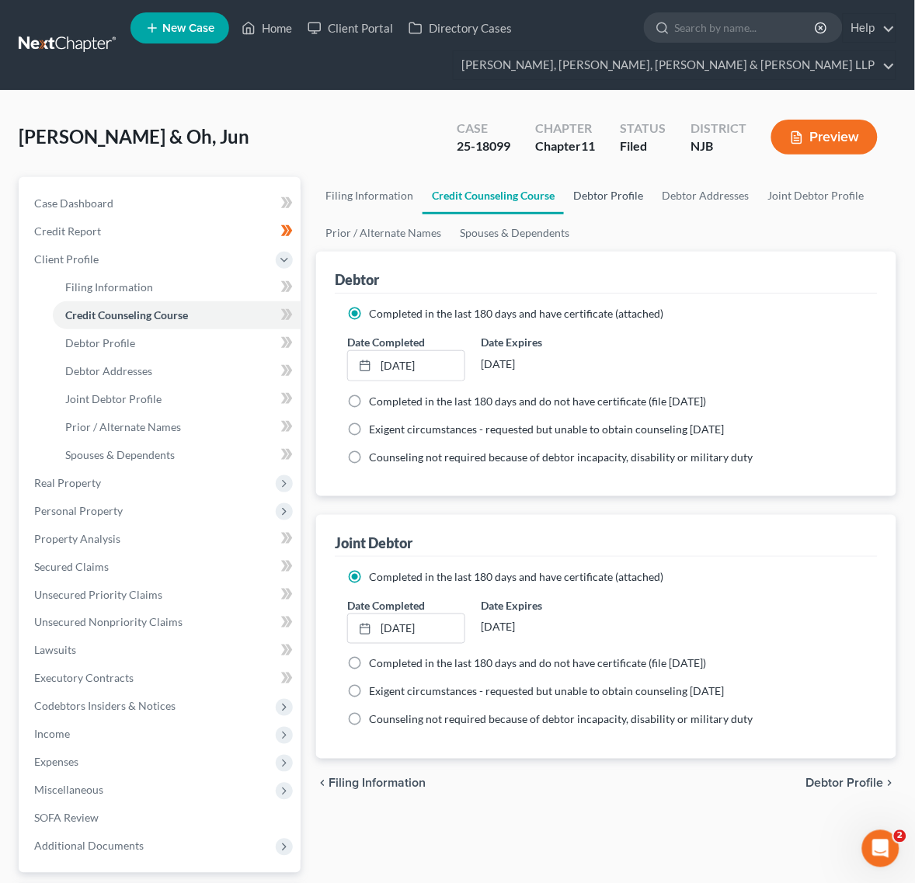
click at [642, 186] on link "Debtor Profile" at bounding box center [608, 195] width 89 height 37
select select "1"
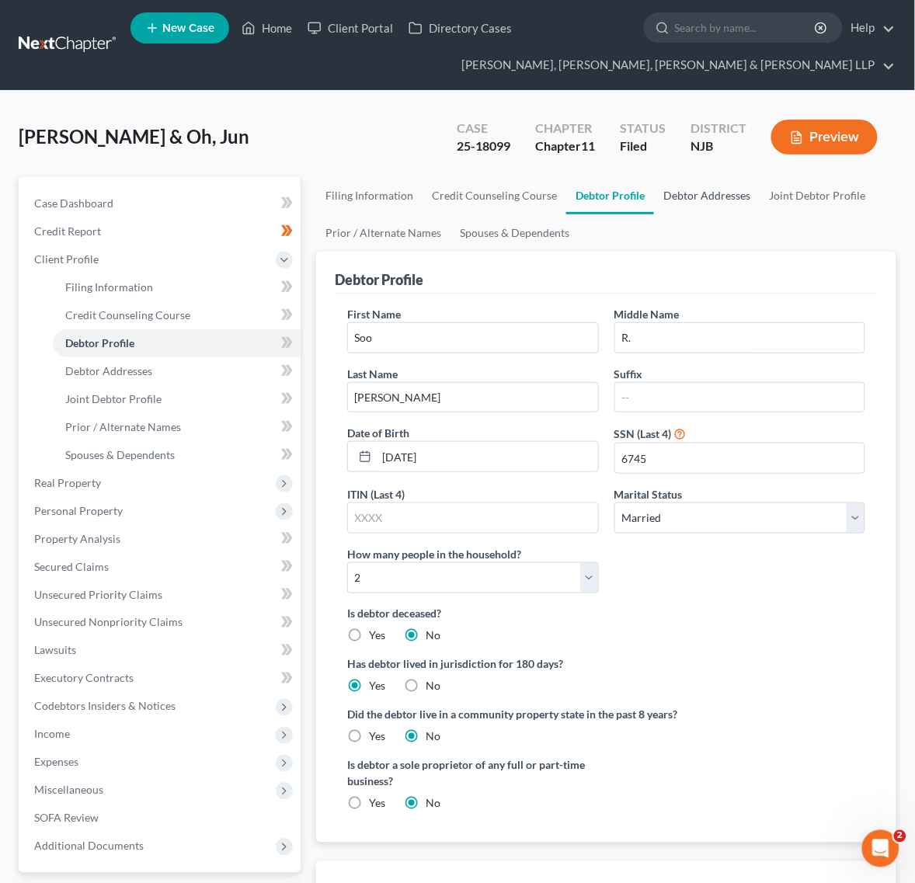
click at [732, 198] on link "Debtor Addresses" at bounding box center [707, 195] width 106 height 37
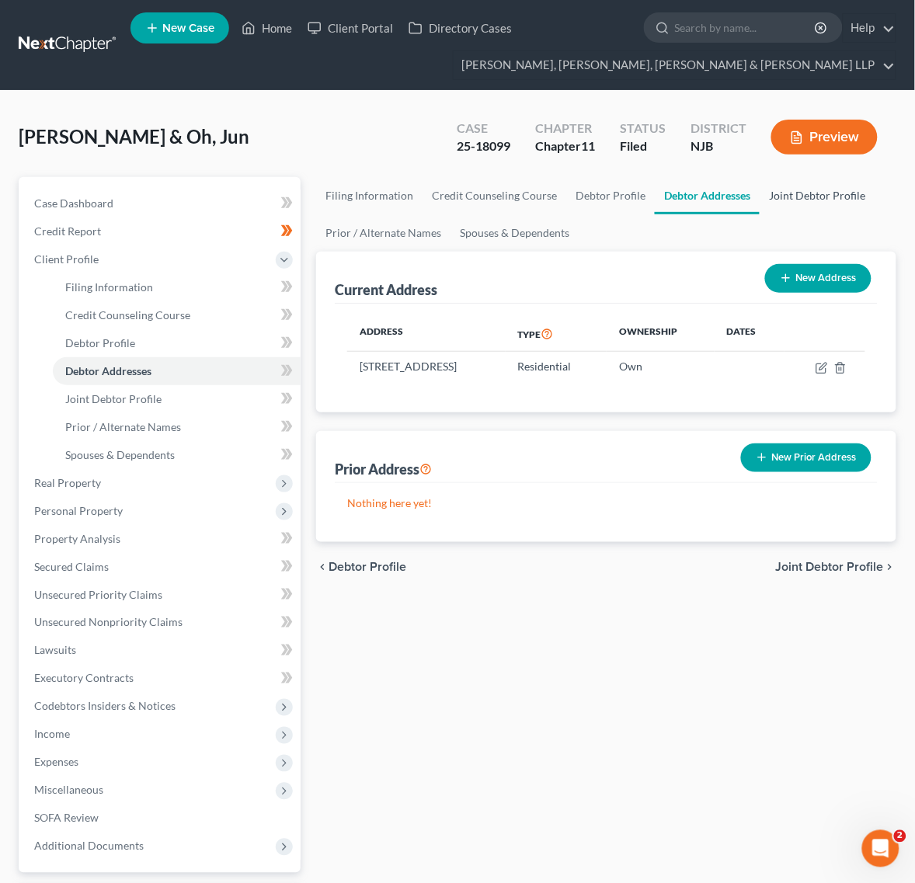
click at [760, 191] on link "Joint Debtor Profile" at bounding box center [817, 195] width 115 height 37
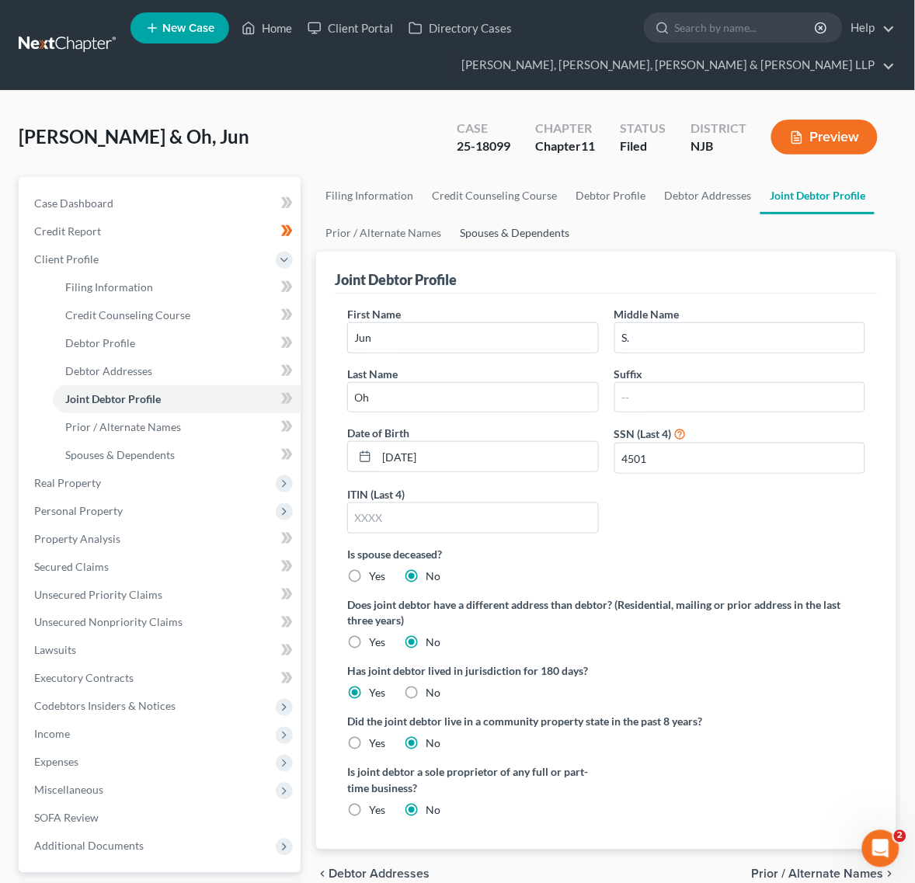
click at [497, 228] on link "Spouses & Dependents" at bounding box center [515, 232] width 128 height 37
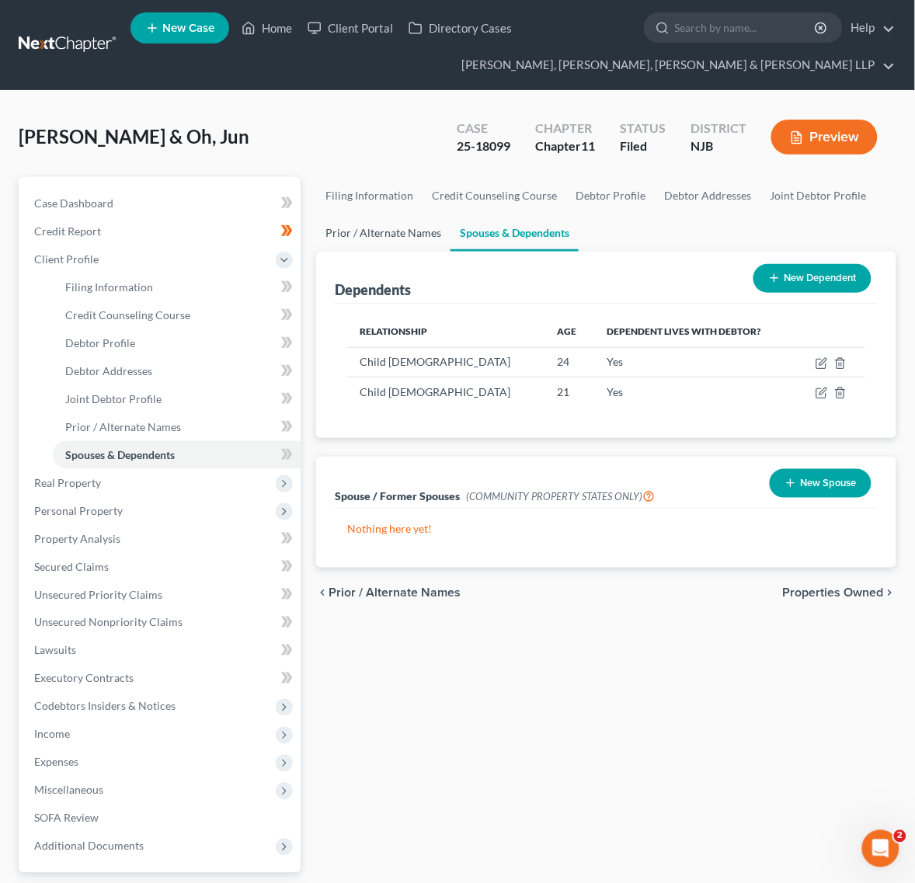
click at [361, 247] on link "Prior / Alternate Names" at bounding box center [383, 232] width 134 height 37
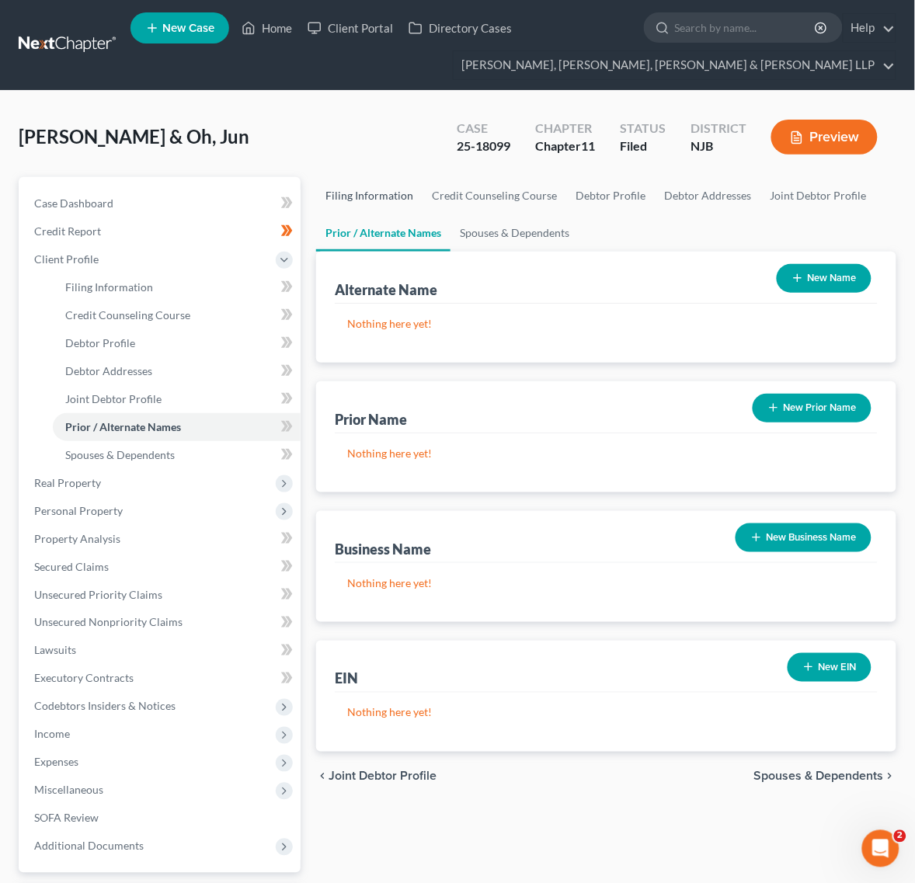
click at [367, 211] on link "Filing Information" at bounding box center [369, 195] width 106 height 37
select select "0"
select select "3"
select select "1"
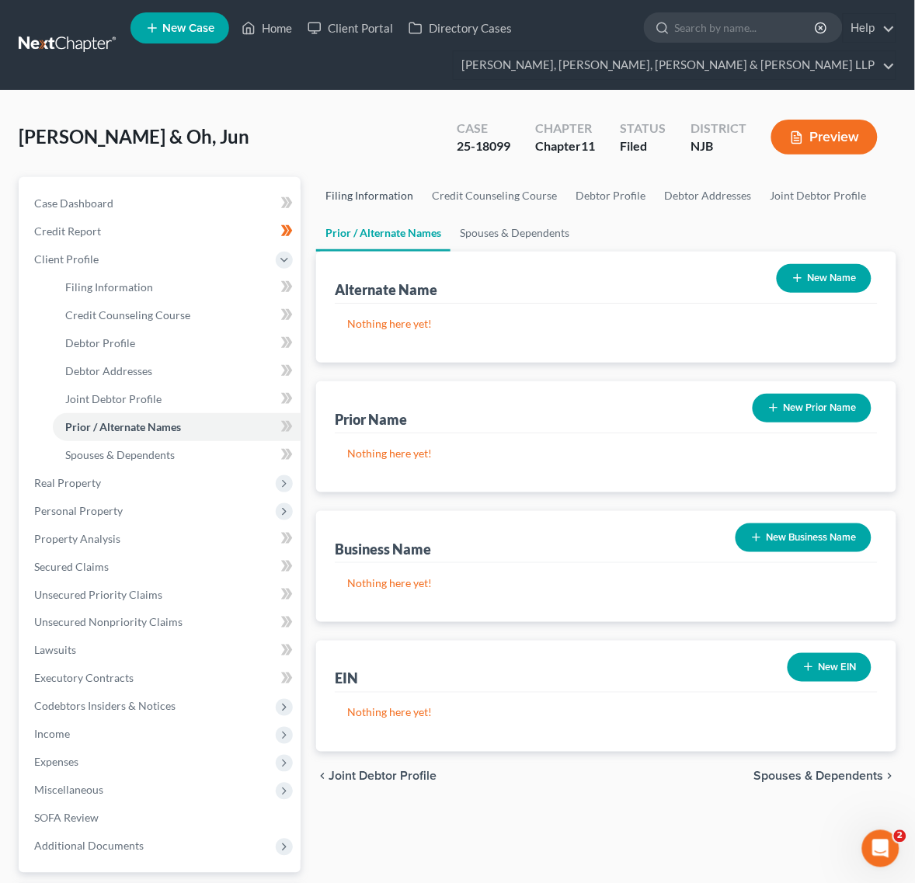
select select "51"
select select "0"
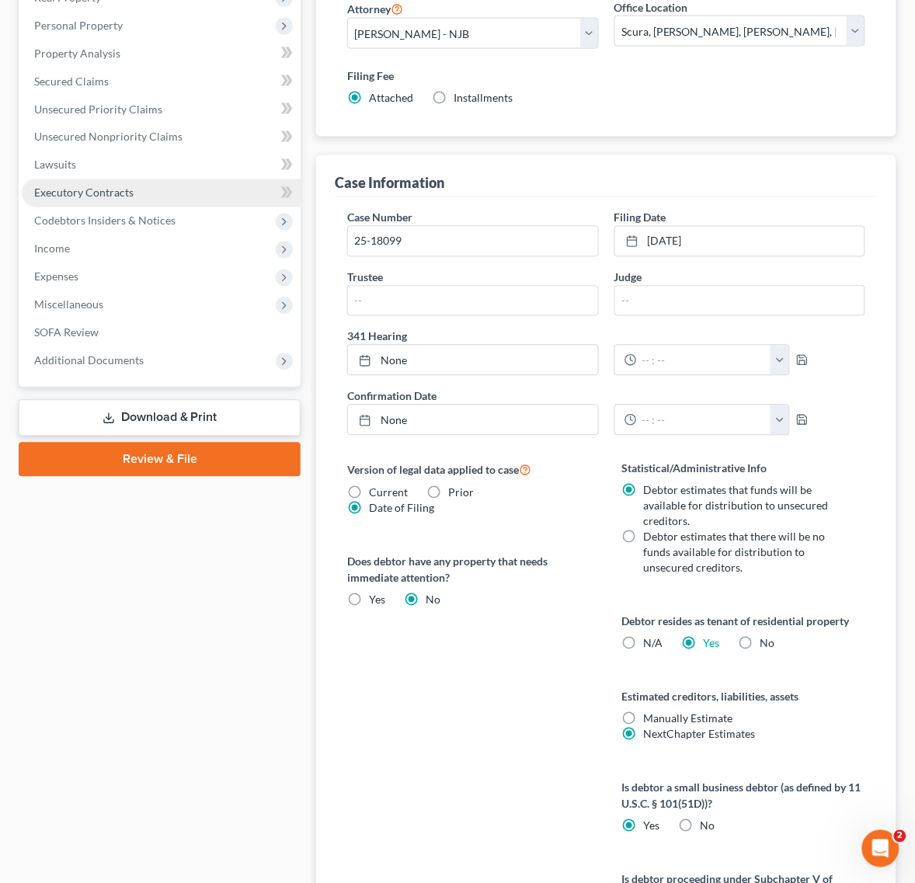
click at [172, 190] on link "Executory Contracts" at bounding box center [161, 193] width 279 height 28
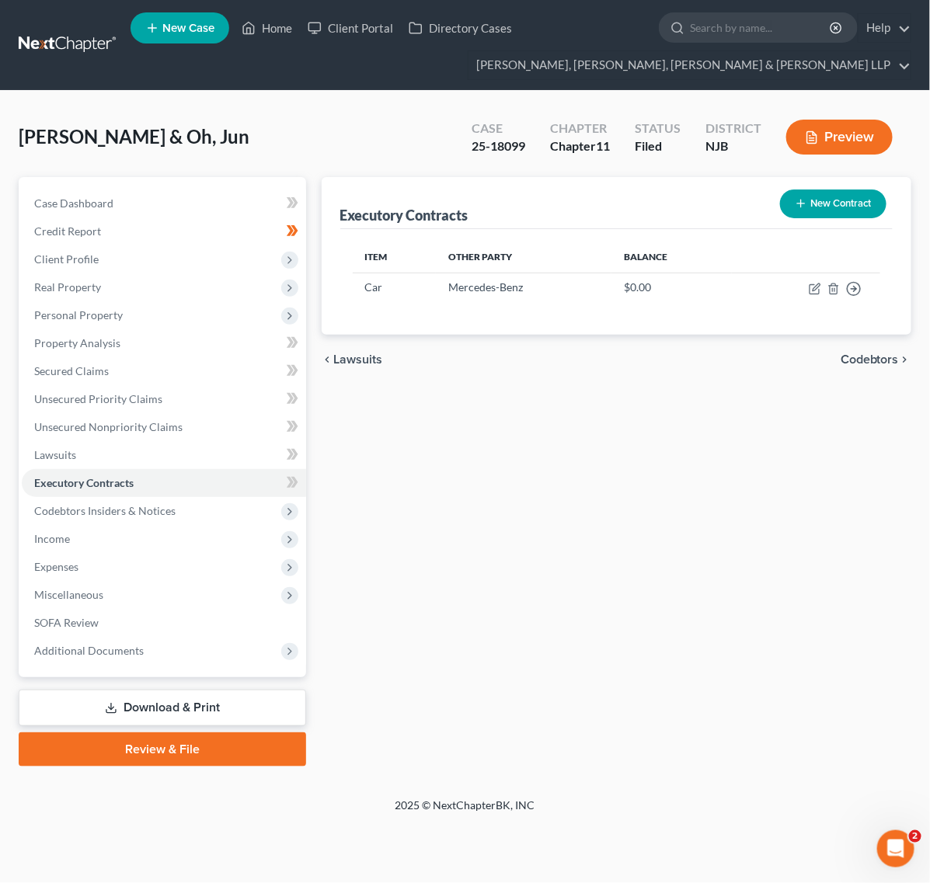
click at [183, 694] on link "Download & Print" at bounding box center [162, 708] width 287 height 37
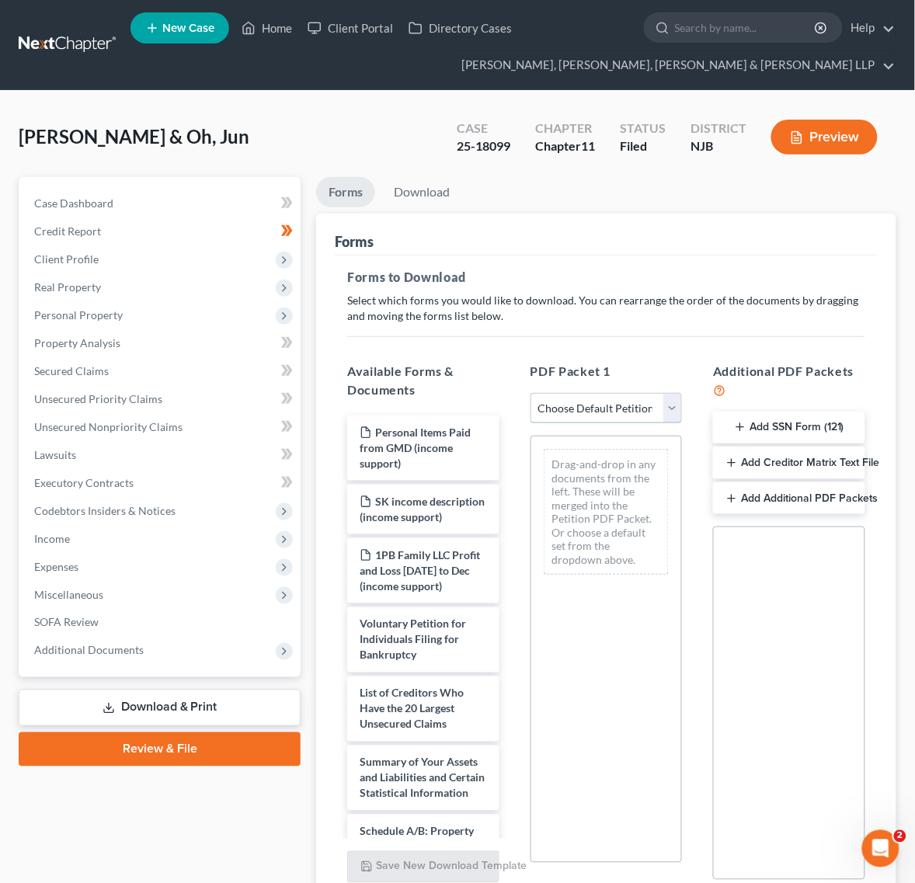
click at [638, 418] on select "Choose Default Petition PDF Packet Complete Bankruptcy Petition (all forms and …" at bounding box center [607, 408] width 152 height 31
click at [593, 355] on div "PDF Packet 1 Choose Default Petition PDF Packet Complete Bankruptcy Petition (a…" at bounding box center [606, 622] width 183 height 544
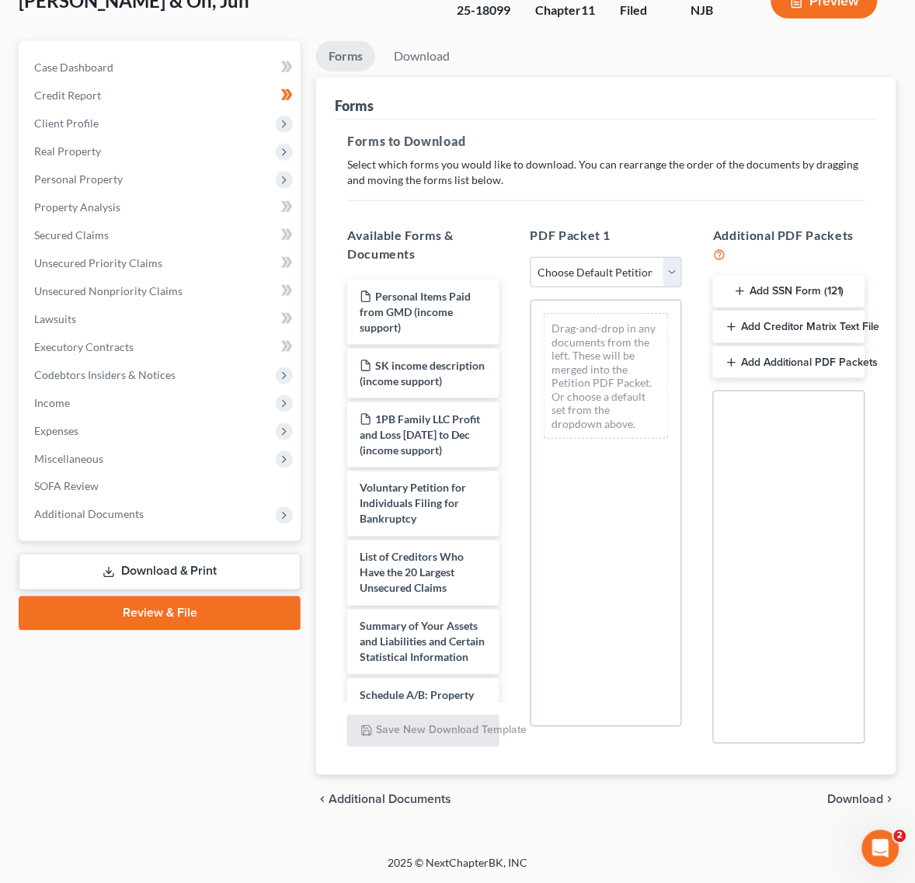
click at [667, 249] on div "PDF Packet 1 Choose Default Petition PDF Packet Complete Bankruptcy Petition (a…" at bounding box center [606, 486] width 183 height 544
click at [633, 266] on select "Choose Default Petition PDF Packet Complete Bankruptcy Petition (all forms and …" at bounding box center [607, 272] width 152 height 31
click at [531, 257] on select "Choose Default Petition PDF Packet Complete Bankruptcy Petition (all forms and …" at bounding box center [607, 272] width 152 height 31
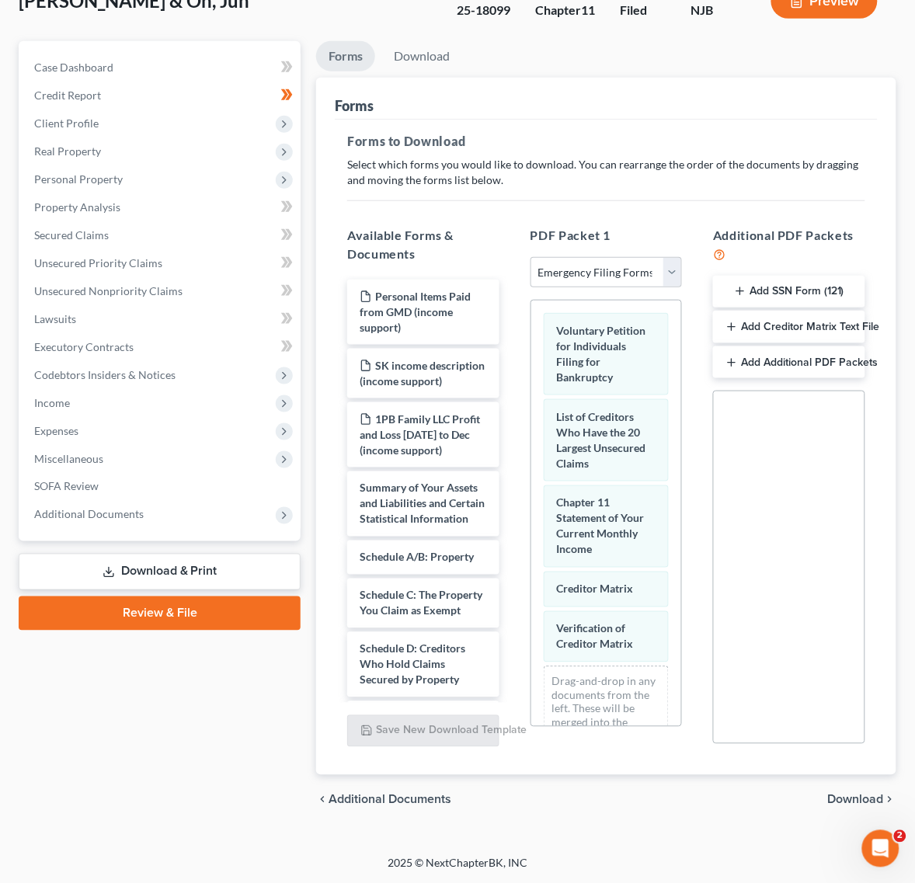
click at [611, 289] on div "PDF Packet 1 Choose Default Petition PDF Packet Complete Bankruptcy Petition (a…" at bounding box center [606, 486] width 183 height 544
drag, startPoint x: 607, startPoint y: 276, endPoint x: 607, endPoint y: 287, distance: 11.7
click at [607, 276] on select "Choose Default Petition PDF Packet Complete Bankruptcy Petition (all forms and …" at bounding box center [607, 272] width 152 height 31
select select "0"
click at [531, 257] on select "Choose Default Petition PDF Packet Complete Bankruptcy Petition (all forms and …" at bounding box center [607, 272] width 152 height 31
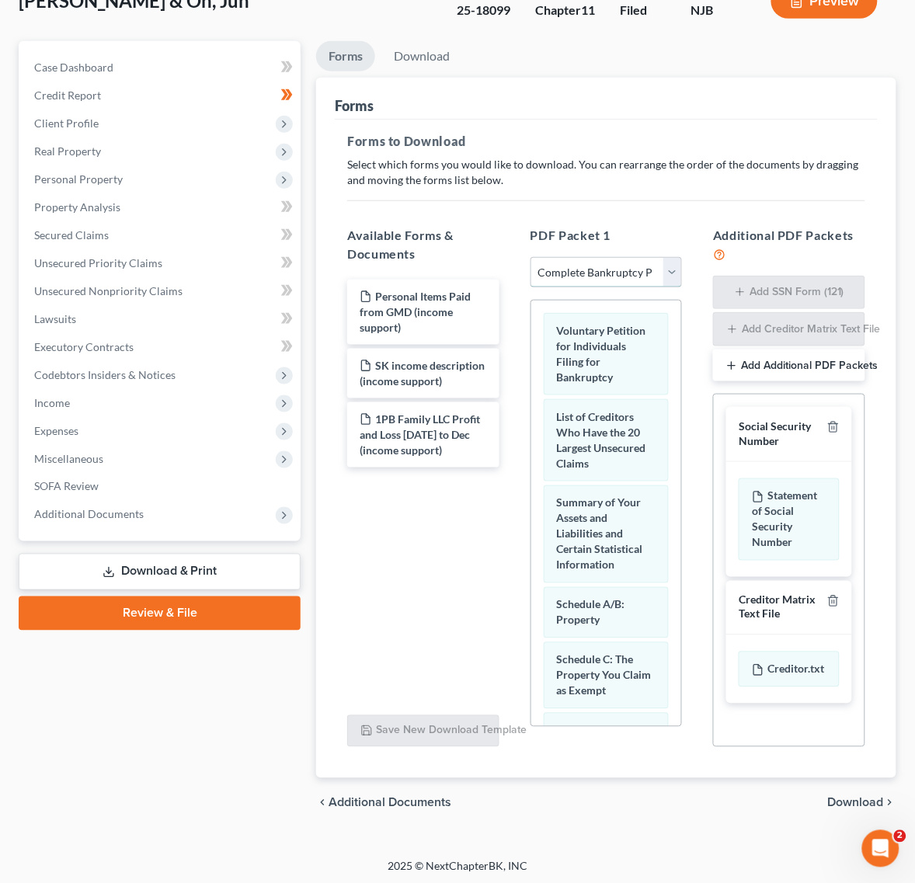
click at [589, 274] on select "Choose Default Petition PDF Packet Complete Bankruptcy Petition (all forms and …" at bounding box center [607, 272] width 152 height 31
drag, startPoint x: 573, startPoint y: 189, endPoint x: 388, endPoint y: 189, distance: 184.1
click at [573, 189] on div "Forms to Download Select which forms you would like to download. You can rearra…" at bounding box center [606, 450] width 543 height 660
click at [643, 282] on select "Choose Default Petition PDF Packet Complete Bankruptcy Petition (all forms and …" at bounding box center [607, 272] width 152 height 31
click at [531, 257] on select "Choose Default Petition PDF Packet Complete Bankruptcy Petition (all forms and …" at bounding box center [607, 272] width 152 height 31
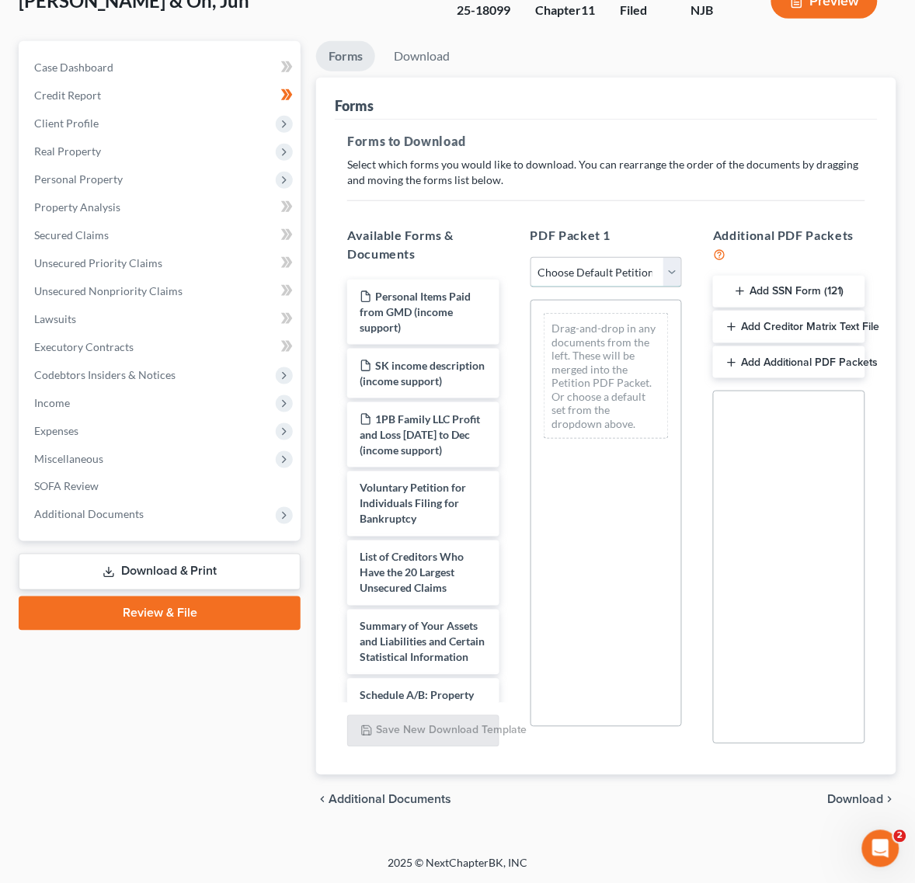
click at [623, 281] on select "Choose Default Petition PDF Packet Complete Bankruptcy Petition (all forms and …" at bounding box center [607, 272] width 152 height 31
select select "0"
click at [531, 257] on select "Choose Default Petition PDF Packet Complete Bankruptcy Petition (all forms and …" at bounding box center [607, 272] width 152 height 31
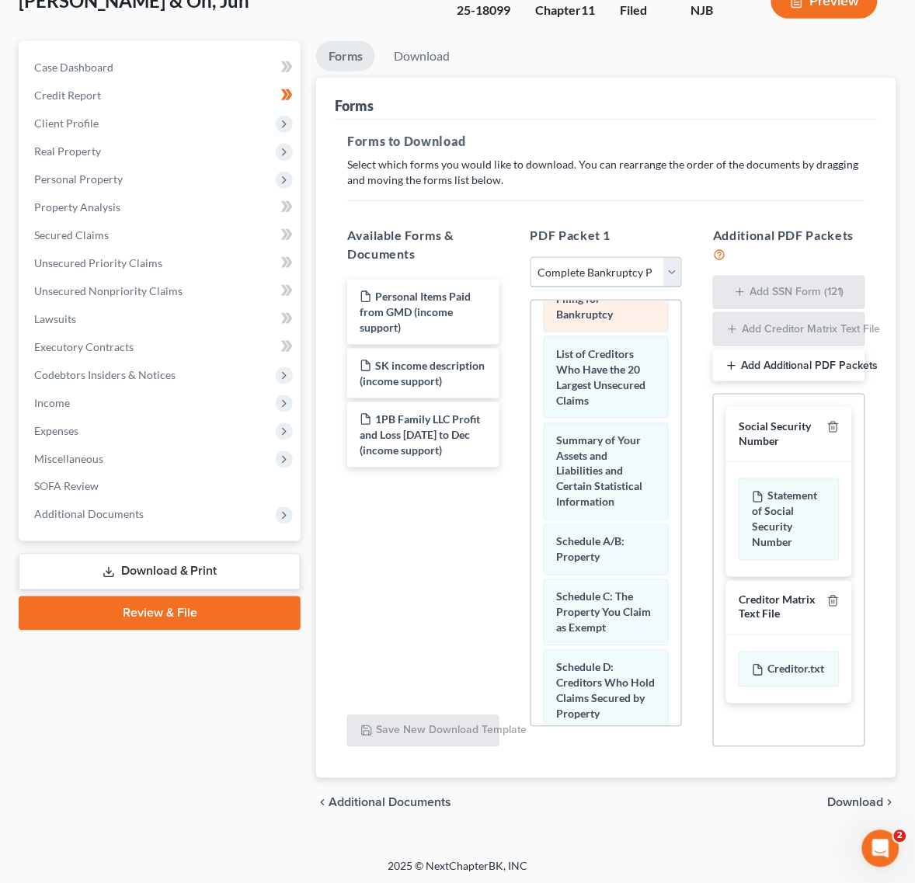
scroll to position [97, 0]
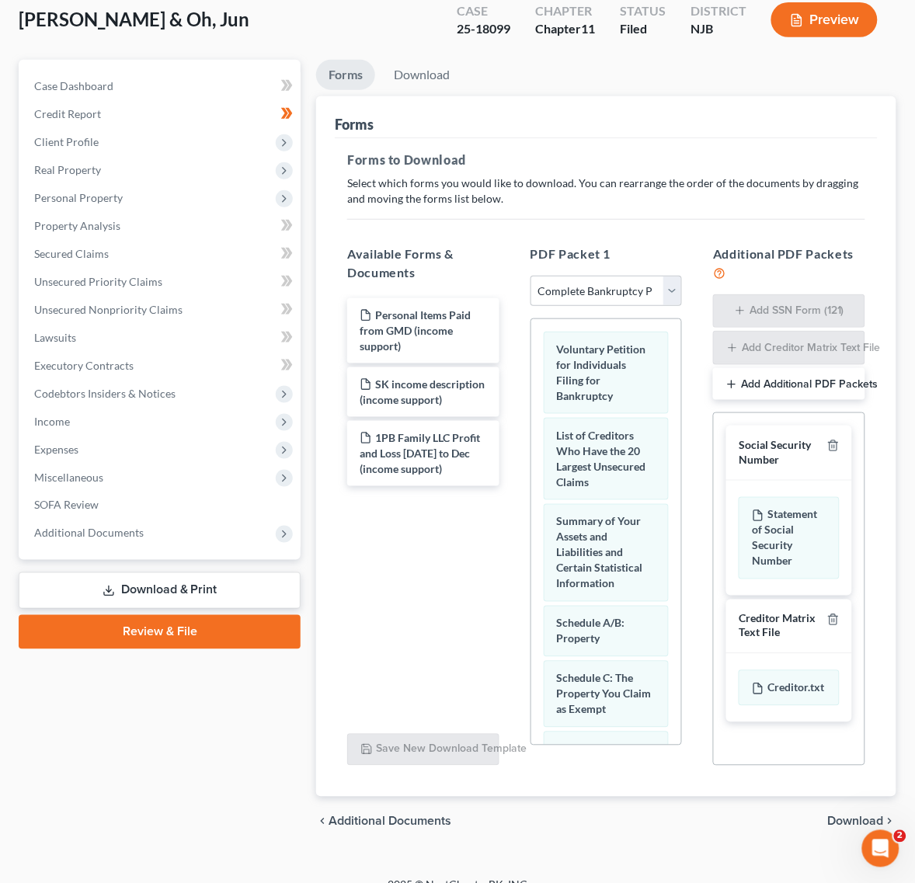
scroll to position [140, 0]
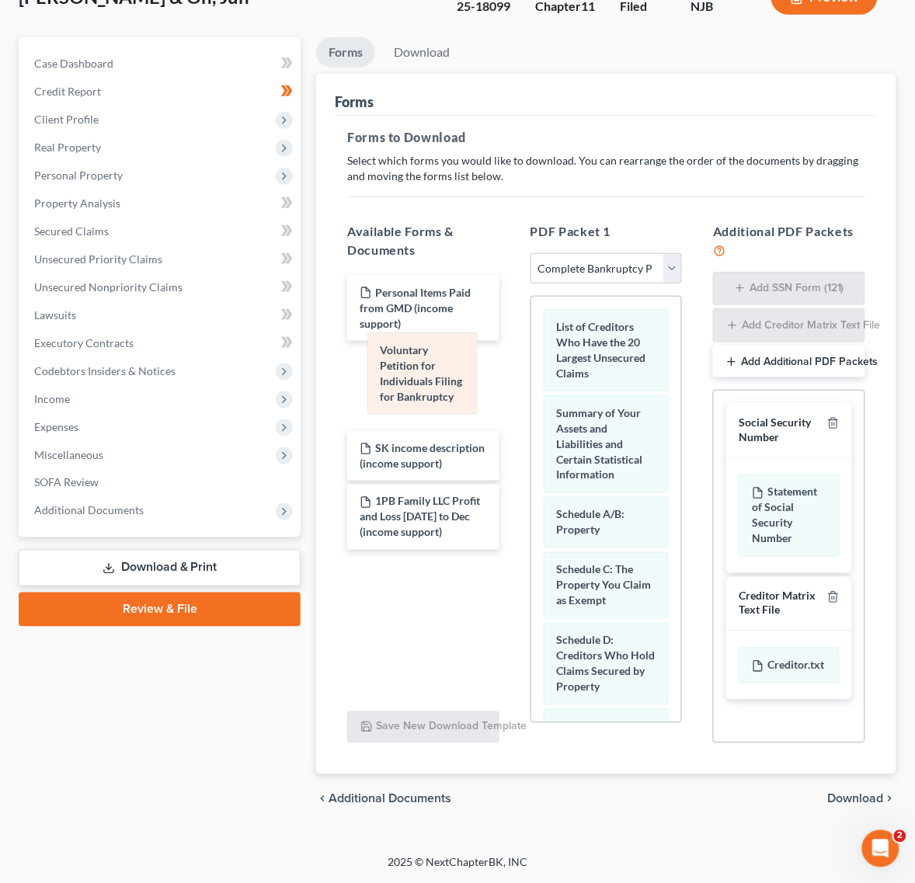
drag, startPoint x: 621, startPoint y: 356, endPoint x: 404, endPoint y: 392, distance: 220.6
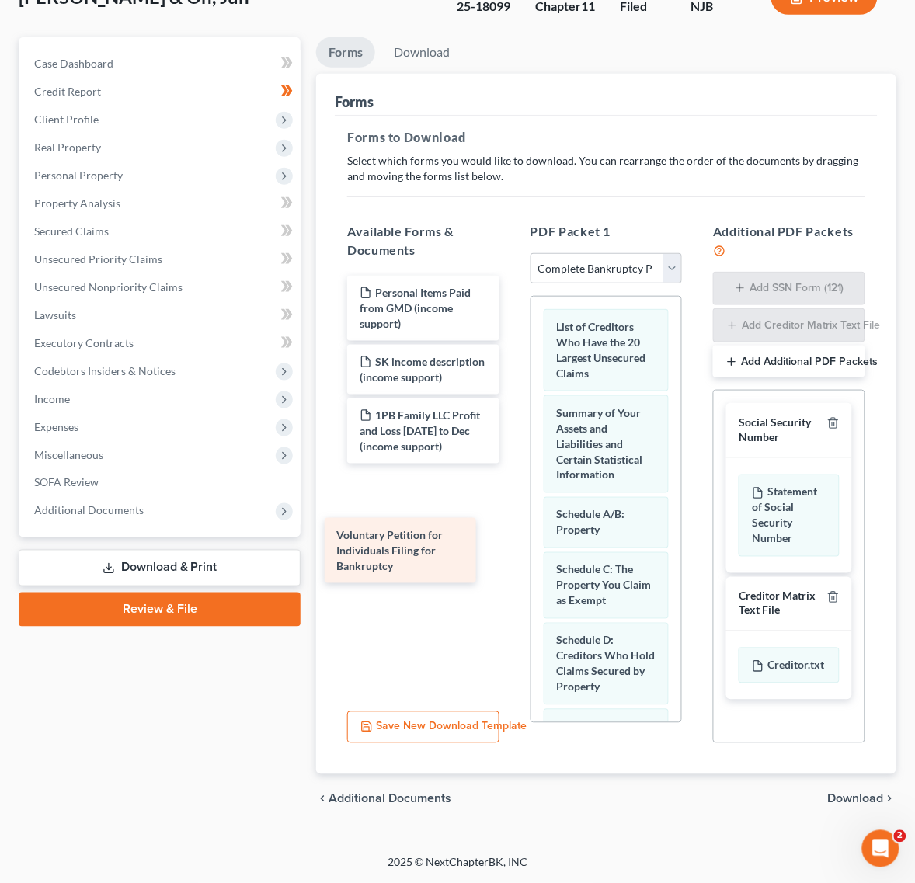
drag, startPoint x: 404, startPoint y: 370, endPoint x: 381, endPoint y: 538, distance: 169.4
click at [381, 533] on div "Voluntary Petition for Individuals Filing for Bankruptcy Personal Items Paid fr…" at bounding box center [423, 404] width 177 height 257
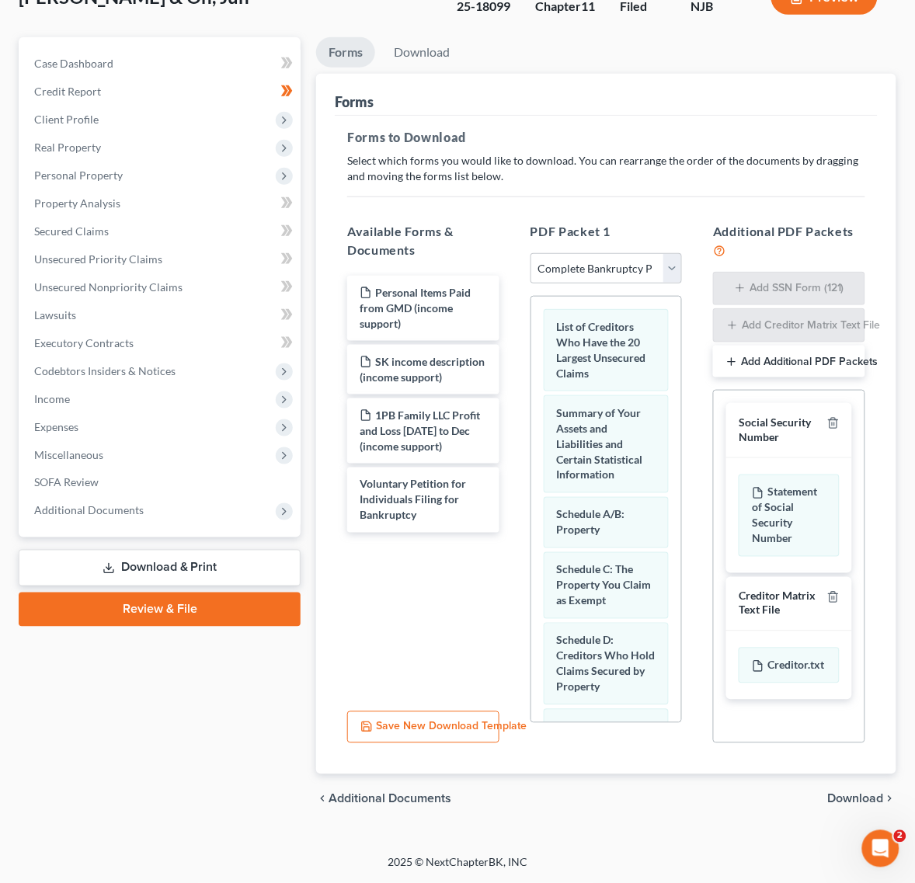
scroll to position [1103, 0]
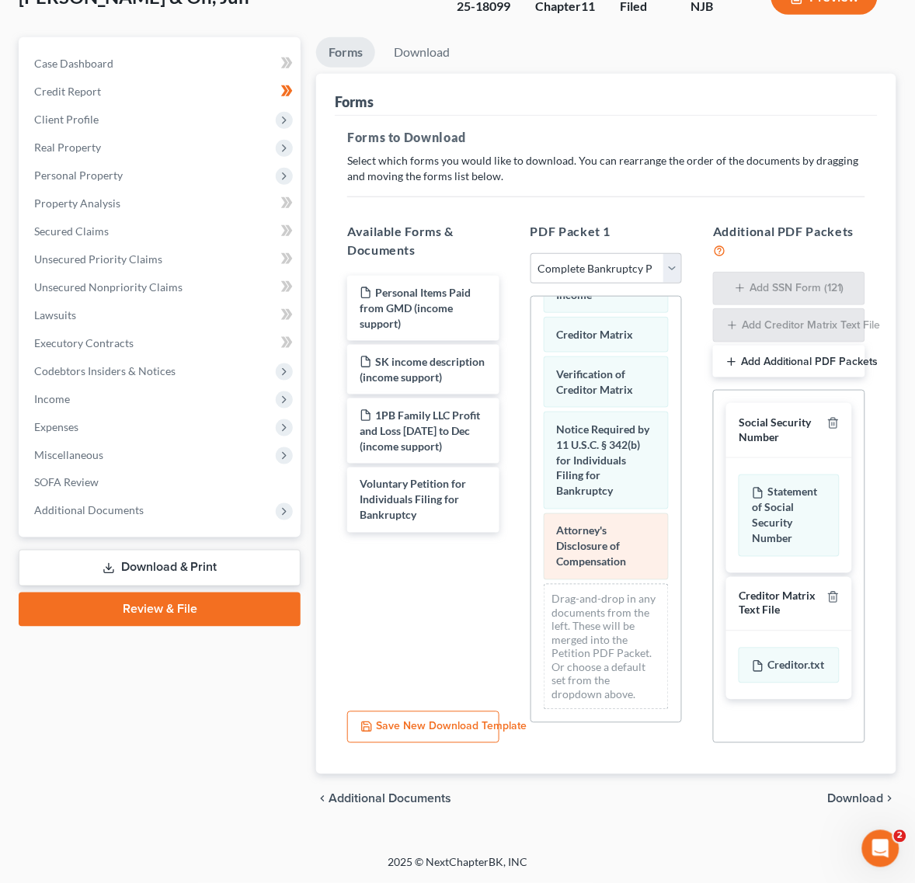
click at [607, 521] on div "List of Creditors Who Have the 20 Largest Unsecured Claims Summary of Your Asse…" at bounding box center [606, 22] width 151 height 1399
click at [607, 524] on span "Attorney's Disclosure of Compensation" at bounding box center [592, 546] width 70 height 44
drag, startPoint x: 607, startPoint y: 521, endPoint x: 509, endPoint y: 583, distance: 116.2
click at [509, 583] on div "Personal Items Paid from GMD (income support) SK income description (income sup…" at bounding box center [423, 485] width 177 height 427
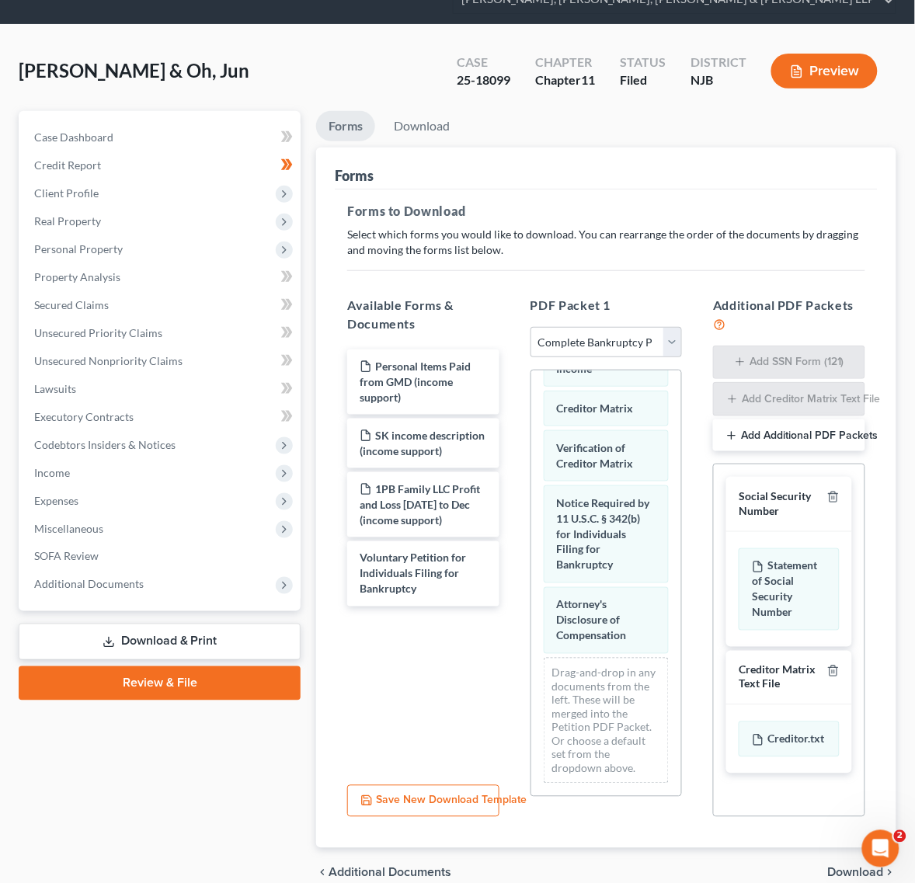
scroll to position [0, 0]
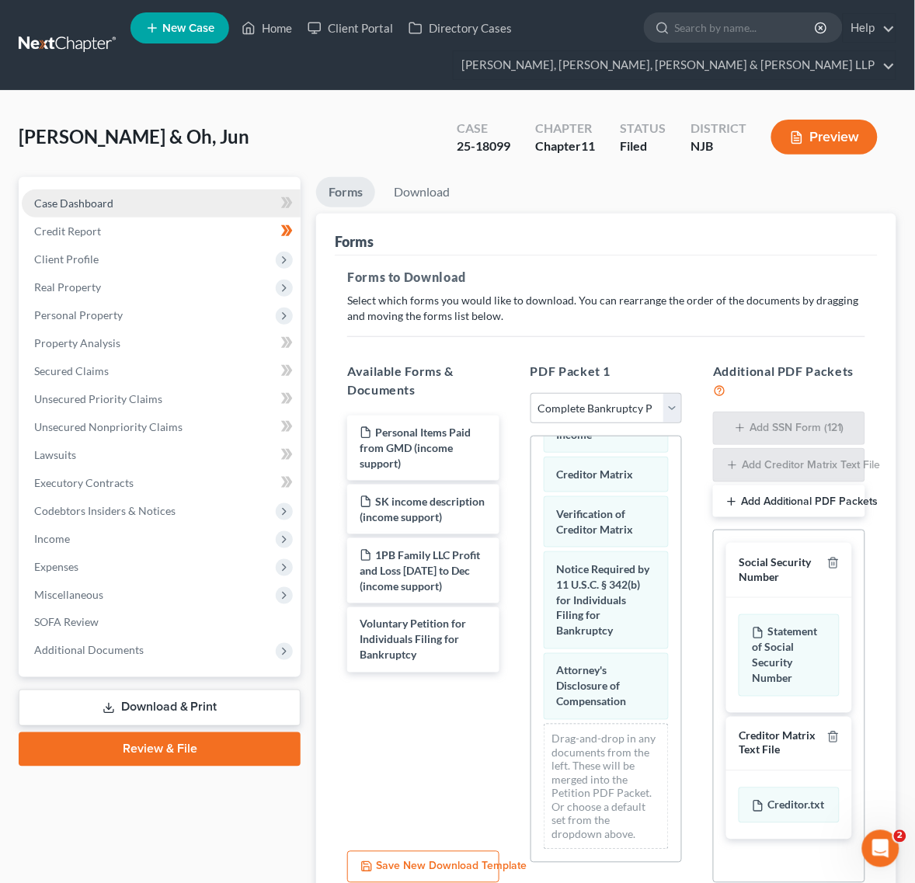
click at [160, 207] on link "Case Dashboard" at bounding box center [161, 204] width 279 height 28
